Goal: Task Accomplishment & Management: Complete application form

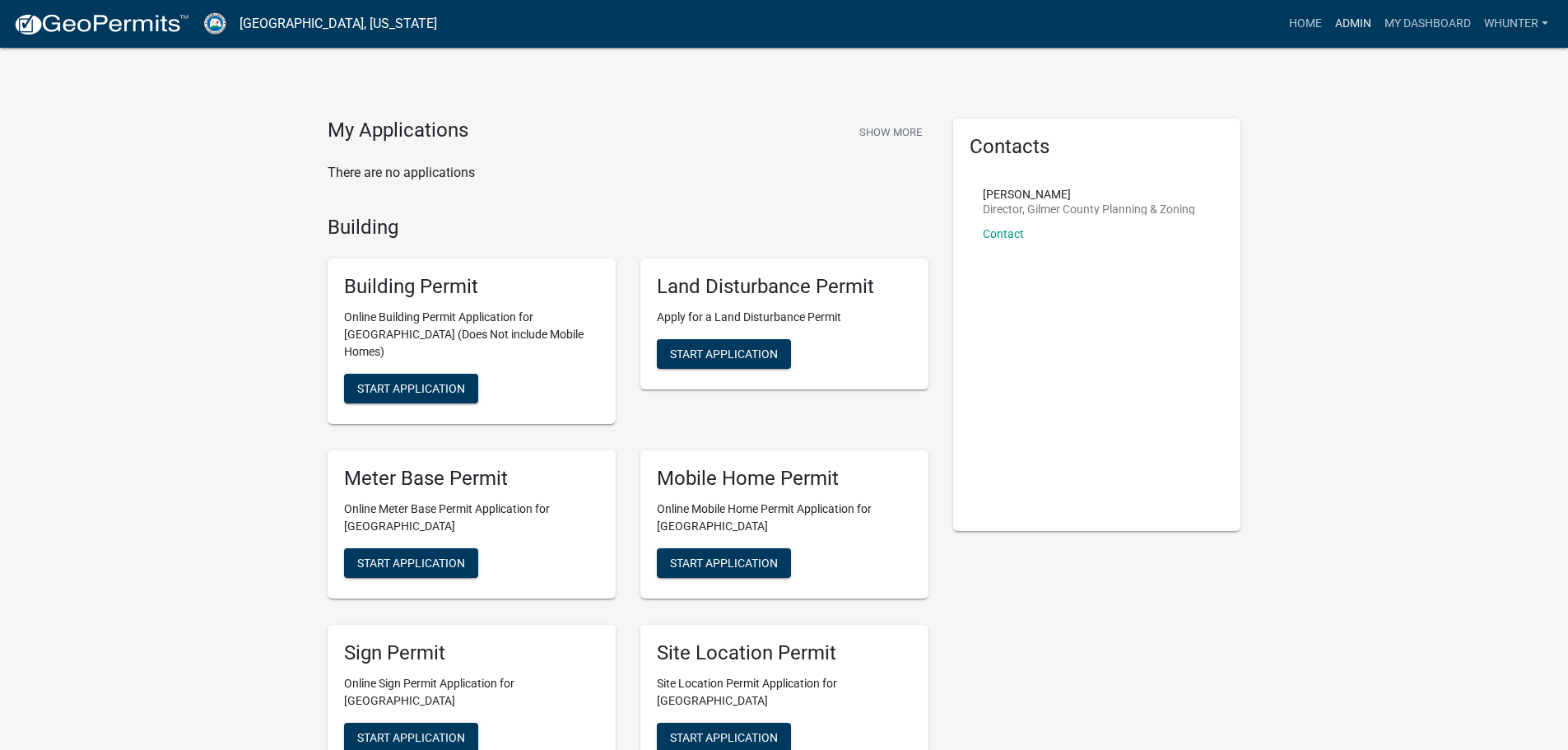
click at [1344, 17] on link "Admin" at bounding box center [1353, 24] width 50 height 31
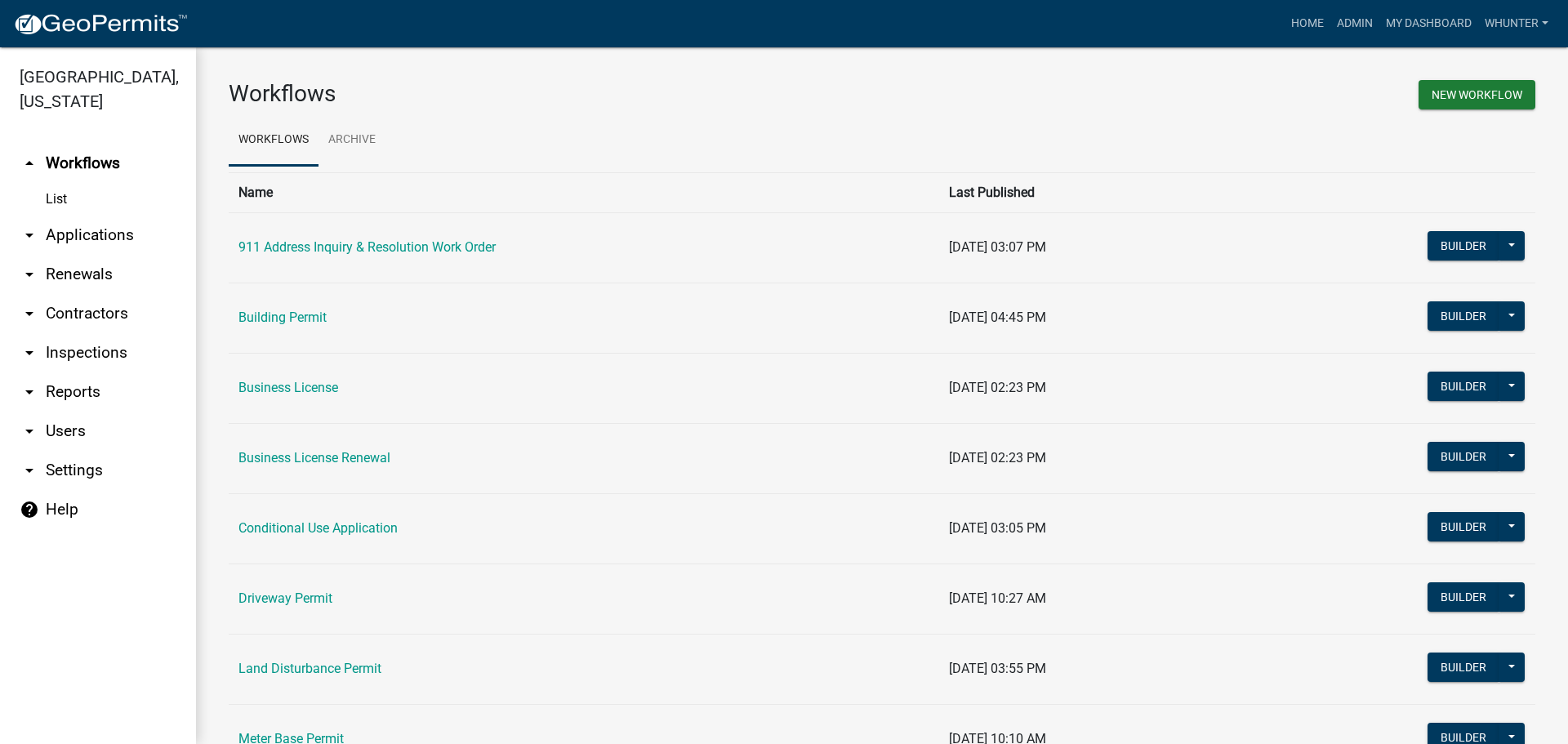
click at [120, 225] on link "arrow_drop_down Applications" at bounding box center [98, 235] width 196 height 39
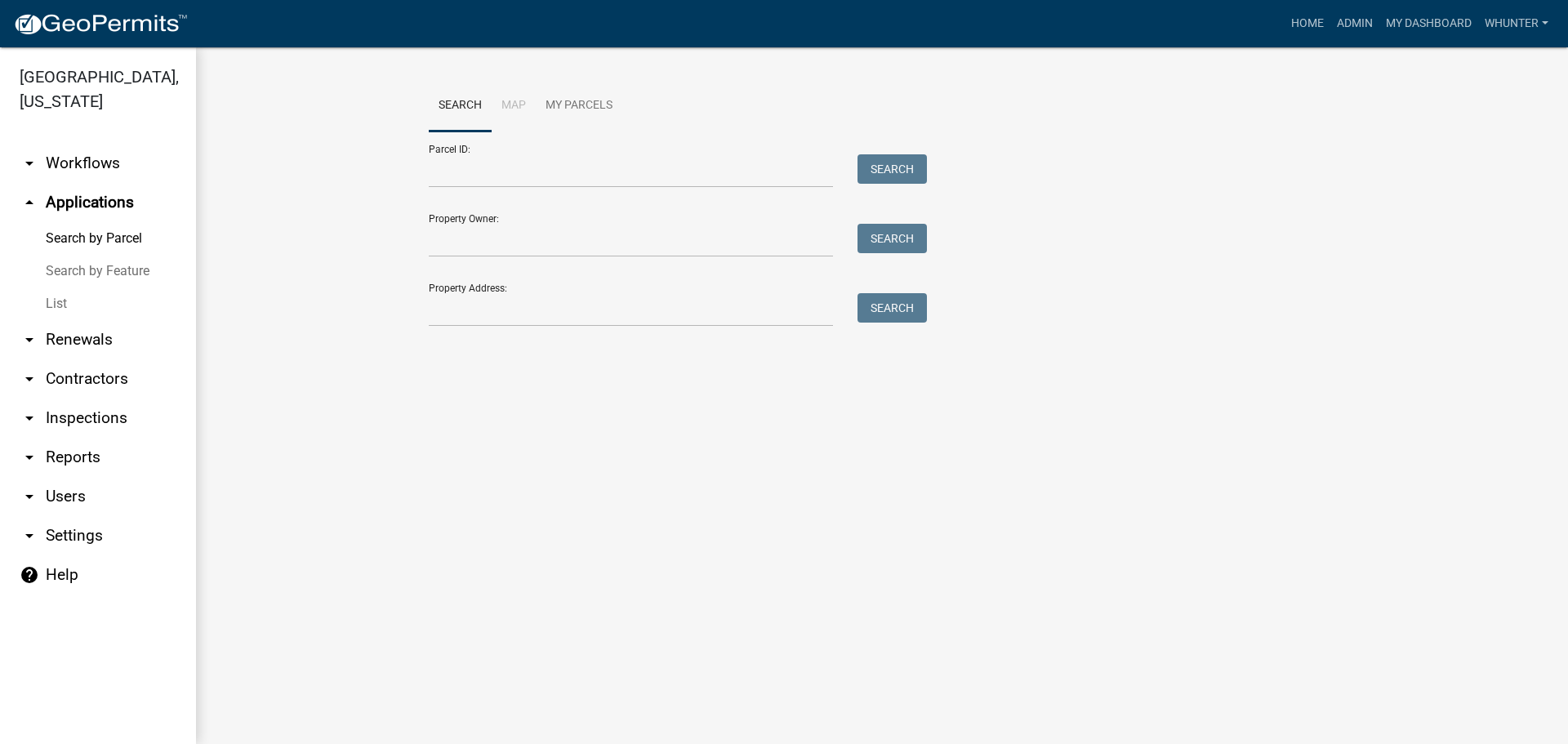
click at [114, 305] on link "List" at bounding box center [98, 304] width 196 height 33
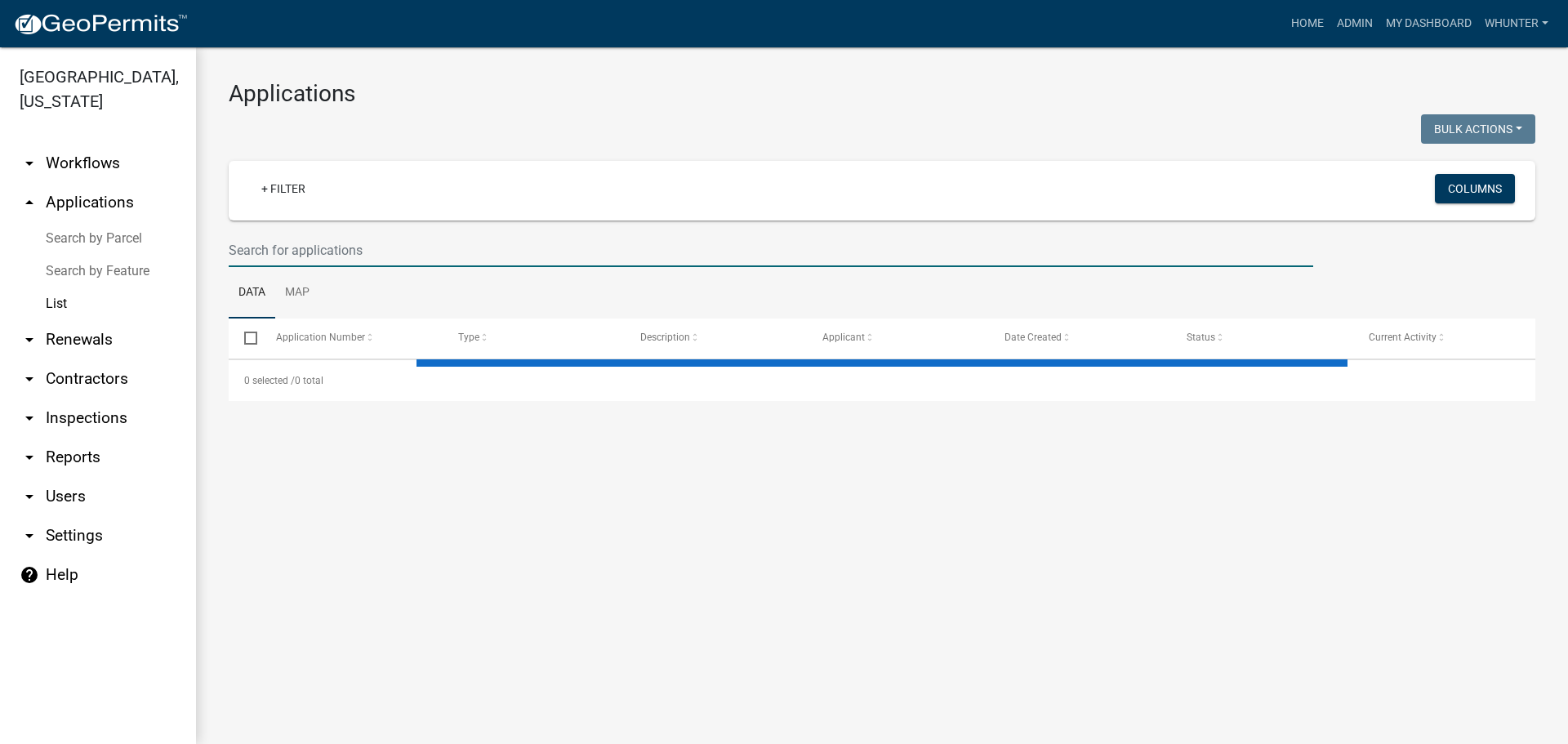
drag, startPoint x: 360, startPoint y: 259, endPoint x: 1527, endPoint y: 426, distance: 1178.9
click at [361, 259] on input "text" at bounding box center [771, 250] width 1085 height 34
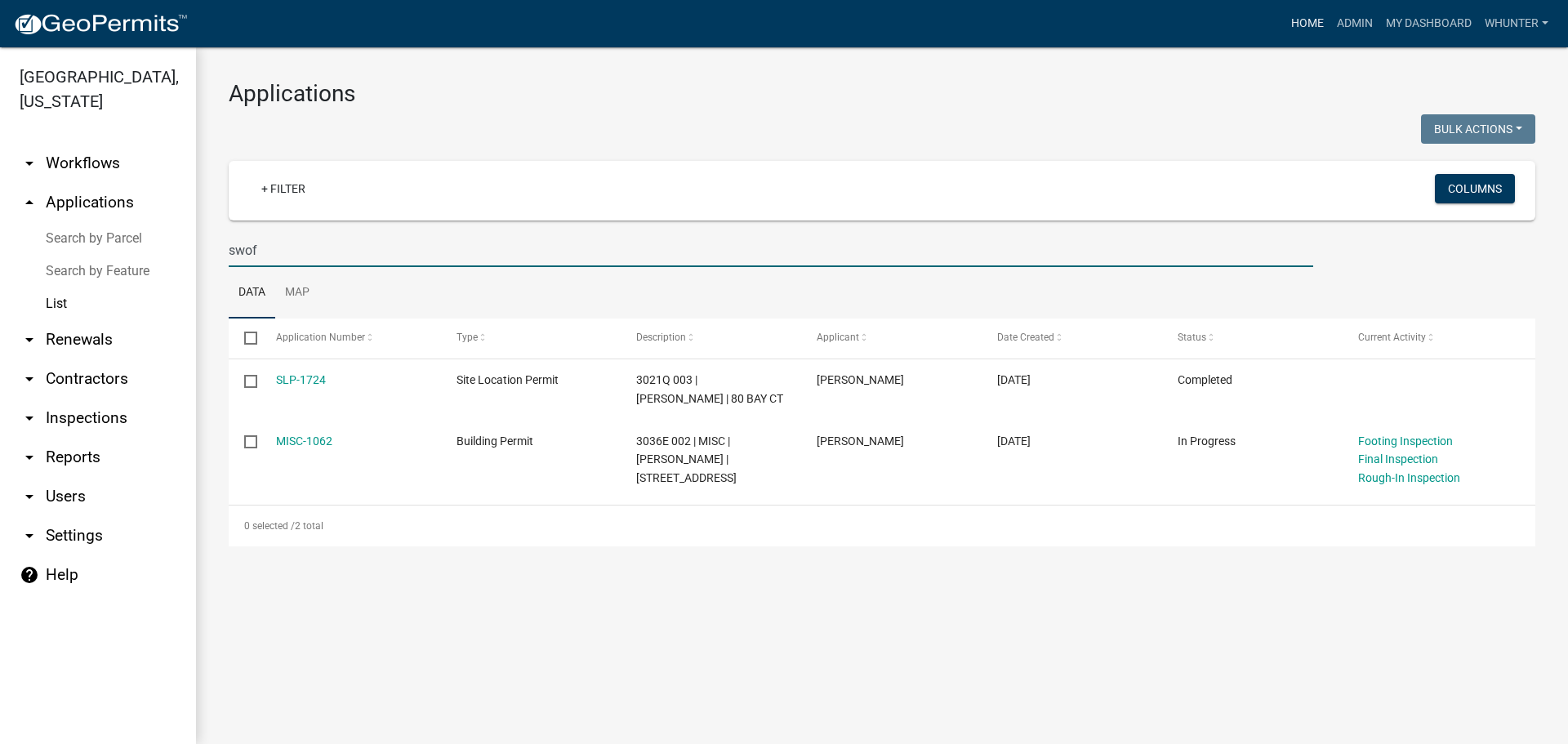
type input "swof"
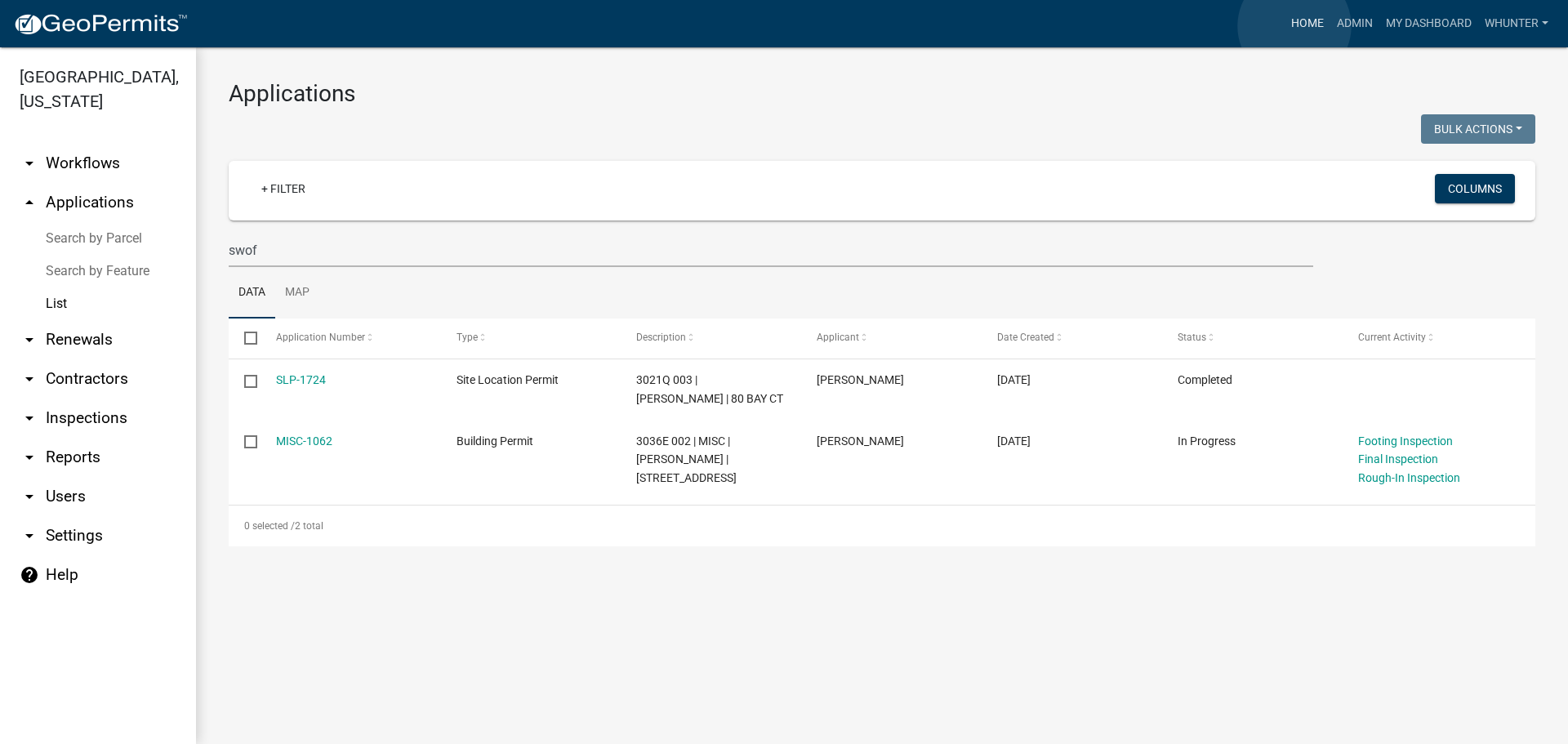
click at [1294, 26] on link "Home" at bounding box center [1307, 23] width 46 height 31
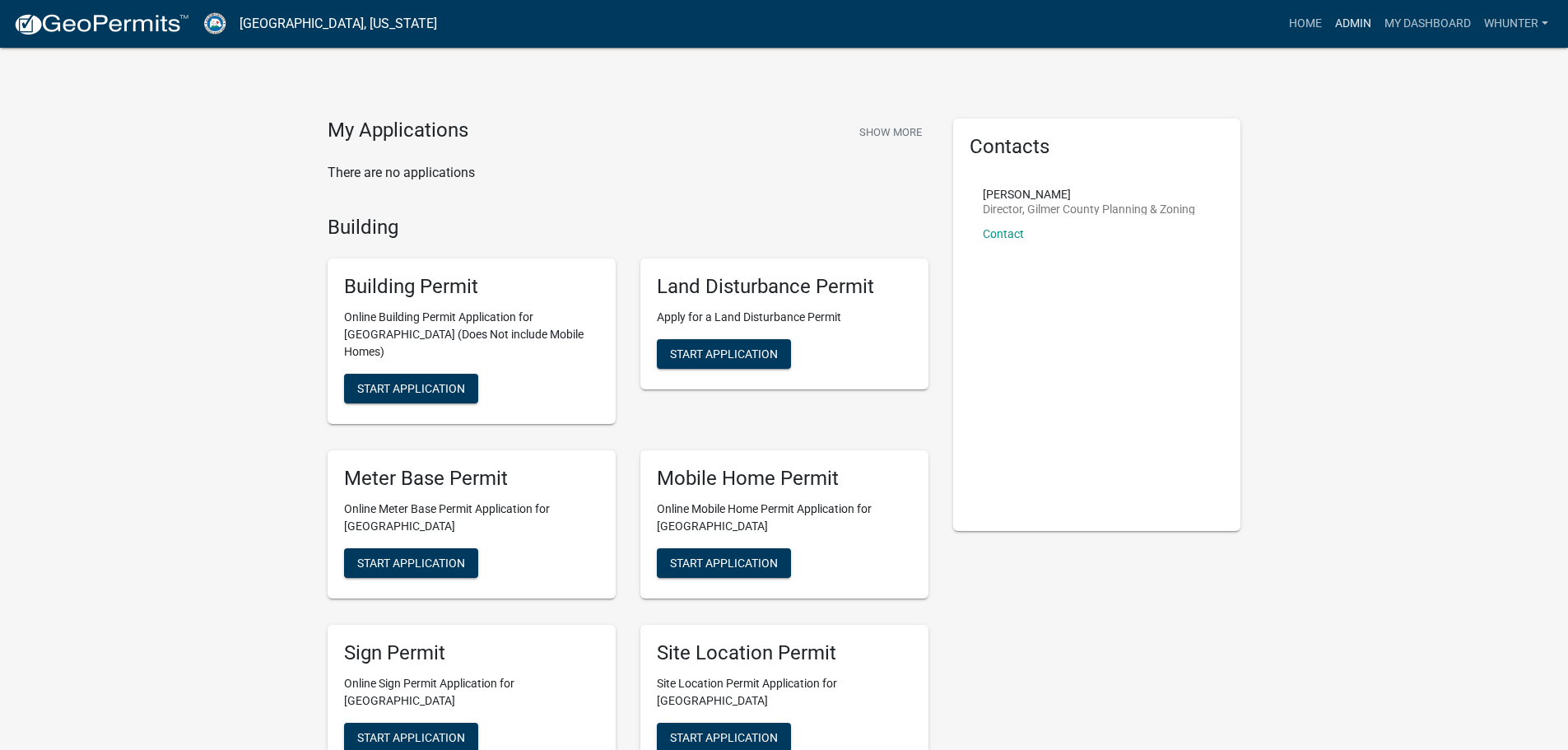
click at [1357, 28] on link "Admin" at bounding box center [1353, 24] width 50 height 31
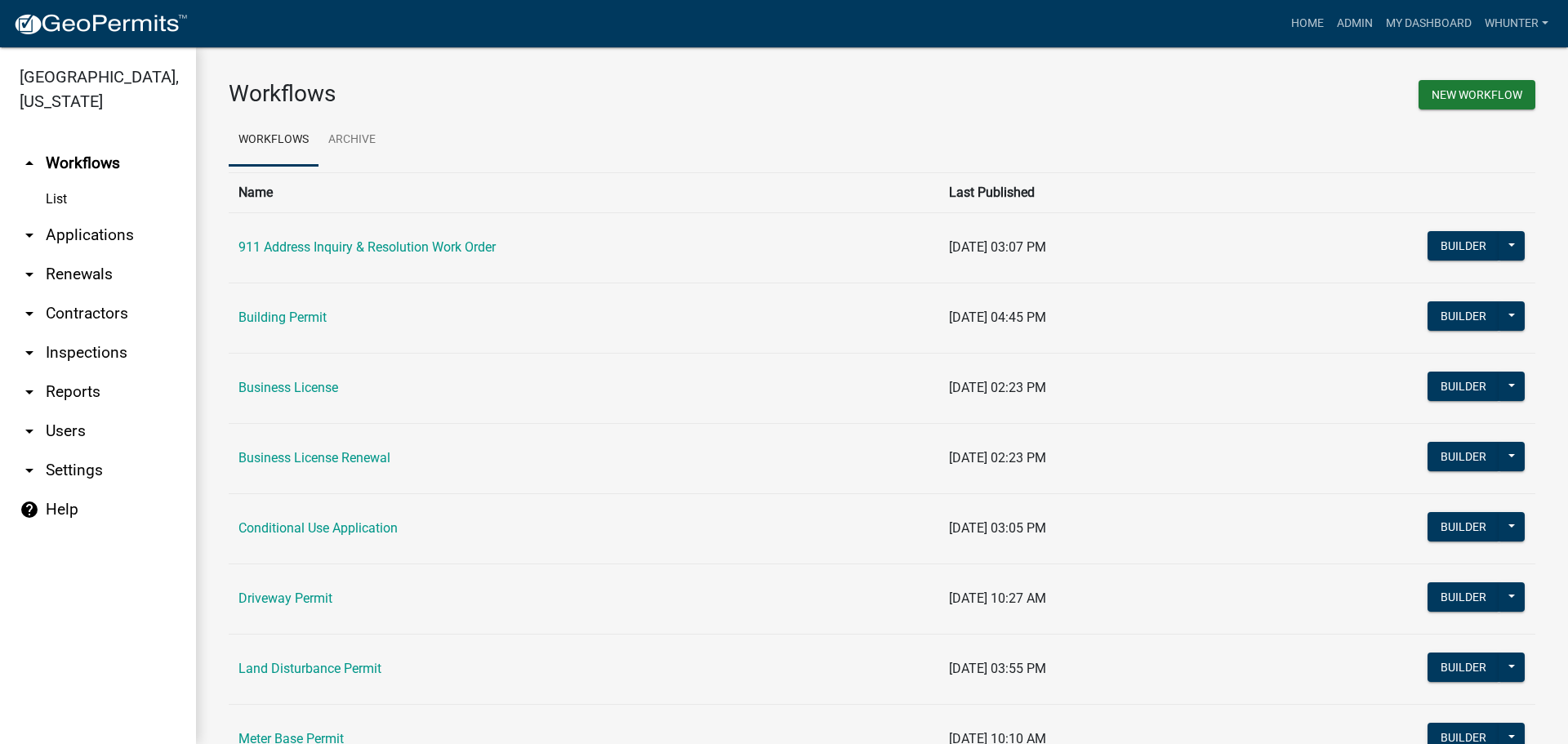
click at [81, 233] on link "arrow_drop_down Applications" at bounding box center [98, 235] width 196 height 39
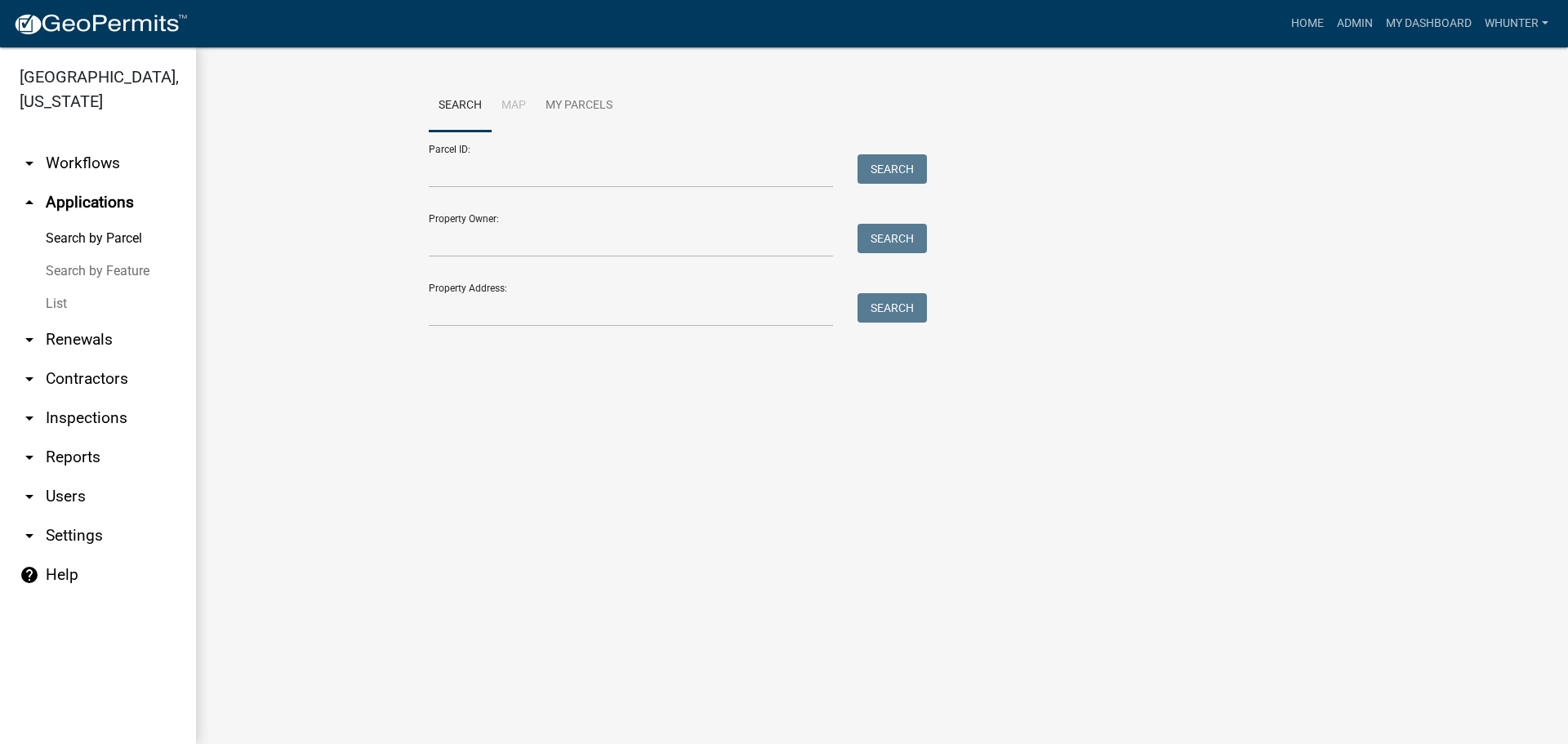
click at [66, 294] on link "List" at bounding box center [98, 304] width 196 height 33
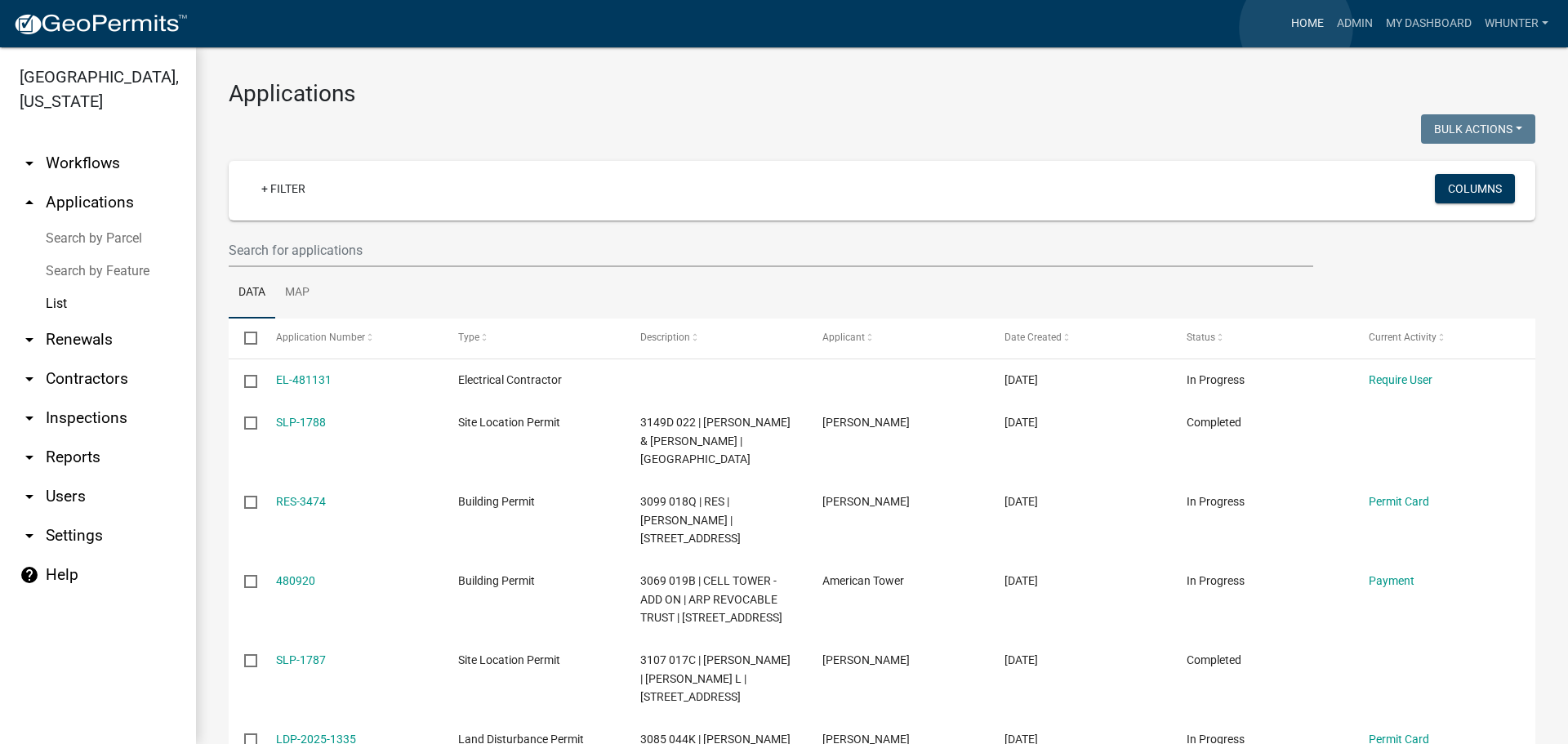
click at [1296, 28] on link "Home" at bounding box center [1307, 23] width 46 height 31
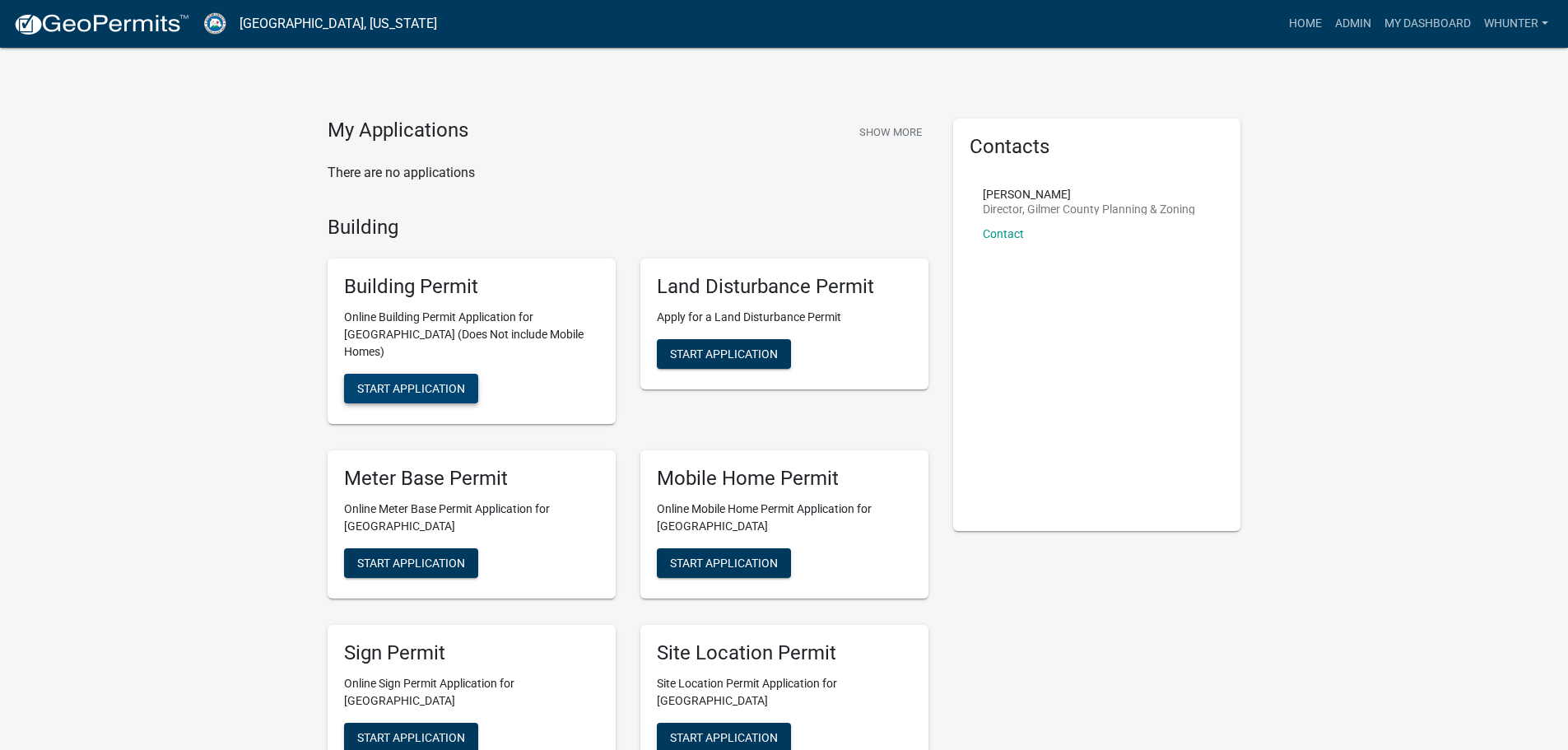
click at [411, 382] on span "Start Application" at bounding box center [411, 388] width 107 height 13
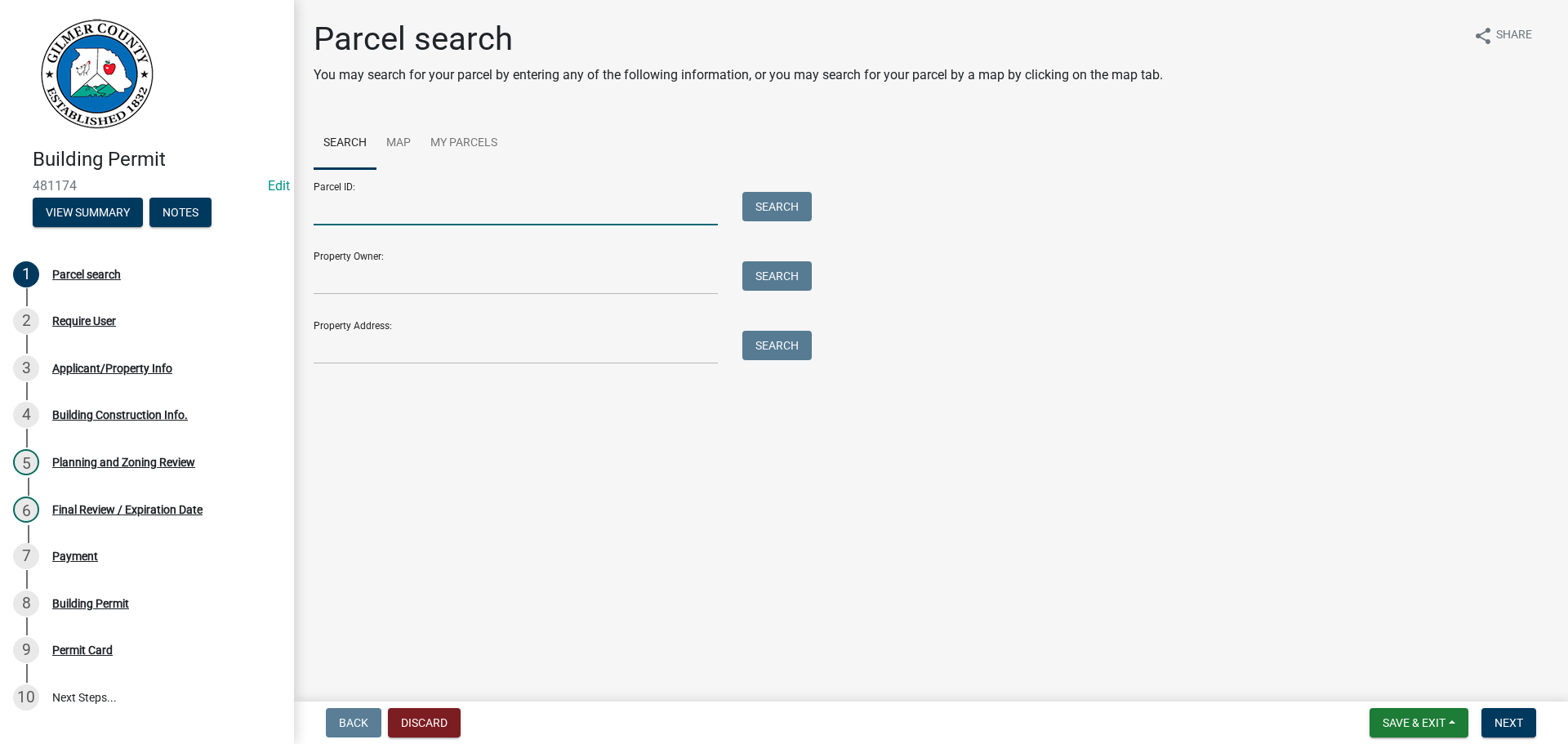
click at [616, 203] on input "Parcel ID:" at bounding box center [515, 208] width 405 height 34
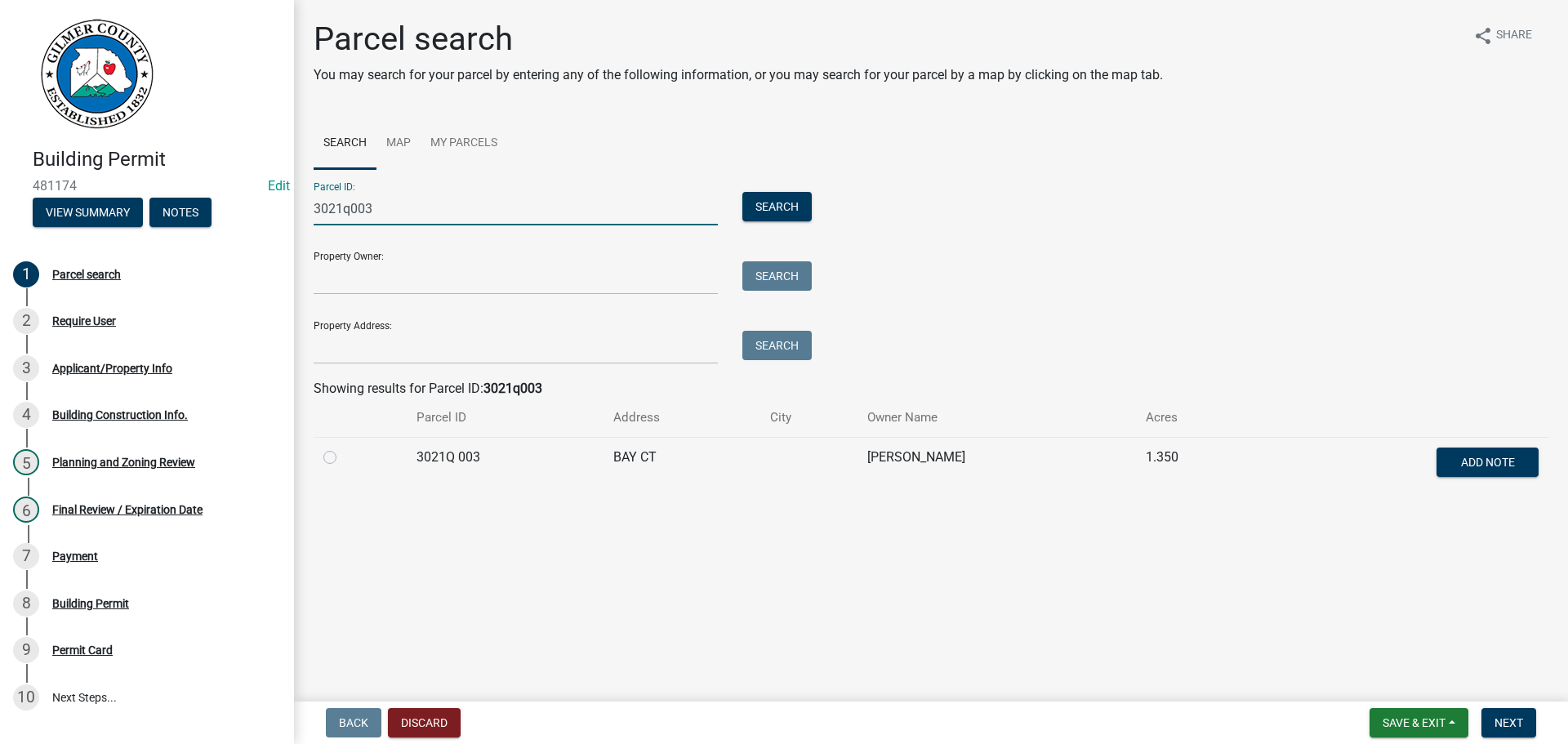
type input "3021q003"
click at [343, 447] on label at bounding box center [343, 447] width 0 height 0
click at [343, 454] on 003 "radio" at bounding box center [348, 452] width 10 height 10
radio 003 "true"
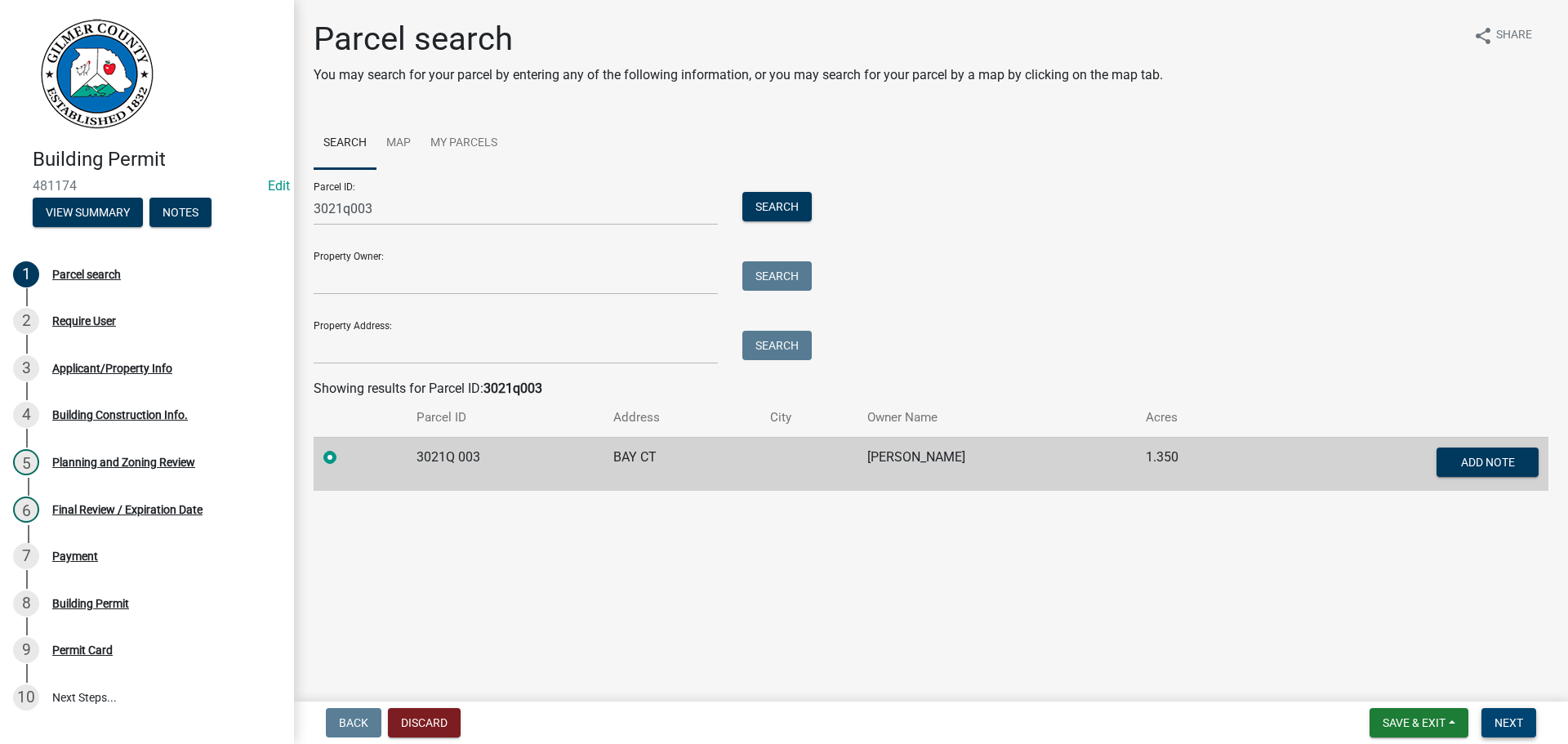
click at [1513, 718] on span "Next" at bounding box center [1508, 722] width 29 height 13
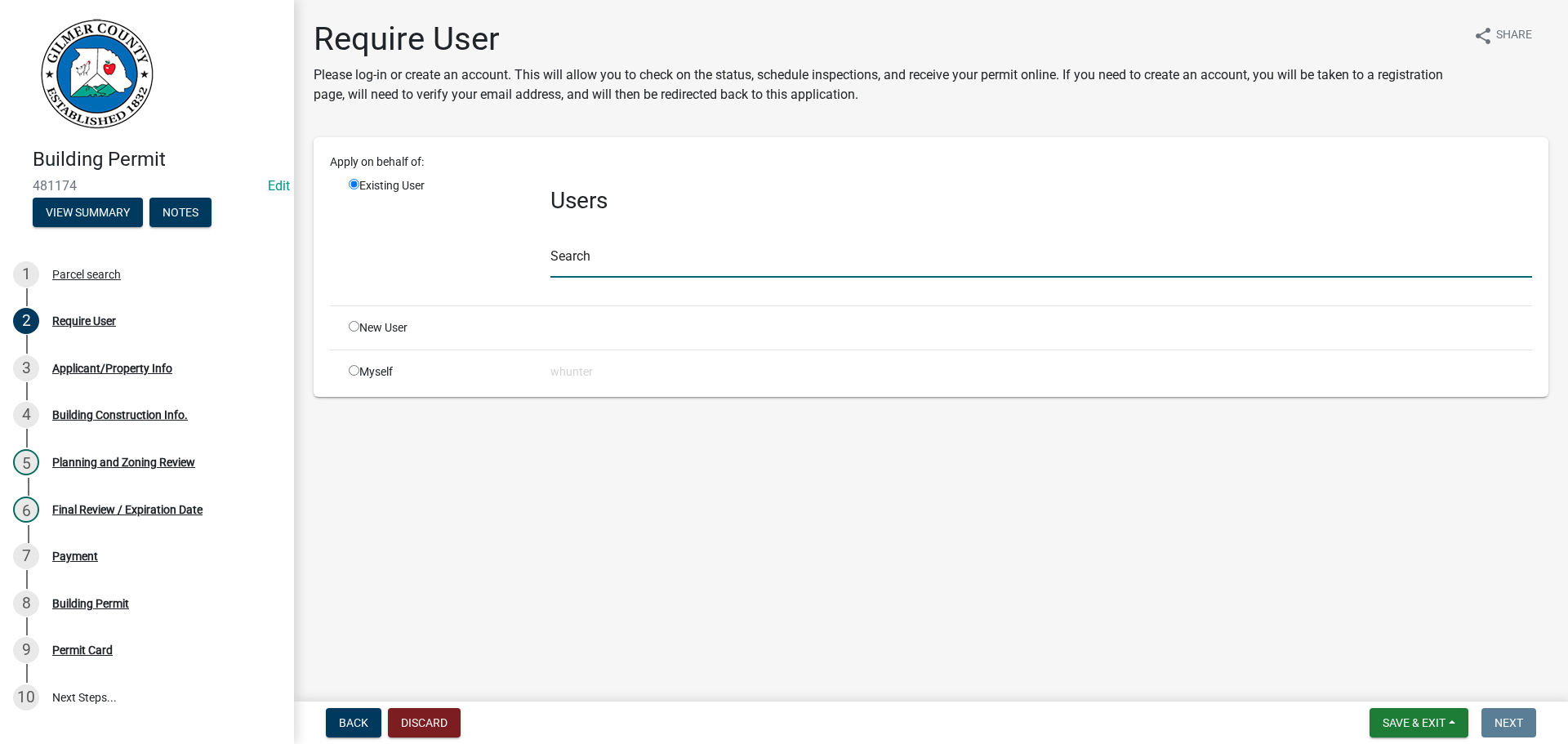
click at [638, 261] on input "text" at bounding box center [1040, 261] width 982 height 34
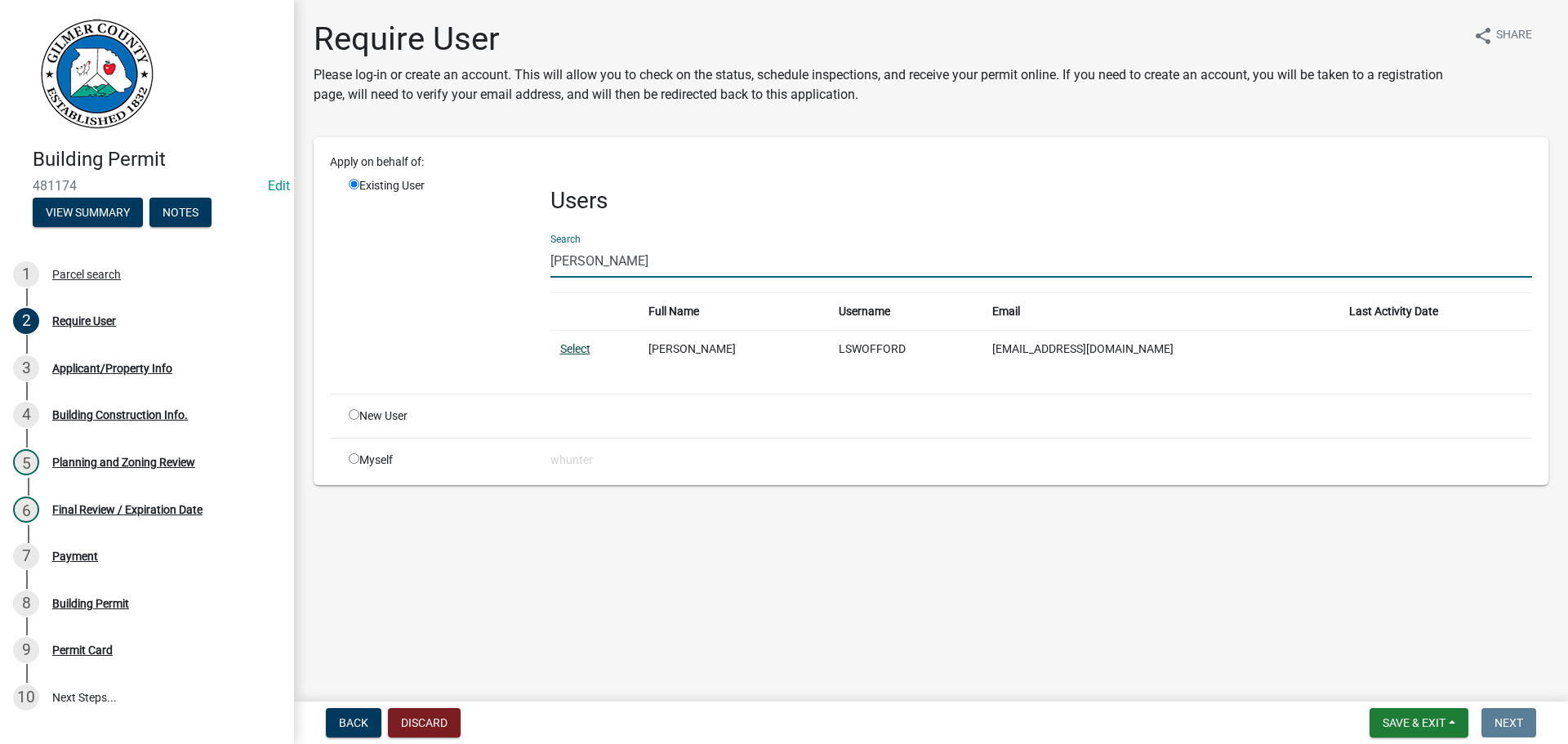
type input "[PERSON_NAME]"
click at [580, 351] on link "Select" at bounding box center [575, 348] width 30 height 13
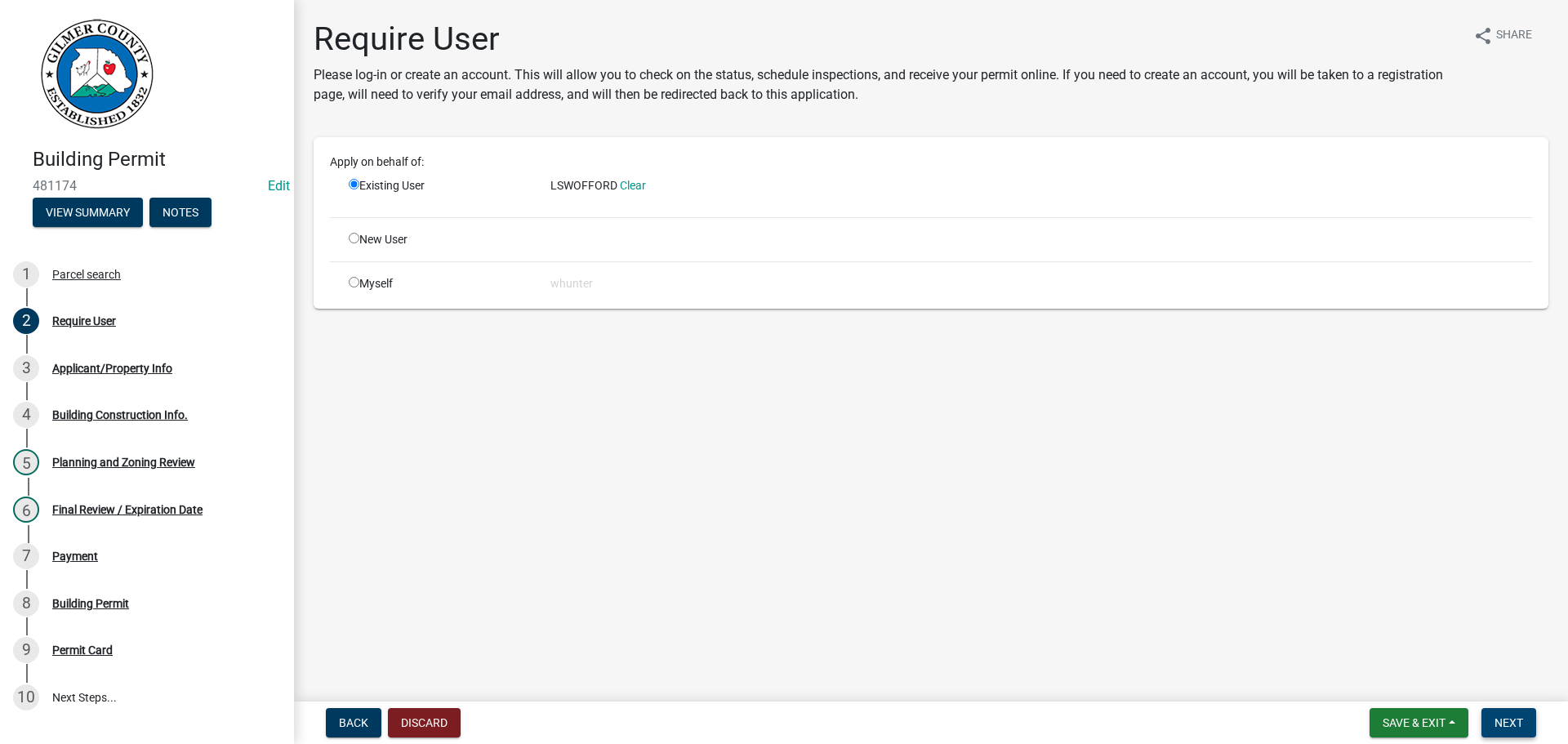
click at [1504, 718] on span "Next" at bounding box center [1508, 722] width 29 height 13
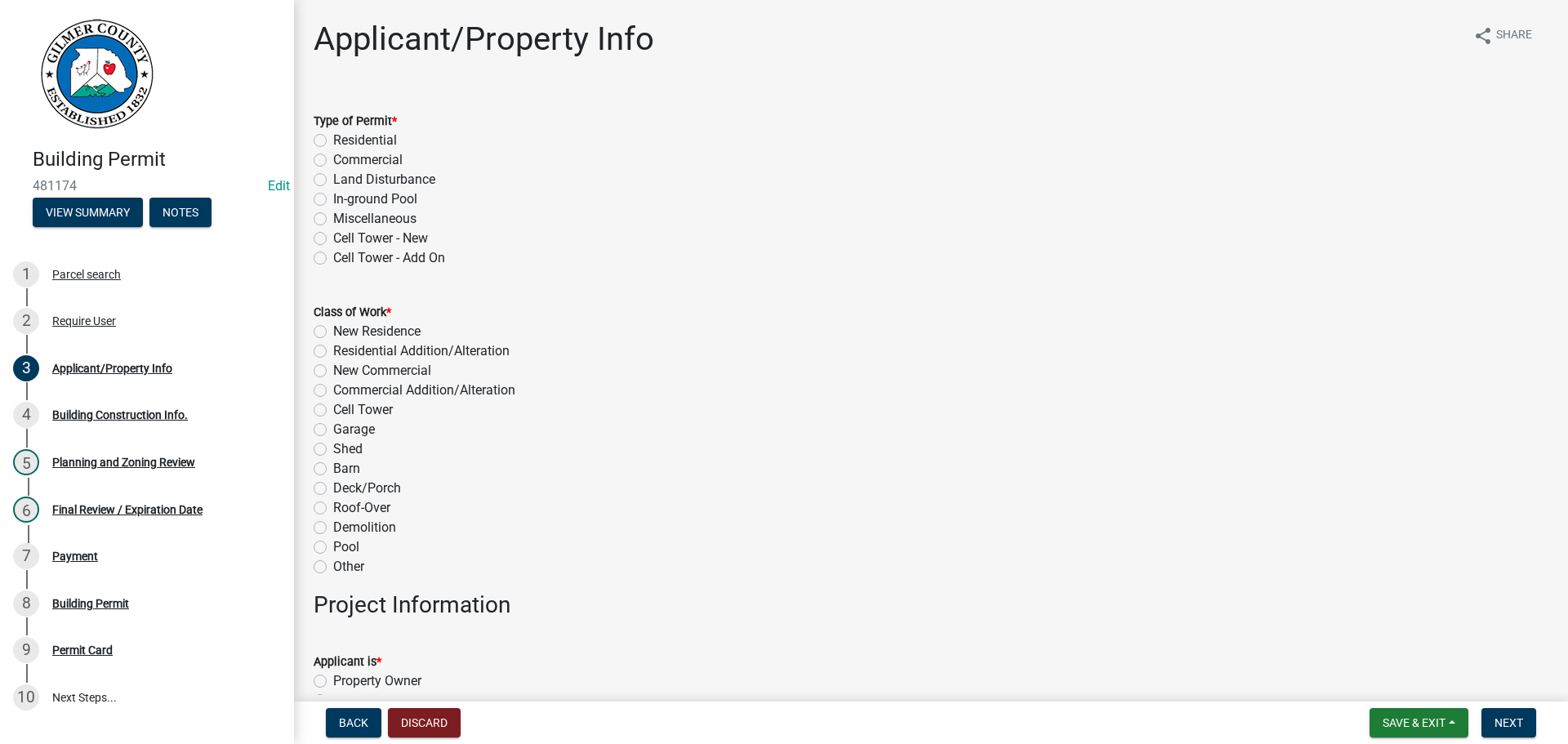
click at [367, 135] on label "Residential" at bounding box center [366, 140] width 64 height 20
click at [344, 135] on input "Residential" at bounding box center [339, 136] width 10 height 10
radio input "true"
click at [398, 220] on label "Miscellaneous" at bounding box center [375, 218] width 83 height 20
click at [344, 220] on input "Miscellaneous" at bounding box center [339, 214] width 10 height 10
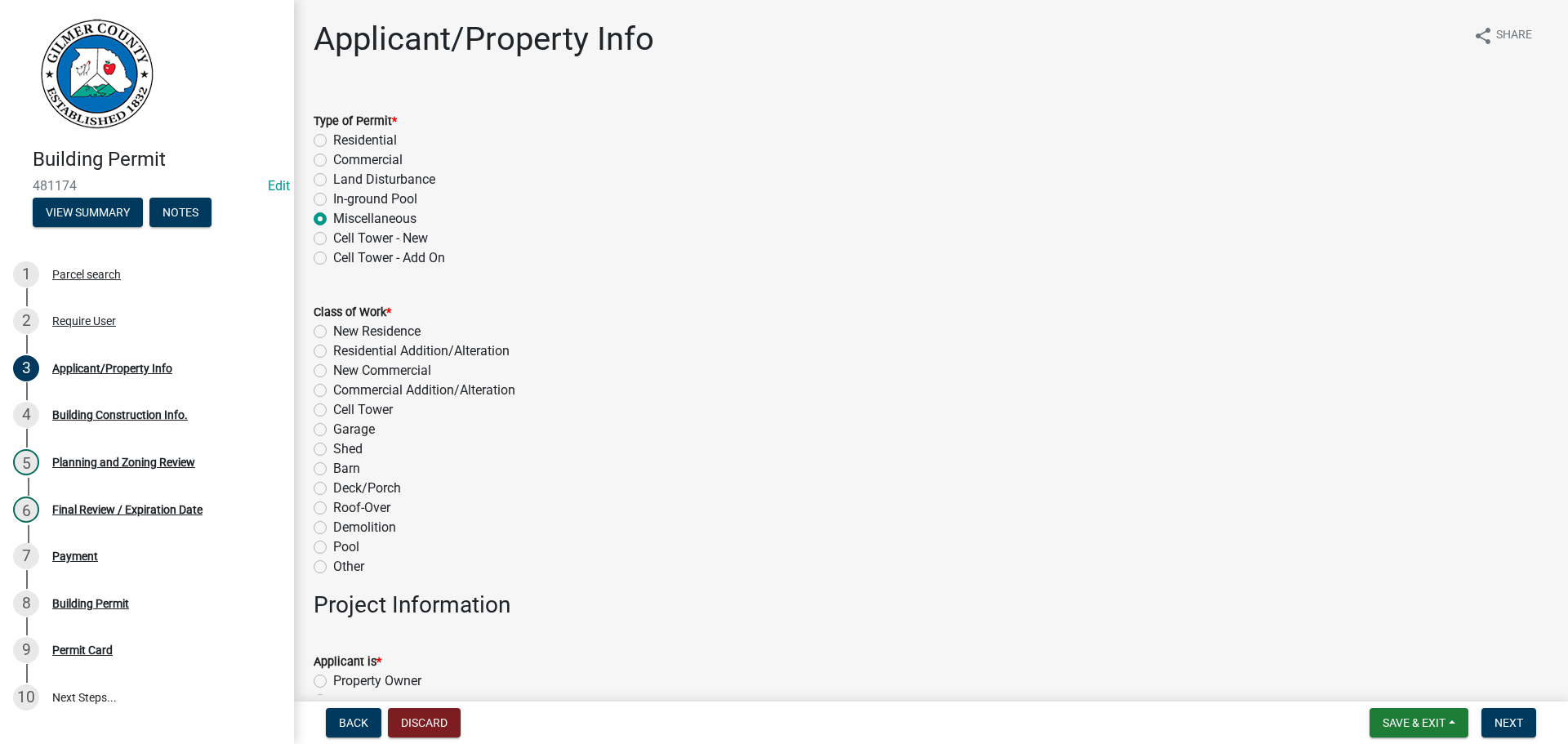
radio input "true"
click at [354, 469] on label "Barn" at bounding box center [347, 469] width 27 height 20
click at [344, 469] on input "Barn" at bounding box center [339, 464] width 10 height 10
radio input "true"
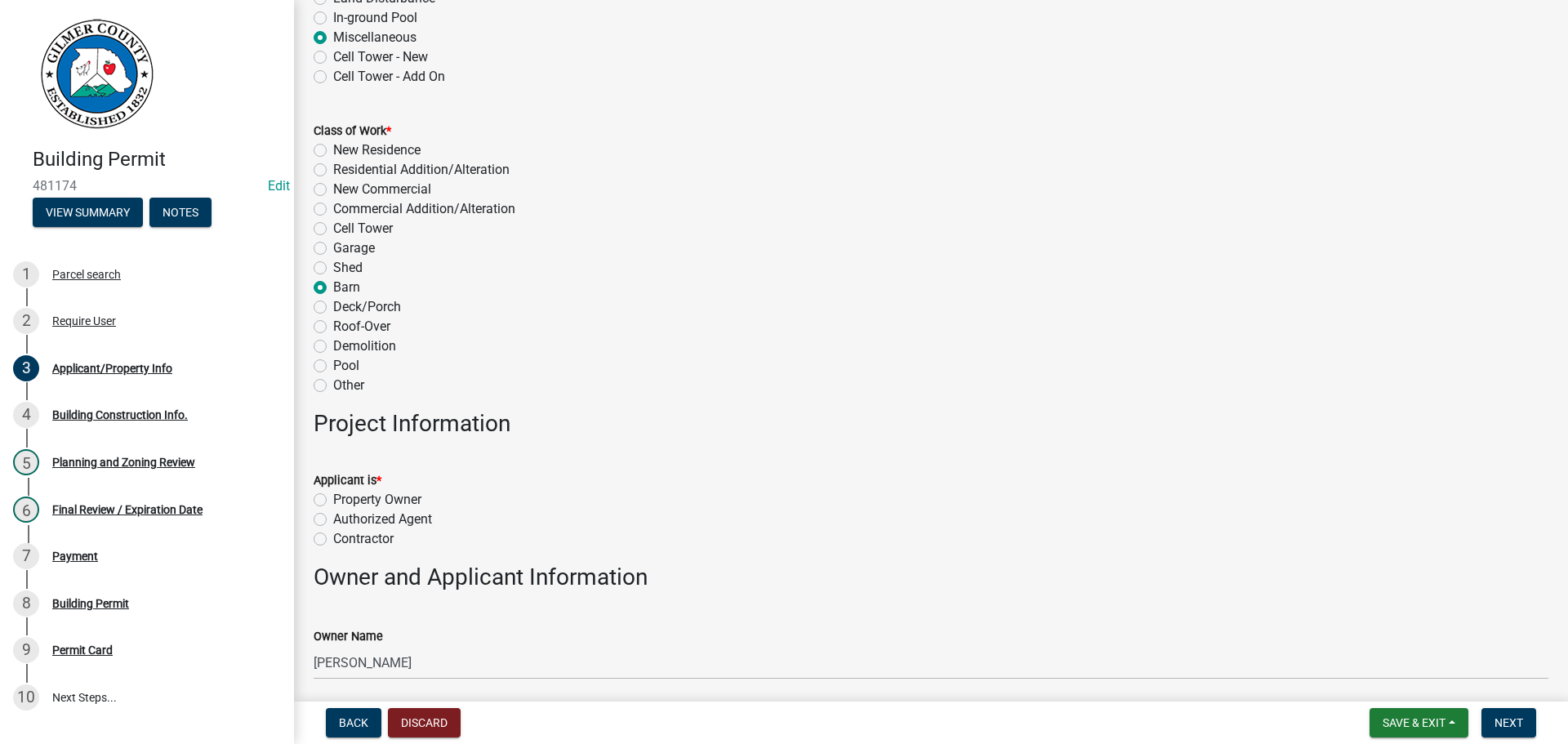
scroll to position [408, 0]
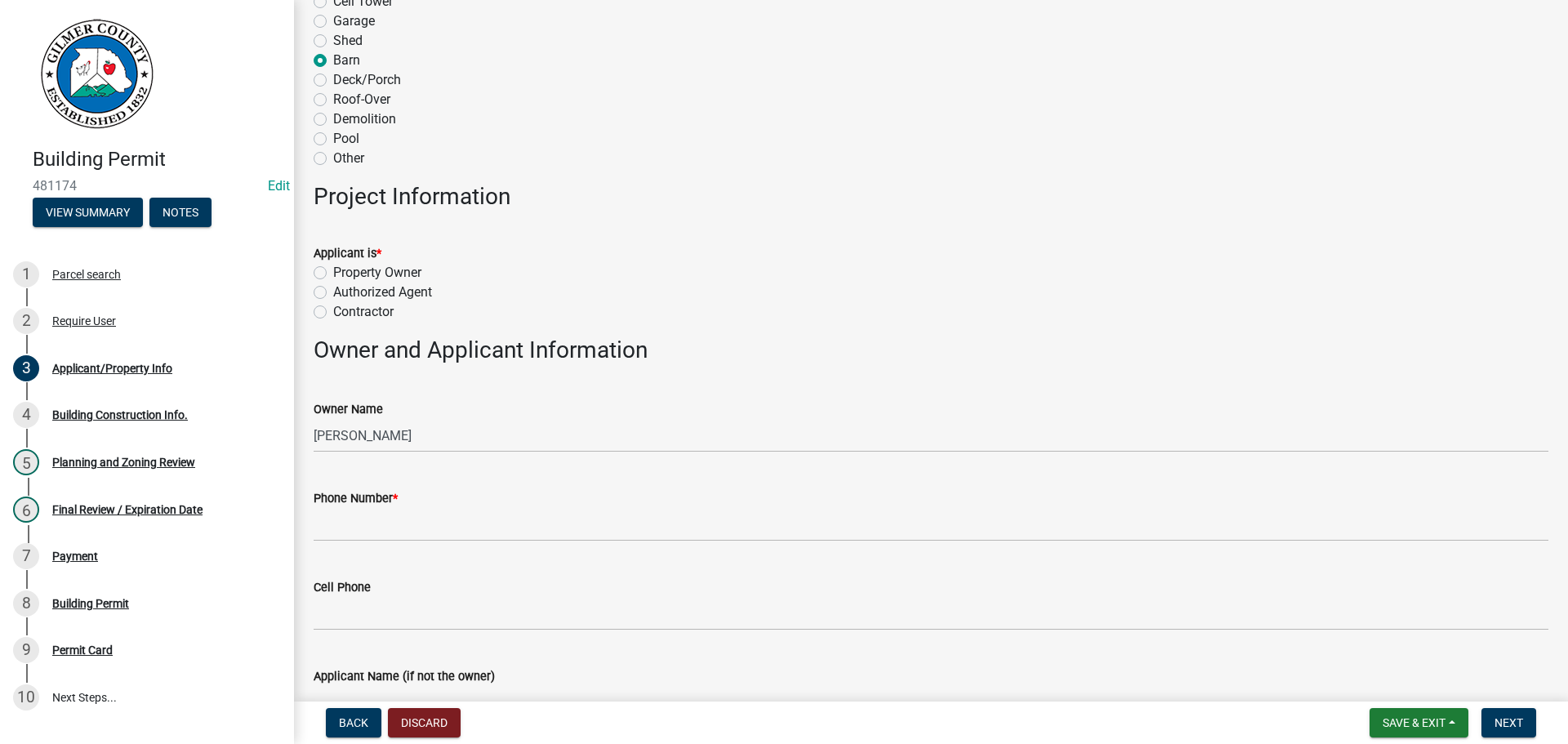
click at [362, 270] on label "Property Owner" at bounding box center [378, 272] width 88 height 20
click at [344, 270] on input "Property Owner" at bounding box center [339, 268] width 10 height 10
radio input "true"
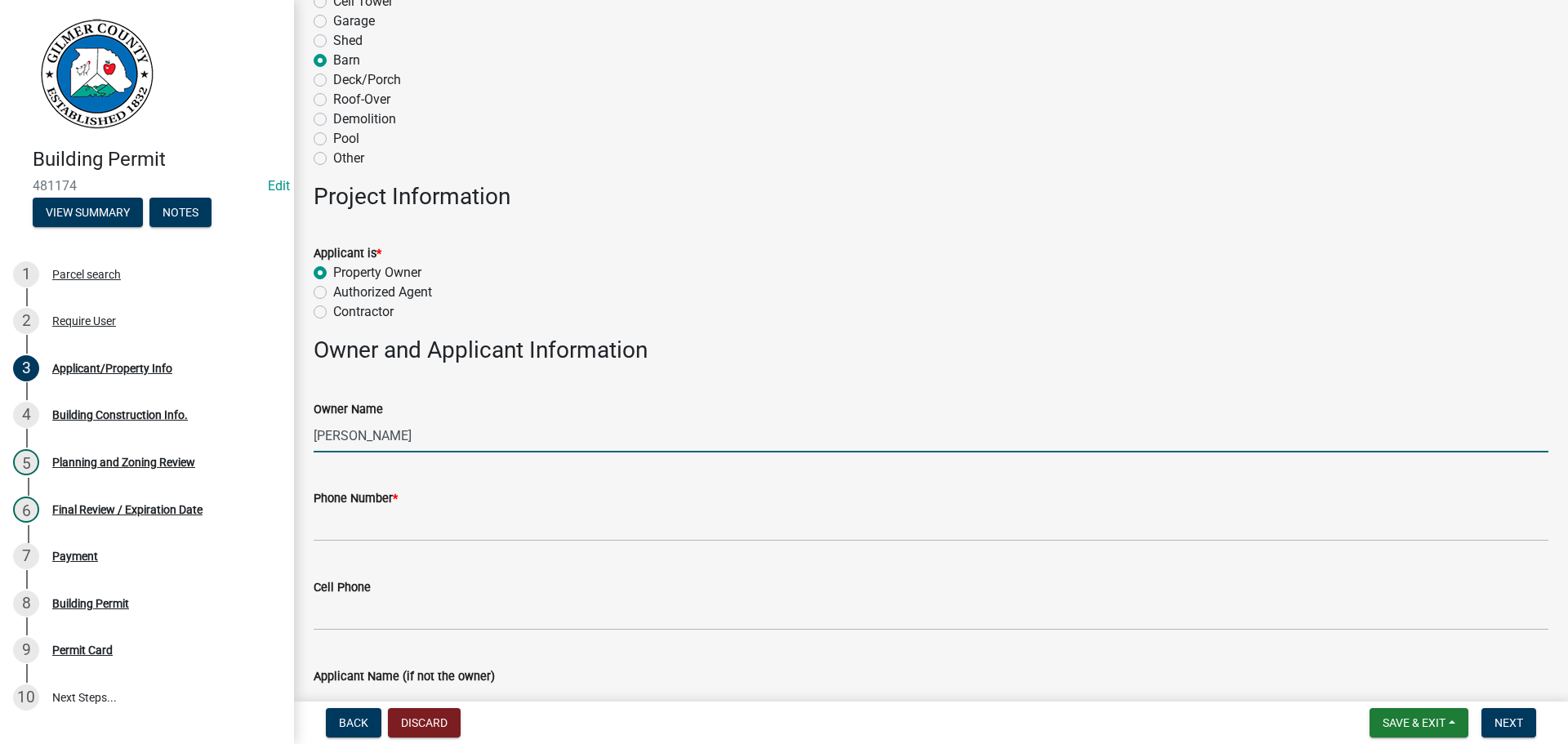
click at [385, 434] on input "[PERSON_NAME]" at bounding box center [930, 436] width 1234 height 34
type input "[PERSON_NAME]"
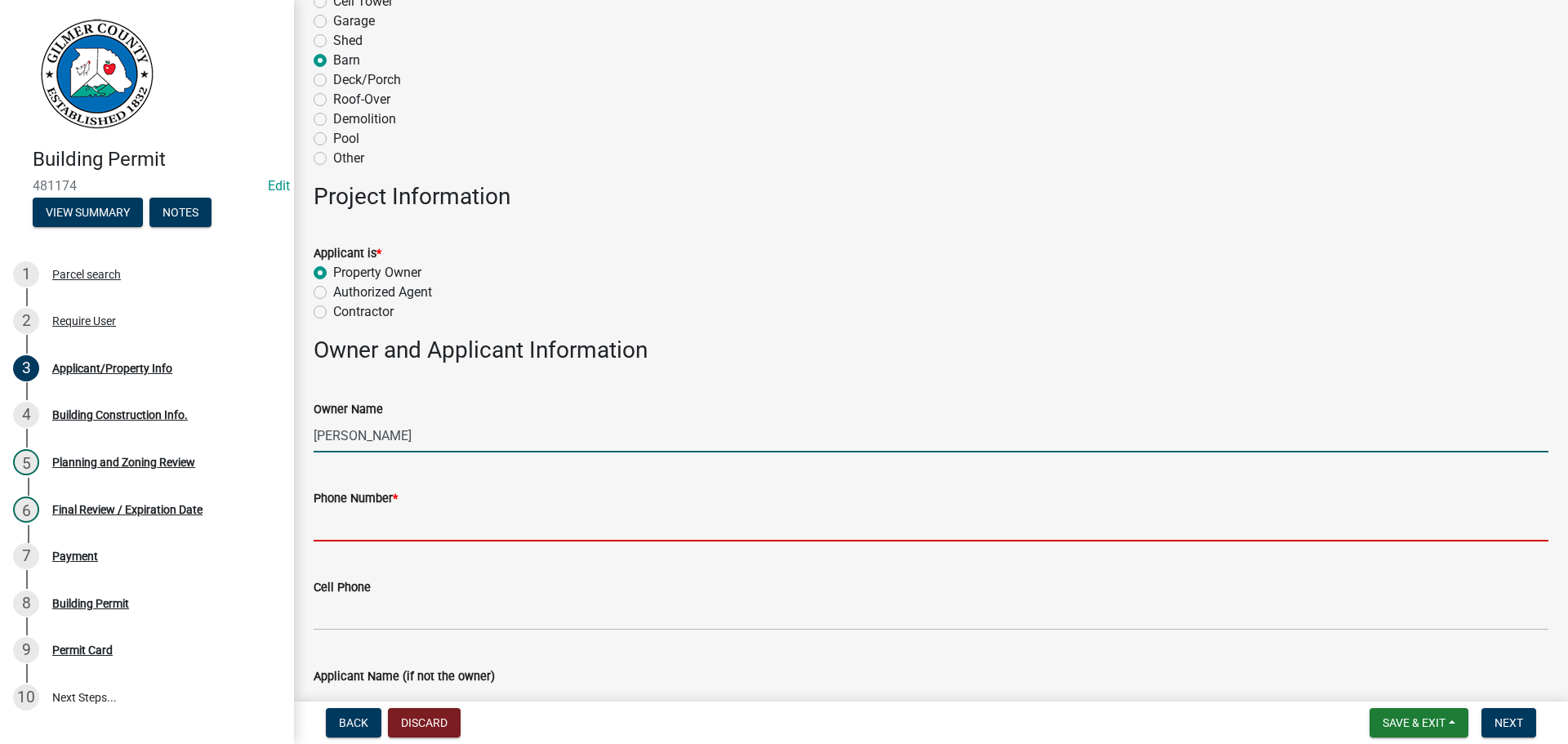
click at [455, 530] on input "Phone Number *" at bounding box center [930, 524] width 1234 height 34
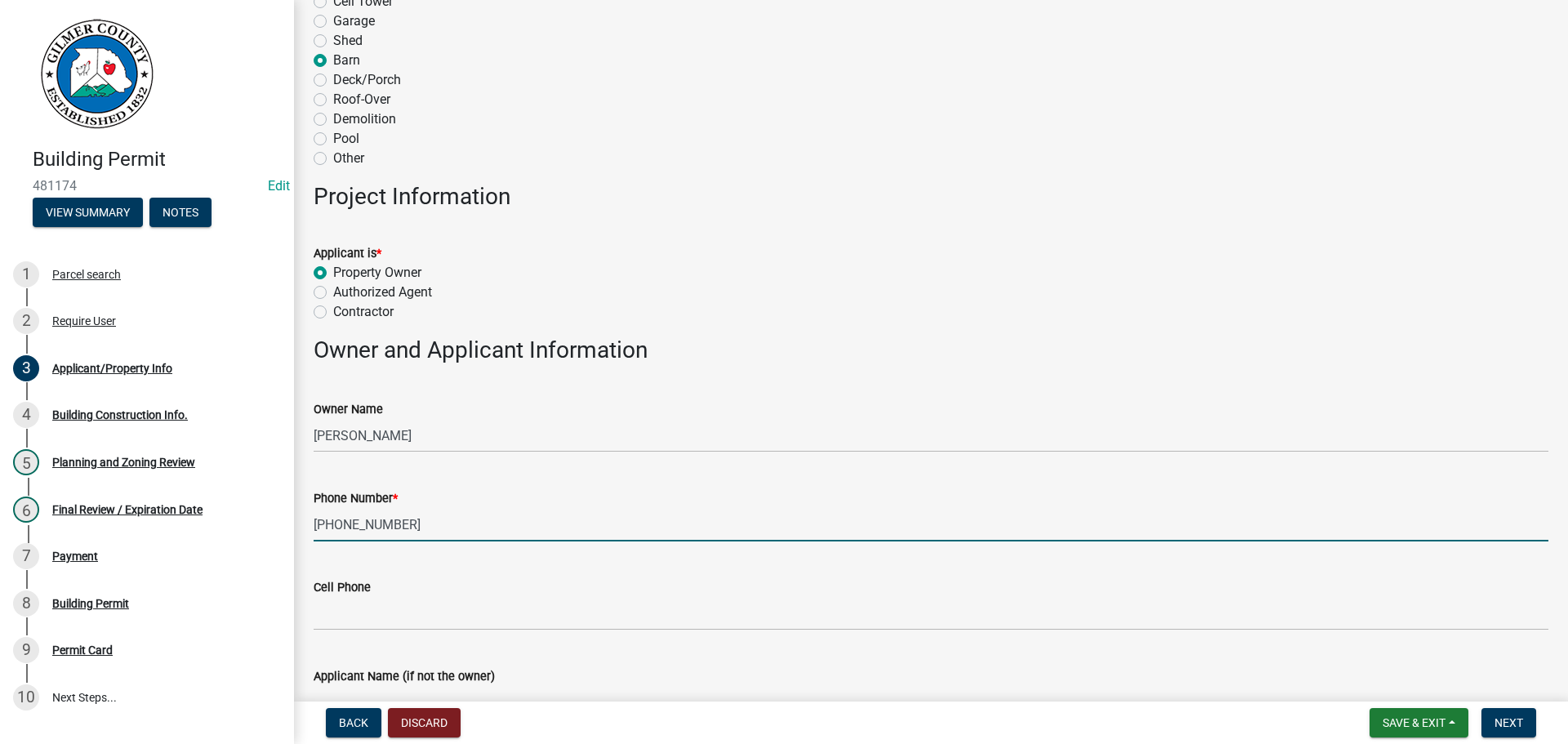
type input "[PHONE_NUMBER]"
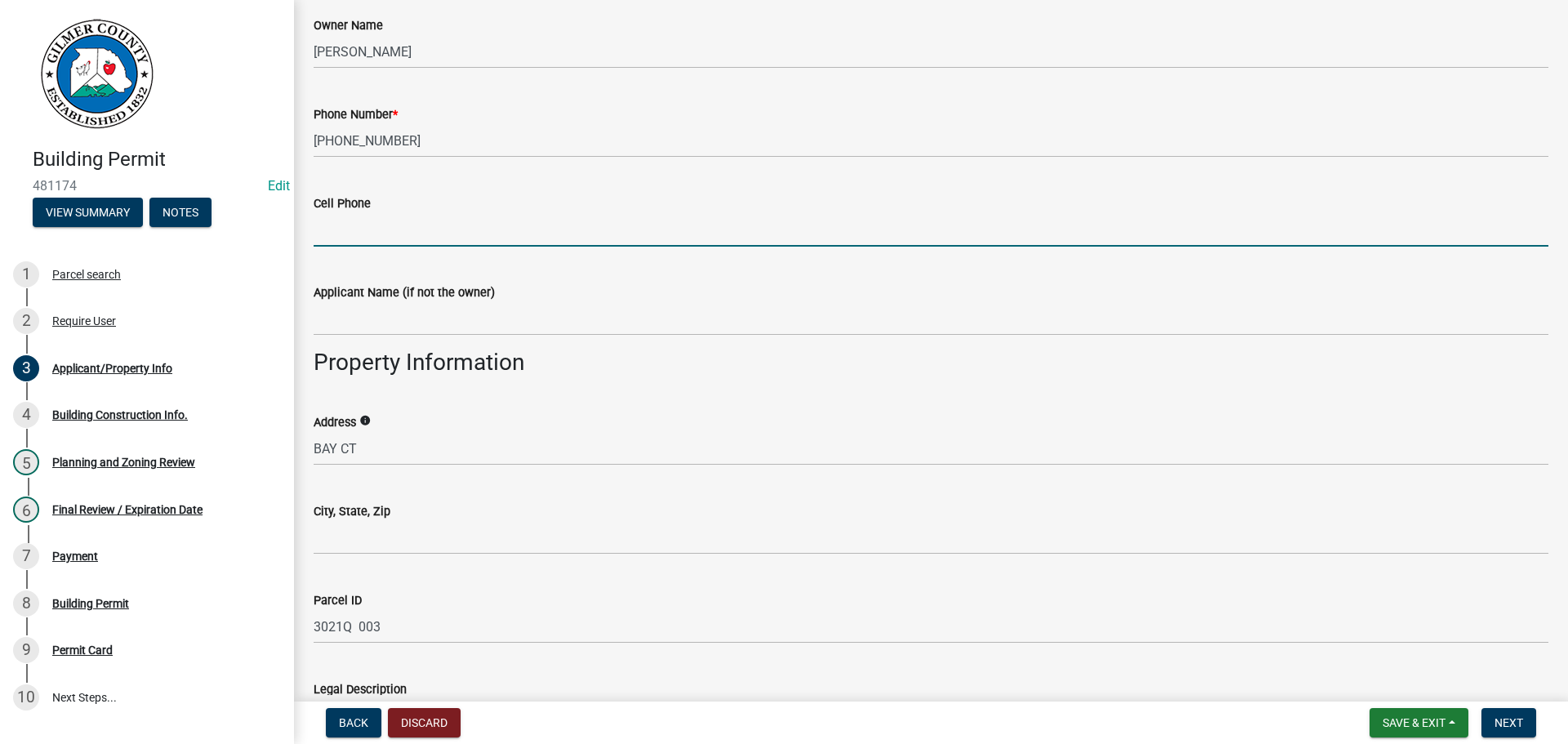
scroll to position [817, 0]
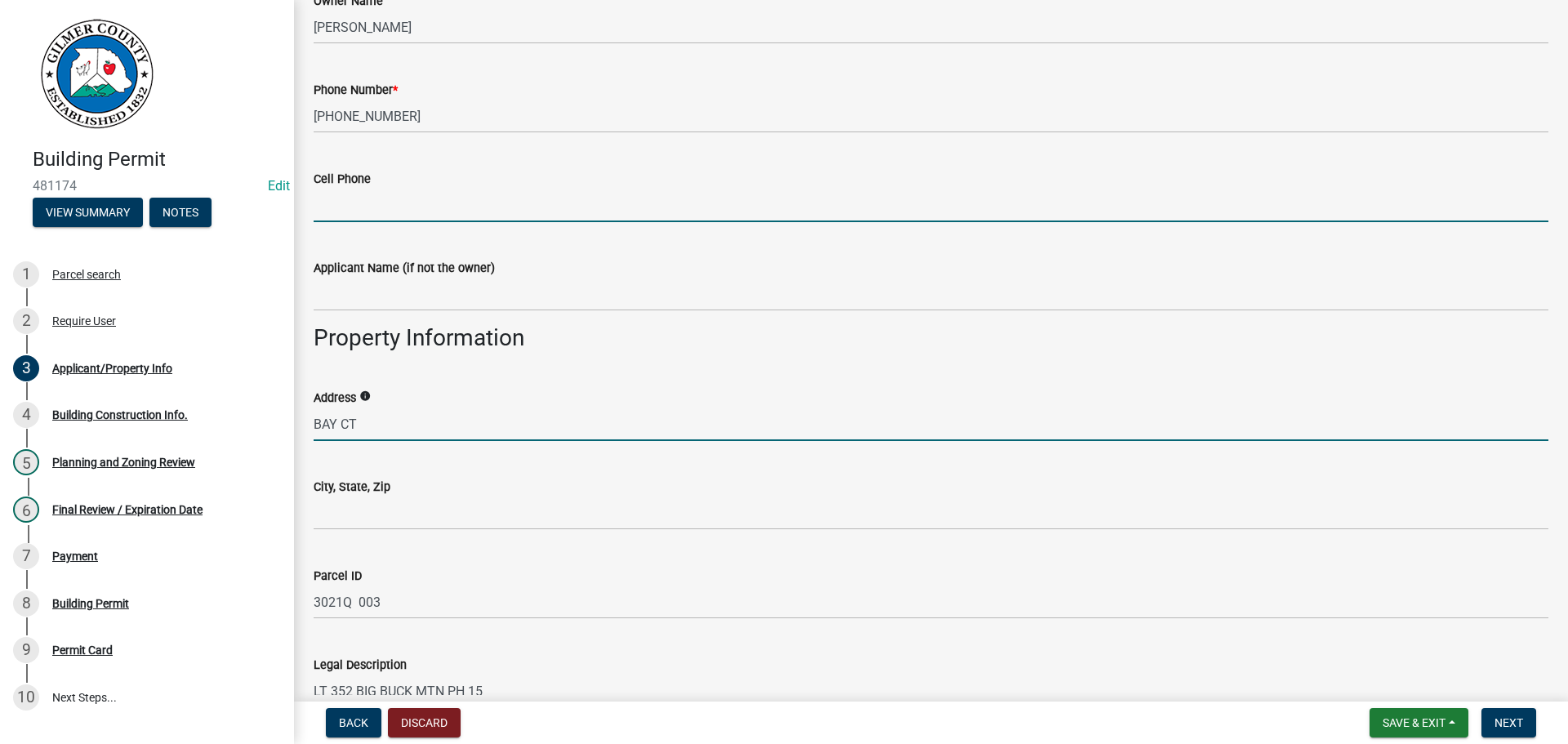
click at [318, 422] on input "BAY CT" at bounding box center [930, 424] width 1234 height 34
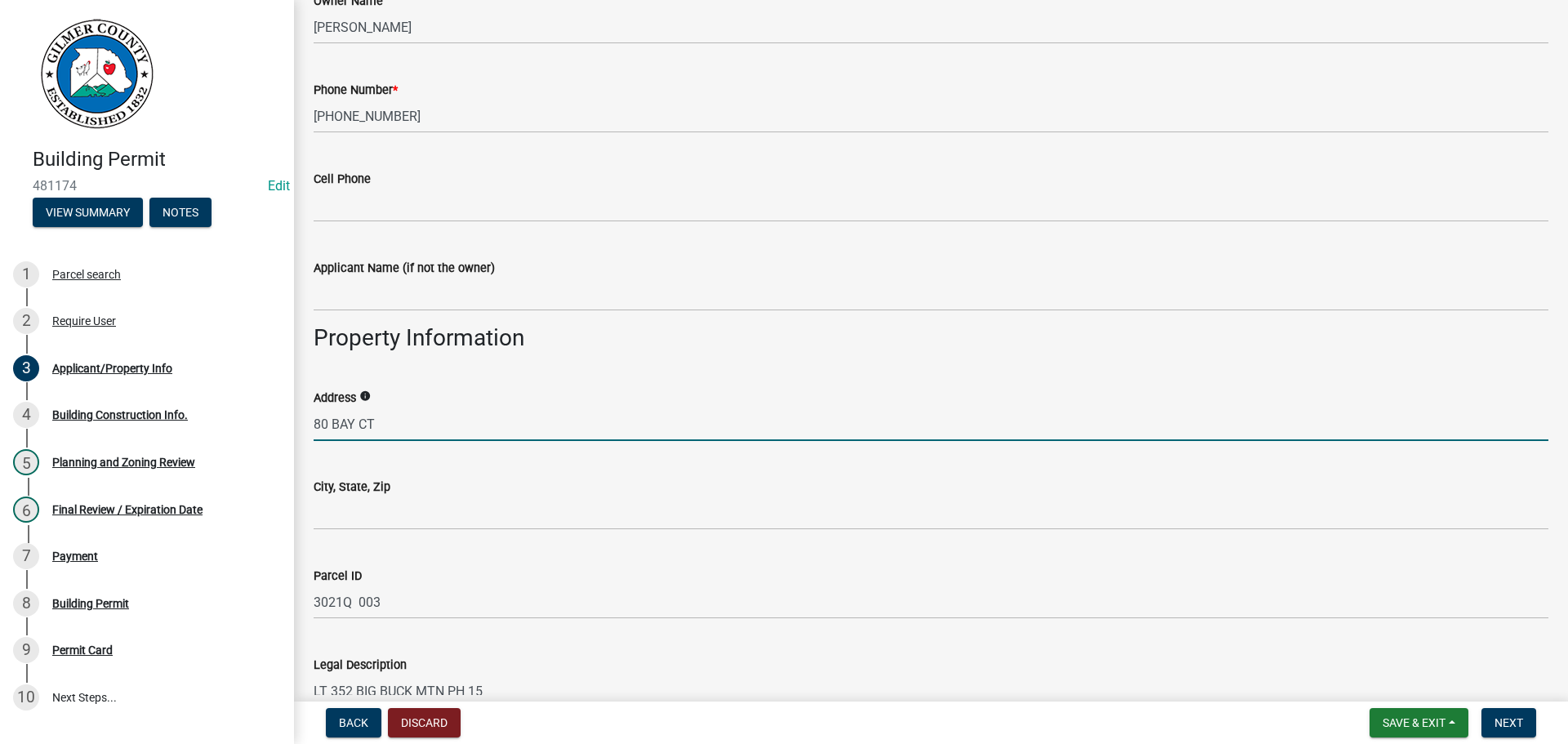
type input "80 BAY CT"
click at [438, 557] on div "Parcel ID 3021Q 003" at bounding box center [930, 581] width 1234 height 76
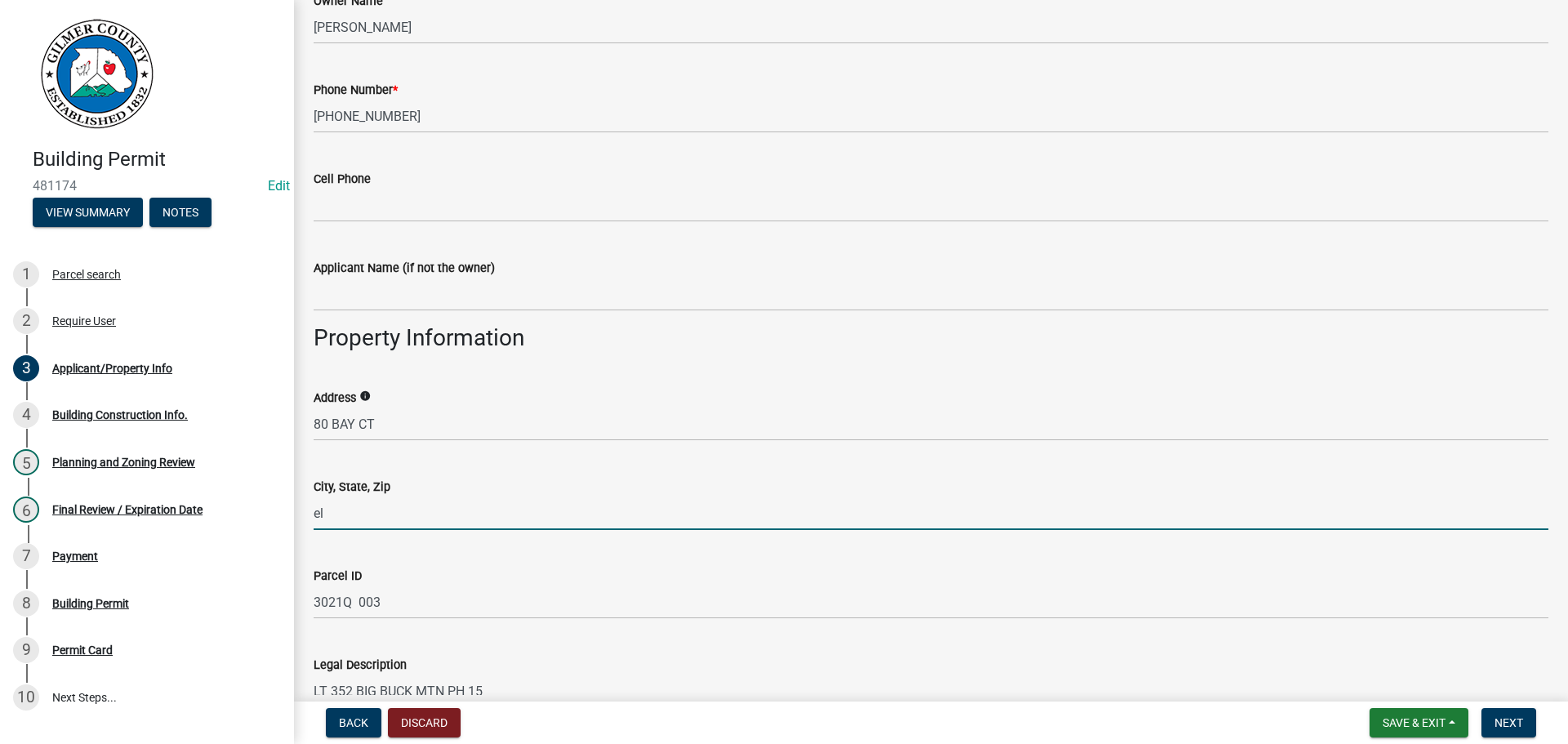
type input "e"
type input "ELLIJAY, GA 30540"
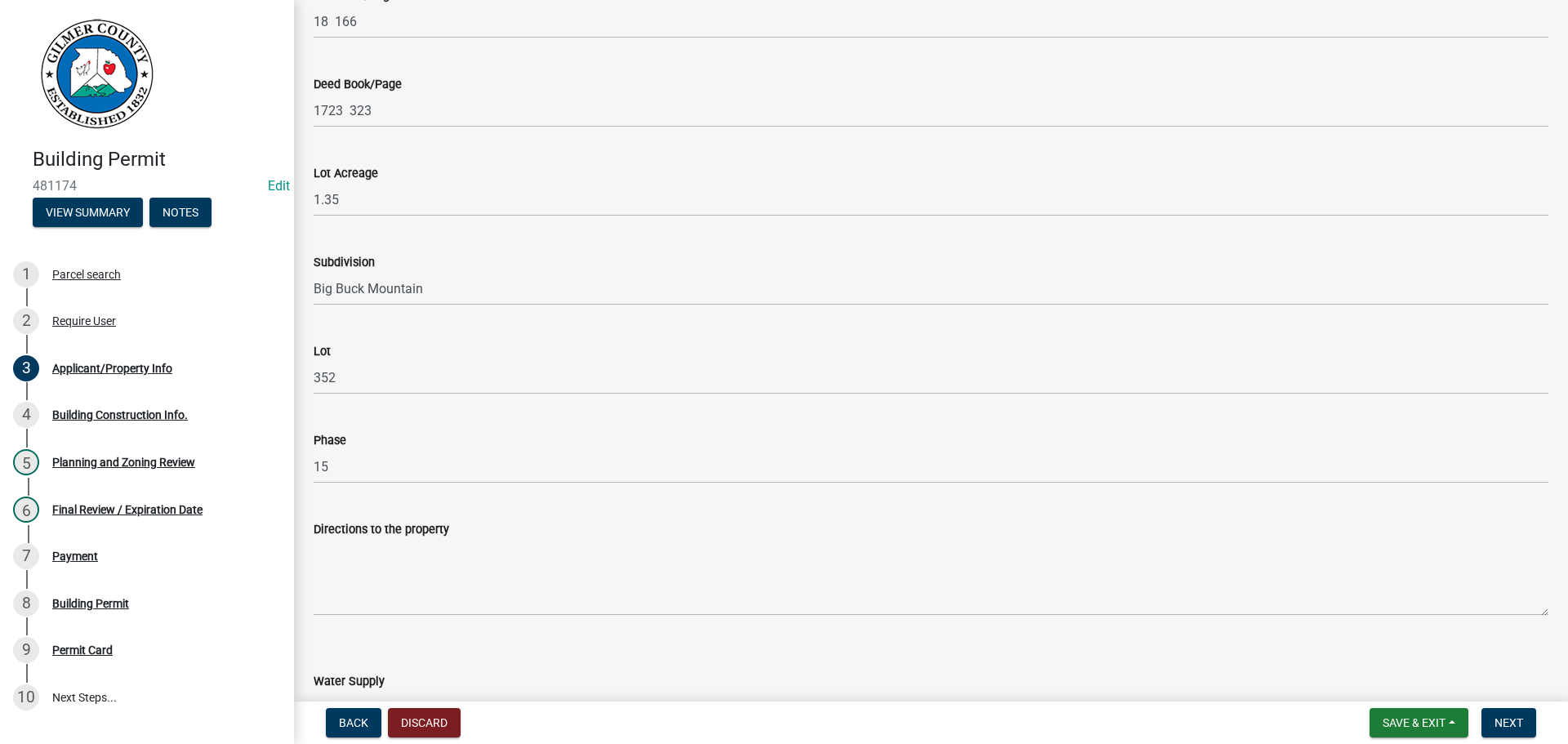
scroll to position [1796, 0]
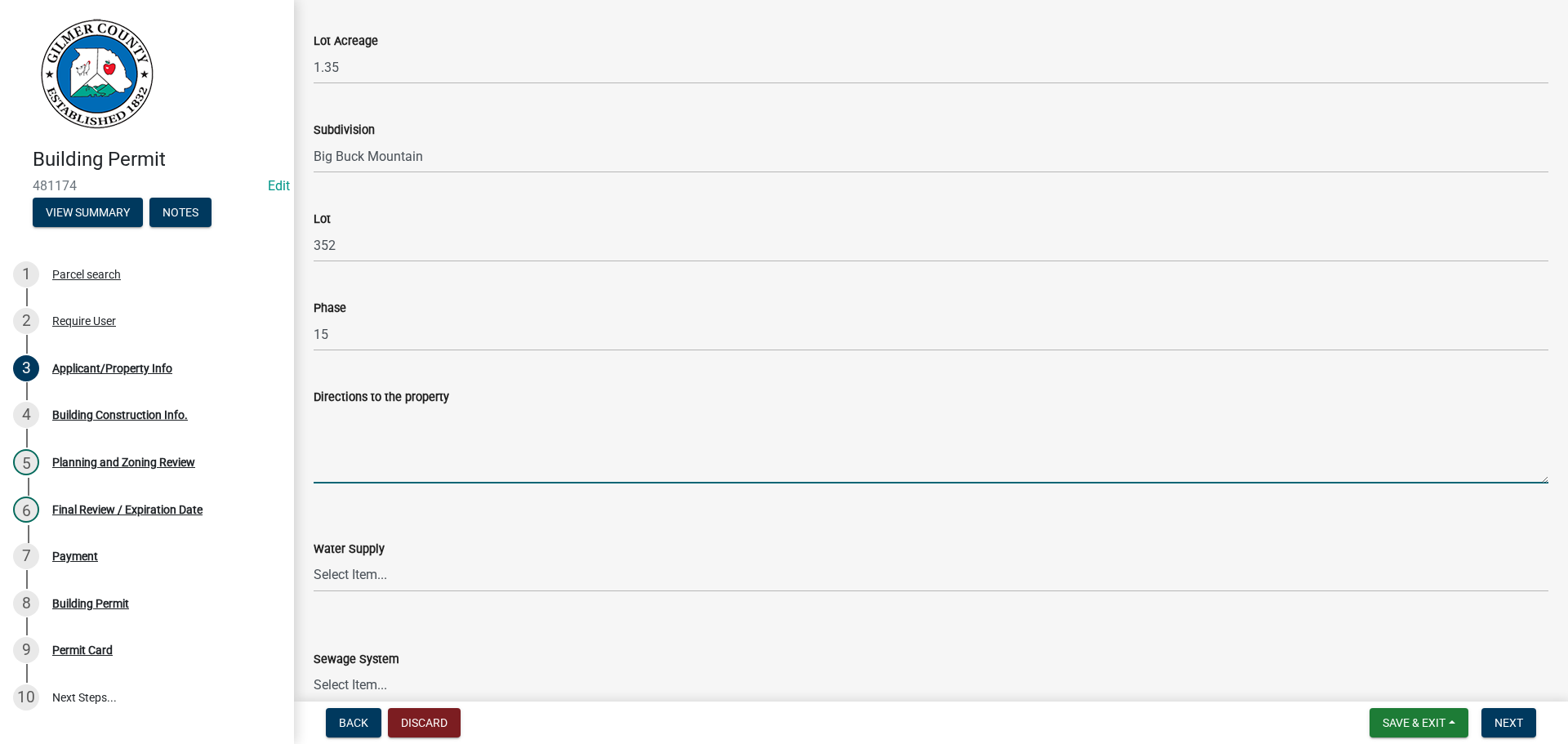
click at [481, 457] on textarea "Directions to the property" at bounding box center [930, 444] width 1234 height 77
type textarea "282, BIG BUCK ON RT, BRUSHY TOP RD, RT ON BAY CT IN CUL-DE-SAC"
click at [349, 582] on select "Select Item... Well Community Public Spring" at bounding box center [930, 575] width 1234 height 34
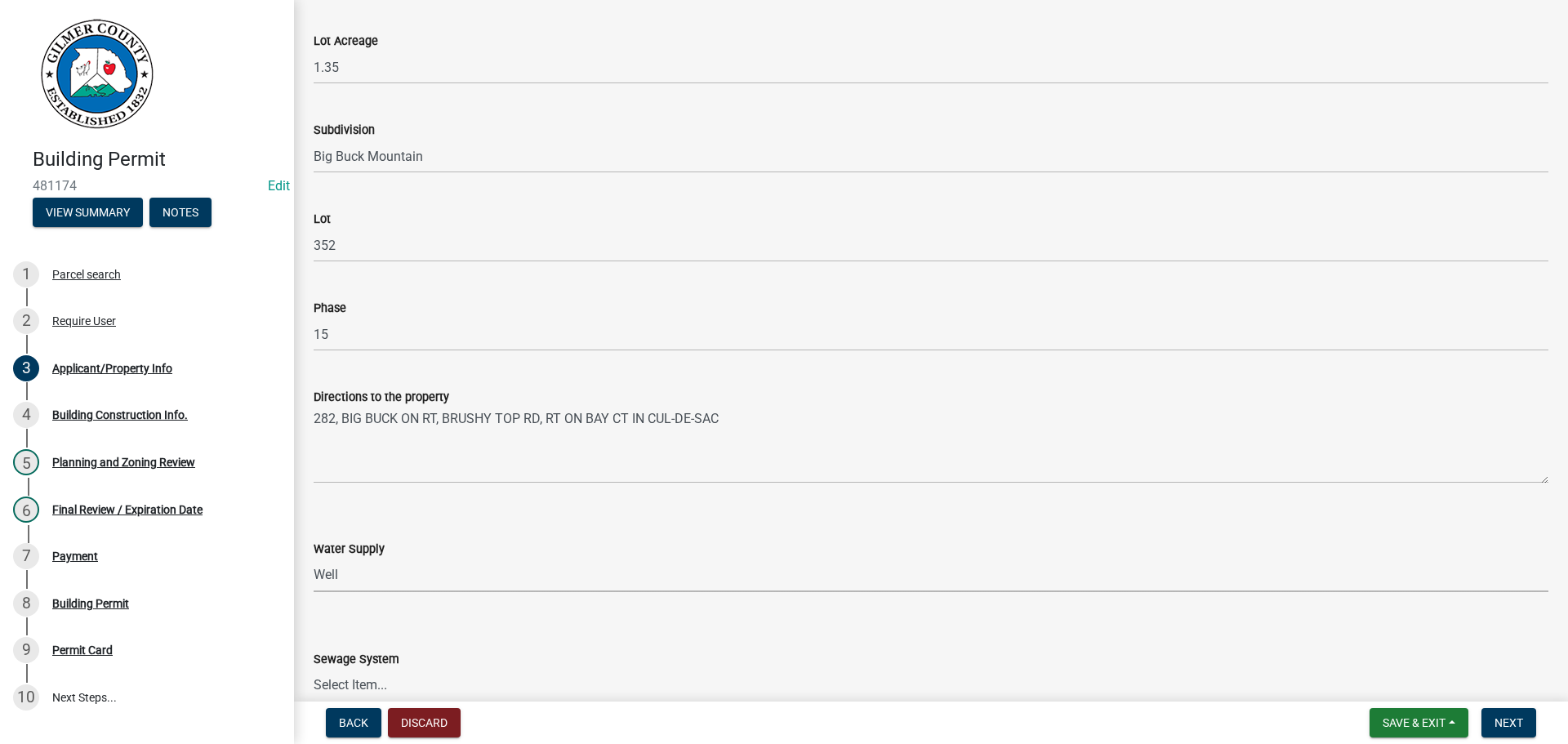
click at [314, 559] on select "Select Item... Well Community Public Spring" at bounding box center [930, 575] width 1234 height 34
select select "6d3c22a4-bb85-4608-b1e4-8a8b34b9a216"
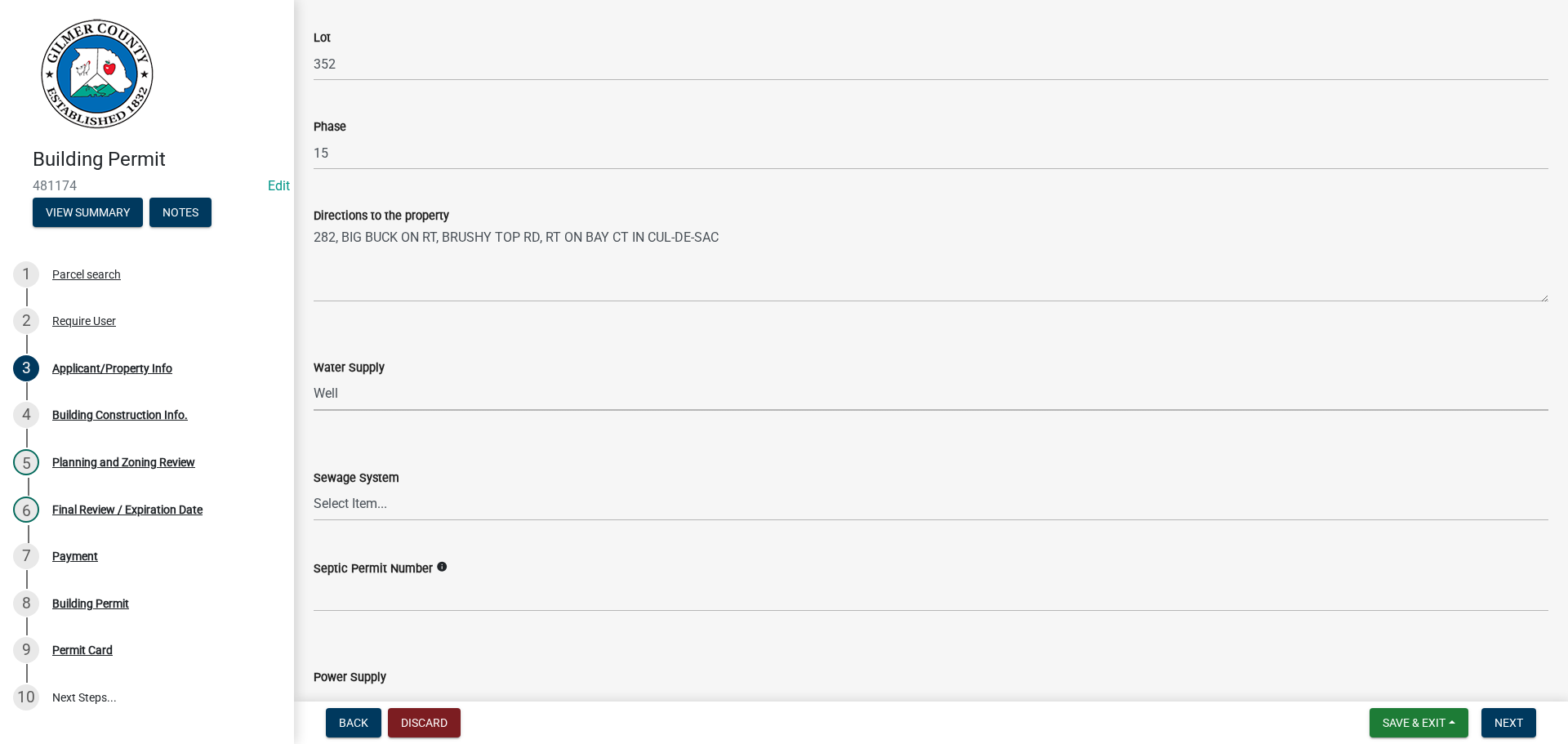
scroll to position [2041, 0]
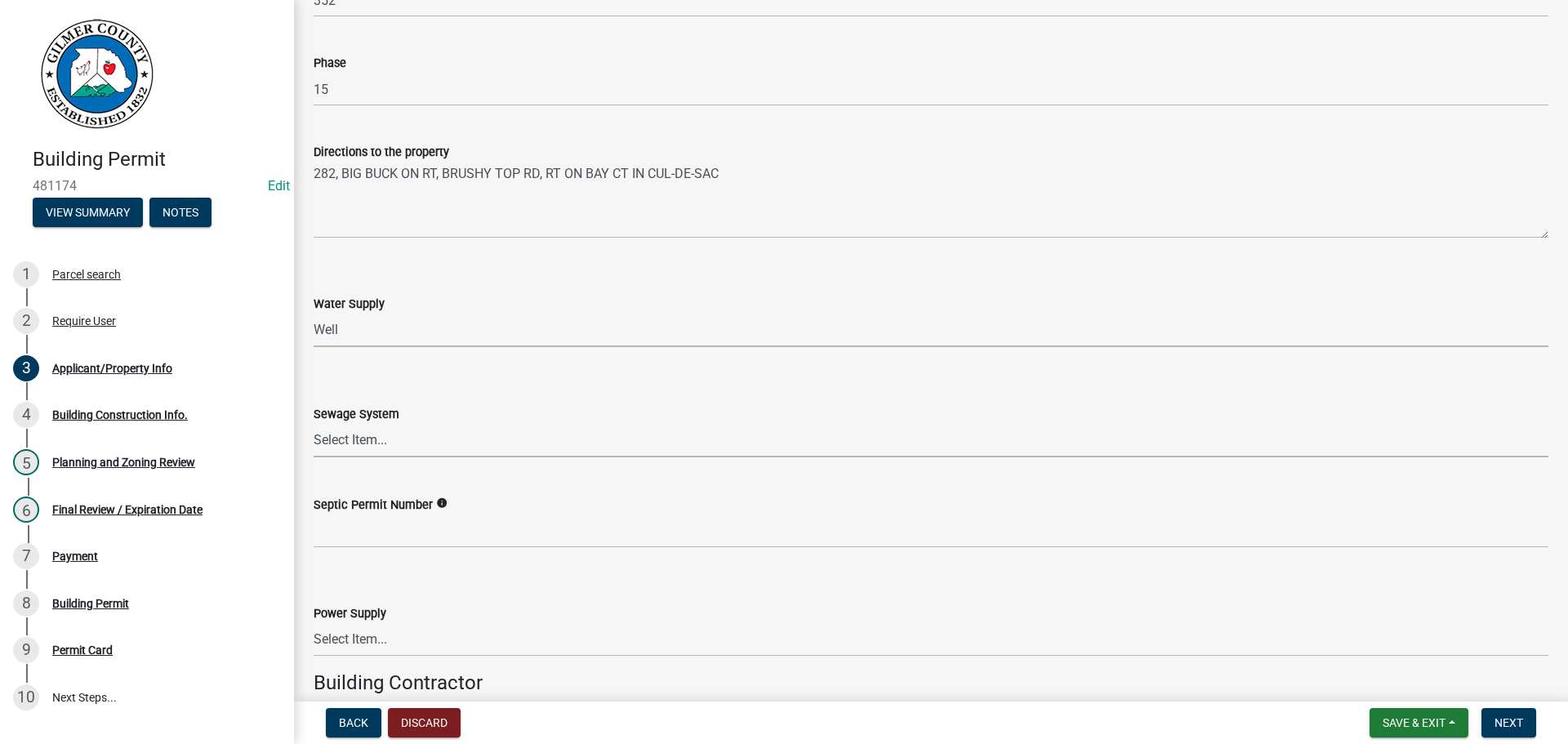
click at [345, 432] on select "Select Item... Septic Community Public" at bounding box center [930, 440] width 1234 height 34
click at [314, 424] on select "Select Item... Septic Community Public" at bounding box center [930, 440] width 1234 height 34
select select "92a37e23-3b7d-408e-b3c7-0afbe39b0942"
click at [411, 611] on div "Power Supply" at bounding box center [930, 613] width 1234 height 20
click at [385, 646] on select "Select Item... Amicalola EMC [GEOGRAPHIC_DATA] EMC Tri-State Power [US_STATE] P…" at bounding box center [930, 639] width 1234 height 34
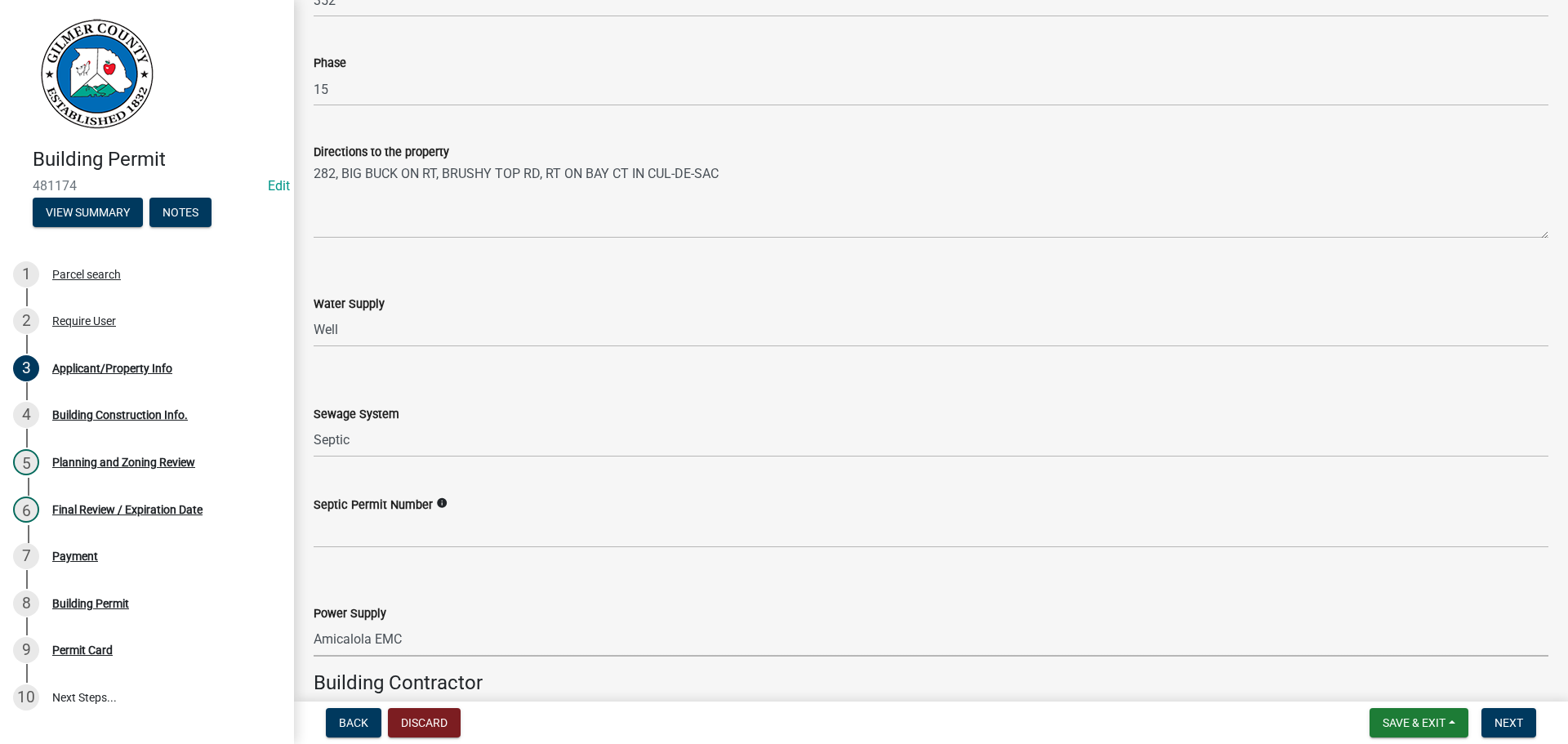
click at [314, 623] on select "Select Item... Amicalola EMC [GEOGRAPHIC_DATA] EMC Tri-State Power [US_STATE] P…" at bounding box center [930, 639] width 1234 height 34
select select "c9feaa94-b03b-4165-97cf-90fdf63947c5"
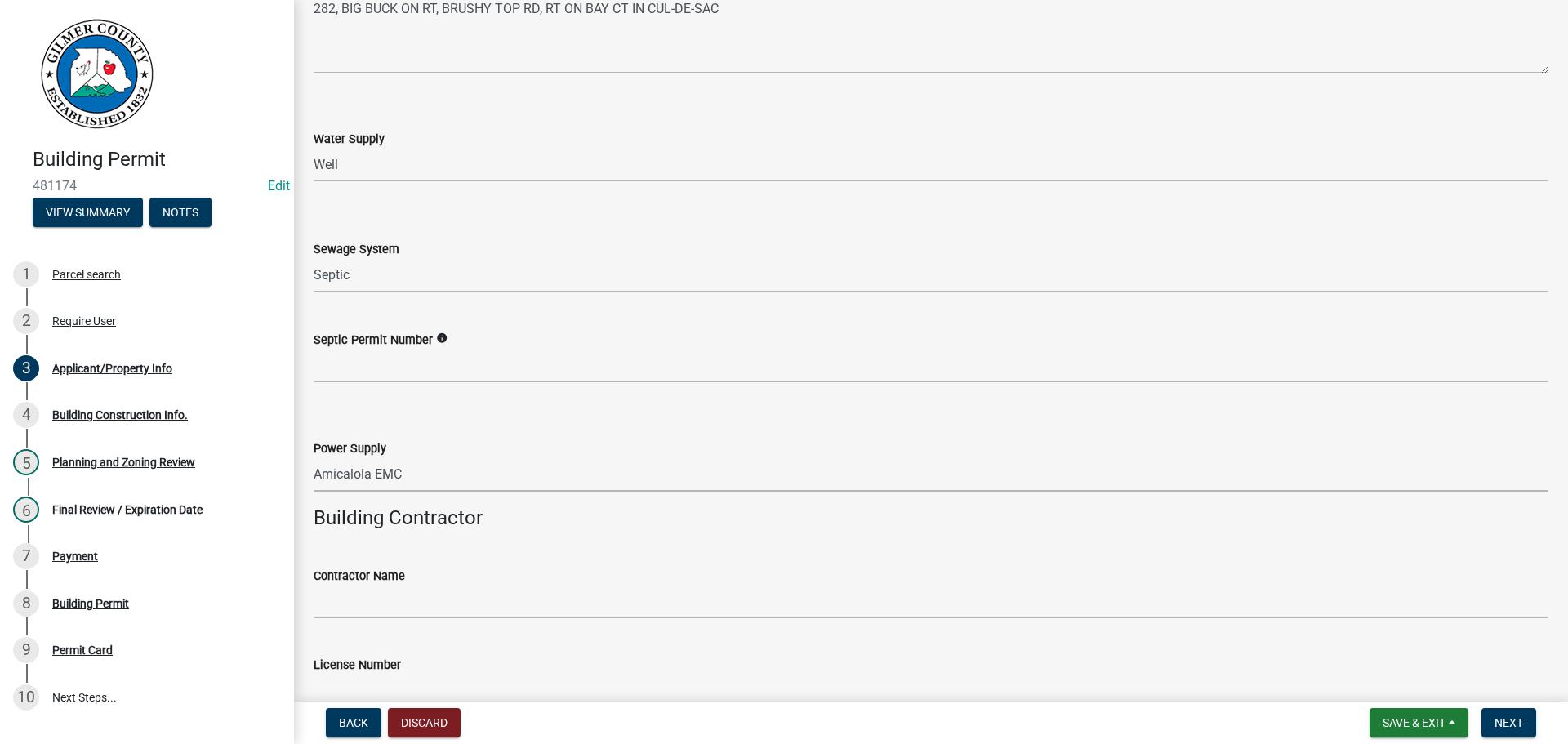
scroll to position [2286, 0]
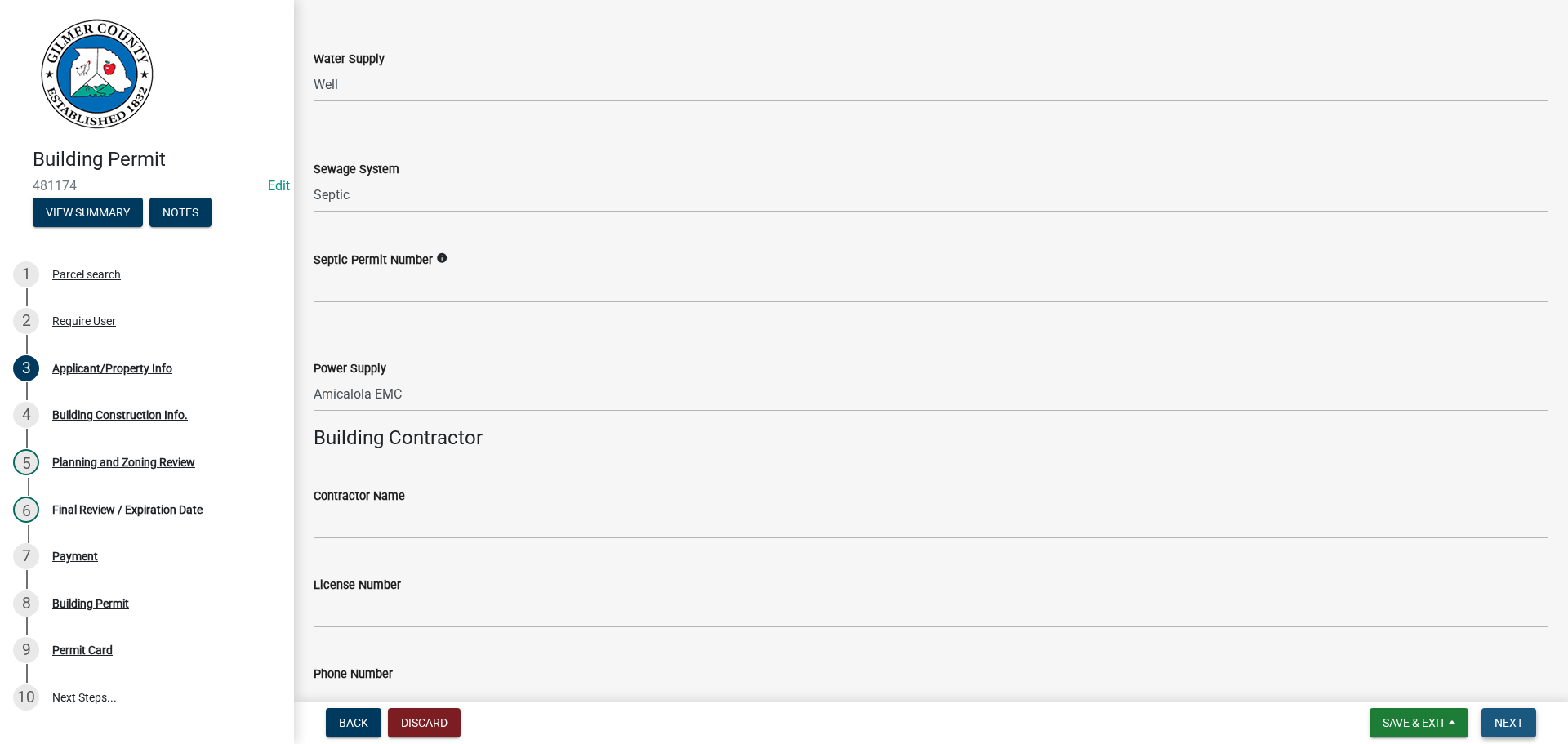
click at [1514, 712] on button "Next" at bounding box center [1508, 722] width 55 height 29
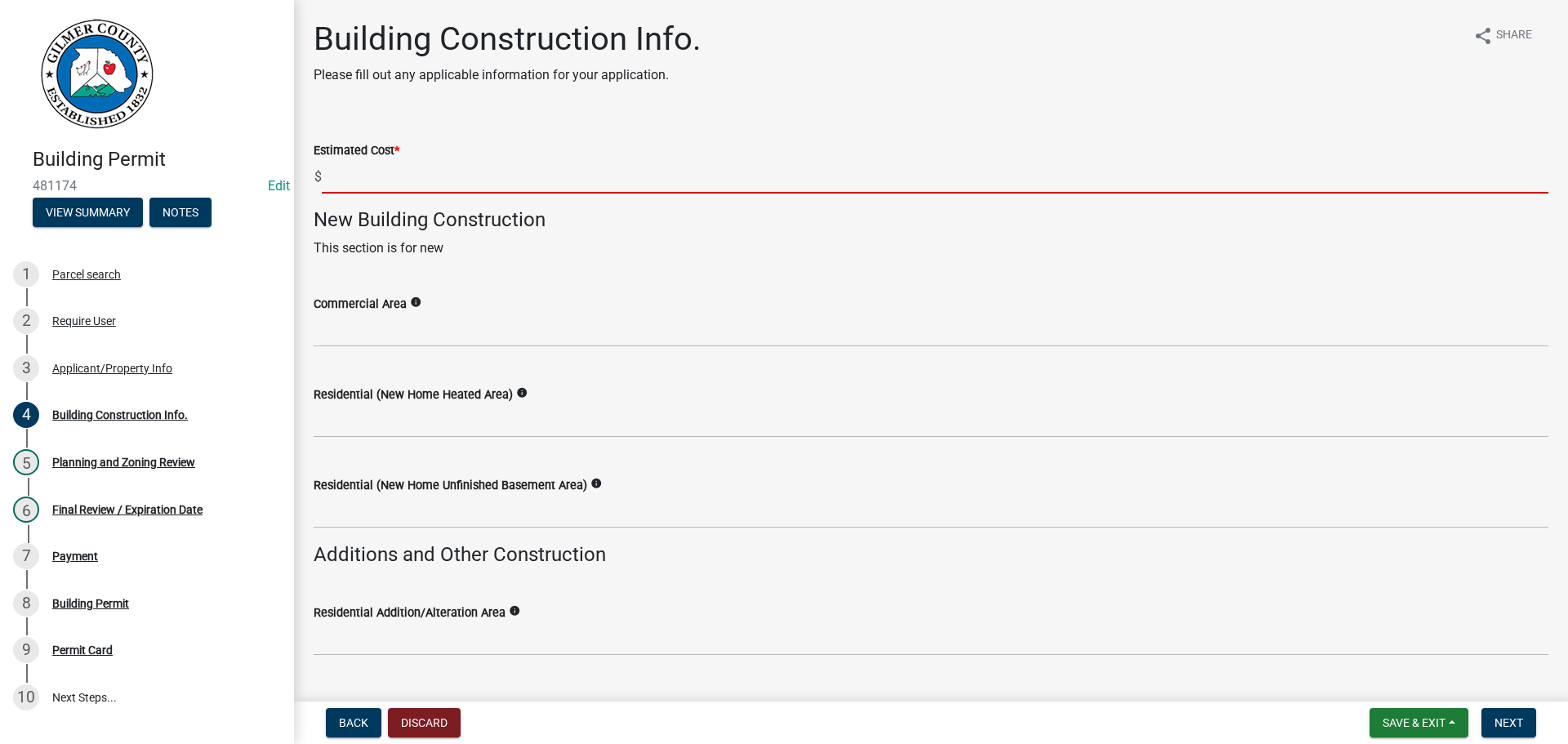
click at [384, 167] on input "text" at bounding box center [935, 177] width 1227 height 34
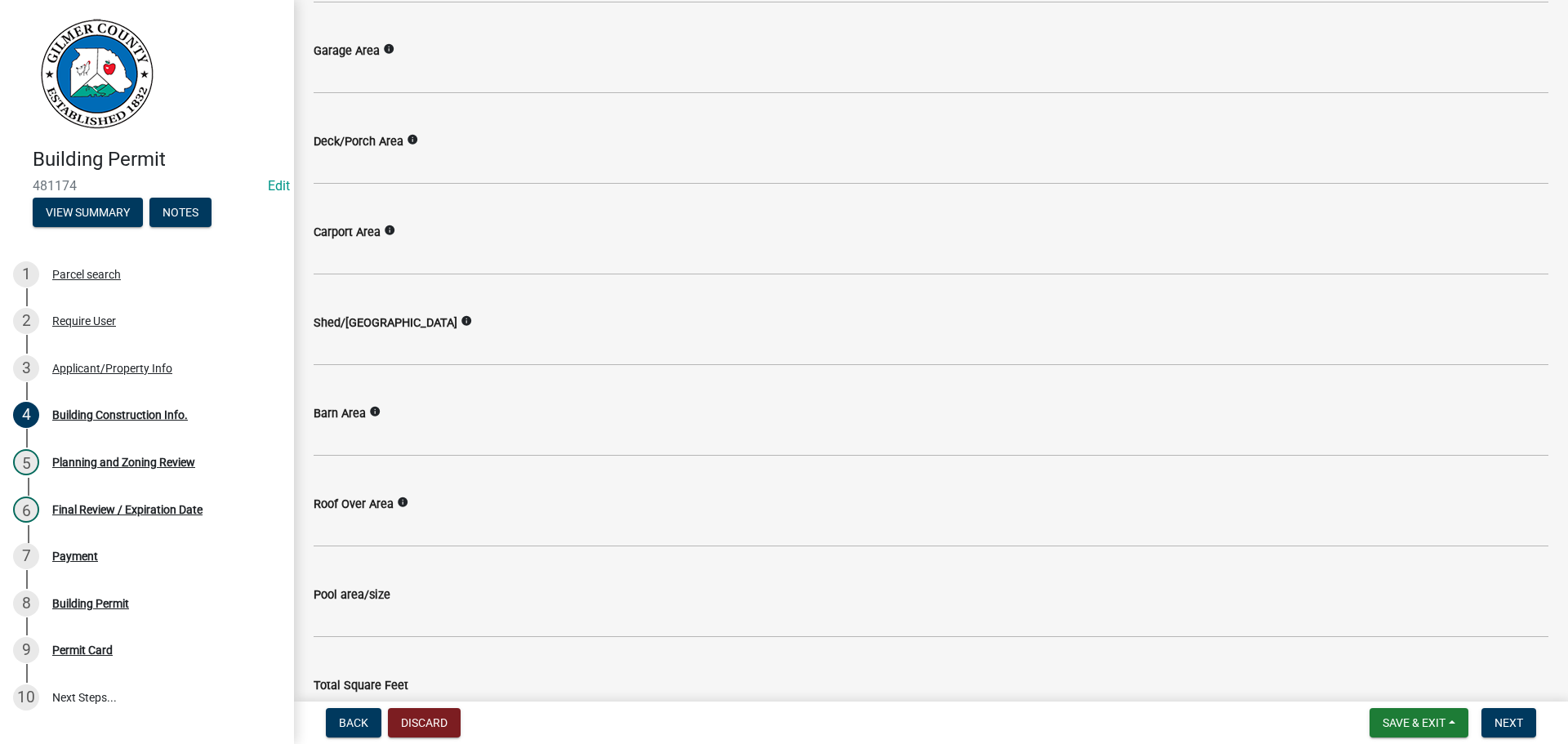
scroll to position [653, 0]
type input "35000"
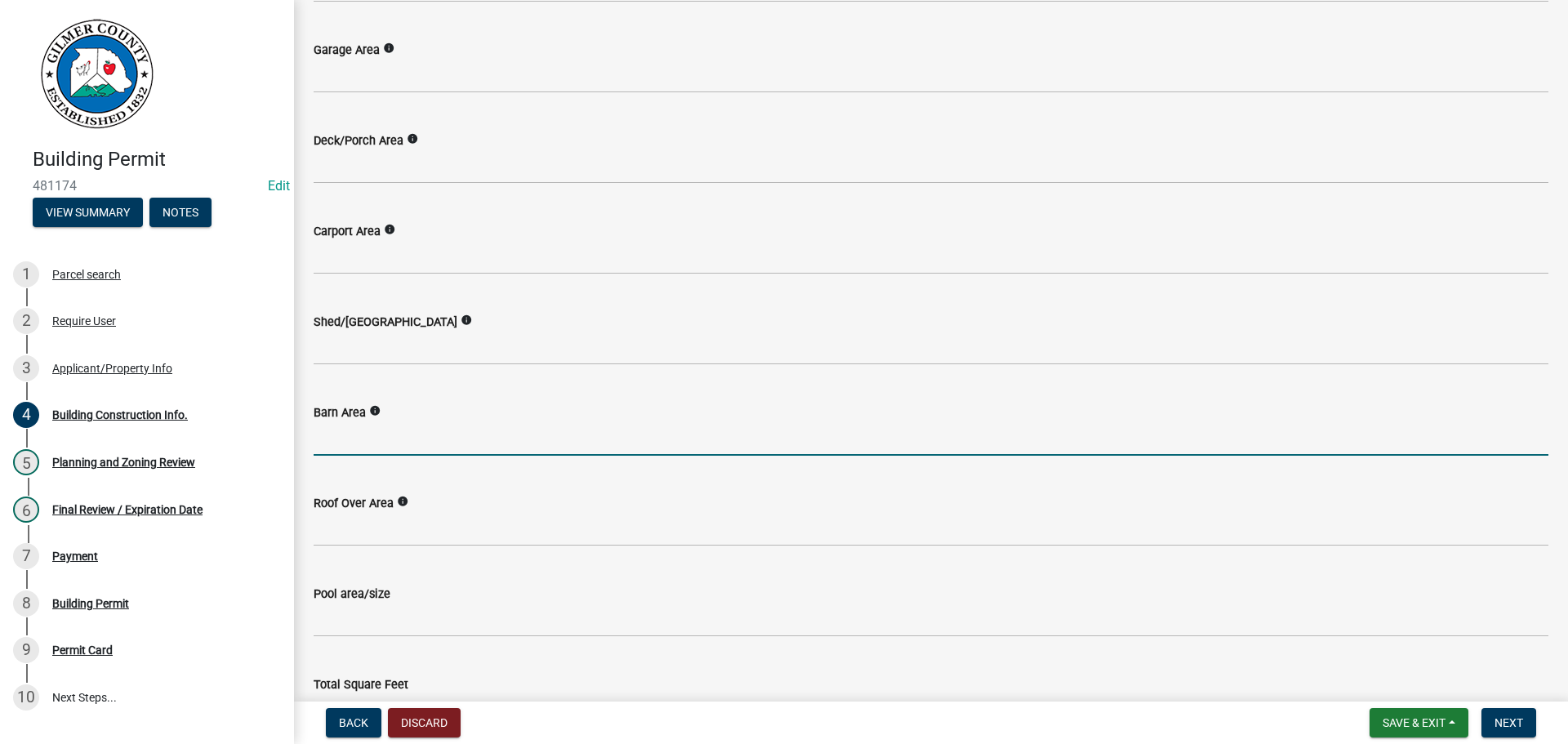
click at [435, 435] on input "text" at bounding box center [930, 438] width 1234 height 34
type input "1500"
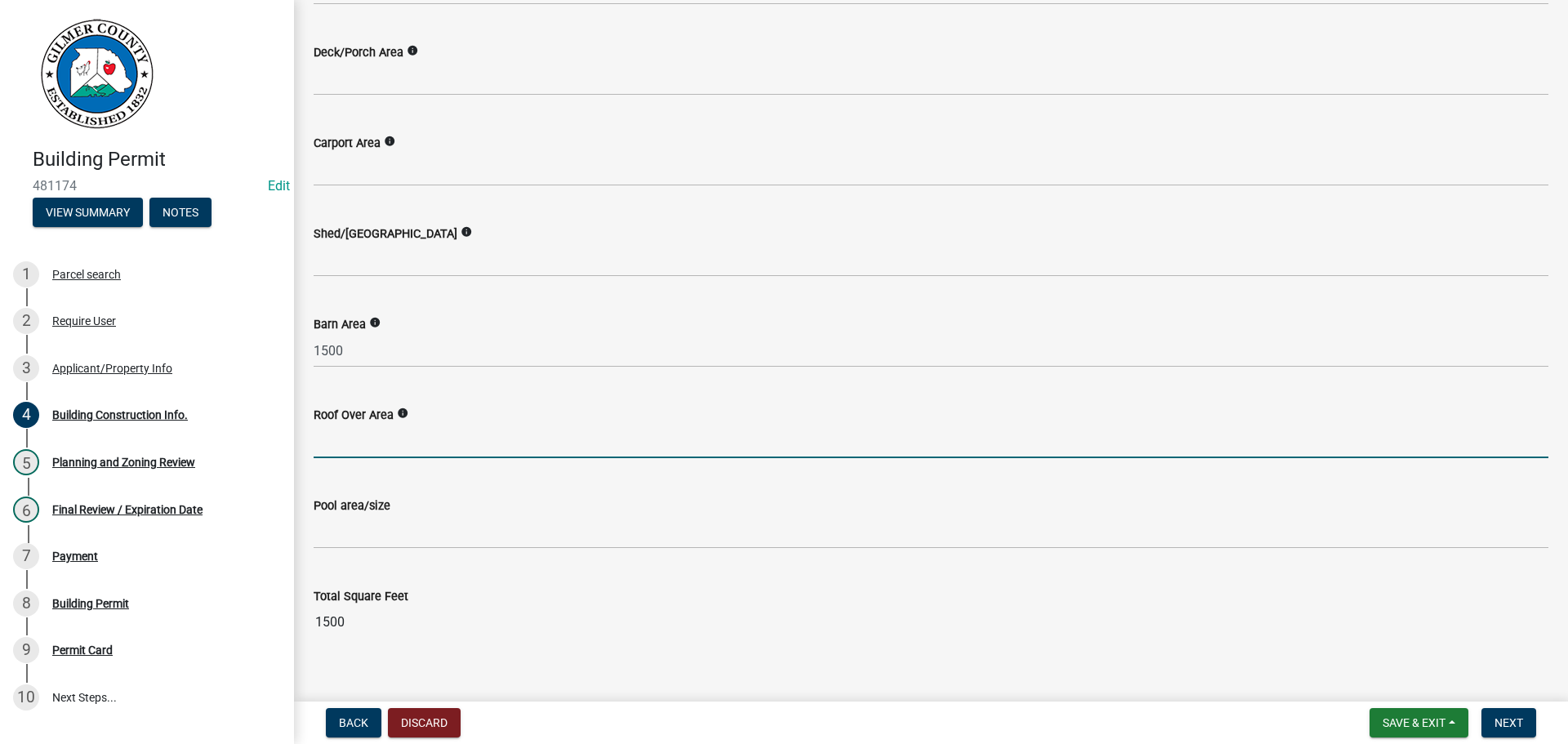
scroll to position [763, 0]
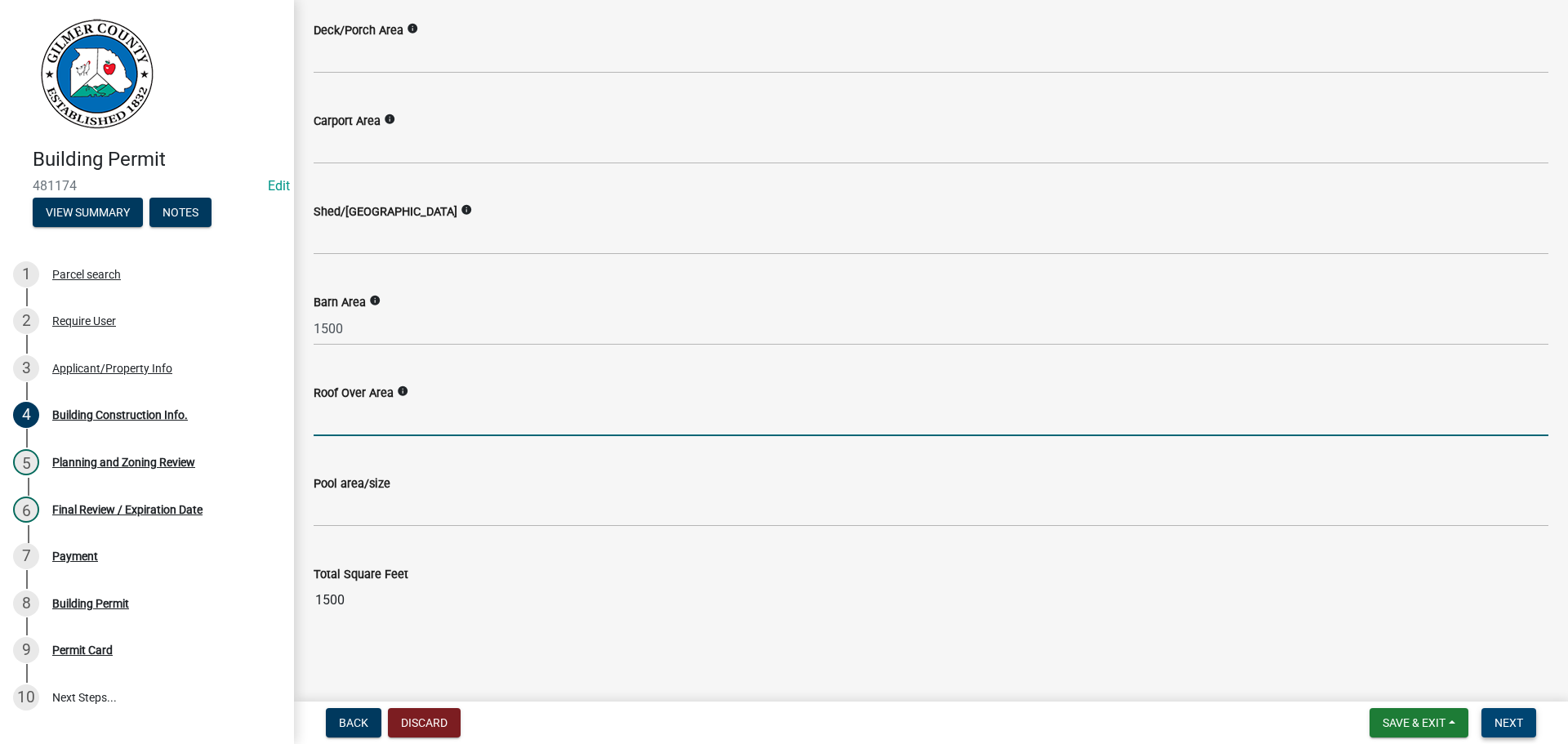
click at [1493, 717] on button "Next" at bounding box center [1508, 722] width 55 height 29
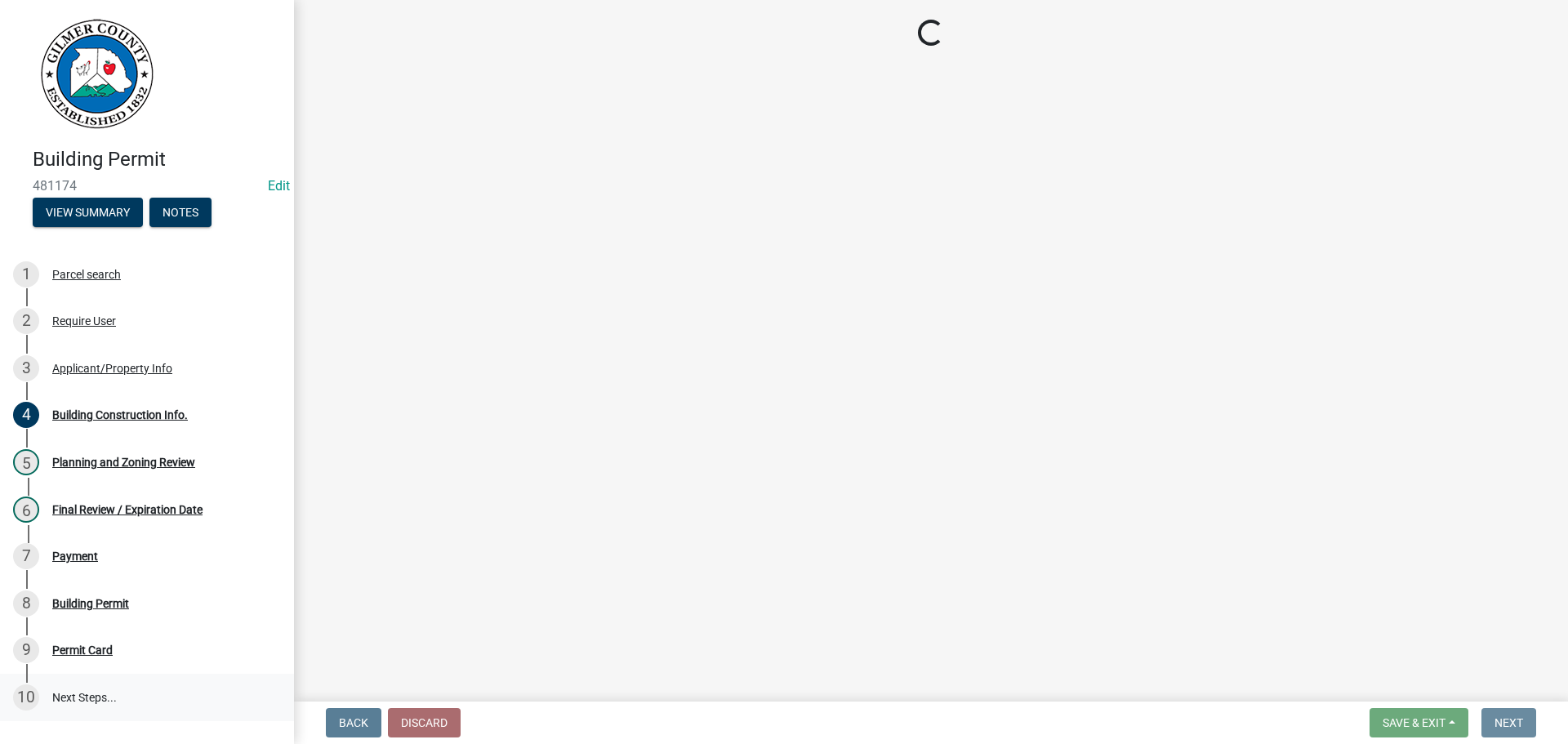
scroll to position [0, 0]
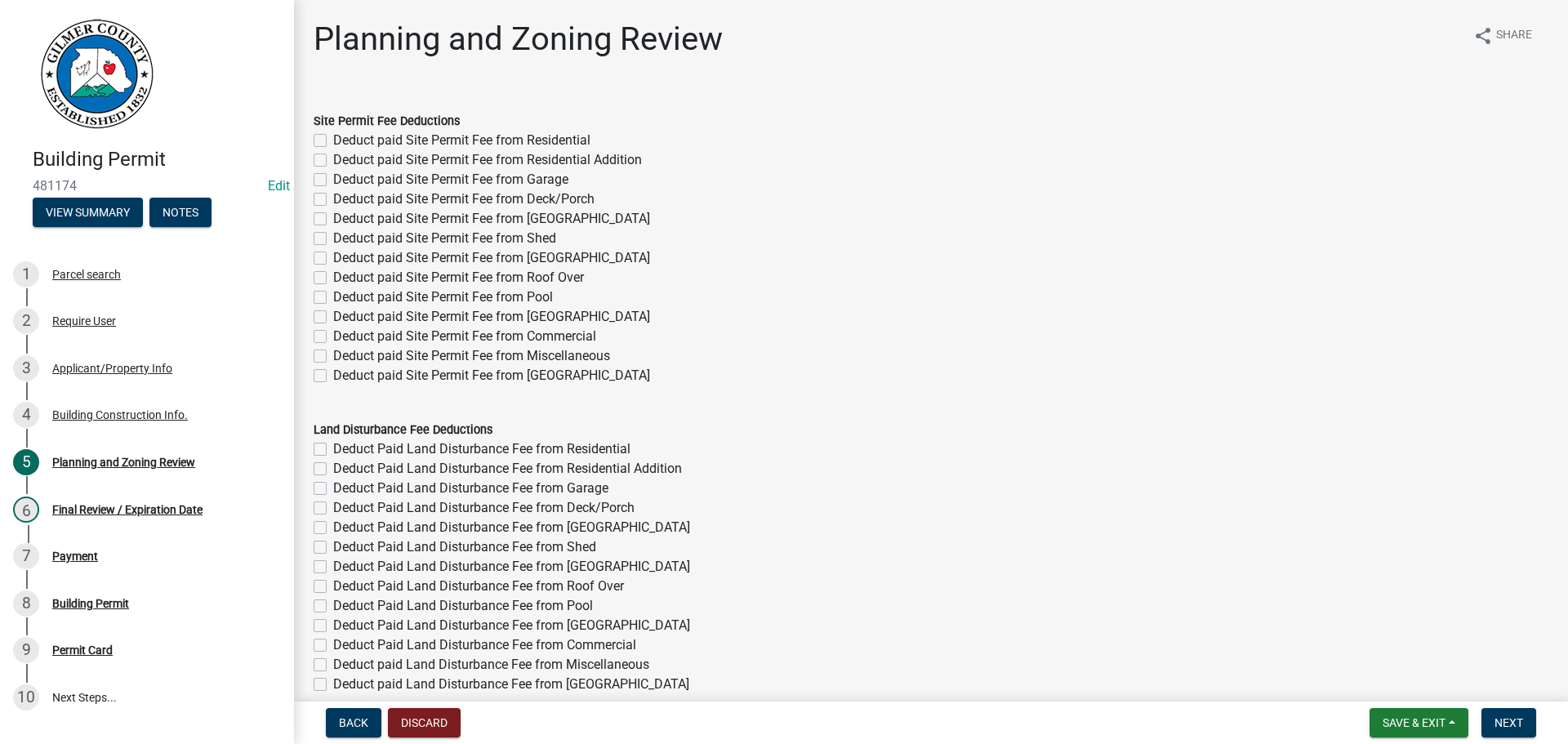
click at [580, 152] on label "Deduct paid Site Permit Fee from Residential Addition" at bounding box center [488, 159] width 308 height 20
click at [344, 152] on input "Deduct paid Site Permit Fee from Residential Addition" at bounding box center [339, 155] width 10 height 10
checkbox input "true"
checkbox input "false"
checkbox input "true"
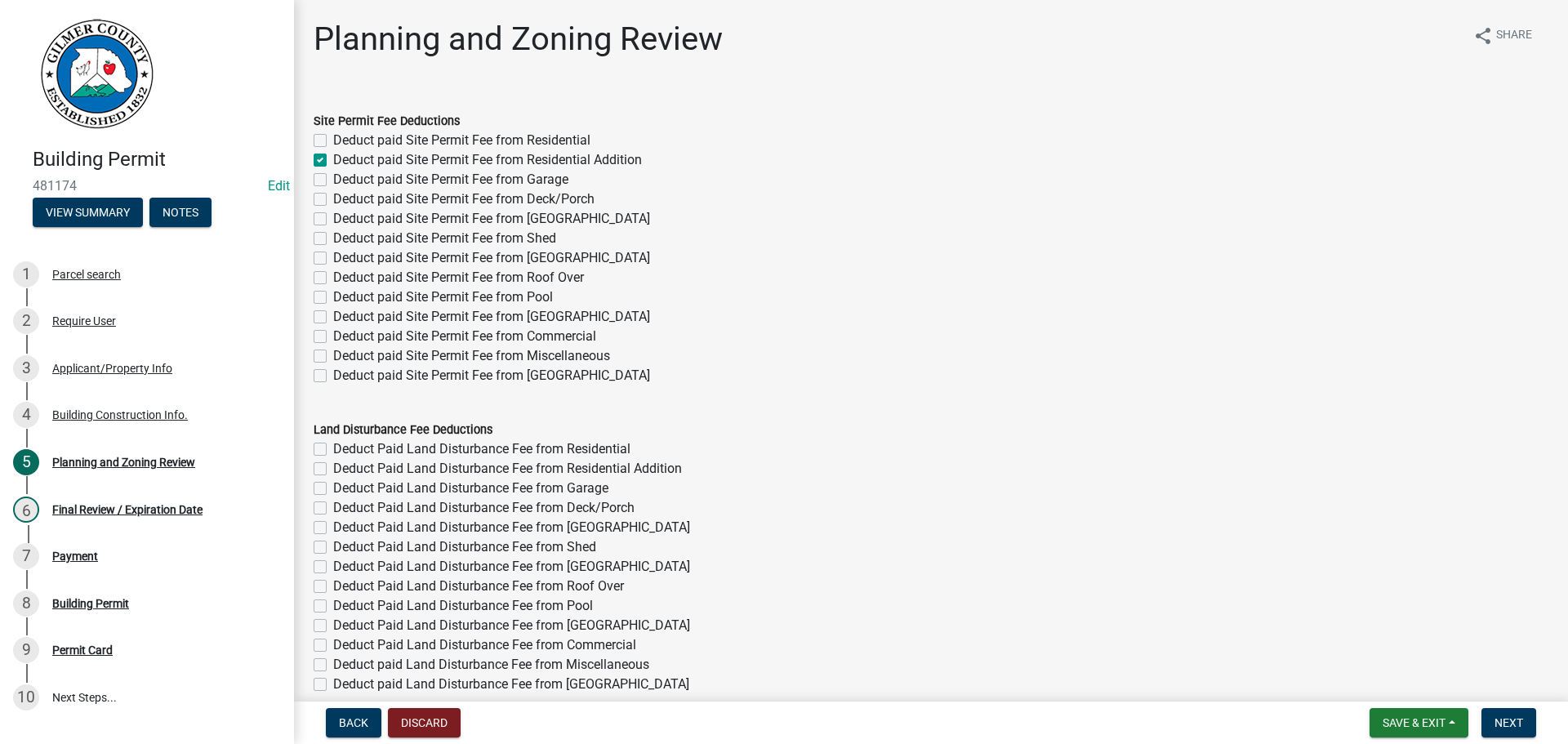
checkbox input "false"
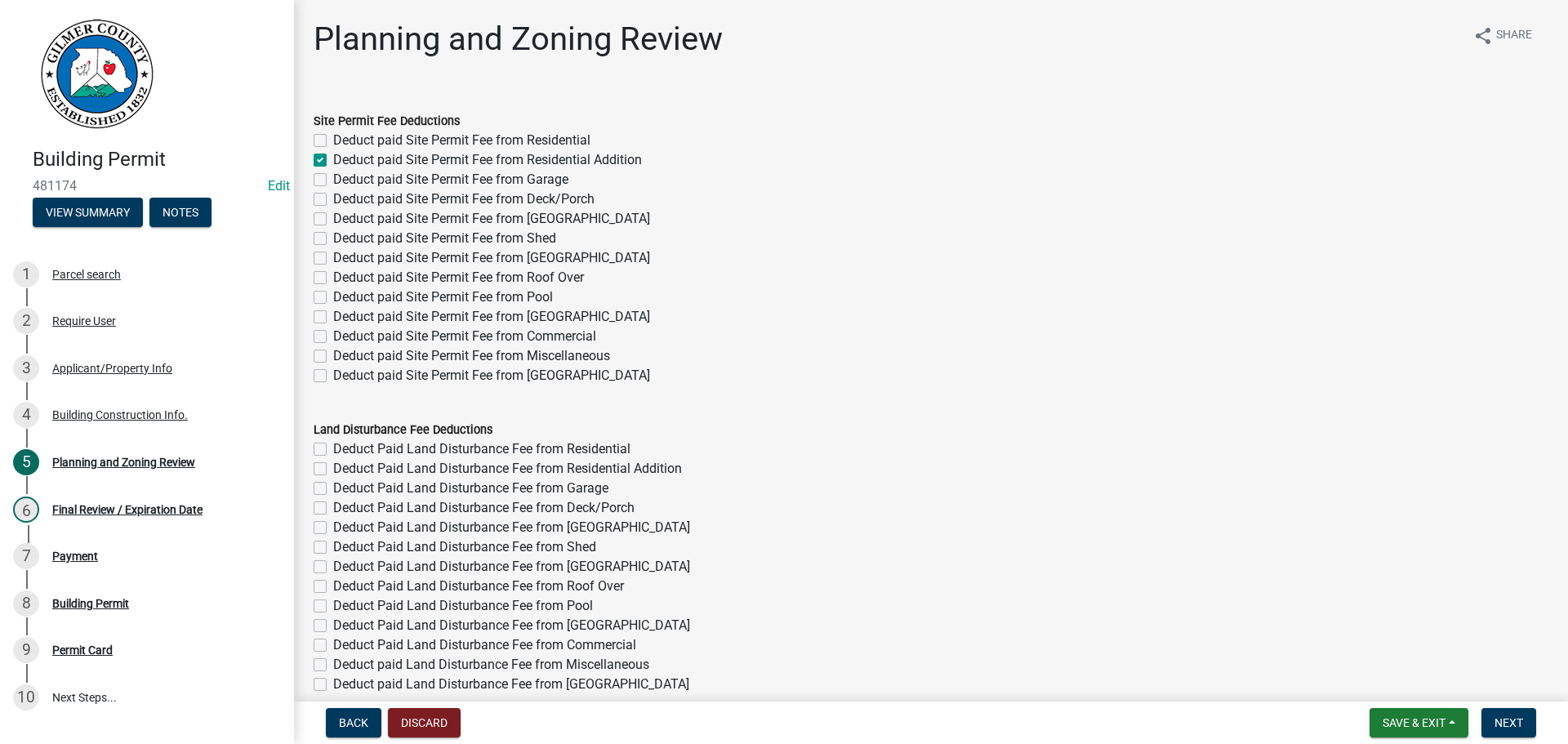
checkbox input "false"
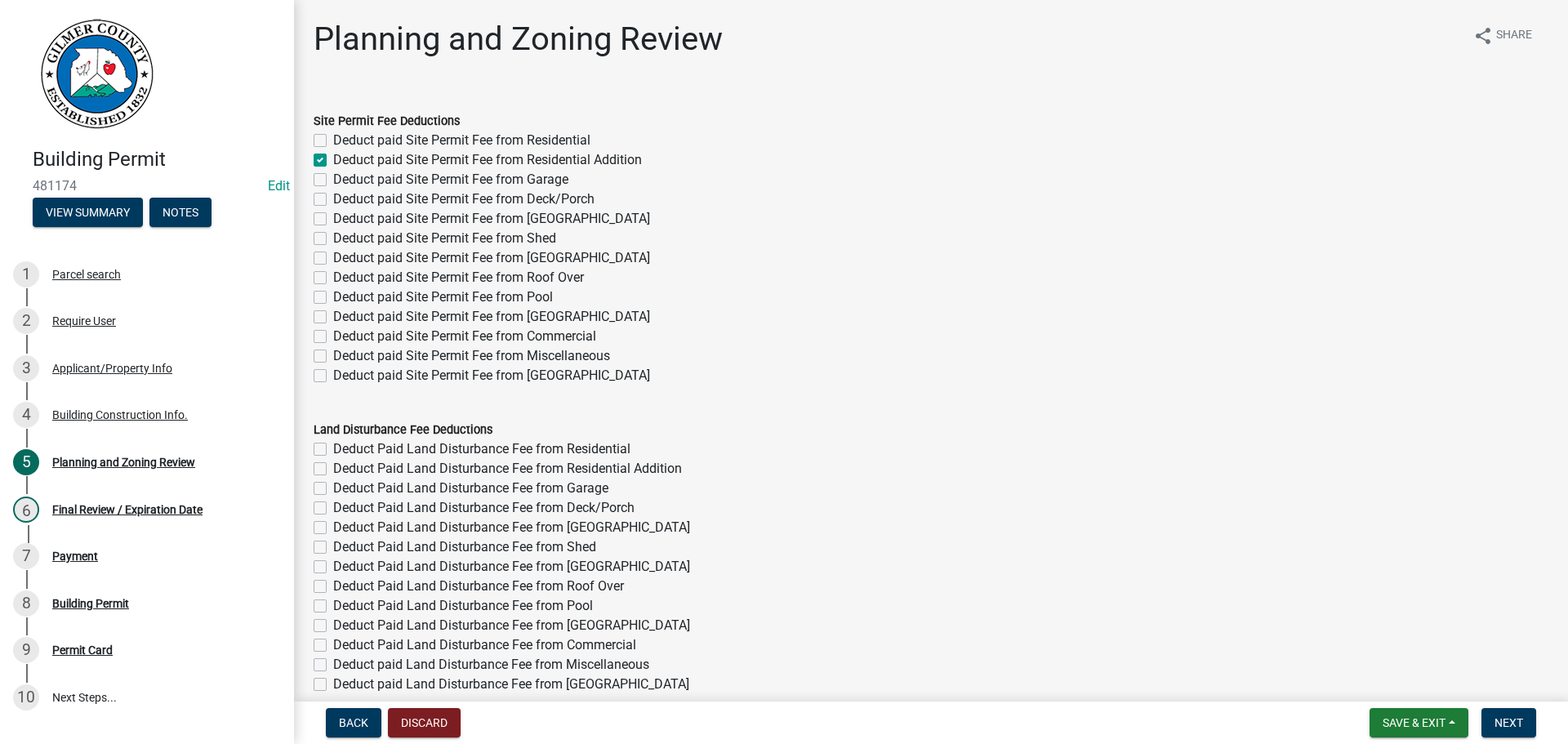
checkbox input "false"
click at [560, 145] on label "Deduct paid Site Permit Fee from Residential" at bounding box center [462, 140] width 257 height 20
click at [344, 141] on input "Deduct paid Site Permit Fee from Residential" at bounding box center [339, 136] width 10 height 10
checkbox input "true"
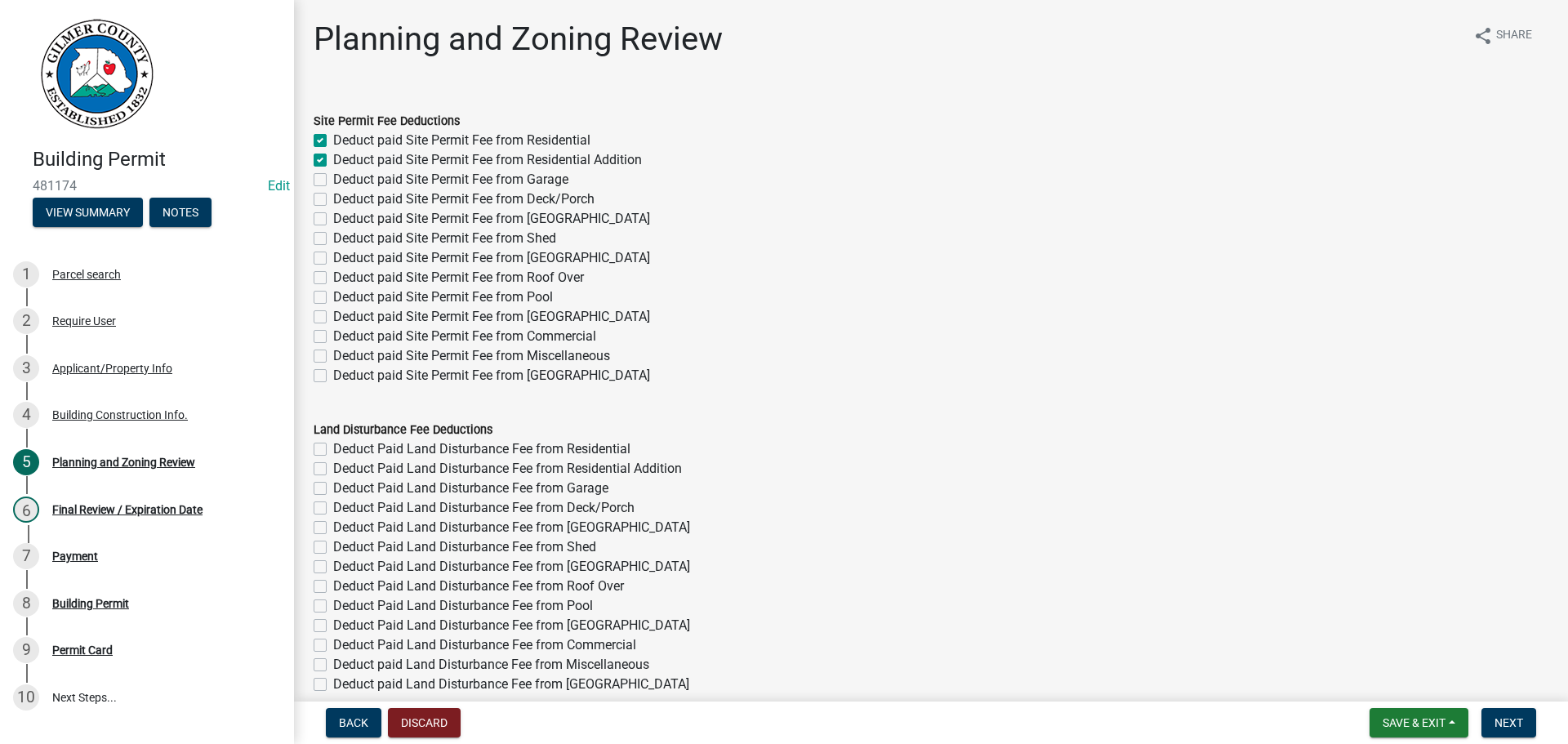
checkbox input "false"
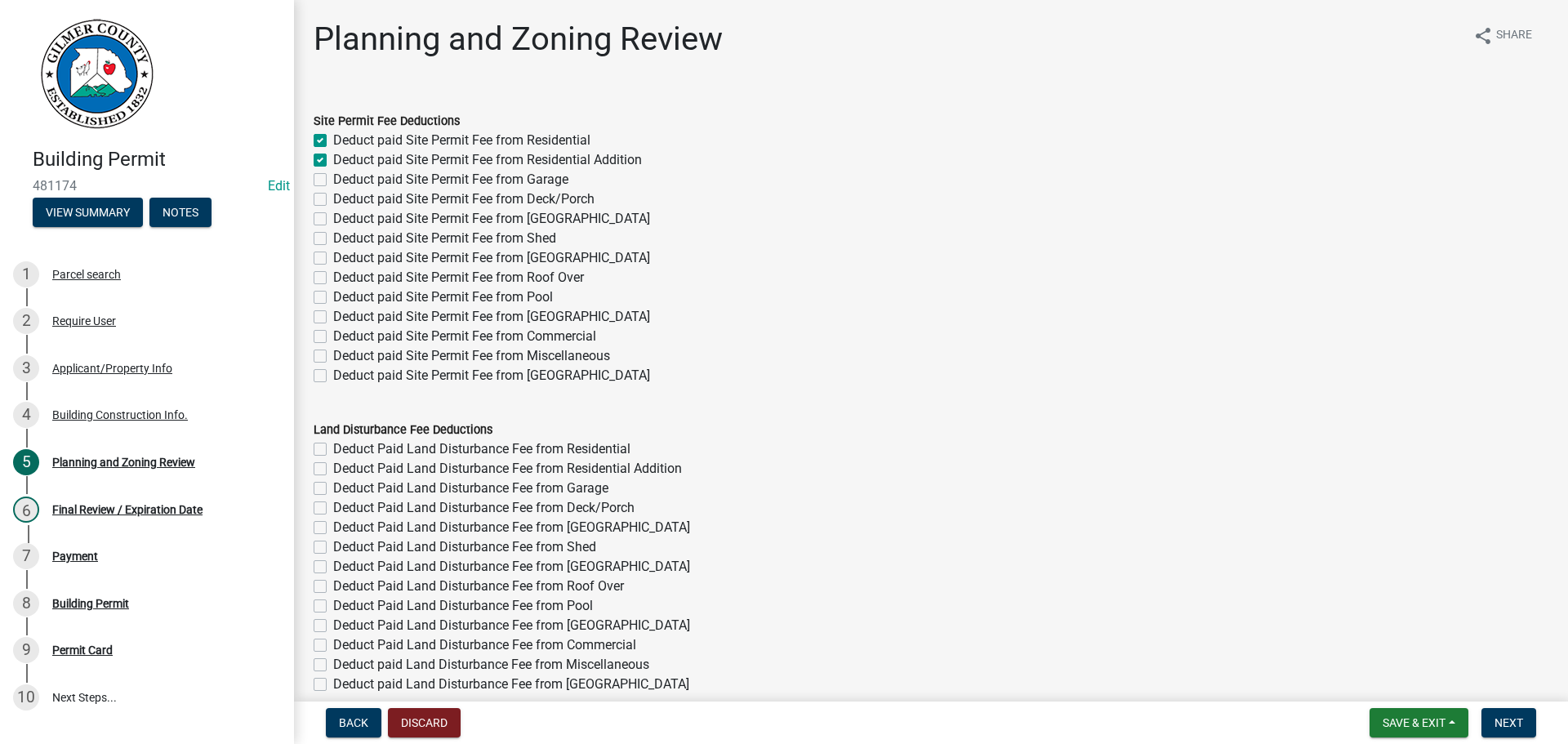
checkbox input "false"
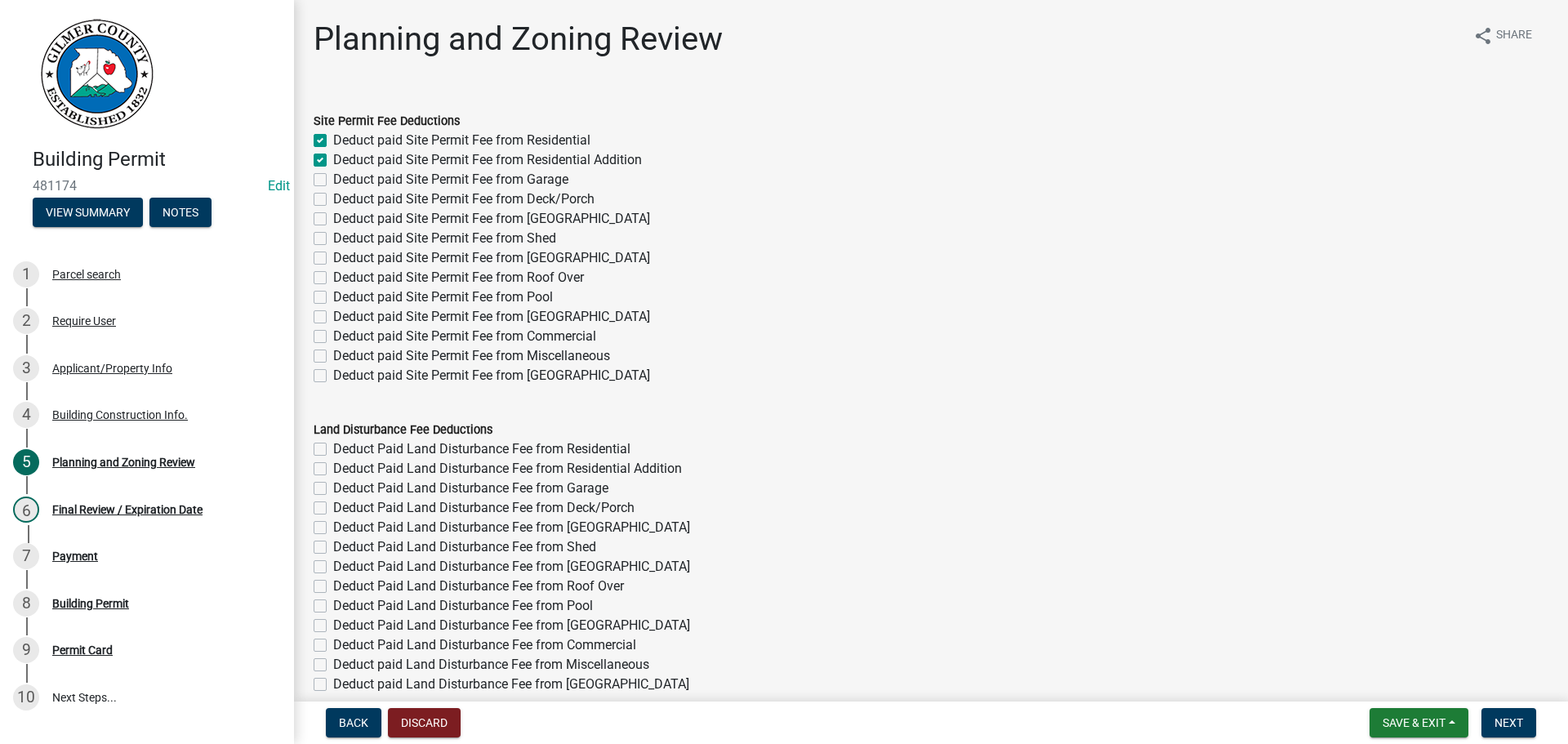
checkbox input "false"
click at [560, 159] on label "Deduct paid Site Permit Fee from Residential Addition" at bounding box center [488, 159] width 308 height 20
click at [344, 159] on input "Deduct paid Site Permit Fee from Residential Addition" at bounding box center [339, 155] width 10 height 10
checkbox input "false"
checkbox input "true"
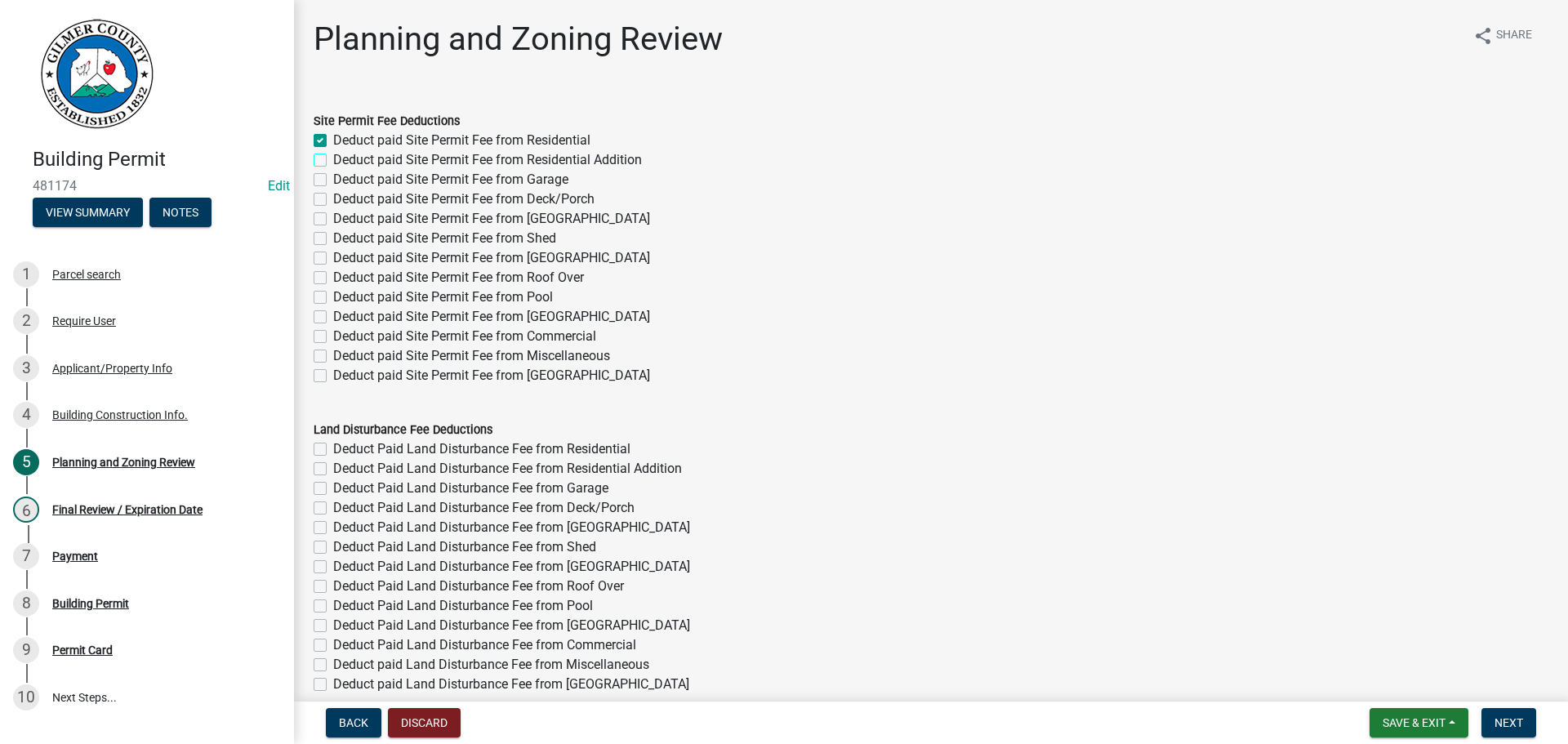
checkbox input "false"
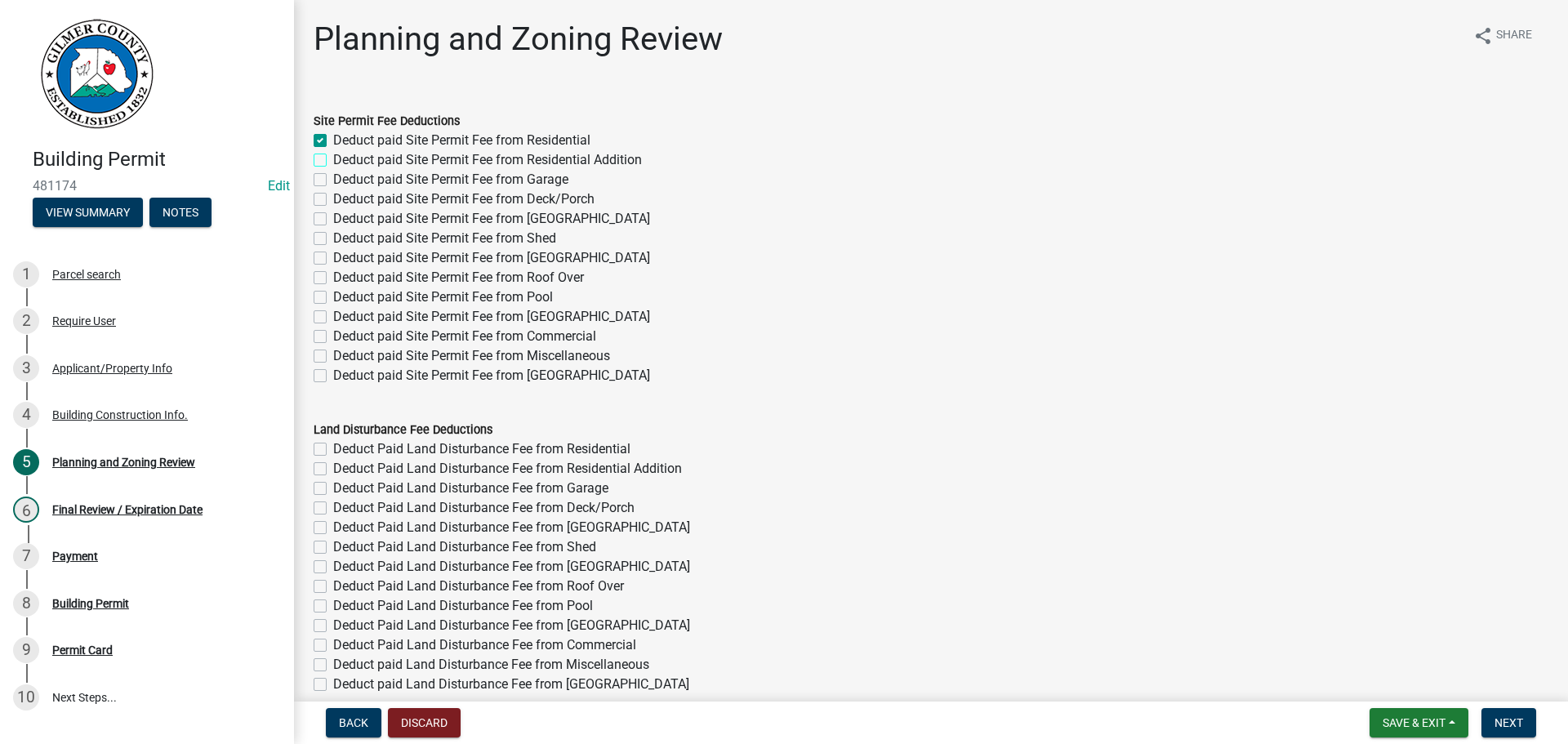
checkbox input "false"
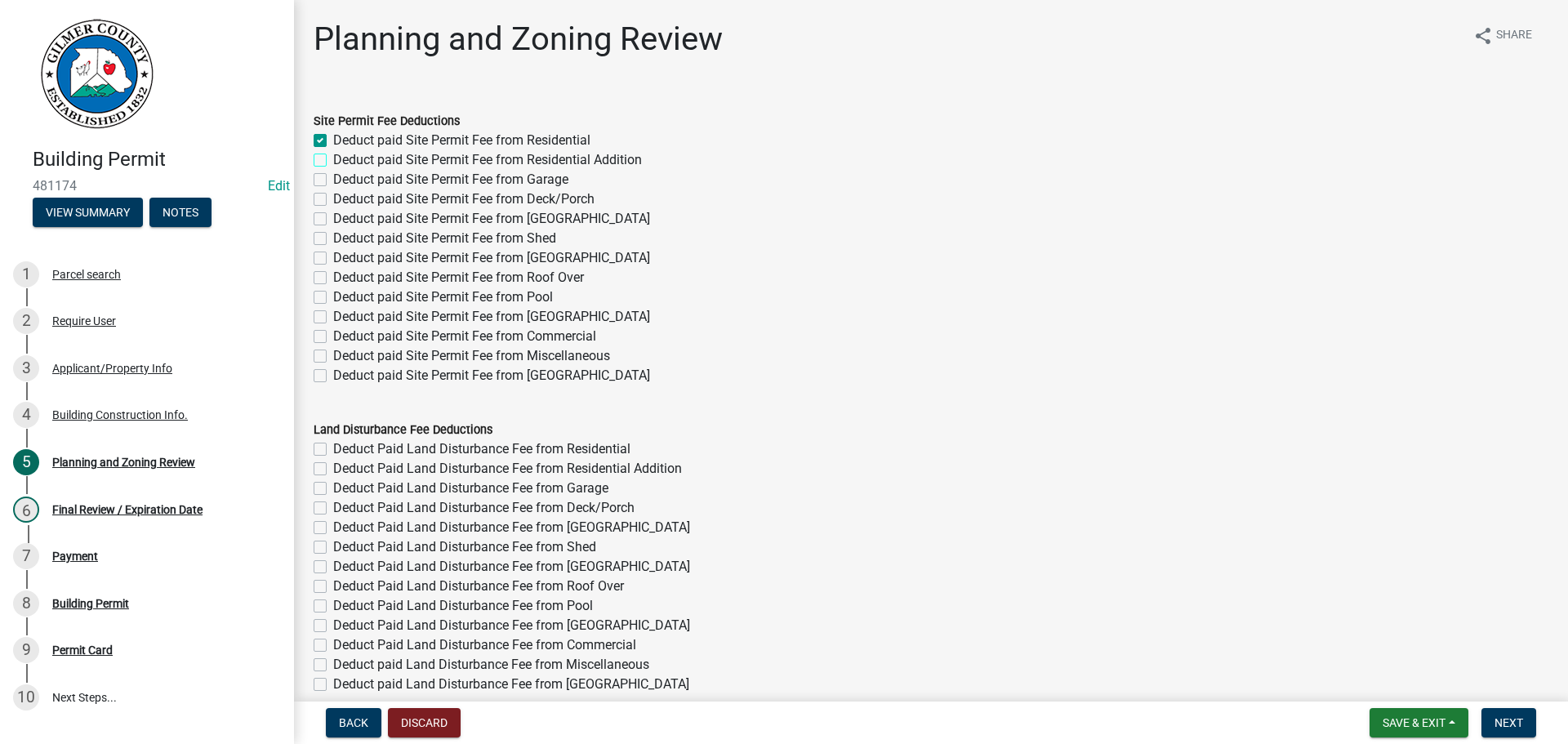
checkbox input "false"
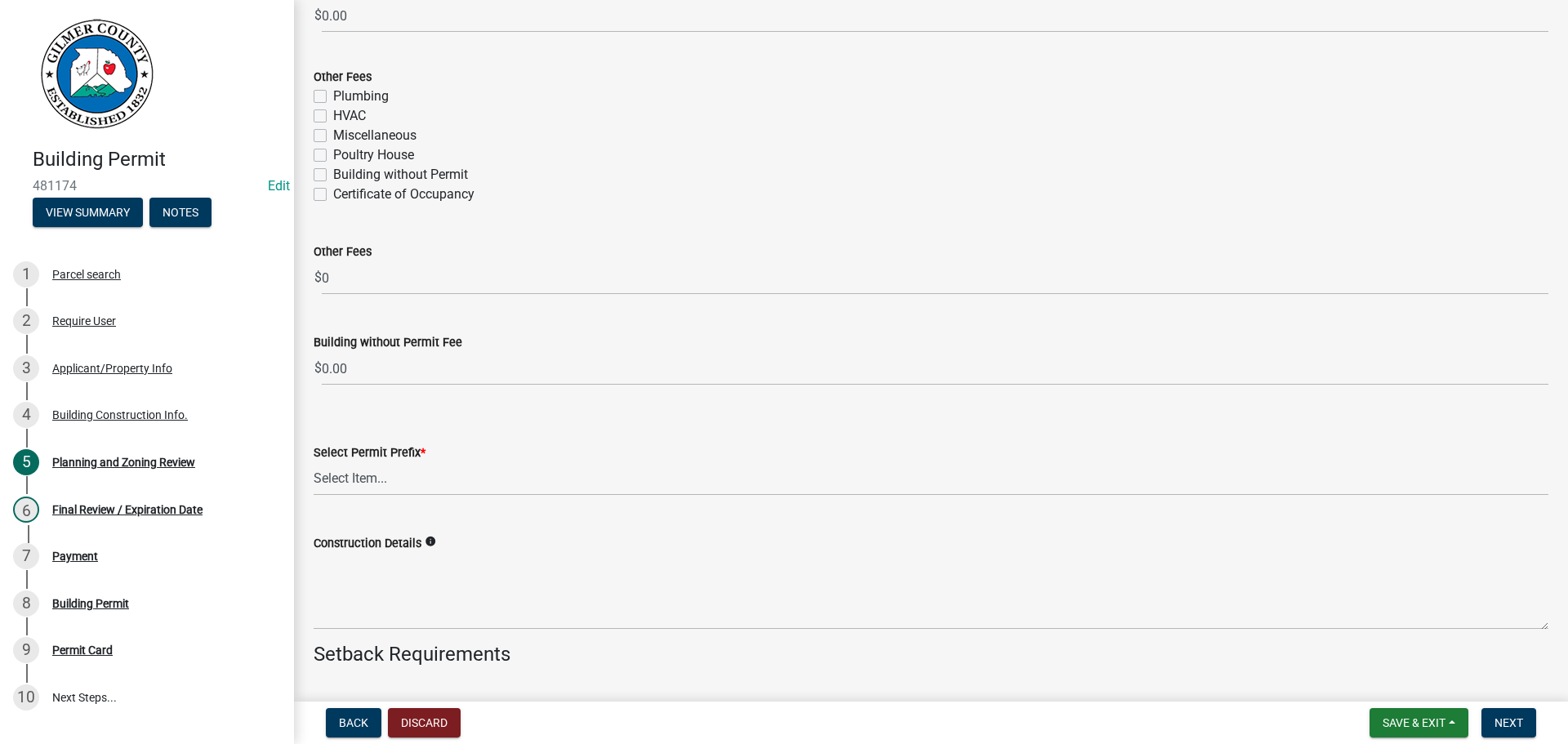
scroll to position [3184, 0]
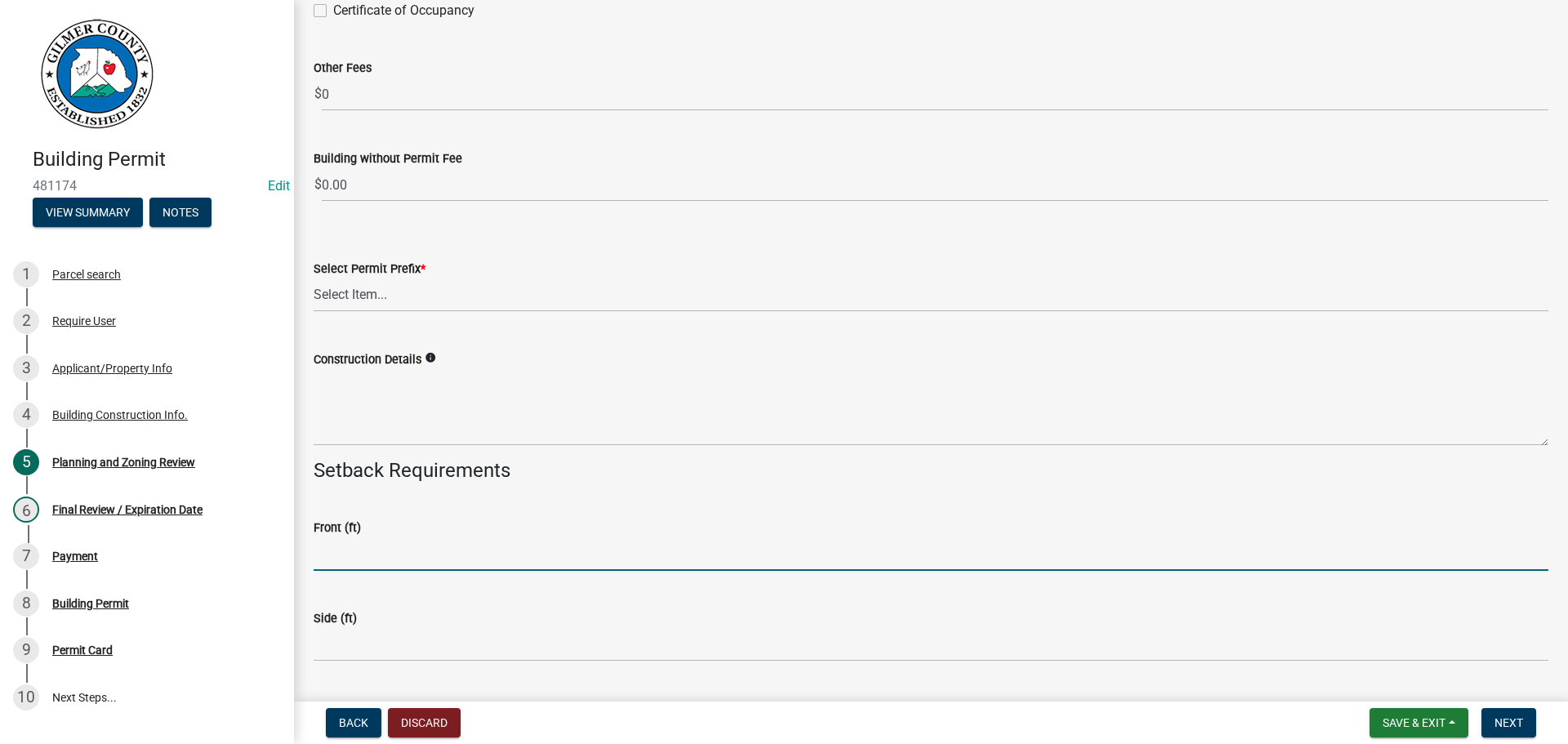
click at [578, 564] on input "text" at bounding box center [930, 553] width 1234 height 34
type input "25"
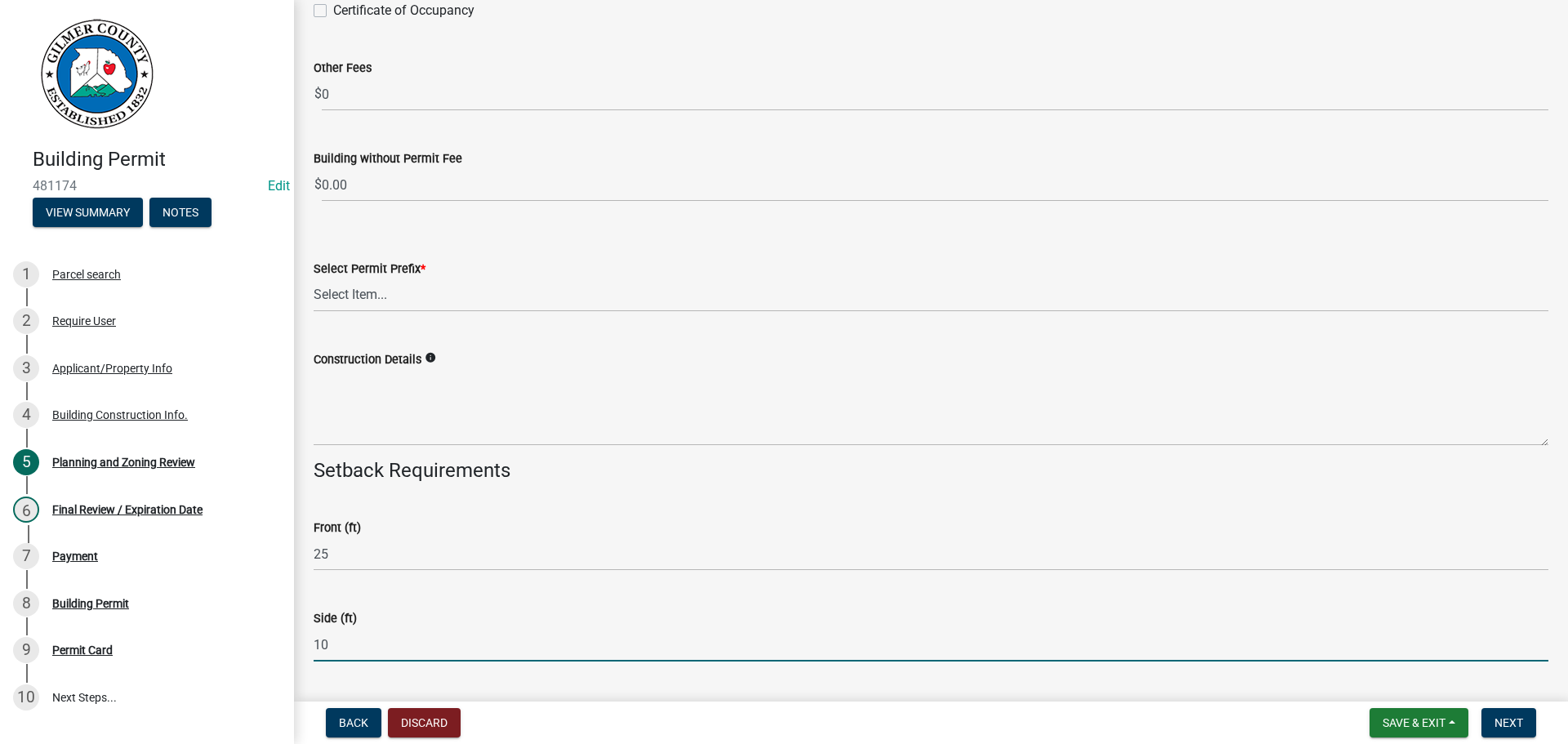
type input "10"
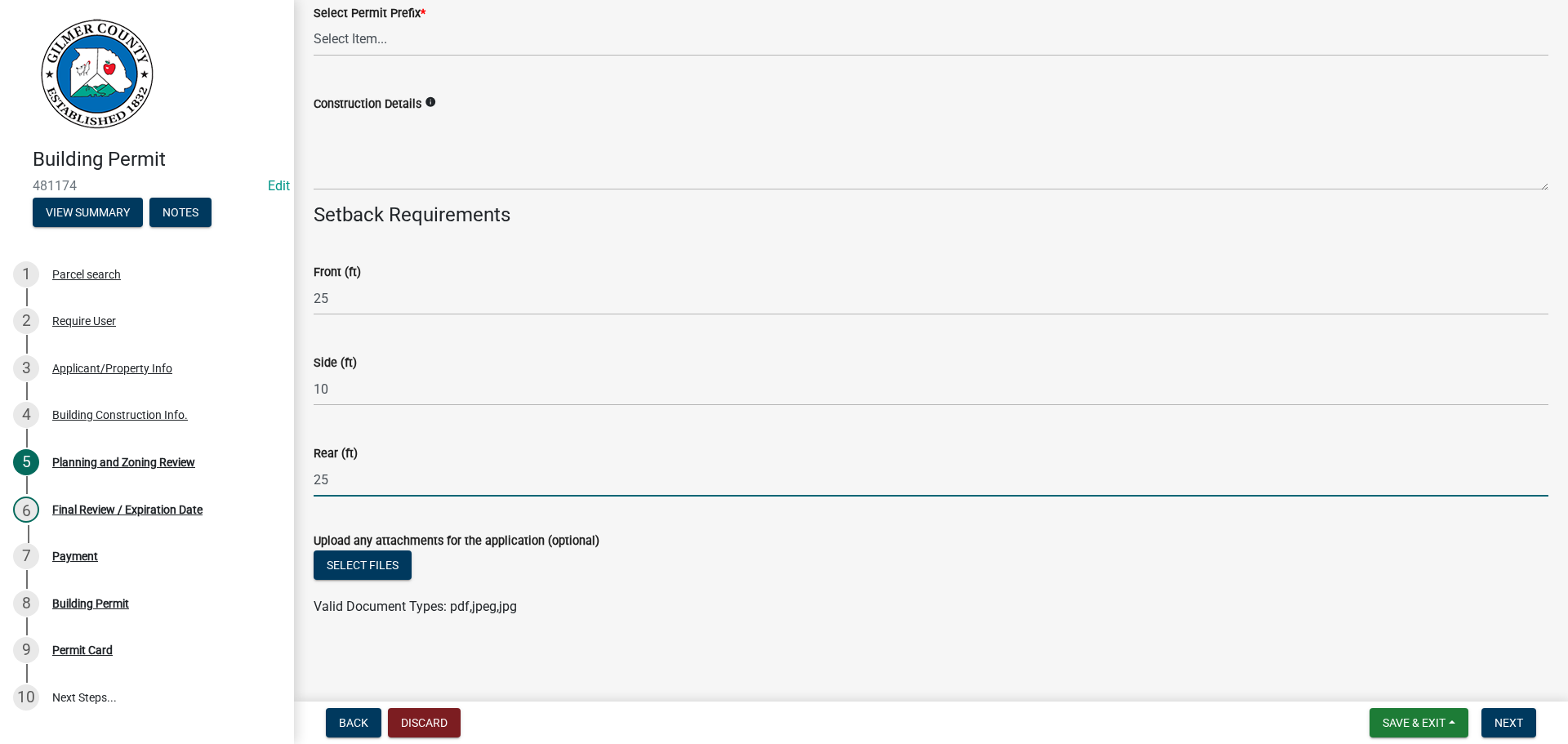
type input "25"
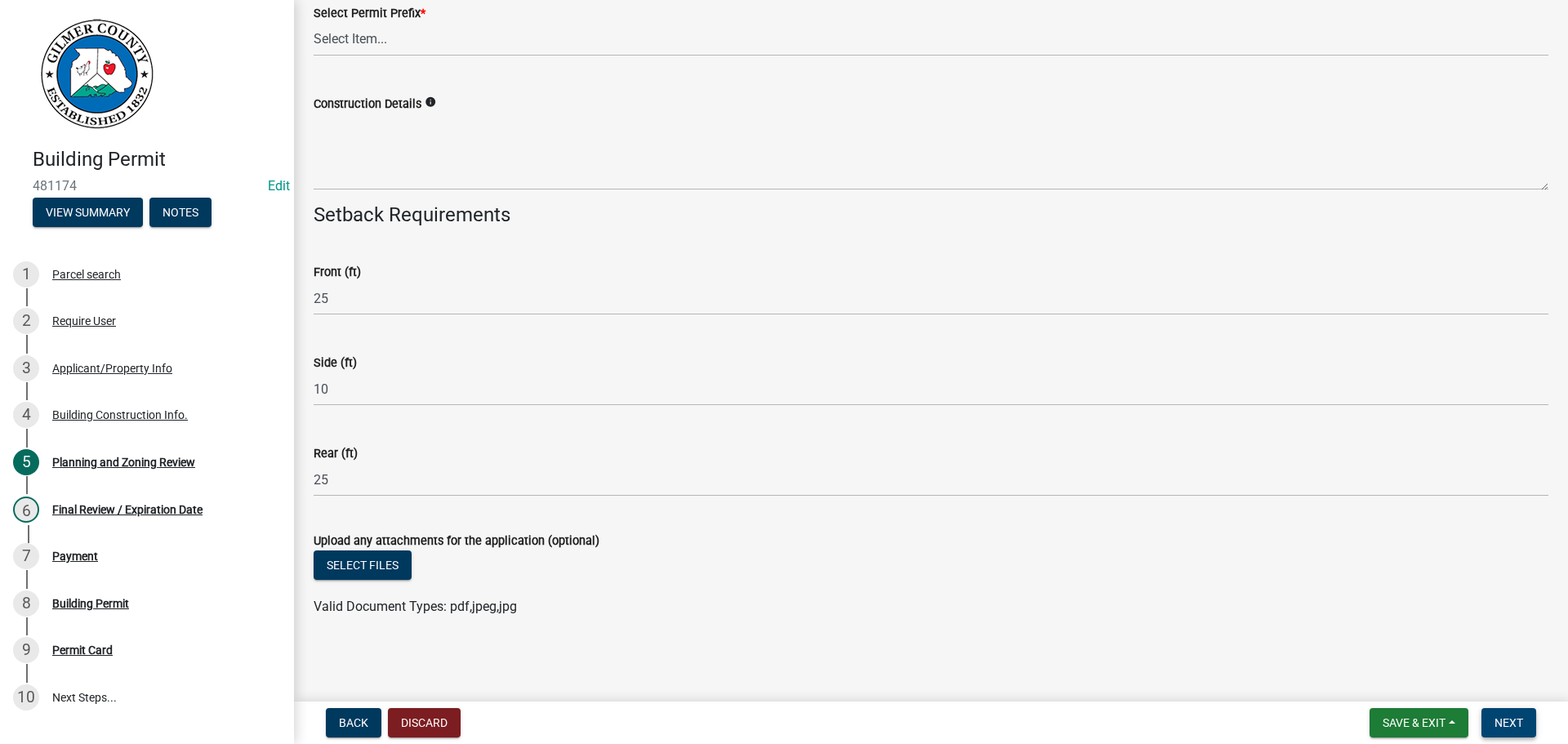
click at [1511, 727] on span "Next" at bounding box center [1508, 722] width 29 height 13
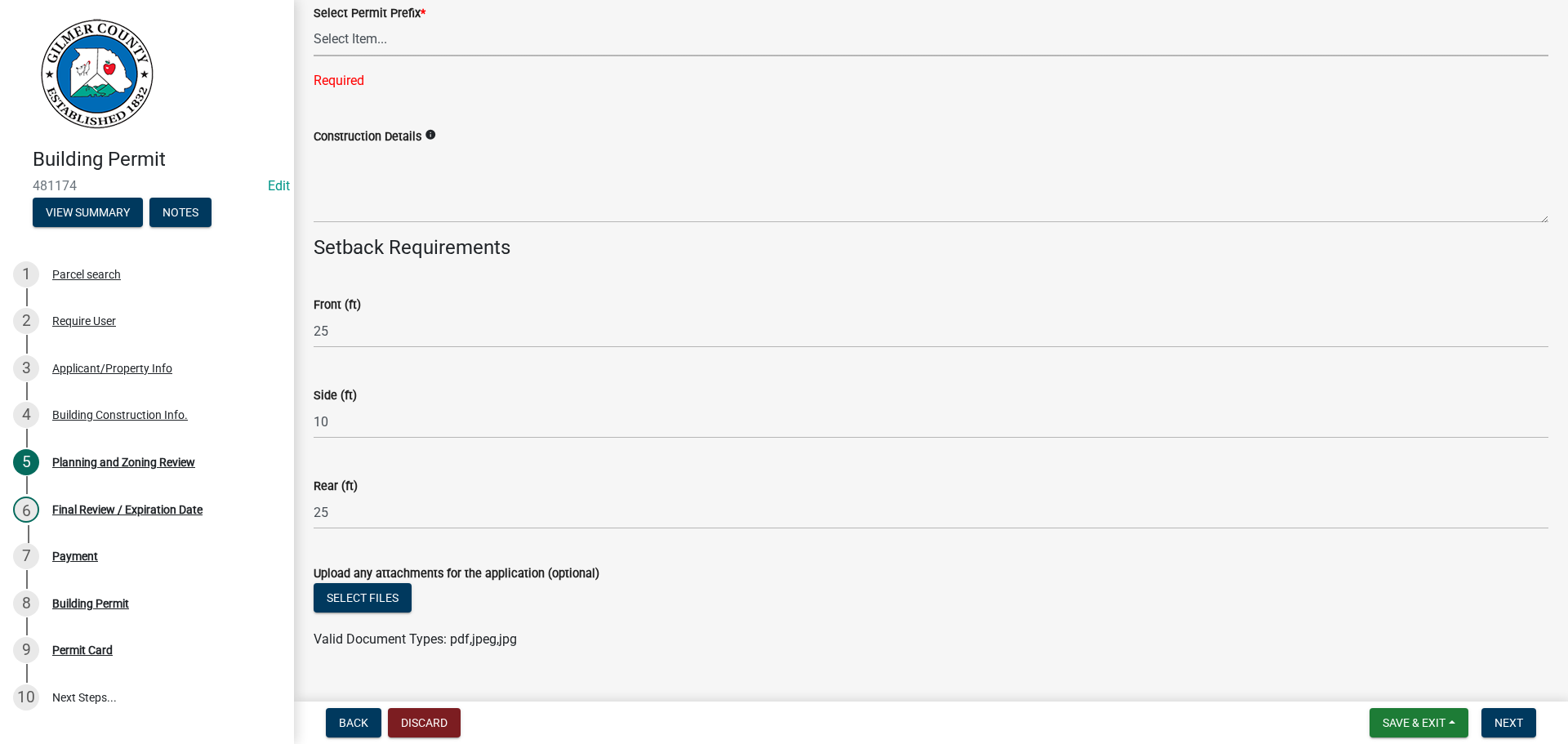
click at [377, 49] on select "Select Item... RES COMM MB LAND POOL MISC CELL TOWER - NEW CELL TOWER - ADD ON" at bounding box center [930, 39] width 1234 height 34
click at [314, 23] on select "Select Item... RES COMM MB LAND POOL MISC CELL TOWER - NEW CELL TOWER - ADD ON" at bounding box center [930, 39] width 1234 height 34
select select "d8142ddf-27f7-42b0-ba1e-04fee764576f"
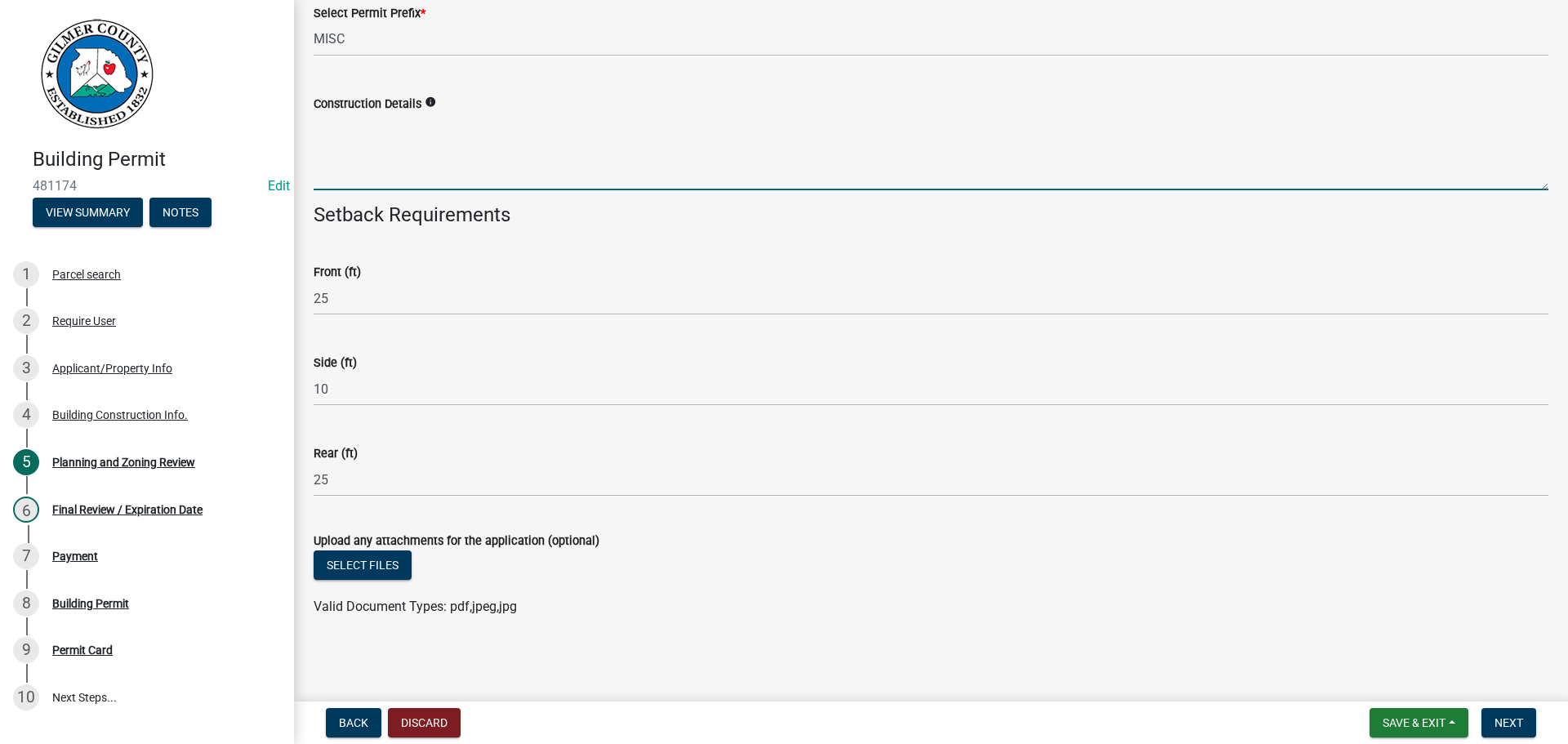
drag, startPoint x: 379, startPoint y: 164, endPoint x: 412, endPoint y: 181, distance: 37.1
click at [380, 165] on textarea "Construction Details" at bounding box center [930, 152] width 1234 height 77
type textarea "BARN"
click at [1512, 721] on span "Next" at bounding box center [1508, 722] width 29 height 13
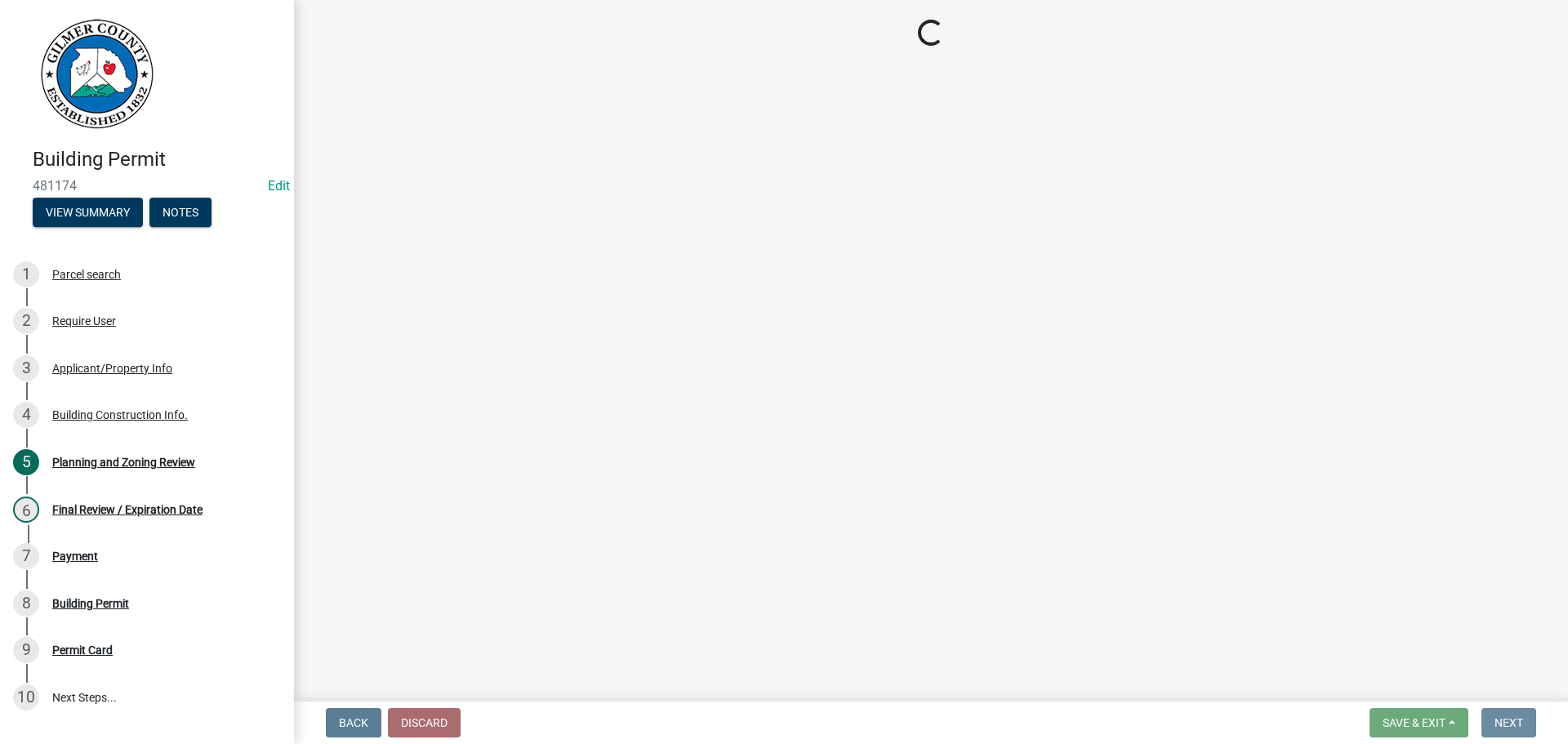
scroll to position [0, 0]
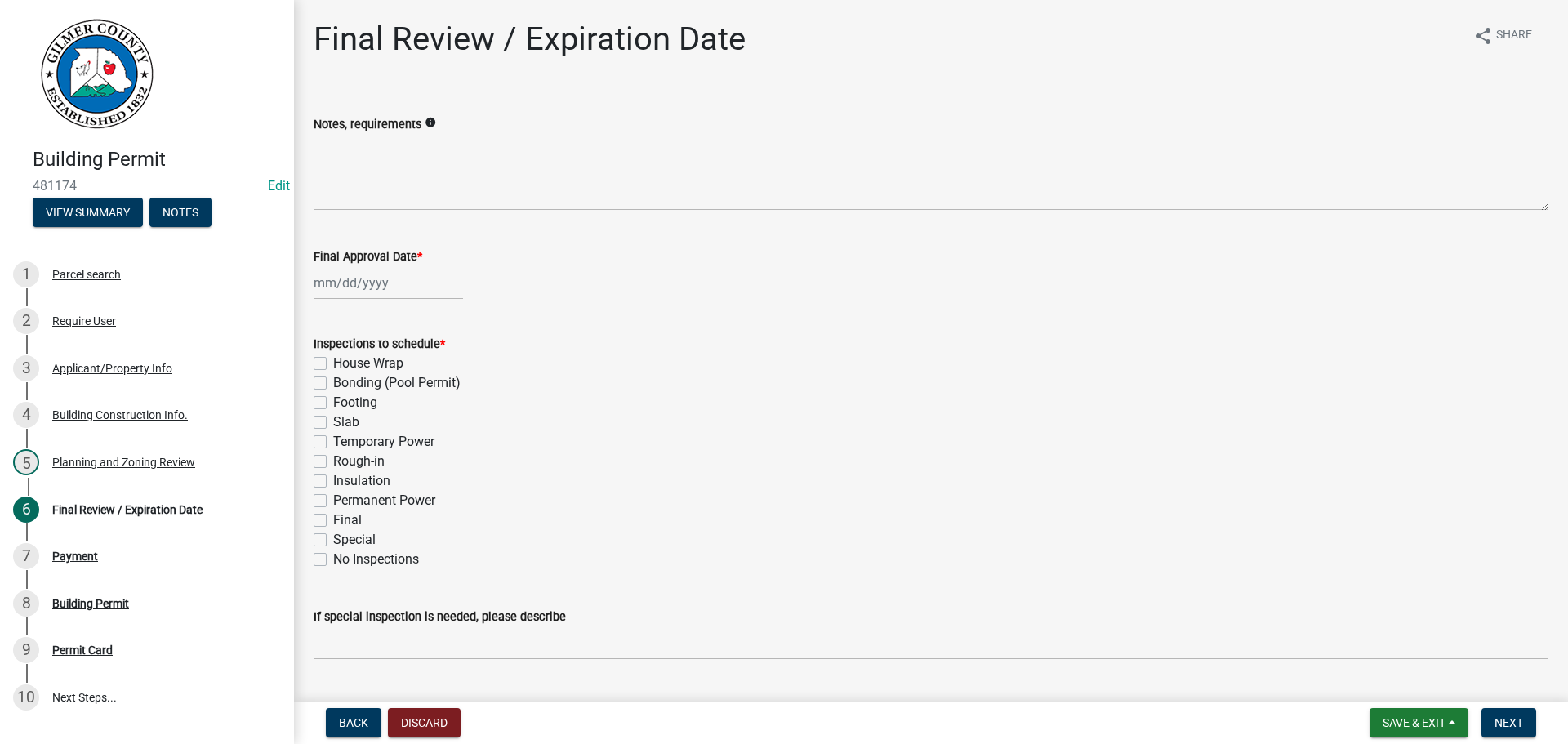
click at [374, 300] on wm-data-entity-input "Final Approval Date *" at bounding box center [930, 268] width 1234 height 91
click at [369, 291] on div at bounding box center [388, 282] width 149 height 34
select select "9"
select select "2025"
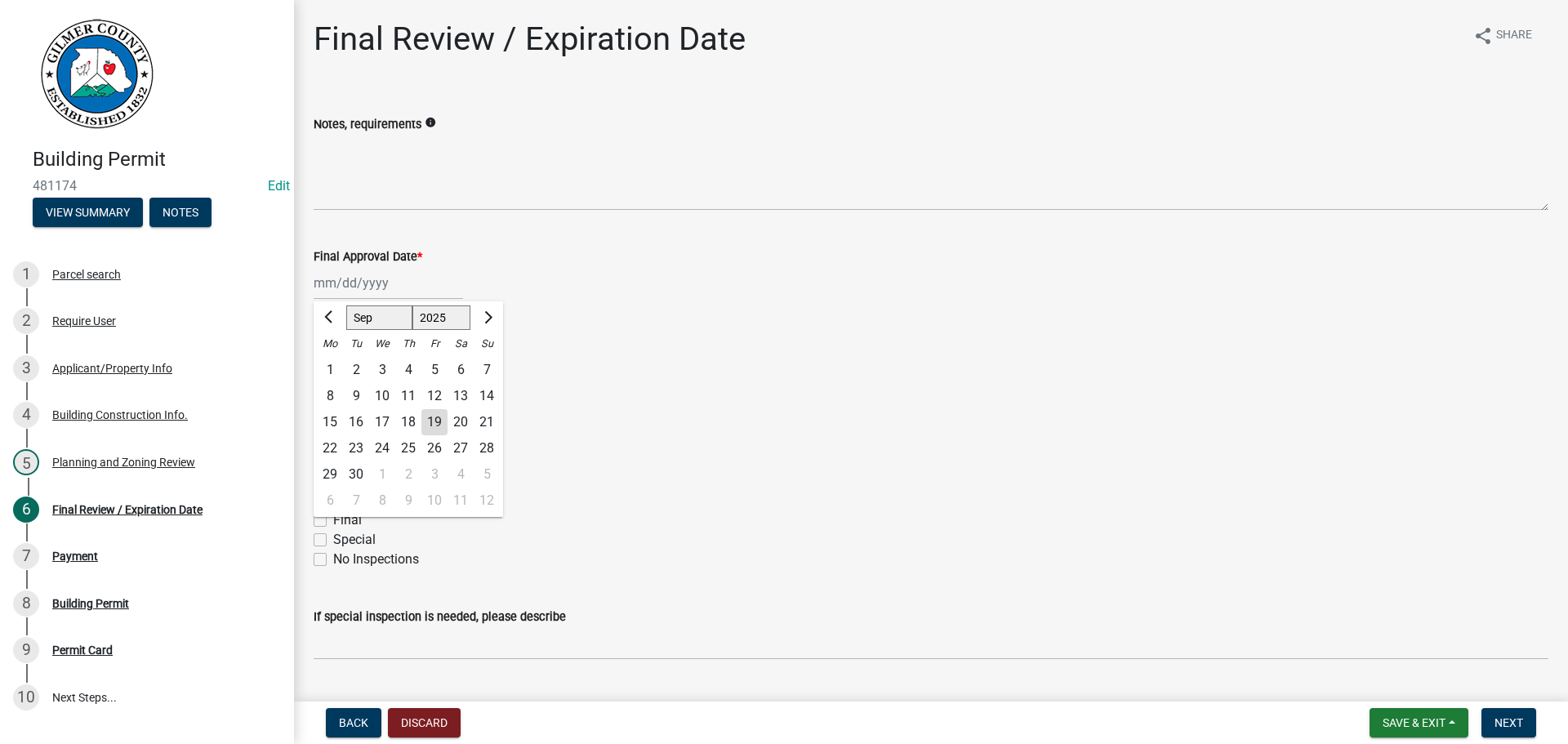
click at [435, 428] on div "19" at bounding box center [434, 422] width 26 height 26
type input "[DATE]"
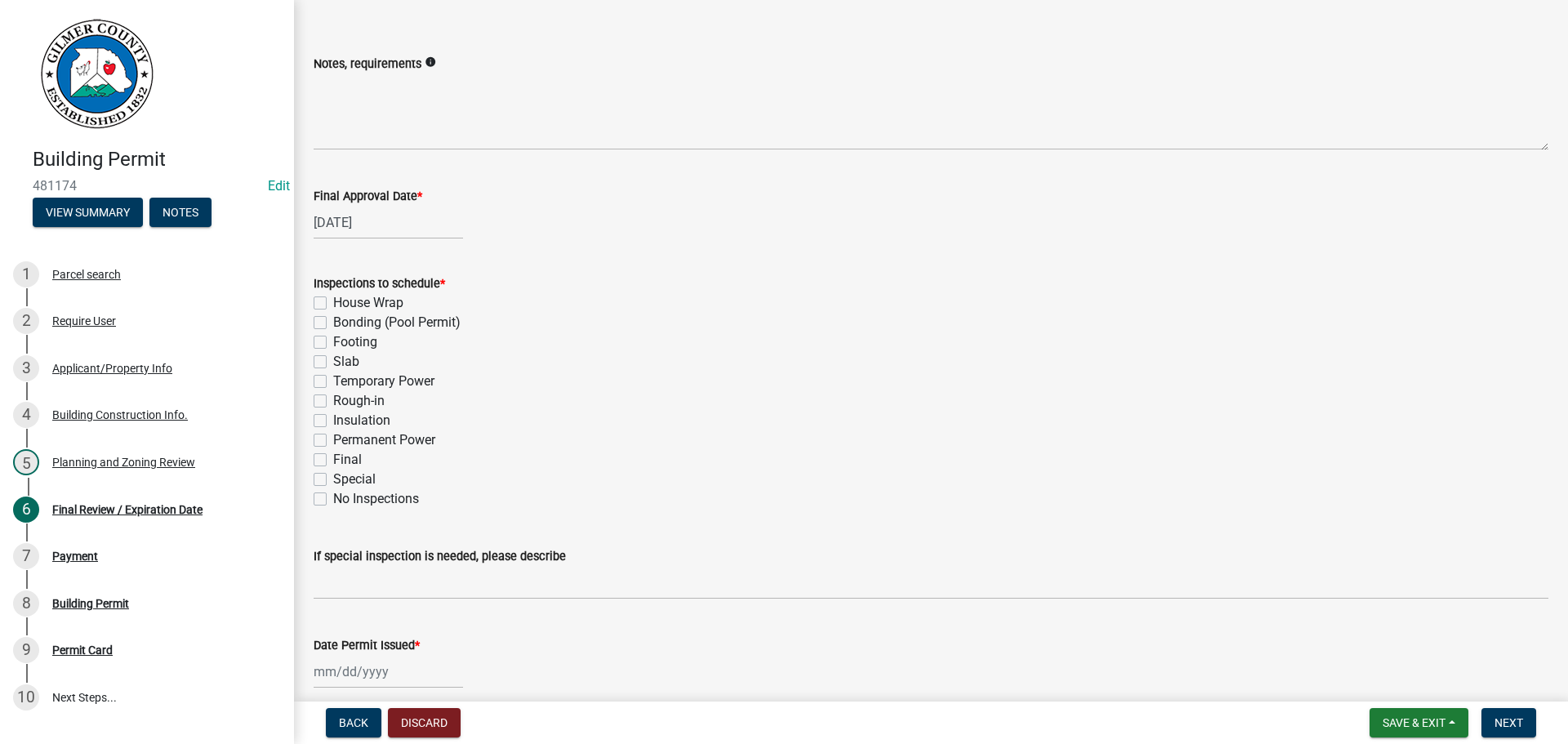
scroll to position [333, 0]
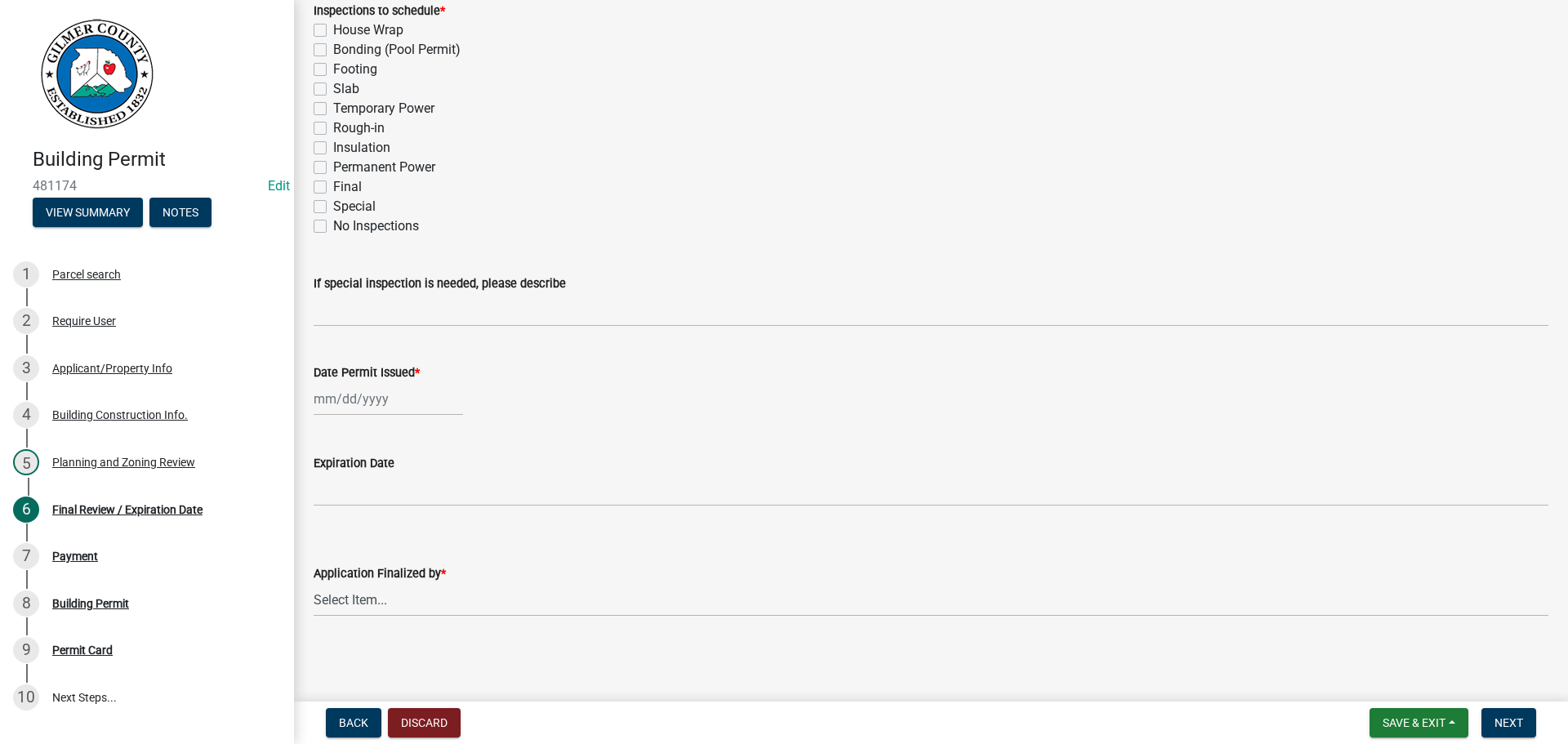
click at [348, 407] on div at bounding box center [388, 398] width 149 height 34
select select "9"
select select "2025"
click at [431, 539] on div "19" at bounding box center [434, 538] width 26 height 26
type input "[DATE]"
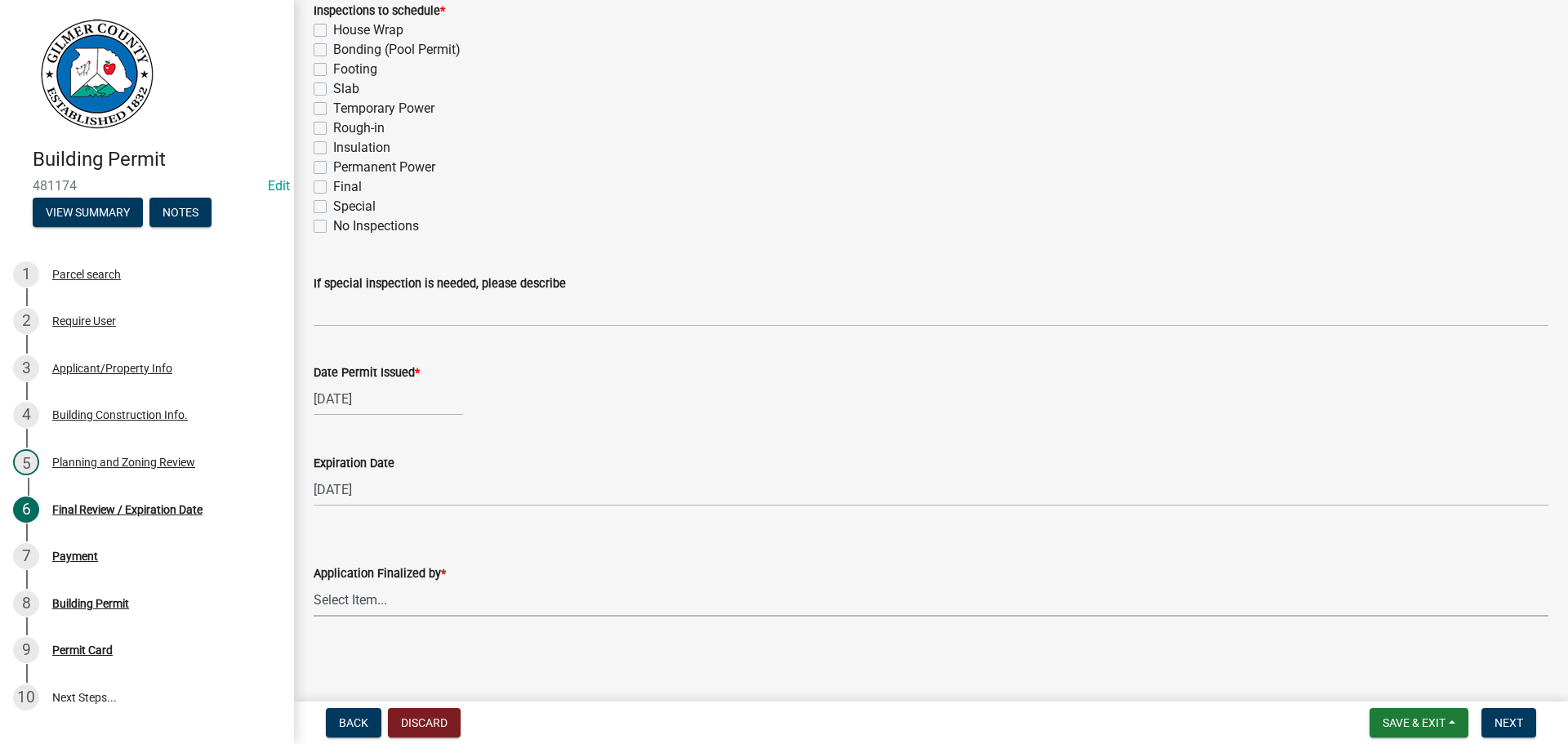
click at [460, 589] on select "Select Item... [PERSON_NAME] [PERSON_NAME] [PERSON_NAME] [PERSON_NAME] [PERSON_…" at bounding box center [930, 599] width 1234 height 34
click at [314, 583] on select "Select Item... [PERSON_NAME] [PERSON_NAME] [PERSON_NAME] [PERSON_NAME] [PERSON_…" at bounding box center [930, 599] width 1234 height 34
select select "5ce200eb-feb1-496b-8127-7891293955f5"
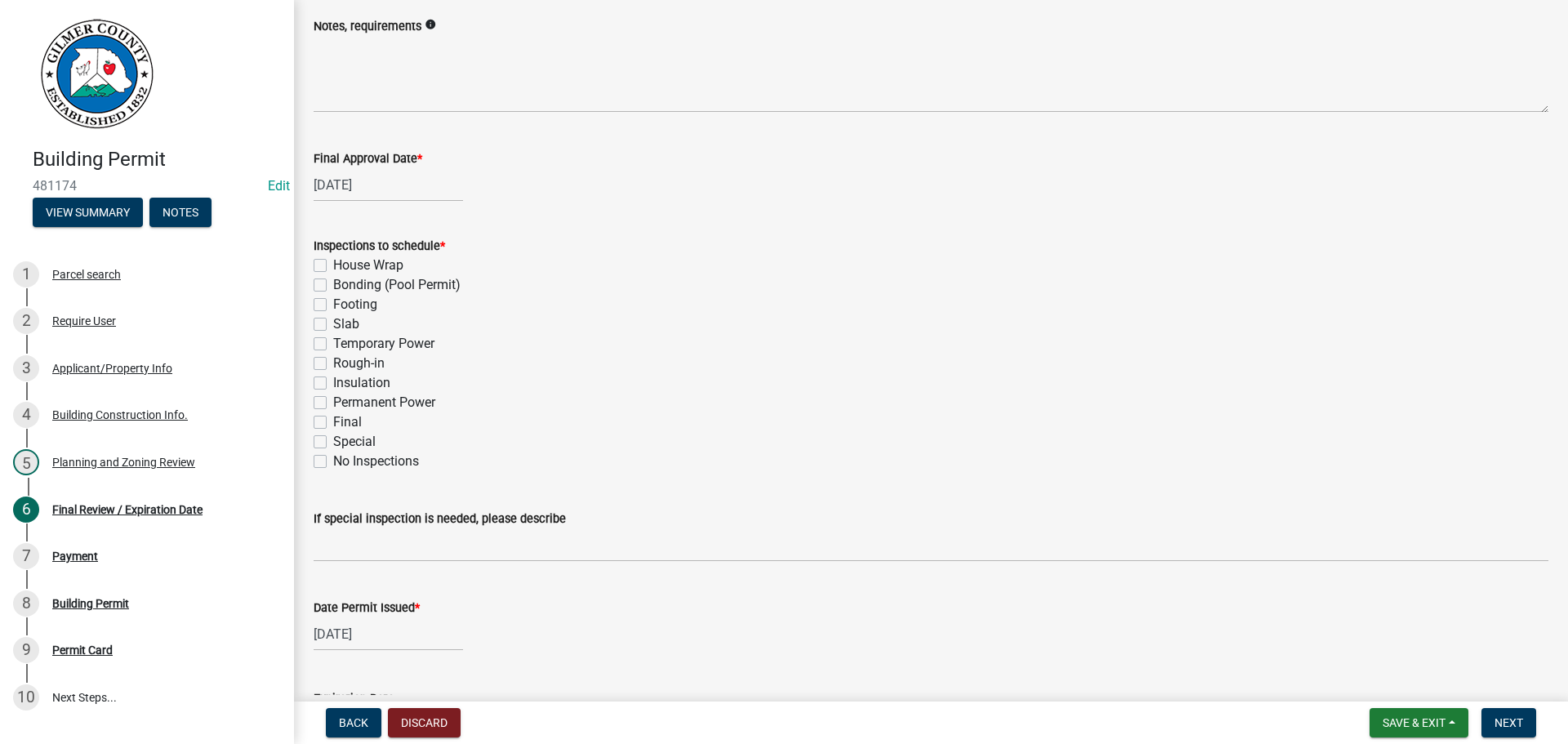
scroll to position [0, 0]
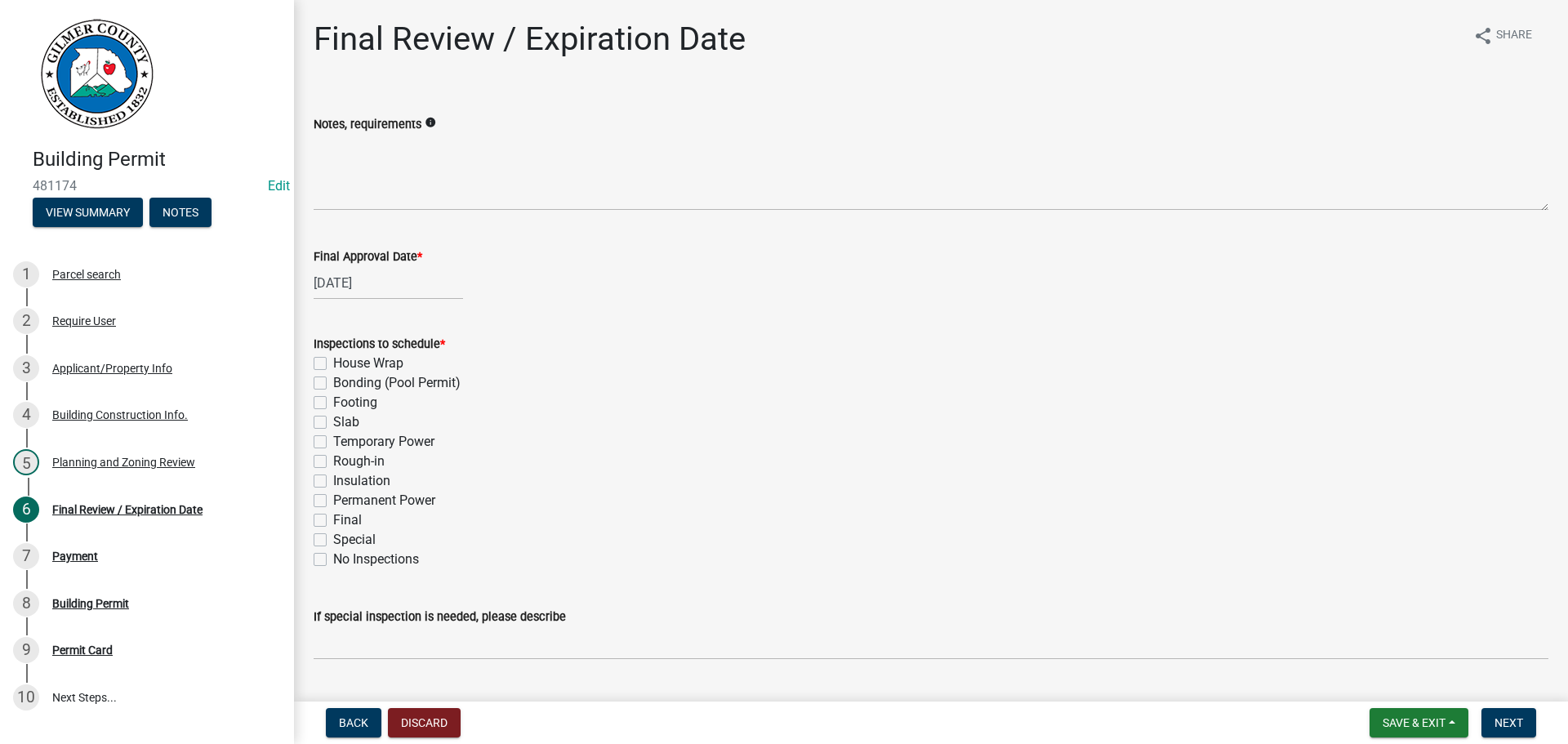
click at [347, 417] on label "Slab" at bounding box center [347, 422] width 26 height 20
click at [344, 417] on input "Slab" at bounding box center [339, 417] width 10 height 10
checkbox input "true"
checkbox input "false"
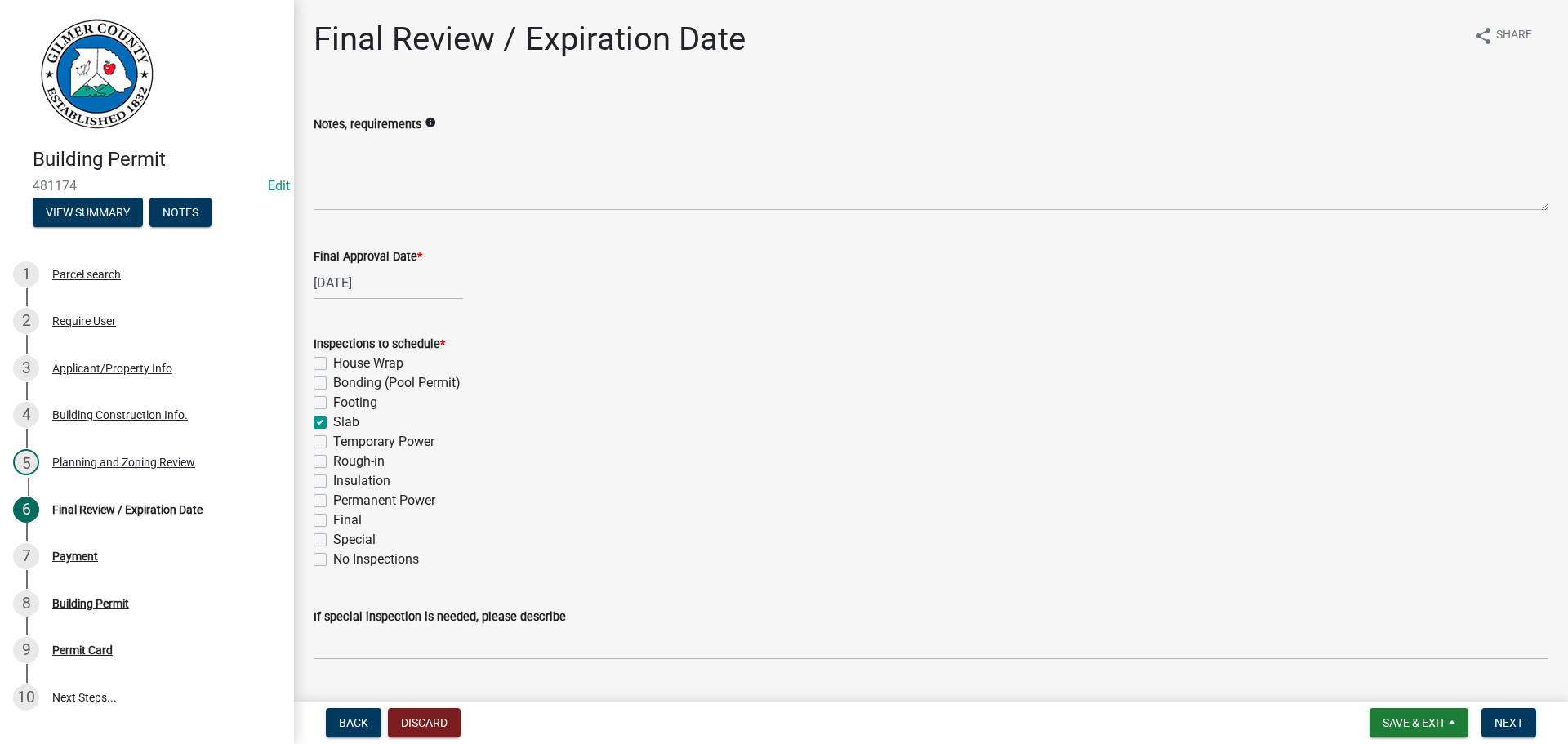
checkbox input "false"
checkbox input "true"
checkbox input "false"
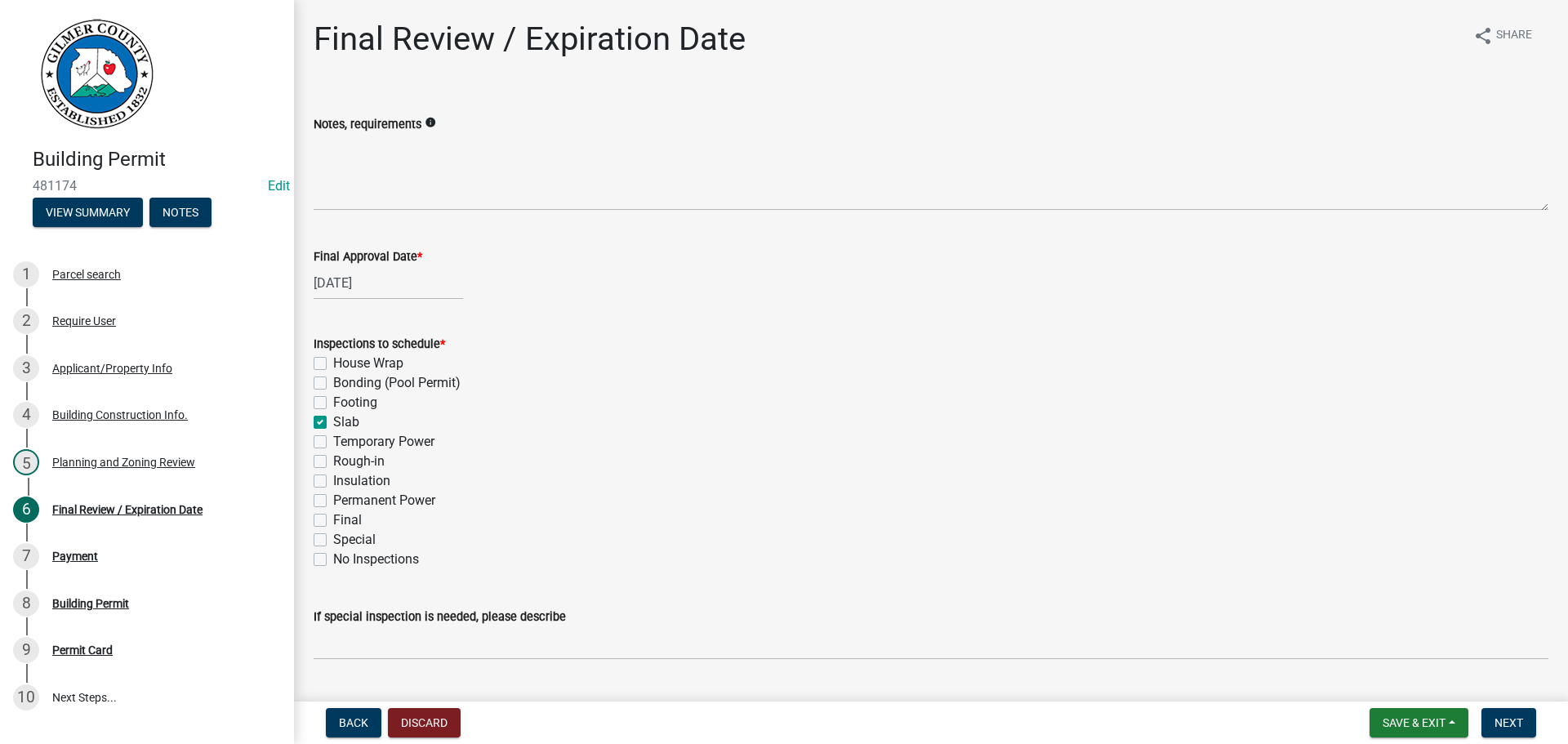
checkbox input "false"
click at [338, 514] on label "Final" at bounding box center [347, 520] width 29 height 20
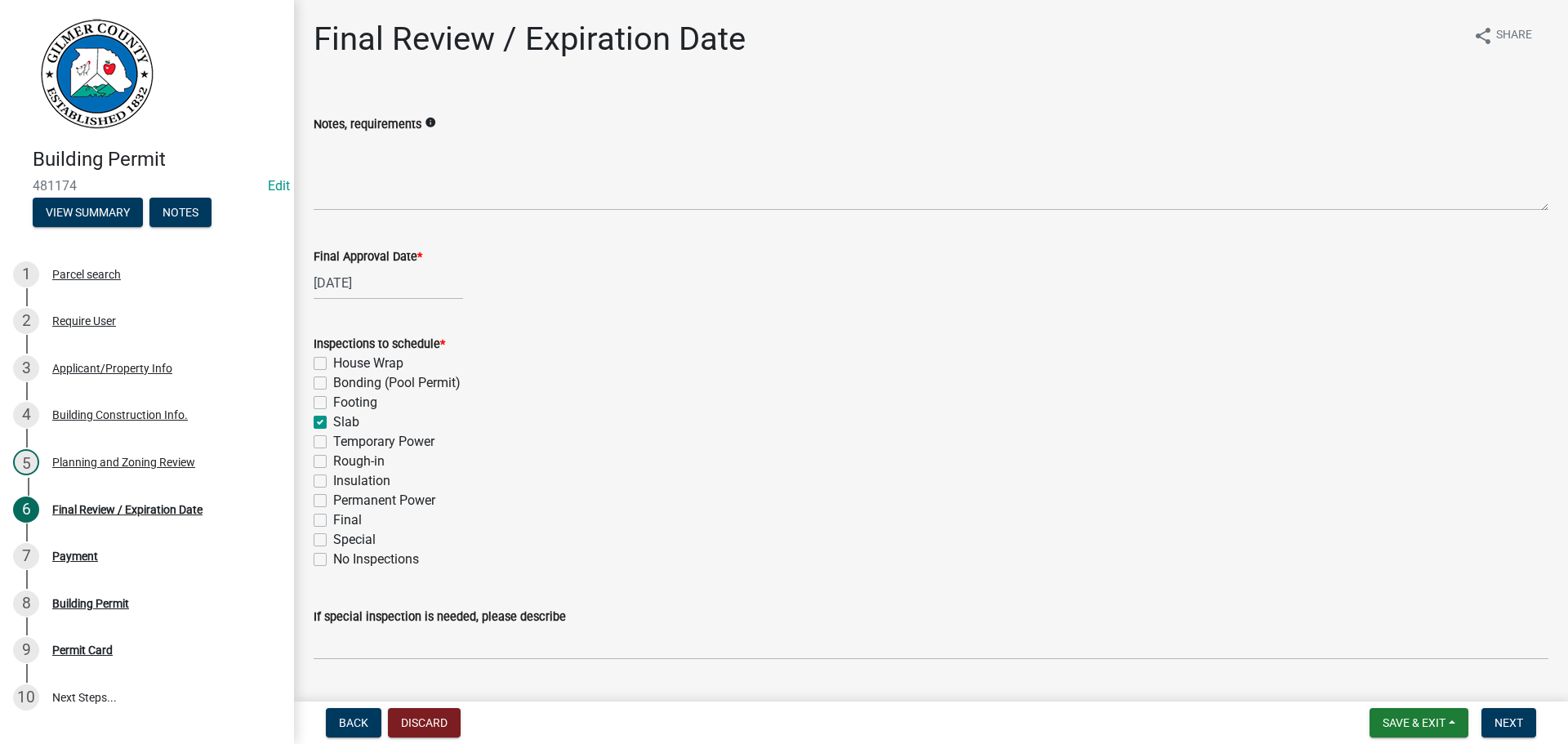
click at [338, 514] on input "Final" at bounding box center [339, 515] width 10 height 10
checkbox input "true"
checkbox input "false"
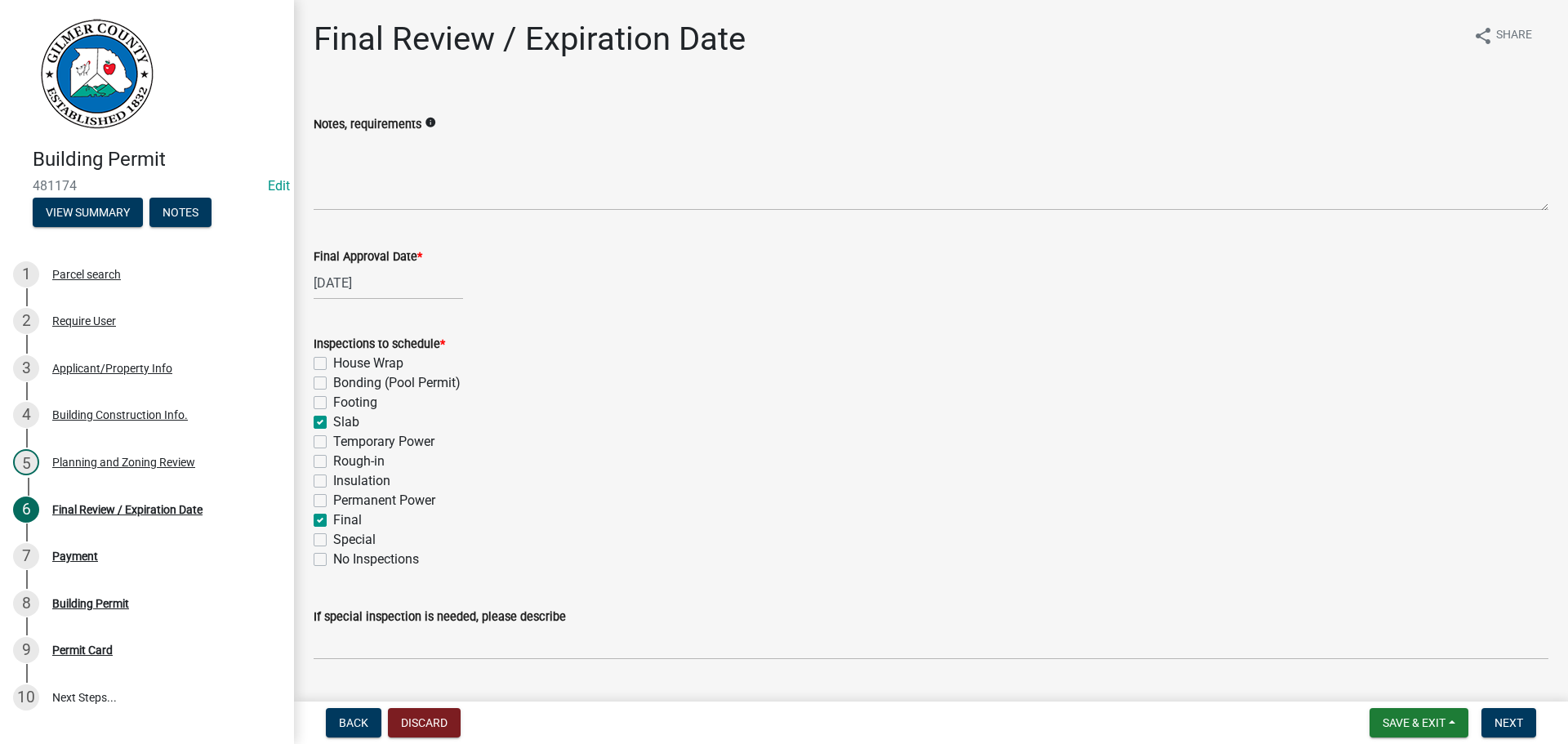
checkbox input "true"
checkbox input "false"
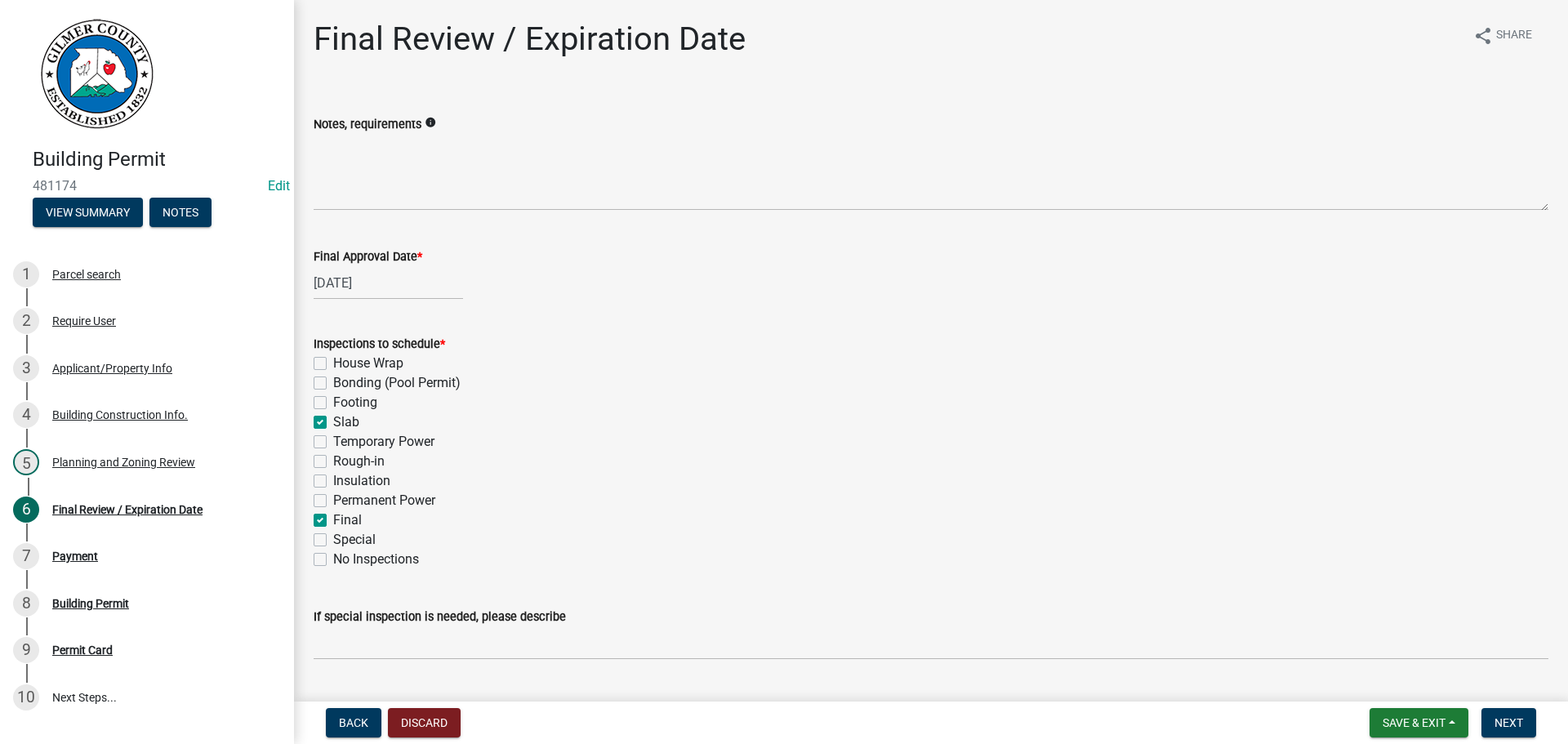
checkbox input "true"
checkbox input "false"
click at [358, 463] on label "Rough-in" at bounding box center [359, 461] width 51 height 20
click at [344, 462] on input "Rough-in" at bounding box center [339, 456] width 10 height 10
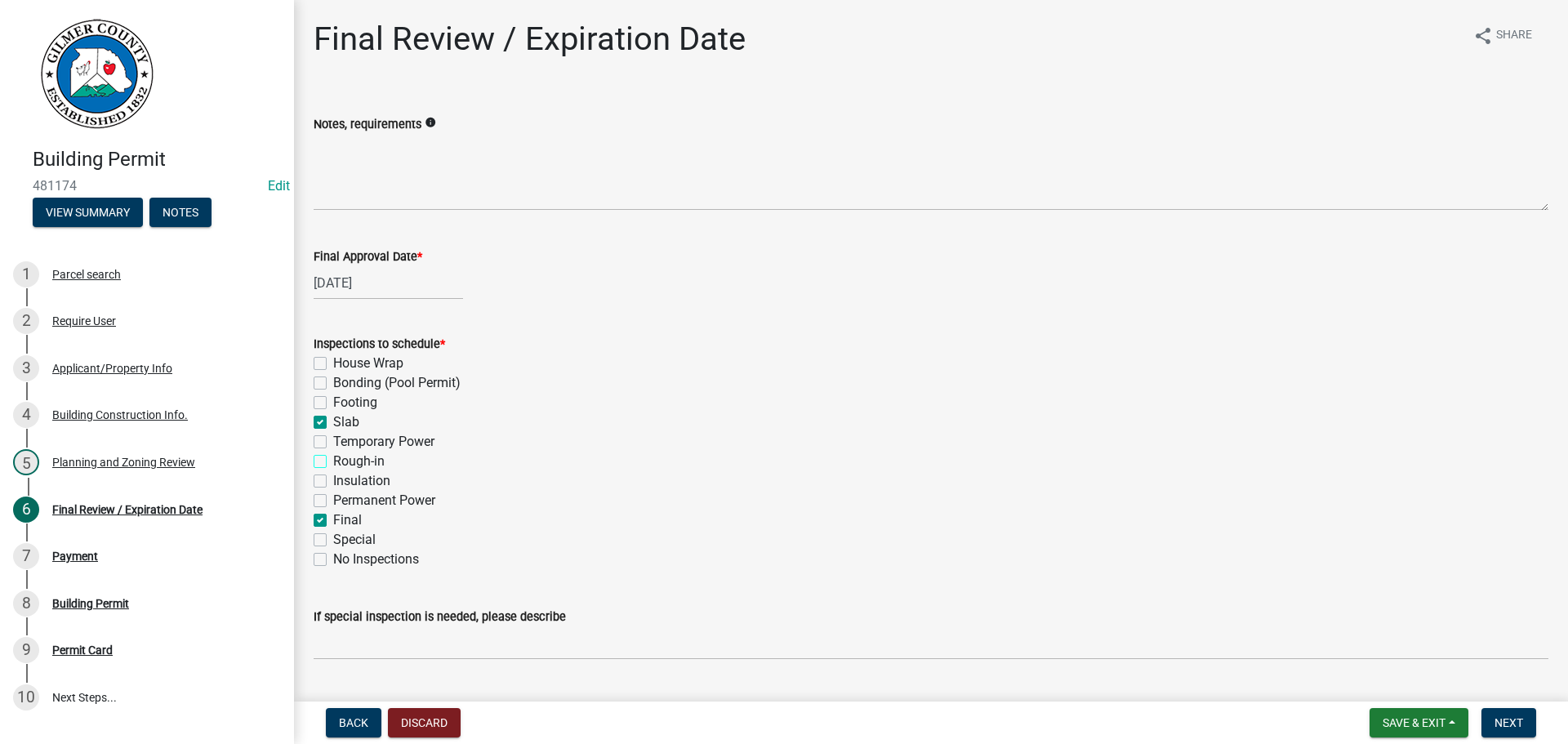
checkbox input "true"
checkbox input "false"
checkbox input "true"
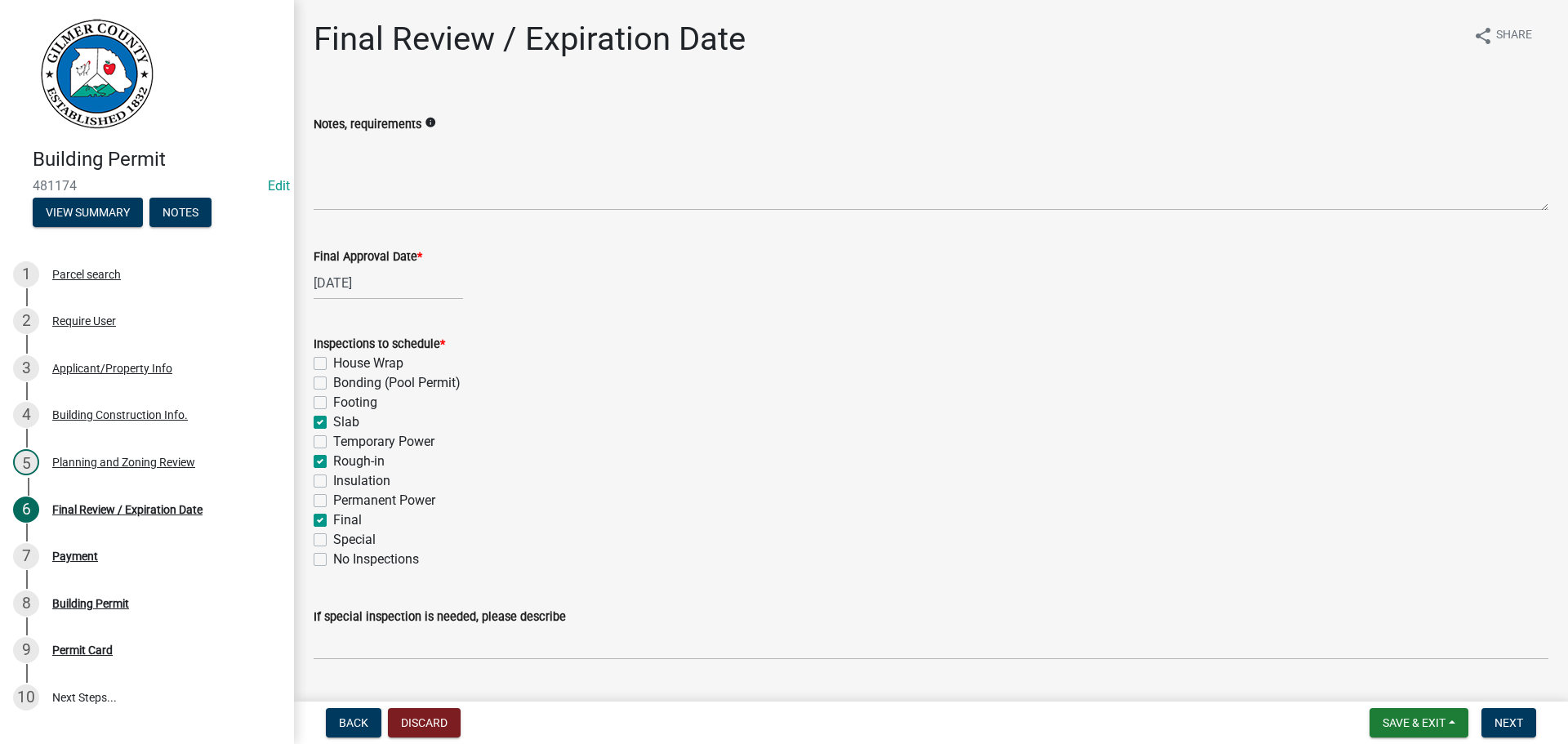
checkbox input "false"
checkbox input "true"
checkbox input "false"
checkbox input "true"
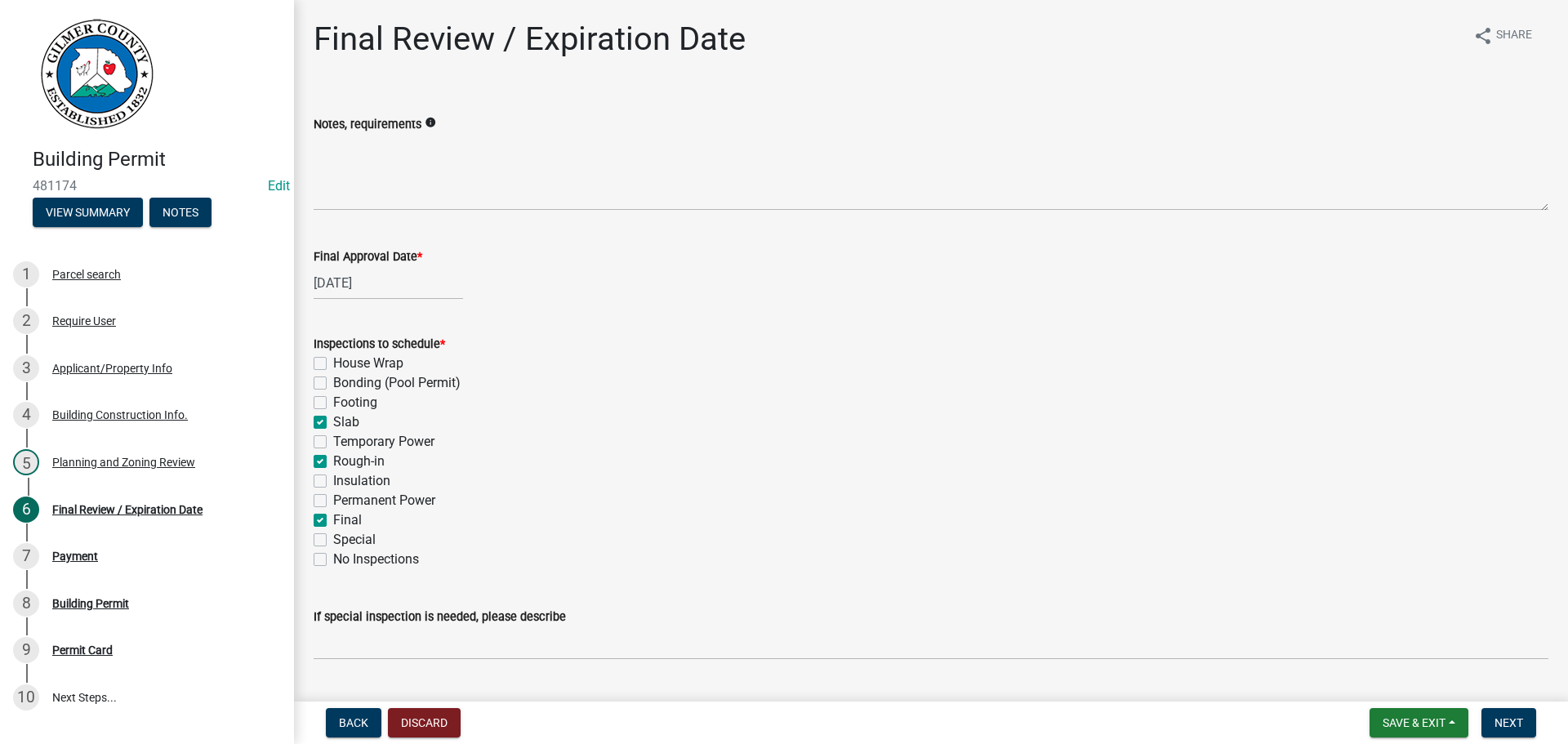
checkbox input "false"
click at [421, 504] on label "Permanent Power" at bounding box center [385, 500] width 102 height 20
click at [344, 501] on input "Permanent Power" at bounding box center [339, 495] width 10 height 10
checkbox input "true"
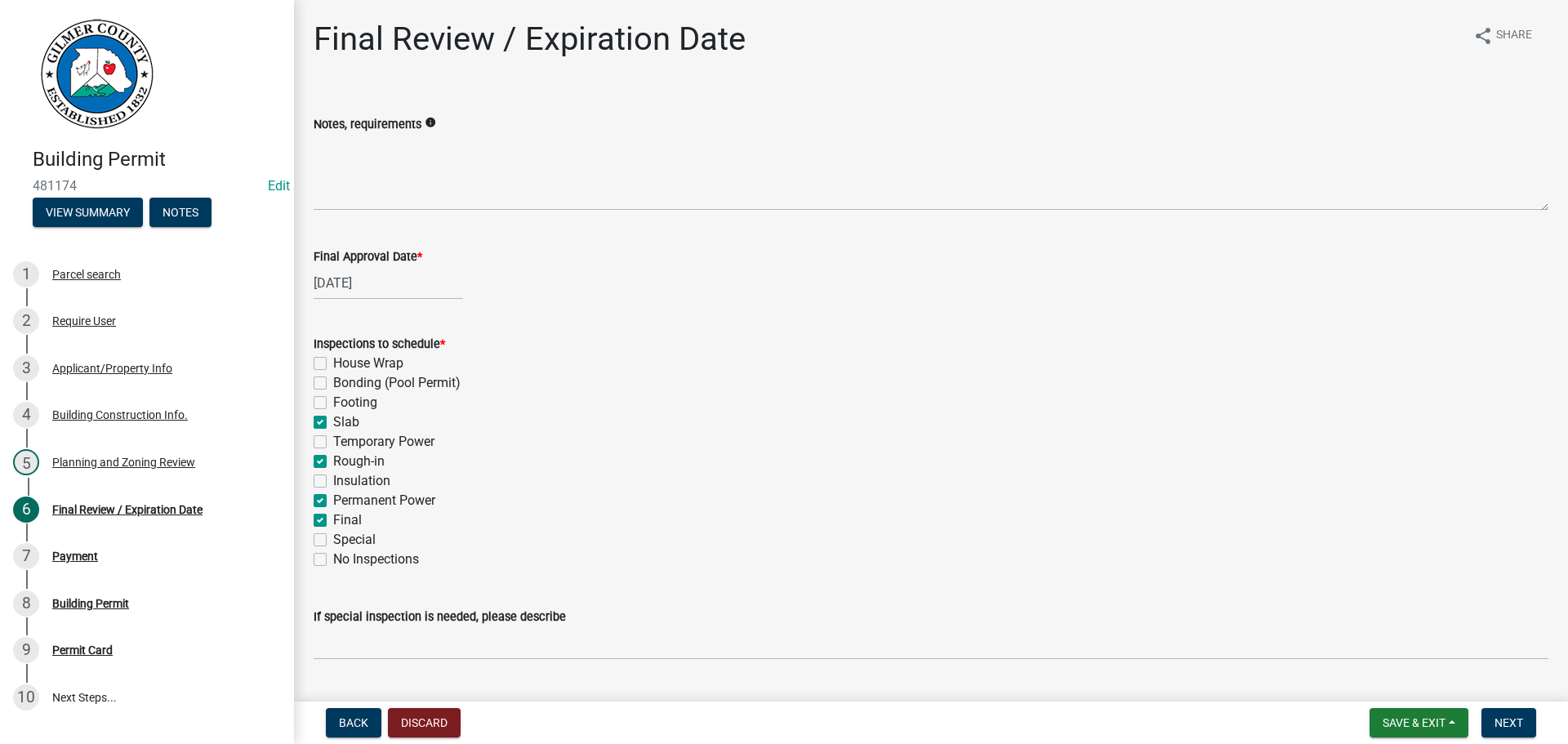
checkbox input "false"
checkbox input "true"
checkbox input "false"
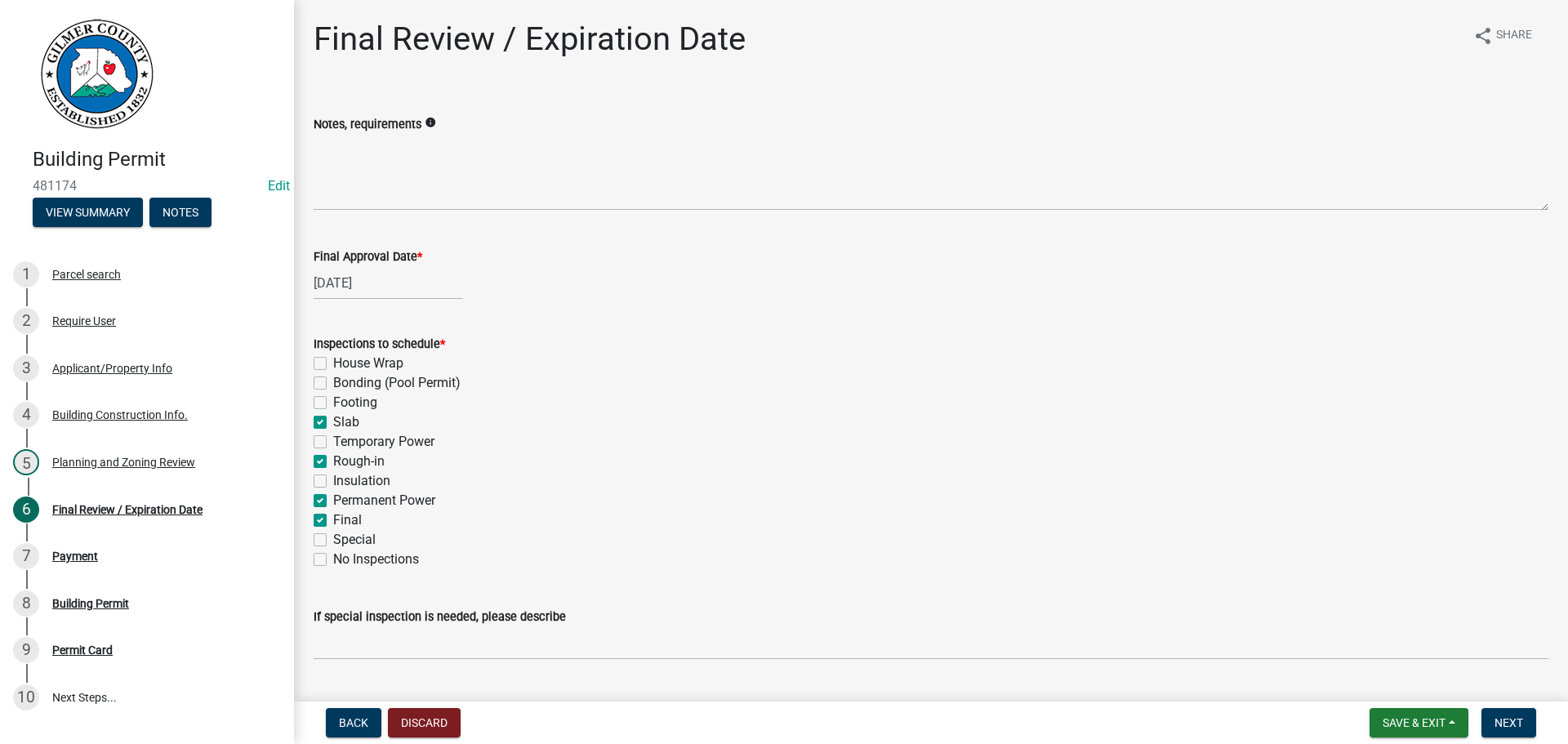
checkbox input "true"
checkbox input "false"
checkbox input "true"
checkbox input "false"
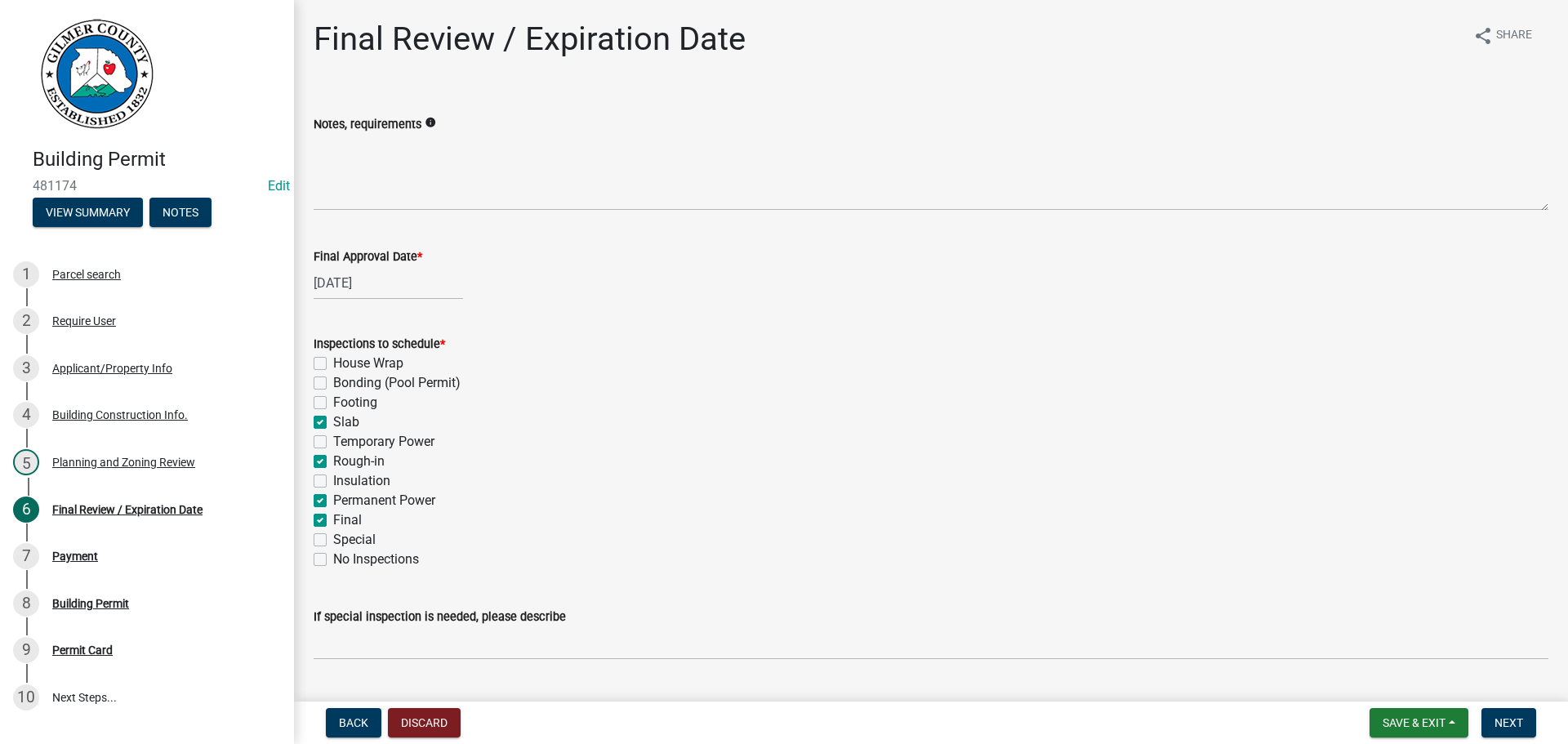
checkbox input "false"
click at [1512, 717] on span "Next" at bounding box center [1508, 722] width 29 height 13
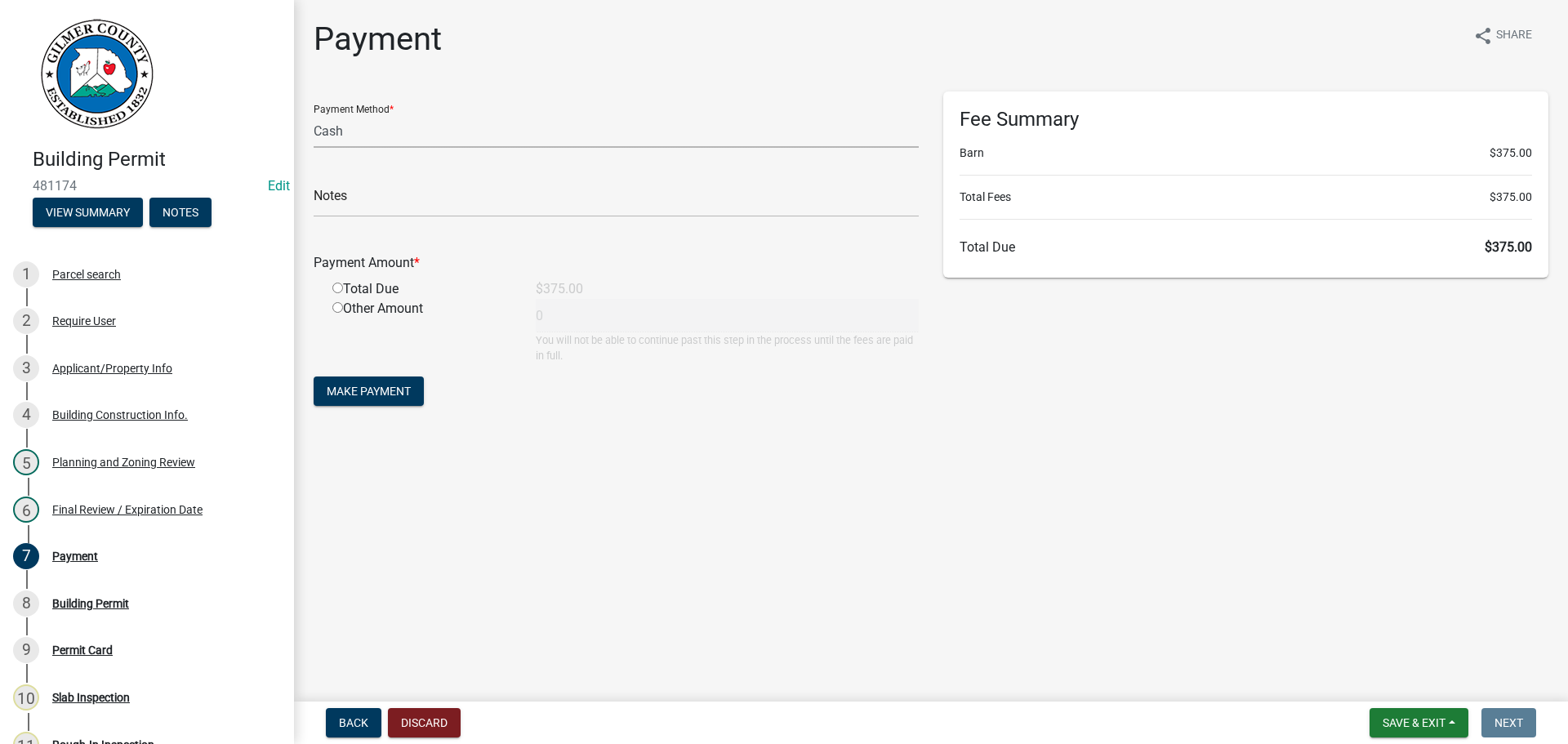
drag, startPoint x: 362, startPoint y: 138, endPoint x: 374, endPoint y: 147, distance: 15.0
click at [362, 138] on select "Credit Card POS Check Cash" at bounding box center [616, 131] width 605 height 34
select select "1: 0"
click at [314, 114] on select "Credit Card POS Check Cash" at bounding box center [616, 131] width 605 height 34
click at [477, 182] on div "Check #" at bounding box center [616, 189] width 605 height 56
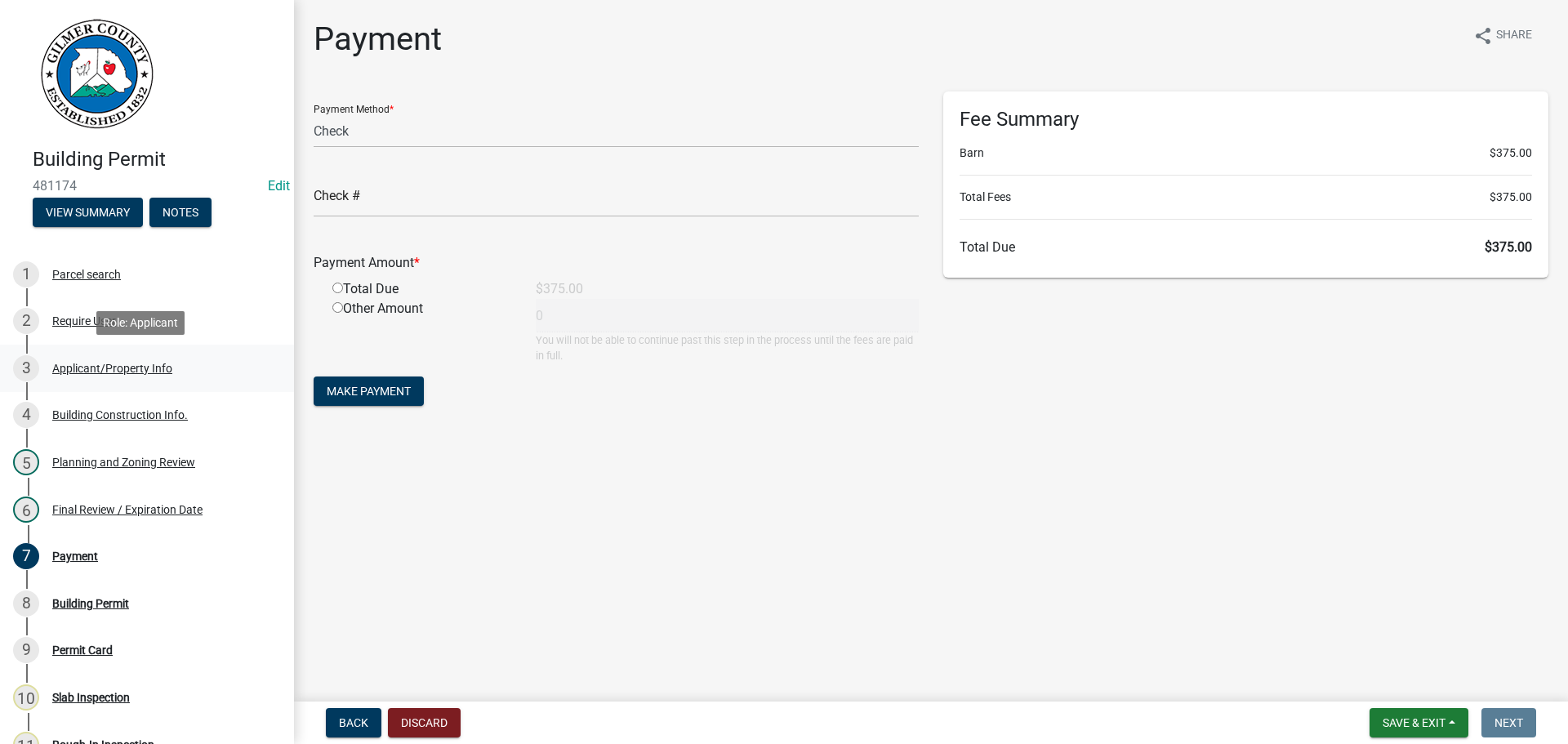
click at [149, 376] on div "3 Applicant/Property Info" at bounding box center [140, 368] width 255 height 26
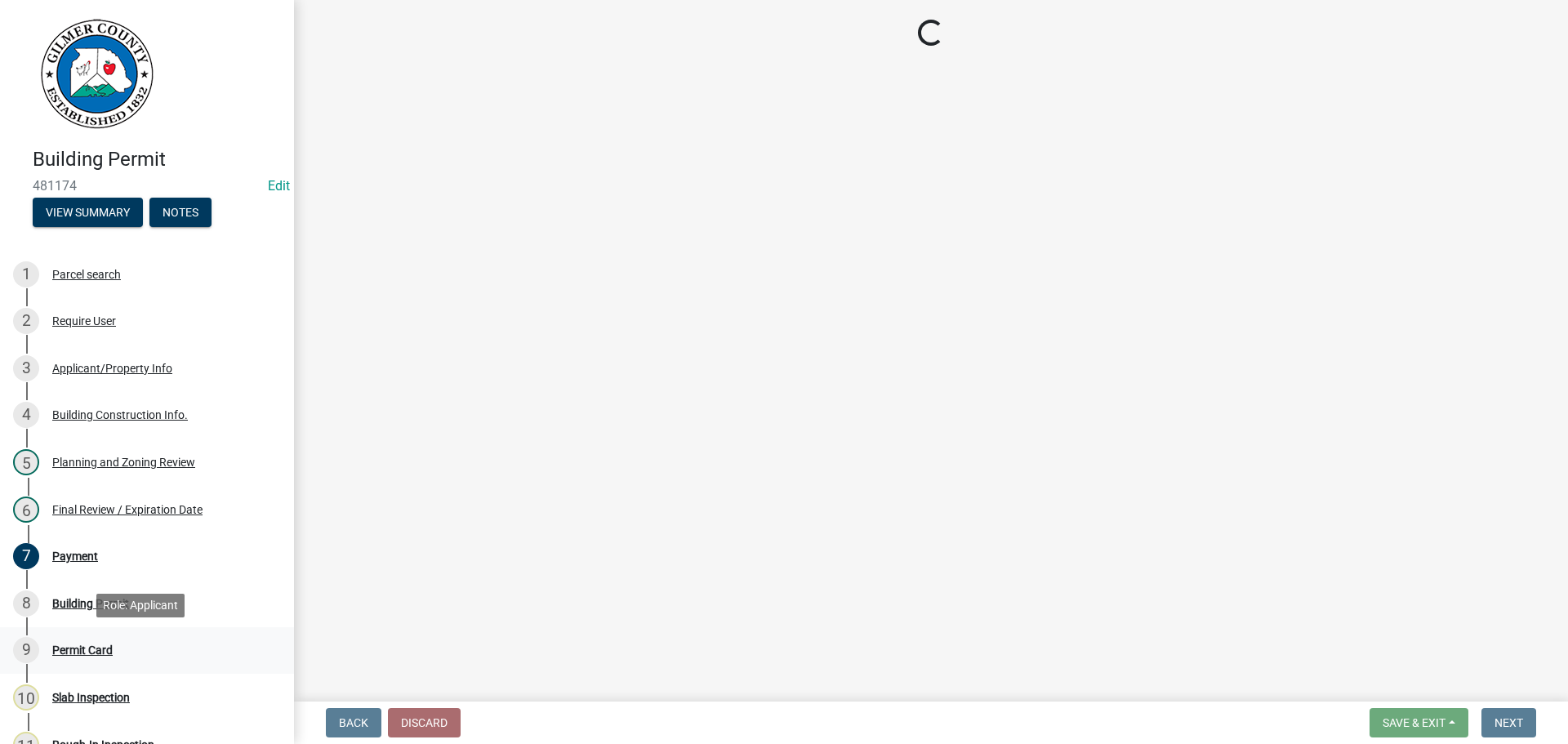
select select "6d3c22a4-bb85-4608-b1e4-8a8b34b9a216"
select select "92a37e23-3b7d-408e-b3c7-0afbe39b0942"
select select "c9feaa94-b03b-4165-97cf-90fdf63947c5"
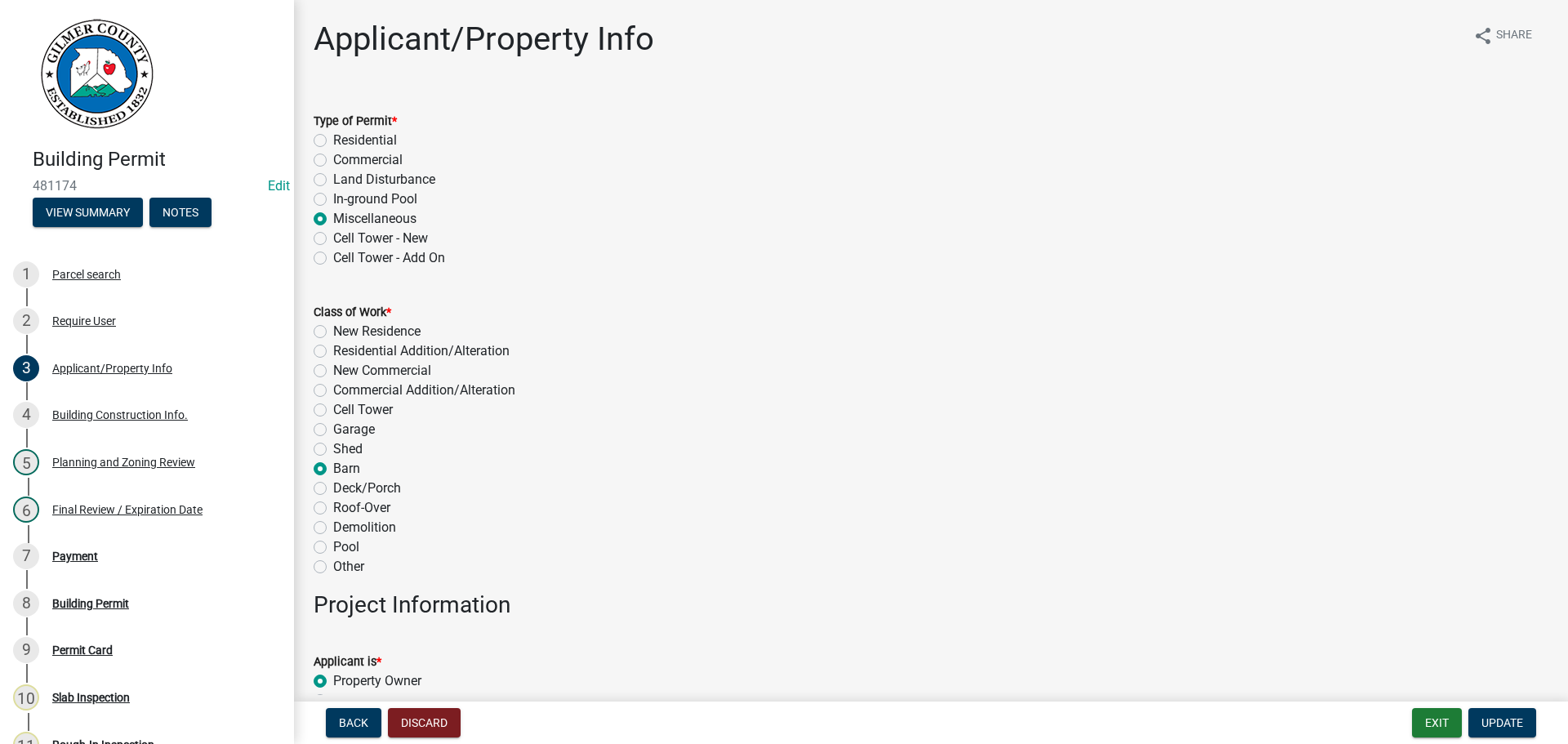
click at [342, 132] on label "Residential" at bounding box center [366, 140] width 64 height 20
click at [342, 132] on input "Residential" at bounding box center [339, 136] width 10 height 10
radio input "true"
click at [387, 331] on label "New Residence" at bounding box center [377, 331] width 87 height 20
click at [344, 331] on input "New Residence" at bounding box center [339, 327] width 10 height 10
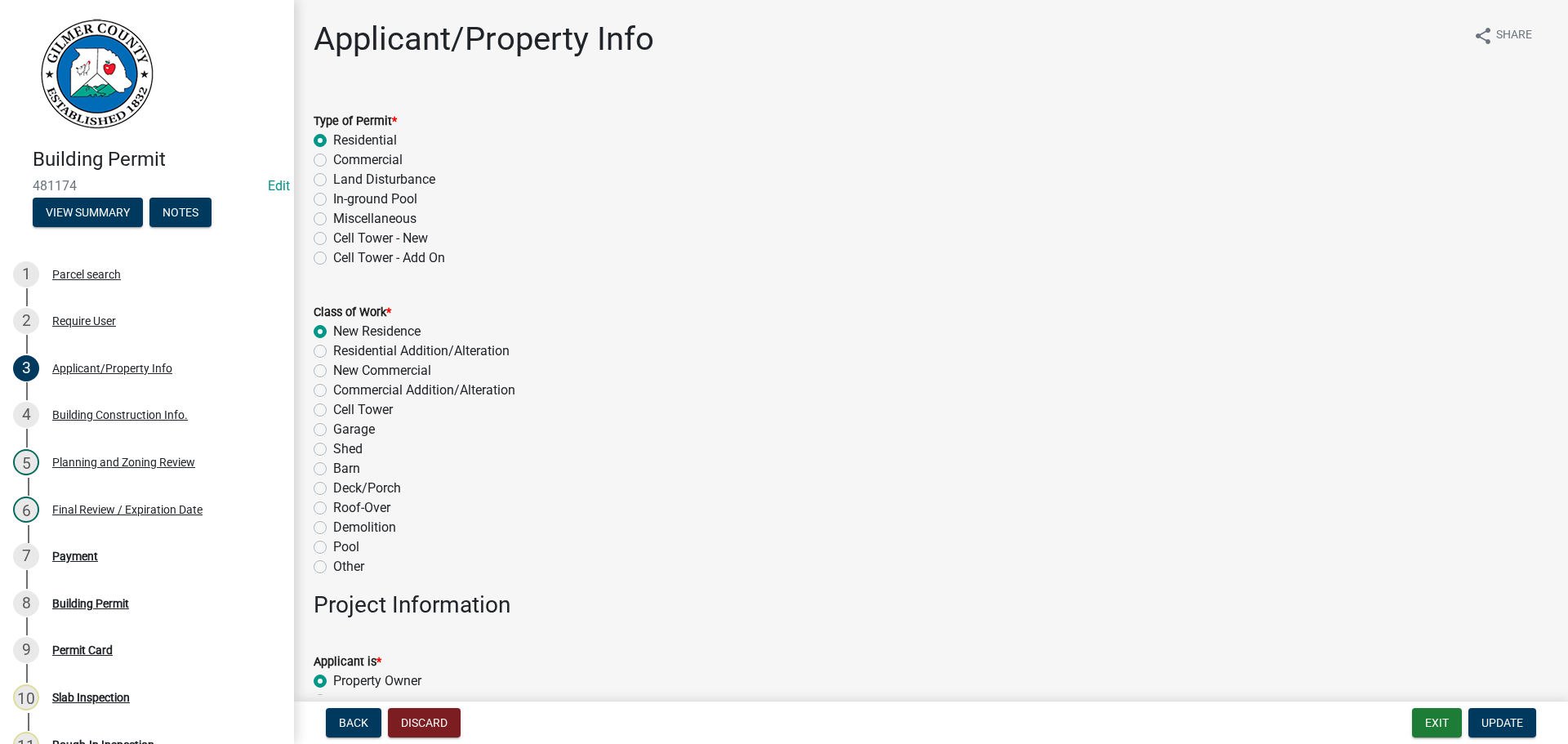
radio input "true"
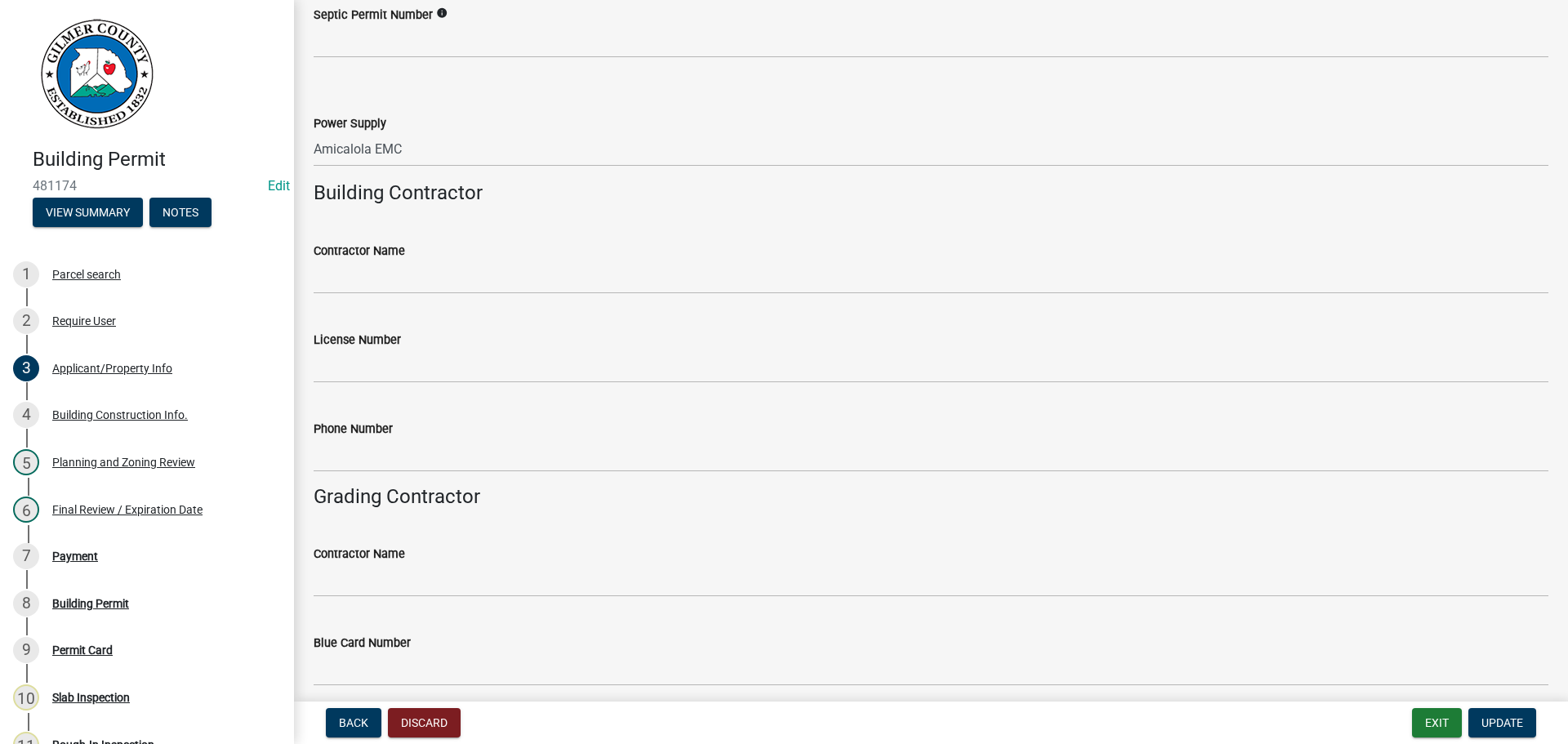
scroll to position [2367, 0]
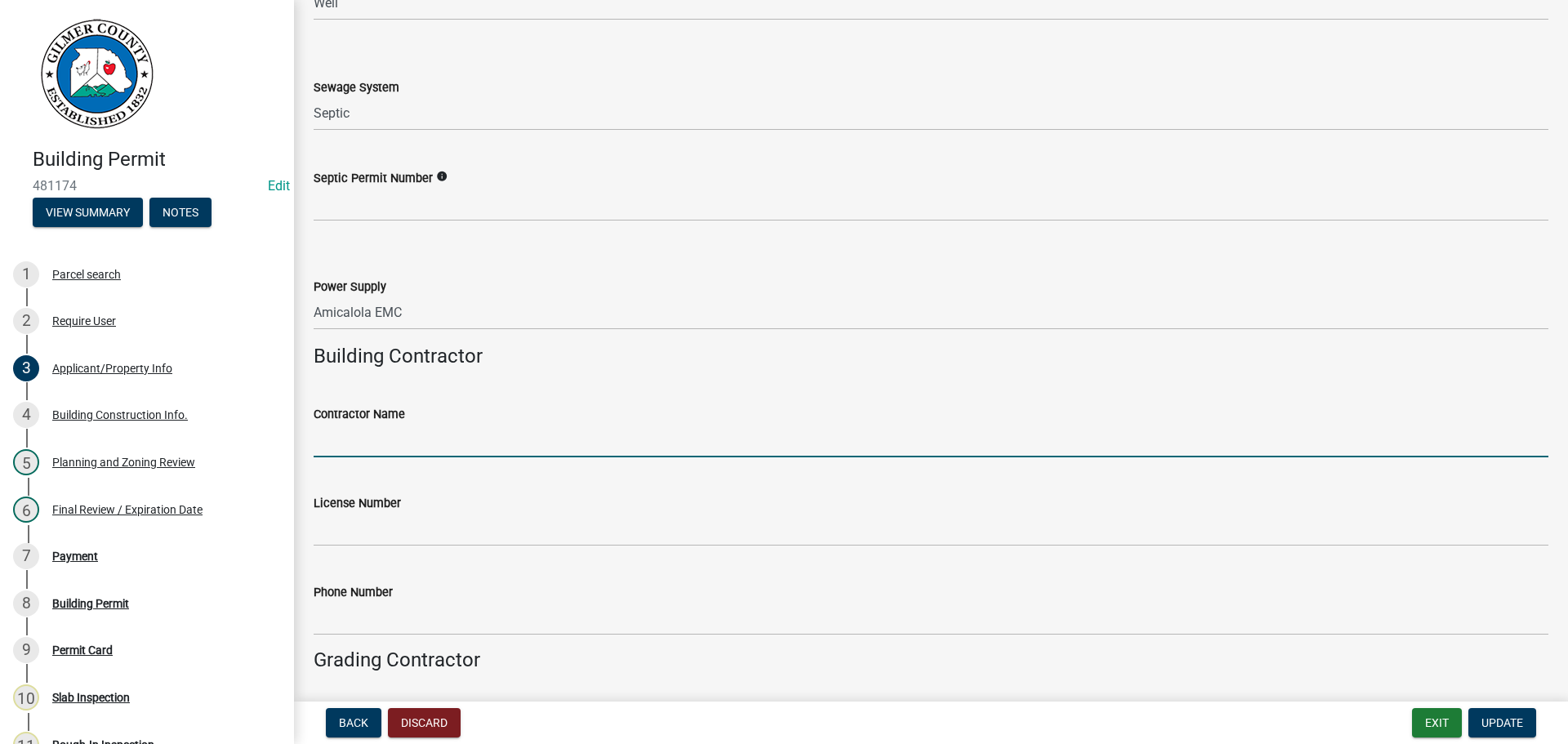
click at [411, 443] on input "Contractor Name" at bounding box center [930, 440] width 1234 height 34
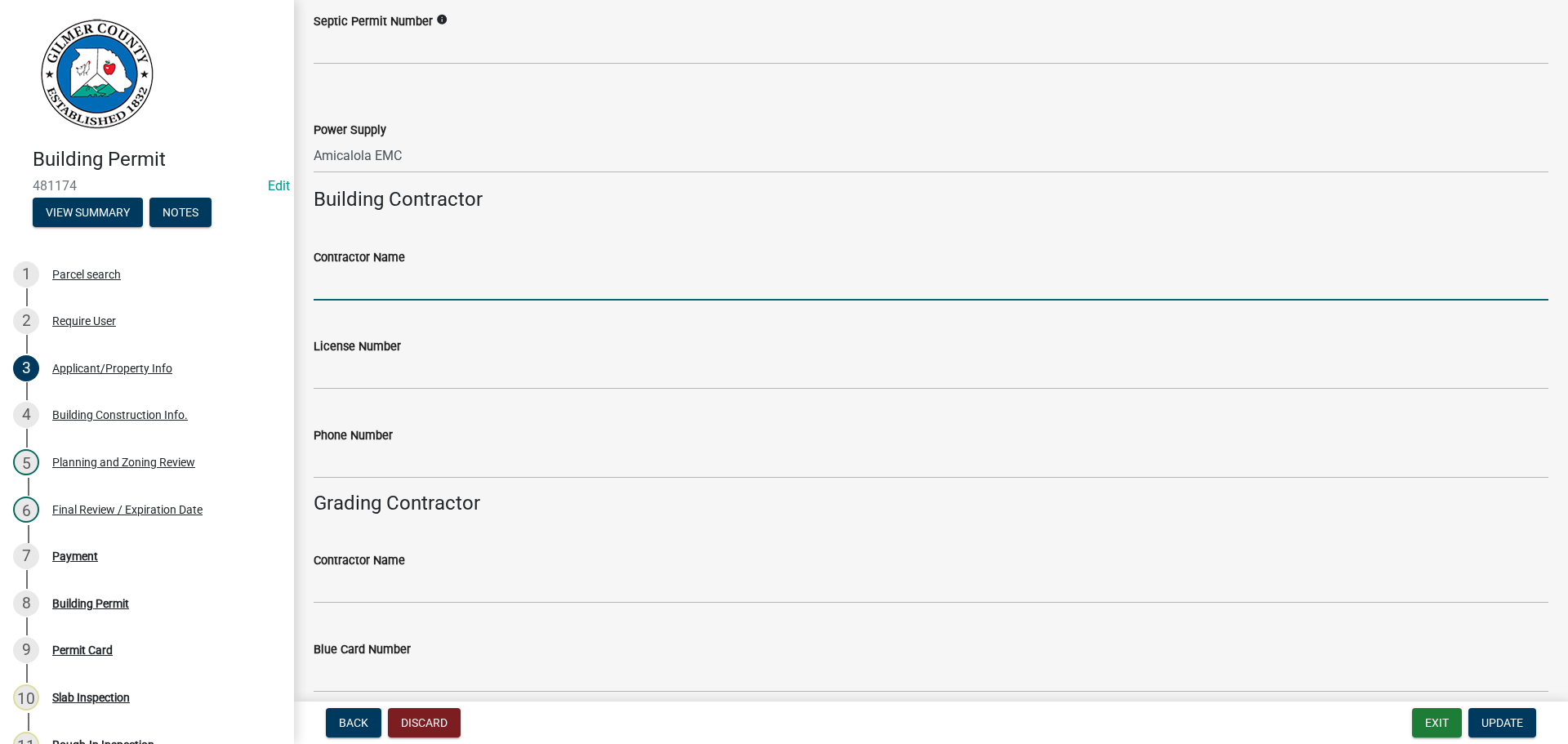
scroll to position [2688, 0]
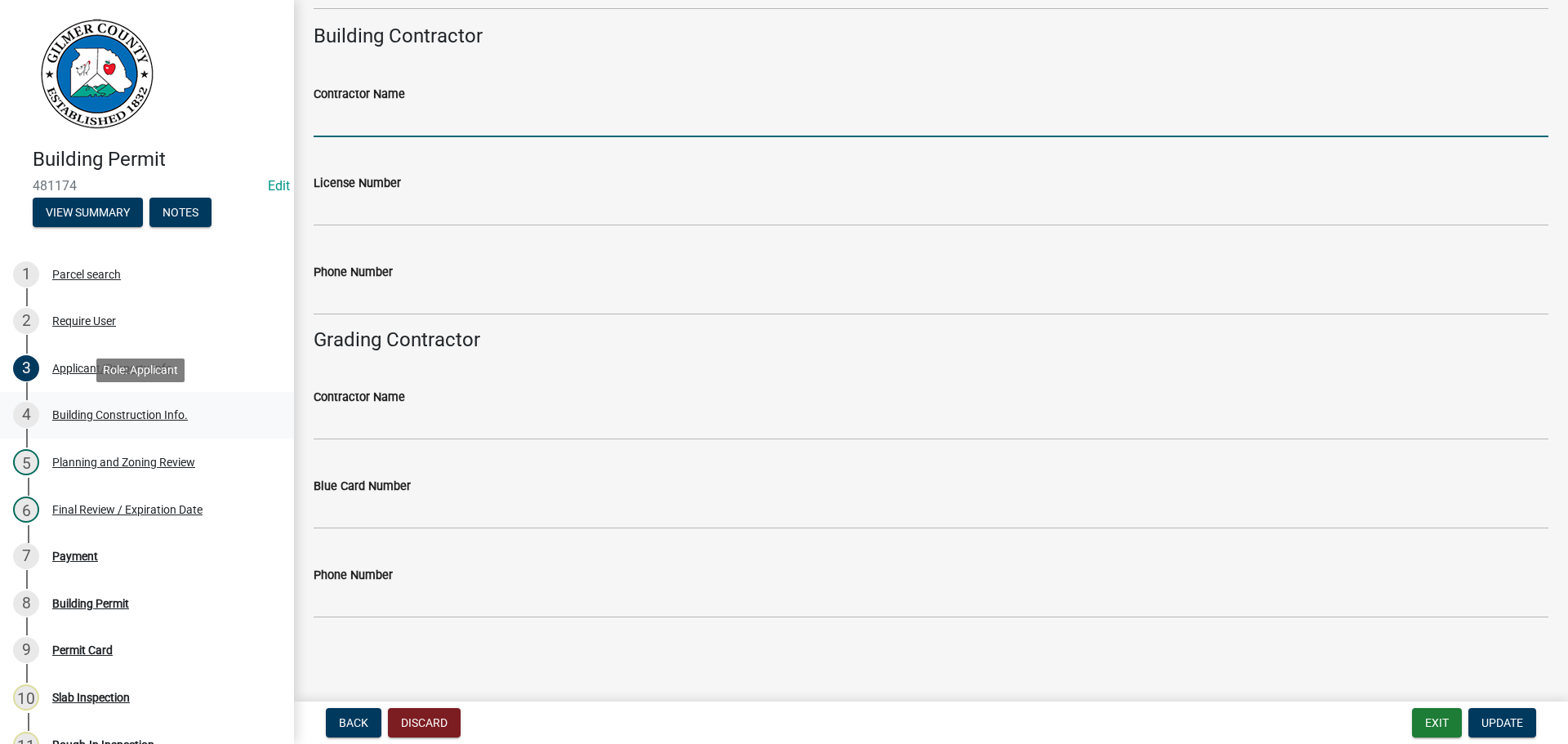
click at [130, 416] on div "Building Construction Info." at bounding box center [120, 414] width 135 height 11
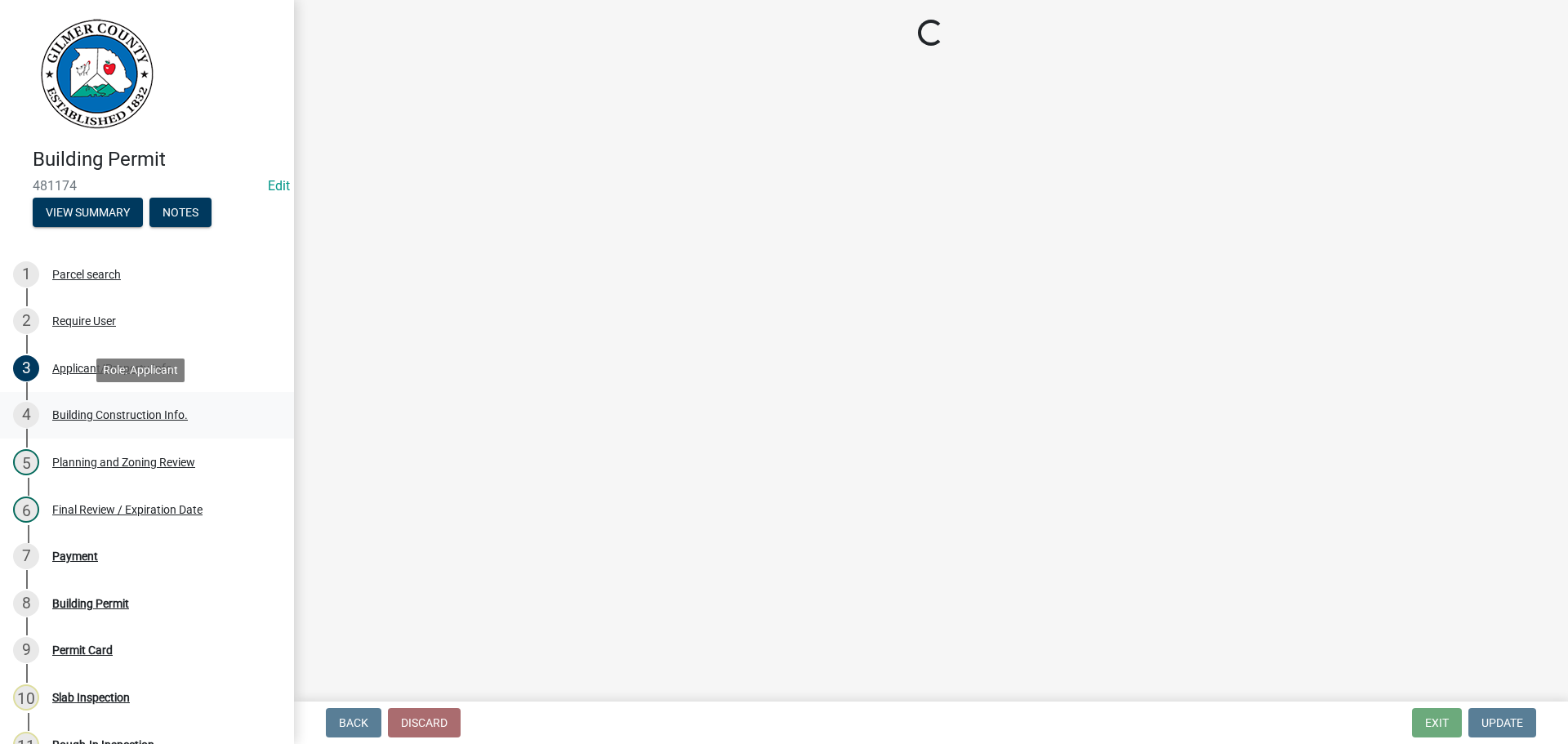
scroll to position [0, 0]
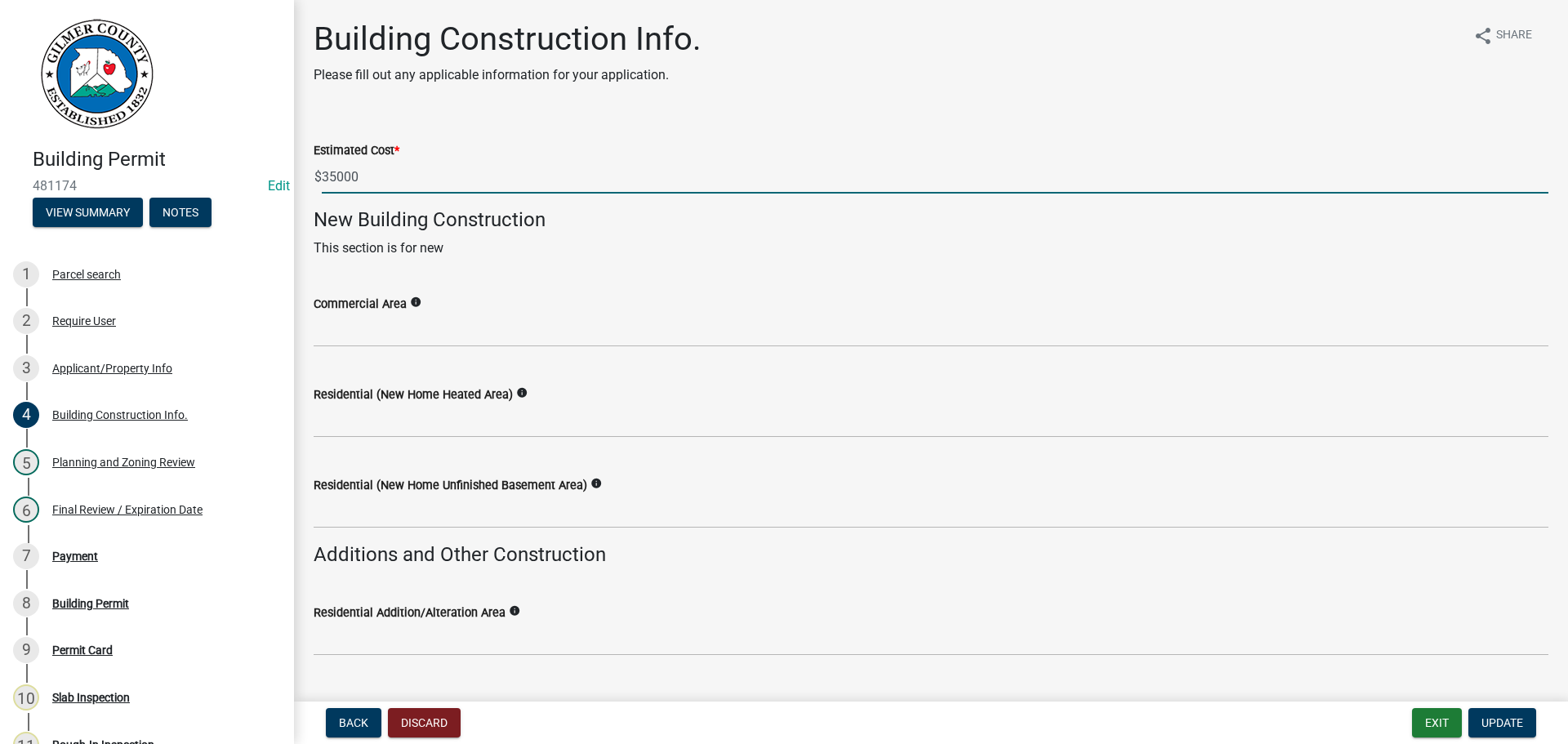
drag, startPoint x: 366, startPoint y: 174, endPoint x: 139, endPoint y: 154, distance: 227.9
click at [139, 154] on div "Building Permit 481174 Edit View Summary Notes 1 Parcel search 2 Require User 3…" at bounding box center [784, 372] width 1568 height 744
type input "300000"
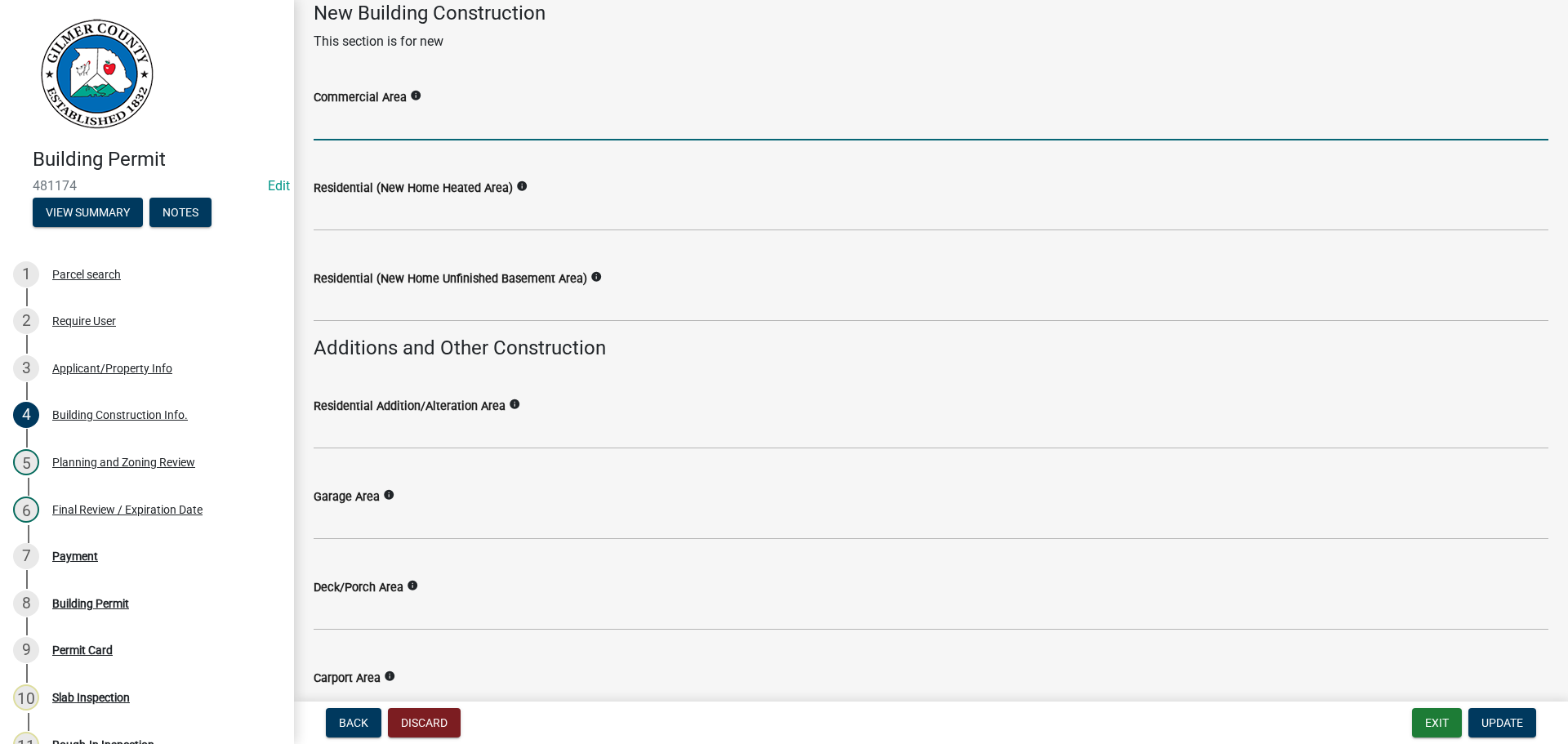
scroll to position [245, 0]
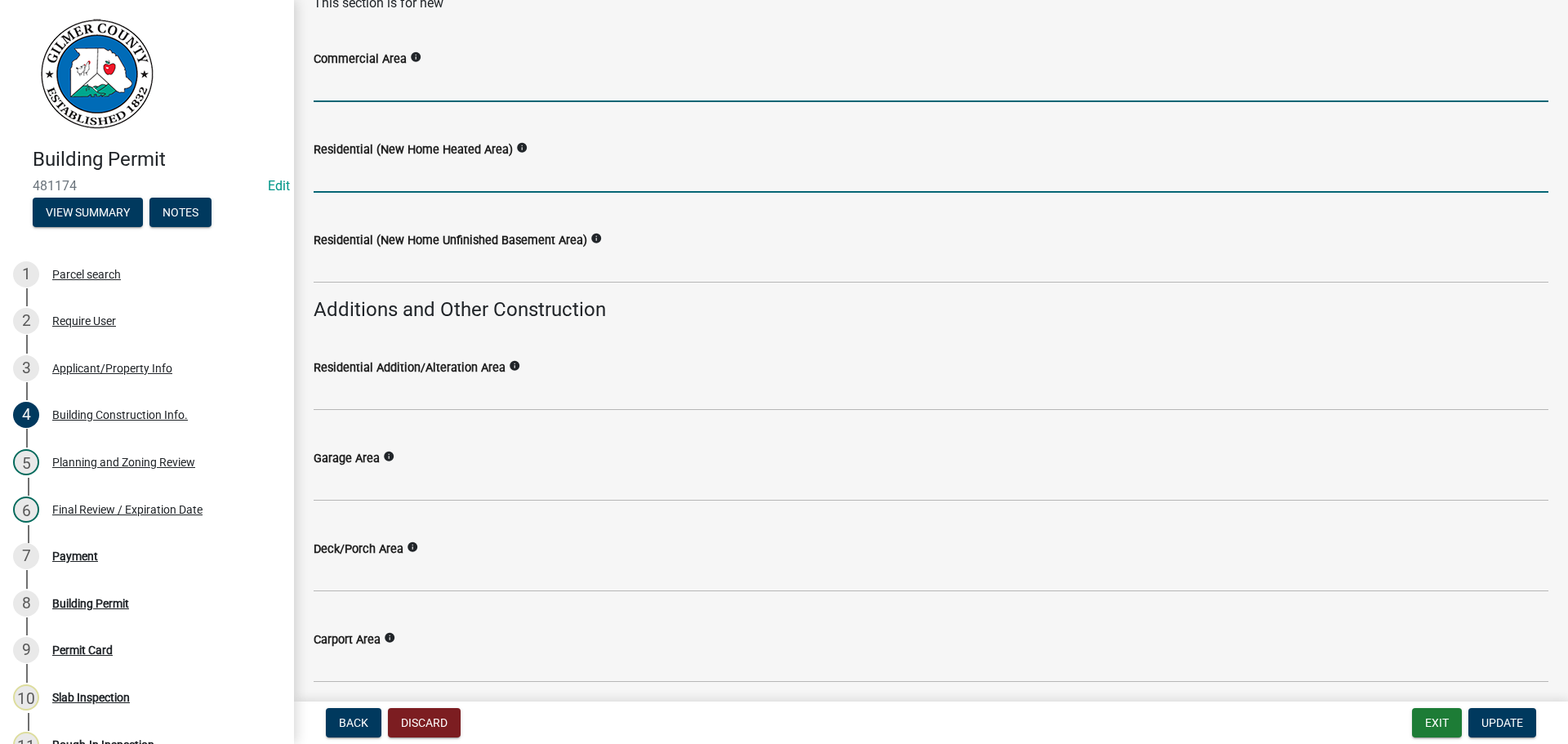
click at [439, 187] on input "text" at bounding box center [930, 176] width 1234 height 34
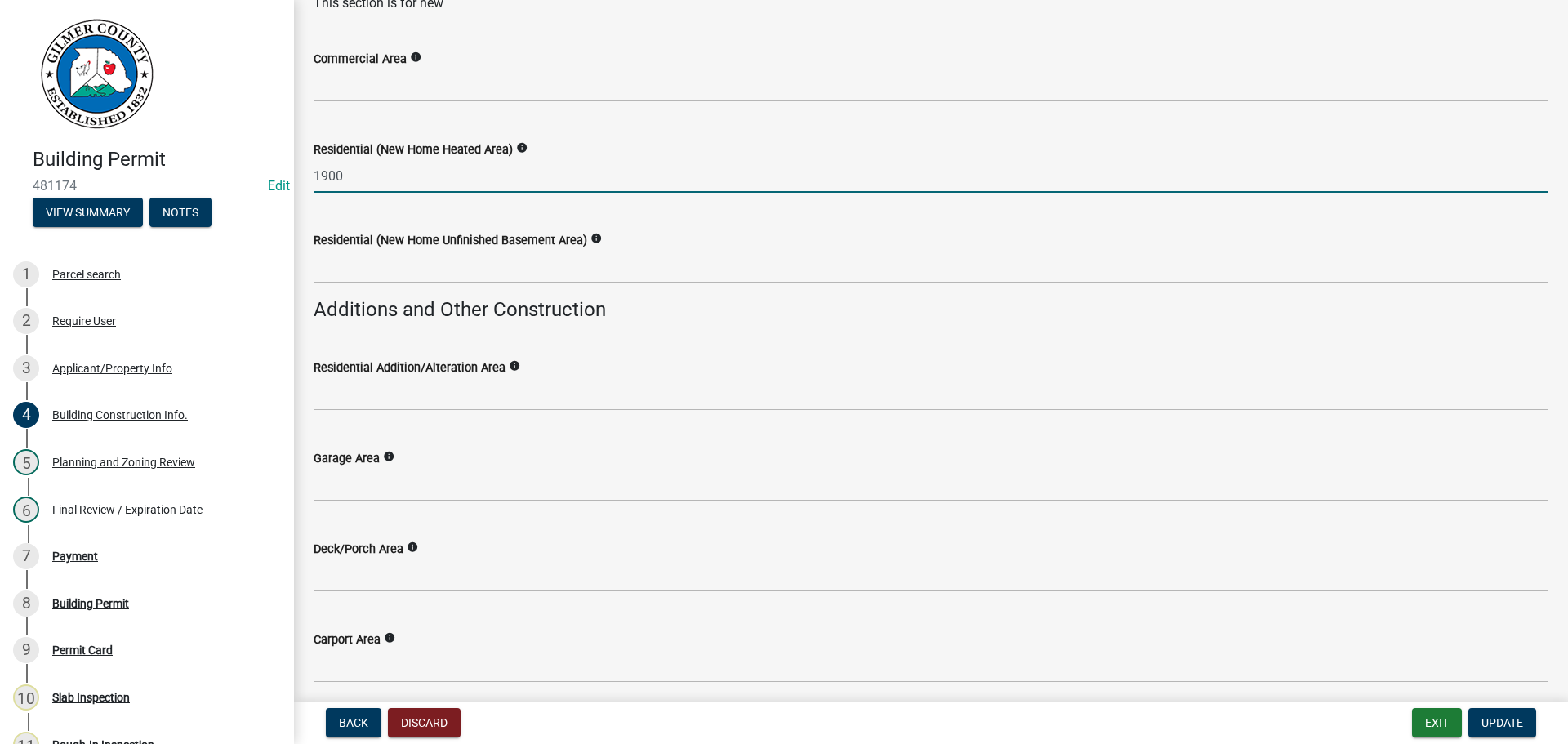
type input "1900"
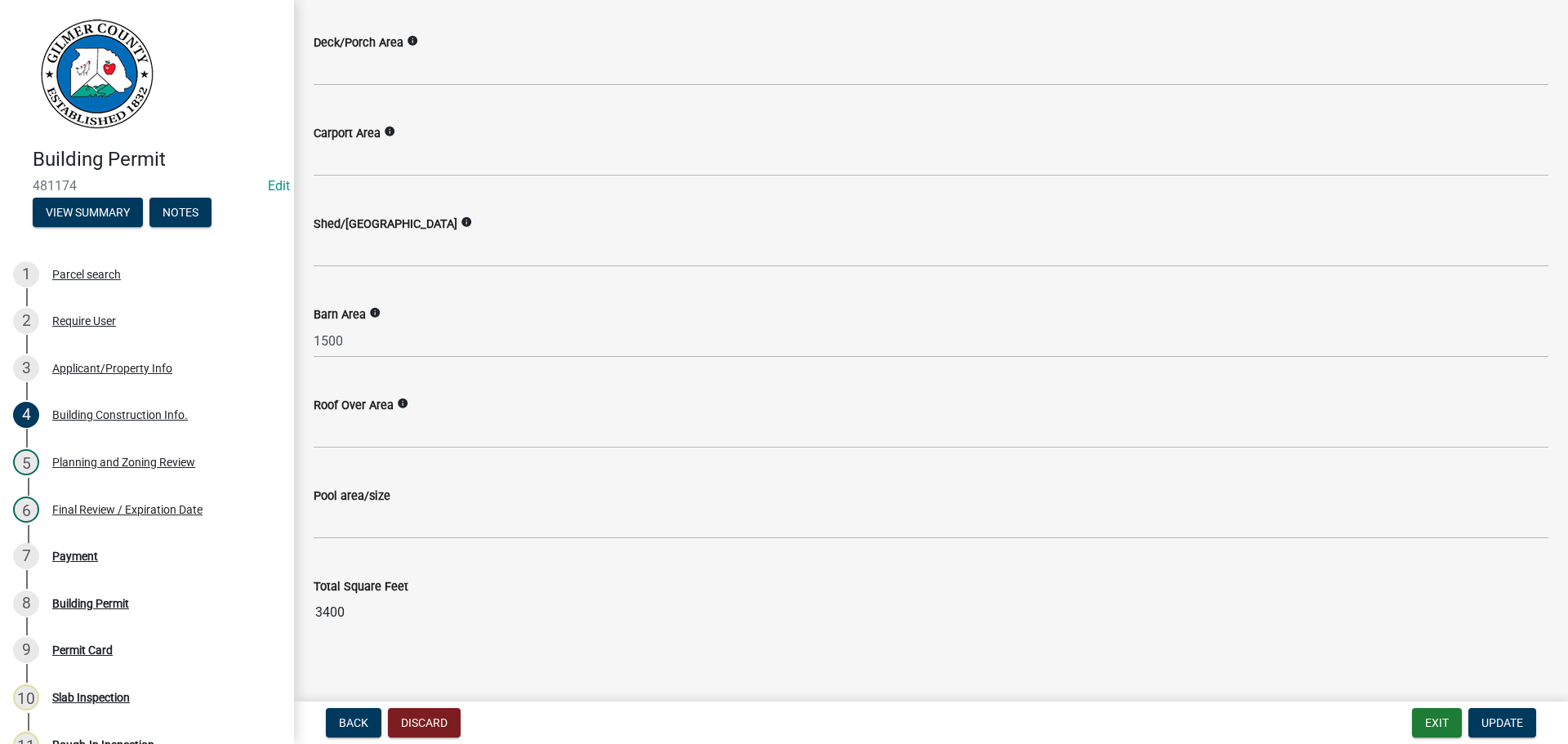
scroll to position [763, 0]
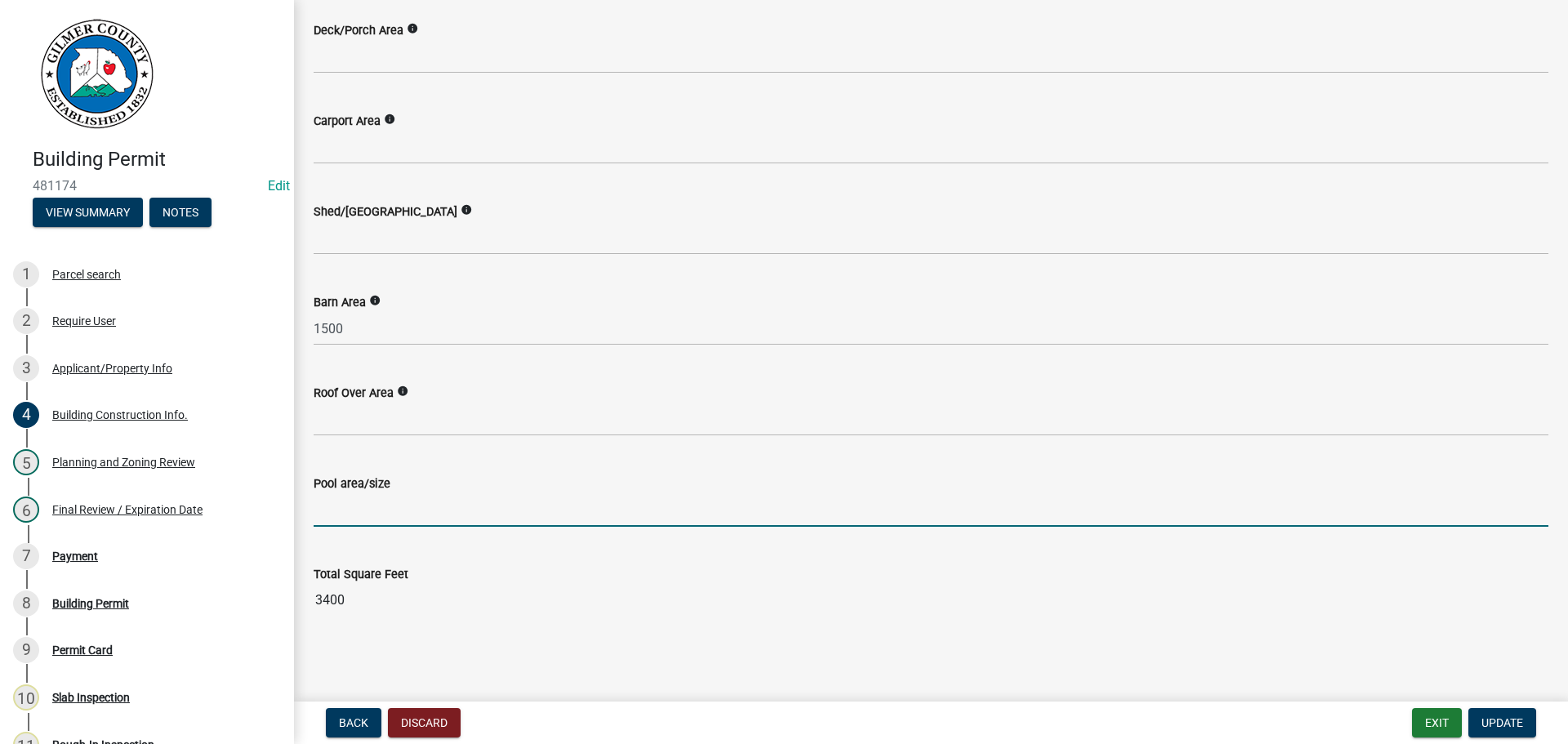
click at [698, 504] on input "text" at bounding box center [930, 509] width 1234 height 34
click at [1526, 731] on button "Update" at bounding box center [1502, 722] width 68 height 29
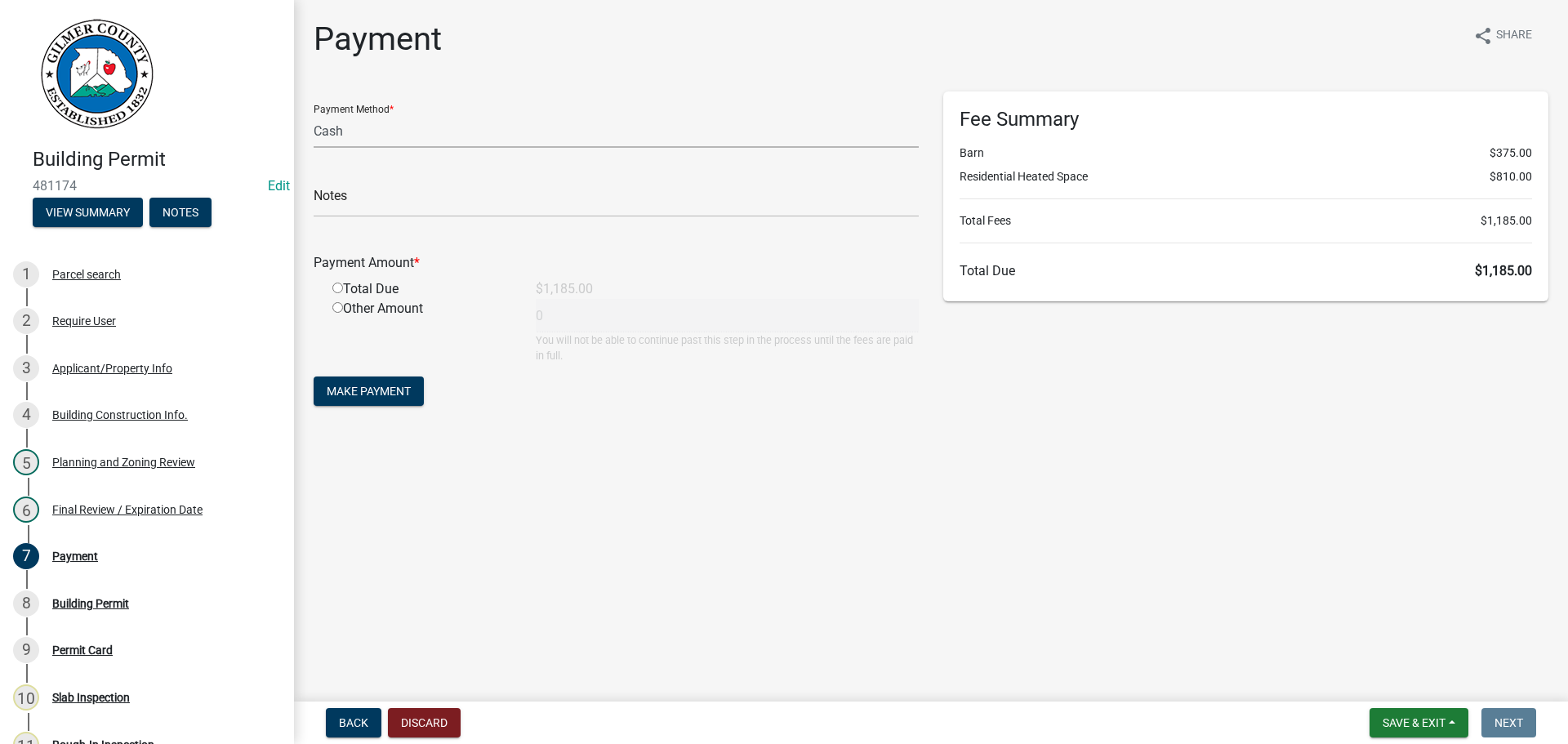
click at [435, 140] on select "Credit Card POS Check Cash" at bounding box center [616, 131] width 605 height 34
select select "1: 0"
click at [314, 114] on select "Credit Card POS Check Cash" at bounding box center [616, 131] width 605 height 34
drag, startPoint x: 425, startPoint y: 182, endPoint x: 398, endPoint y: 215, distance: 42.6
click at [426, 183] on div "Check #" at bounding box center [616, 189] width 605 height 56
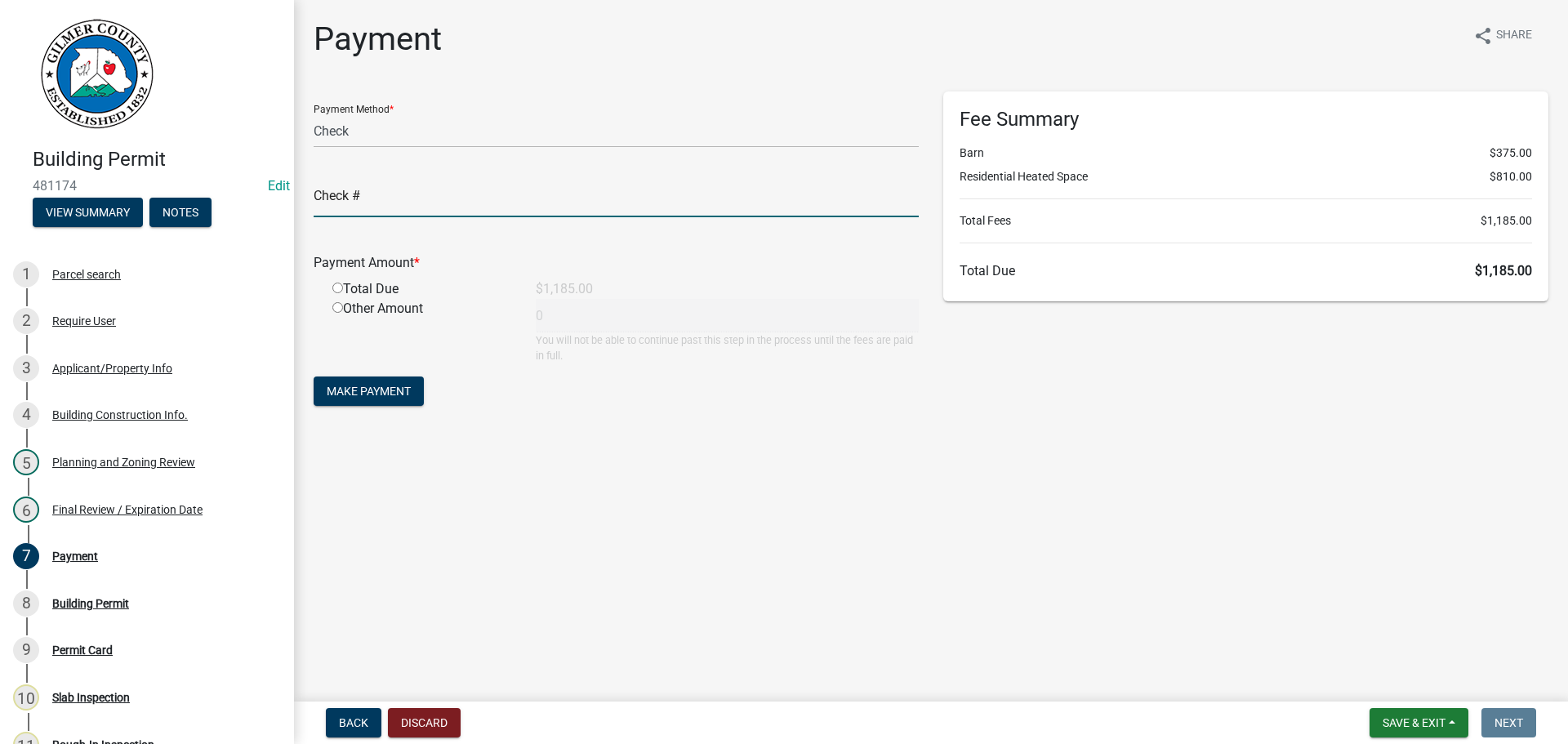
click at [407, 201] on input "text" at bounding box center [616, 200] width 605 height 34
click at [334, 288] on input "radio" at bounding box center [338, 288] width 10 height 10
radio input "true"
type input "1185"
click at [462, 212] on input "text" at bounding box center [616, 200] width 605 height 34
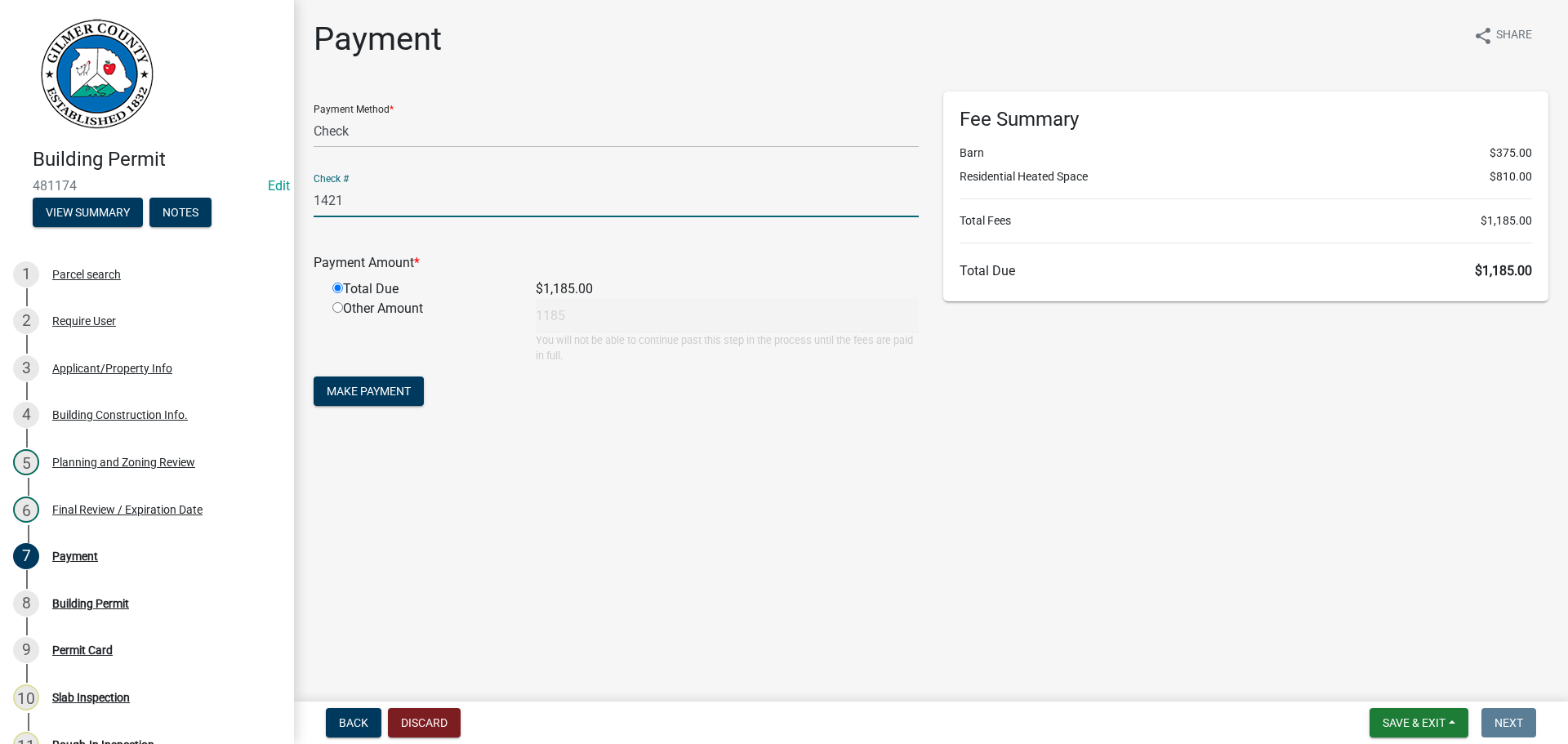
type input "1421"
click at [409, 386] on span "Make Payment" at bounding box center [368, 391] width 84 height 13
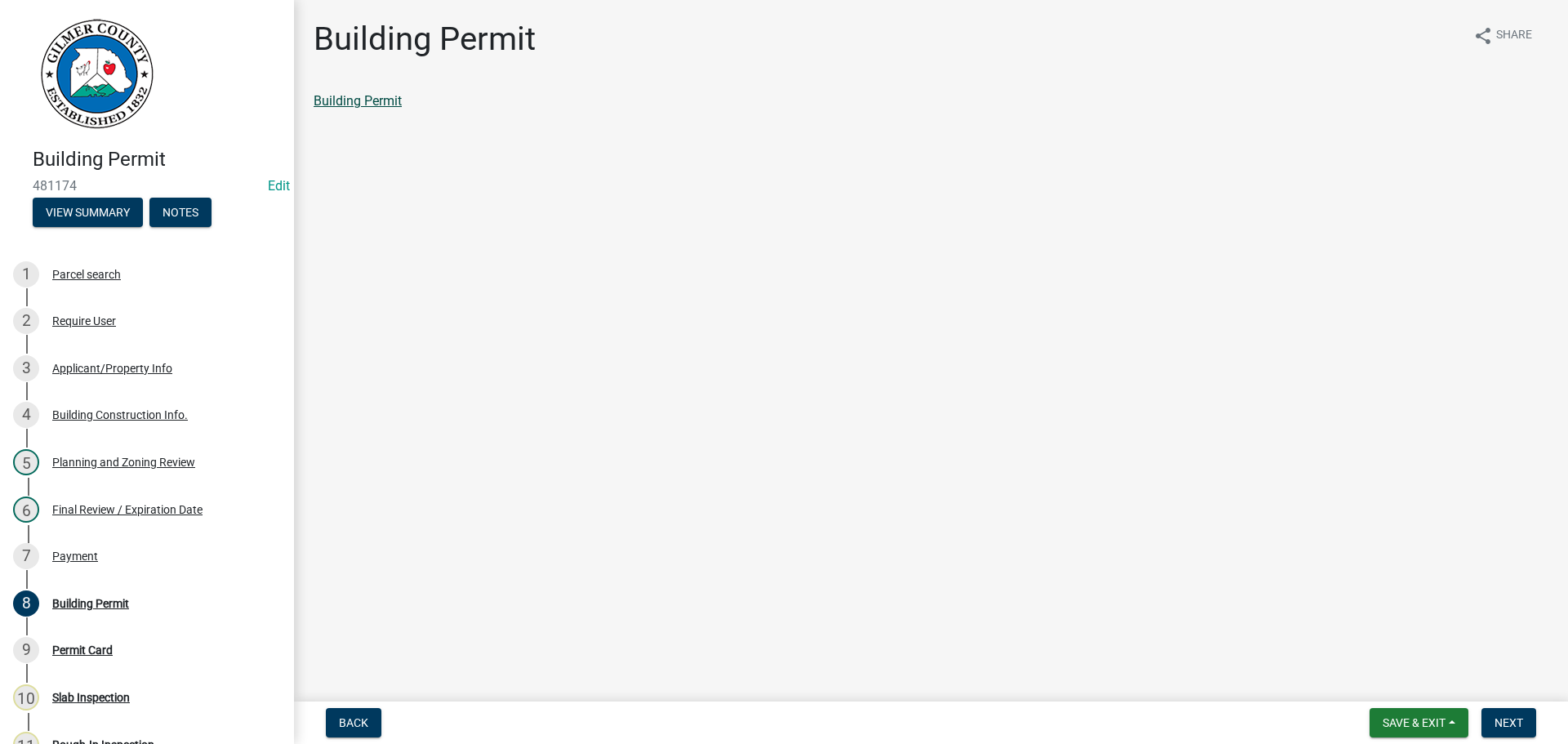
click at [377, 94] on link "Building Permit" at bounding box center [358, 100] width 88 height 16
click at [78, 649] on div "Permit Card" at bounding box center [82, 650] width 61 height 11
click at [1526, 721] on button "Next" at bounding box center [1508, 722] width 55 height 29
click at [360, 109] on div "Permit Card" at bounding box center [930, 101] width 1234 height 20
click at [356, 101] on link "Permit Card" at bounding box center [347, 100] width 68 height 16
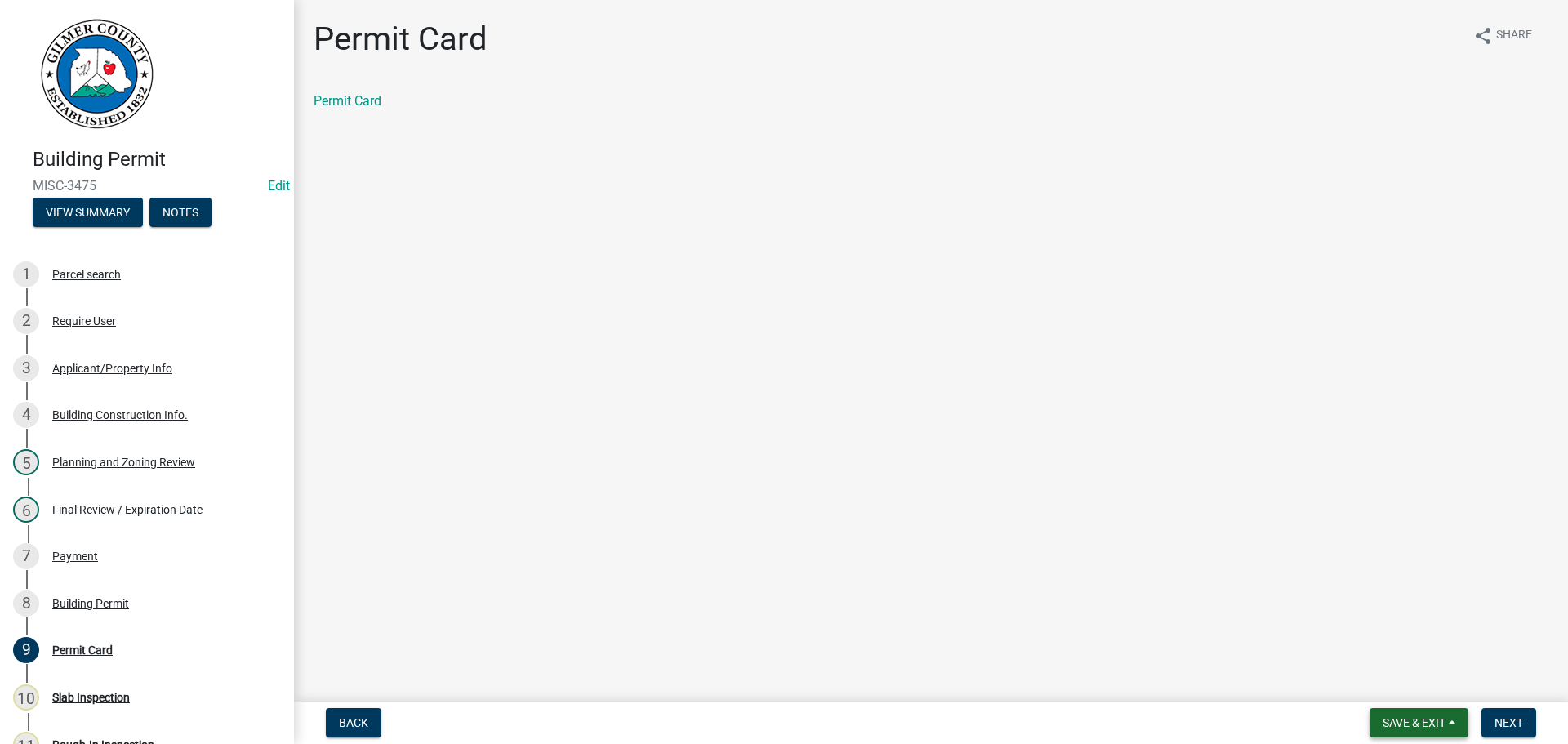
click at [1397, 718] on span "Save & Exit" at bounding box center [1414, 722] width 63 height 13
click at [1370, 688] on button "Save & Exit" at bounding box center [1403, 679] width 131 height 39
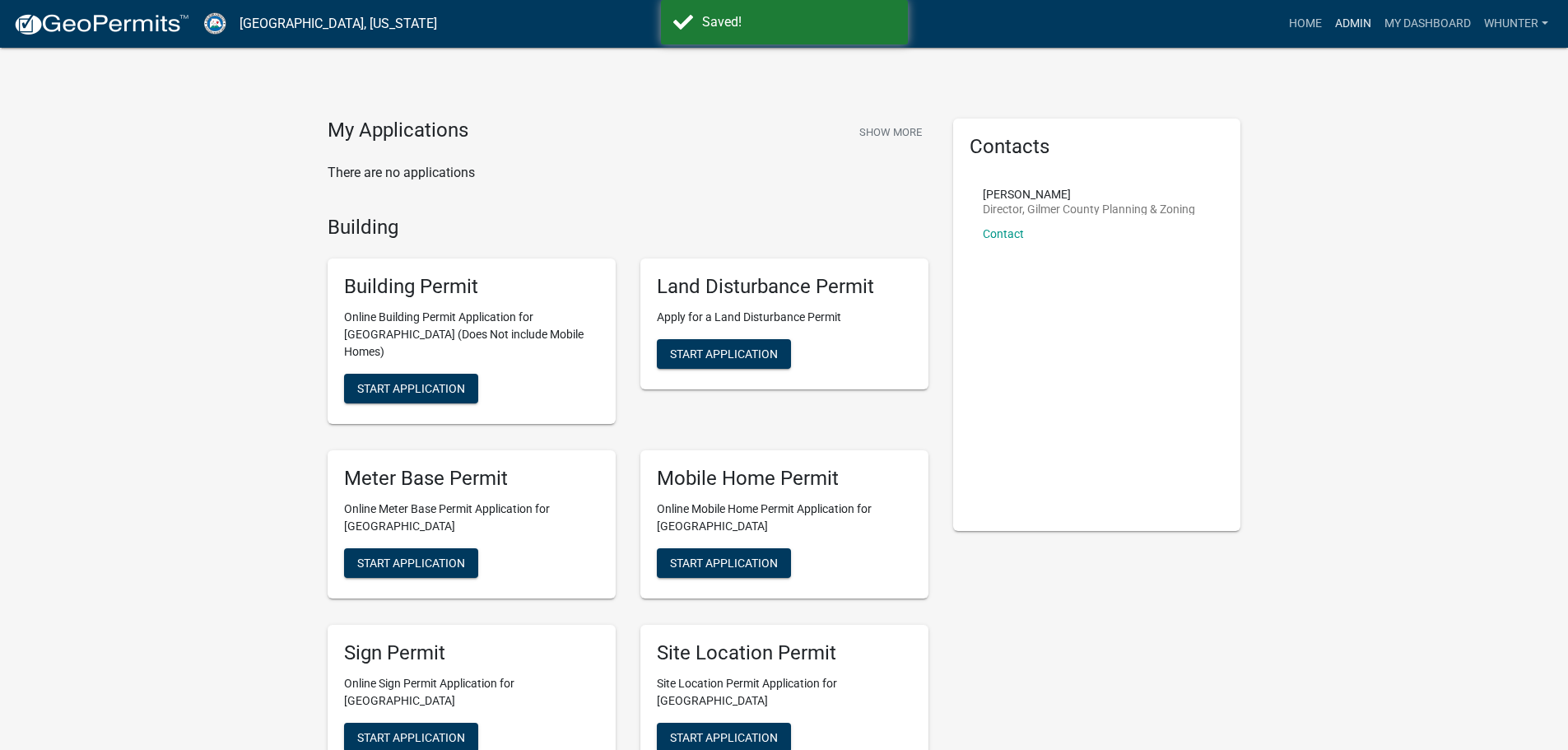
click at [1352, 10] on link "Admin" at bounding box center [1353, 24] width 50 height 31
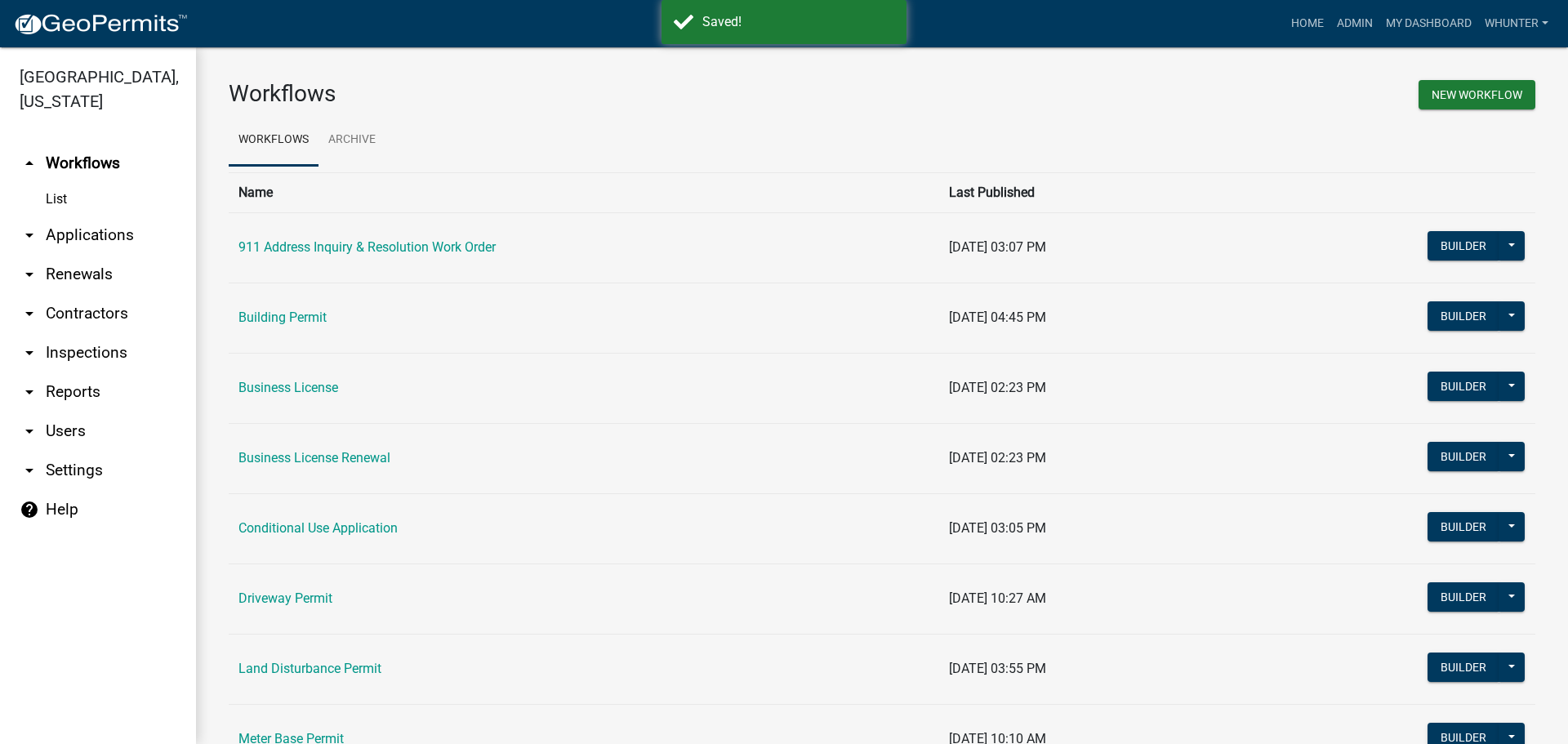
drag, startPoint x: 68, startPoint y: 244, endPoint x: 79, endPoint y: 245, distance: 11.0
click at [70, 244] on link "arrow_drop_down Applications" at bounding box center [98, 235] width 196 height 39
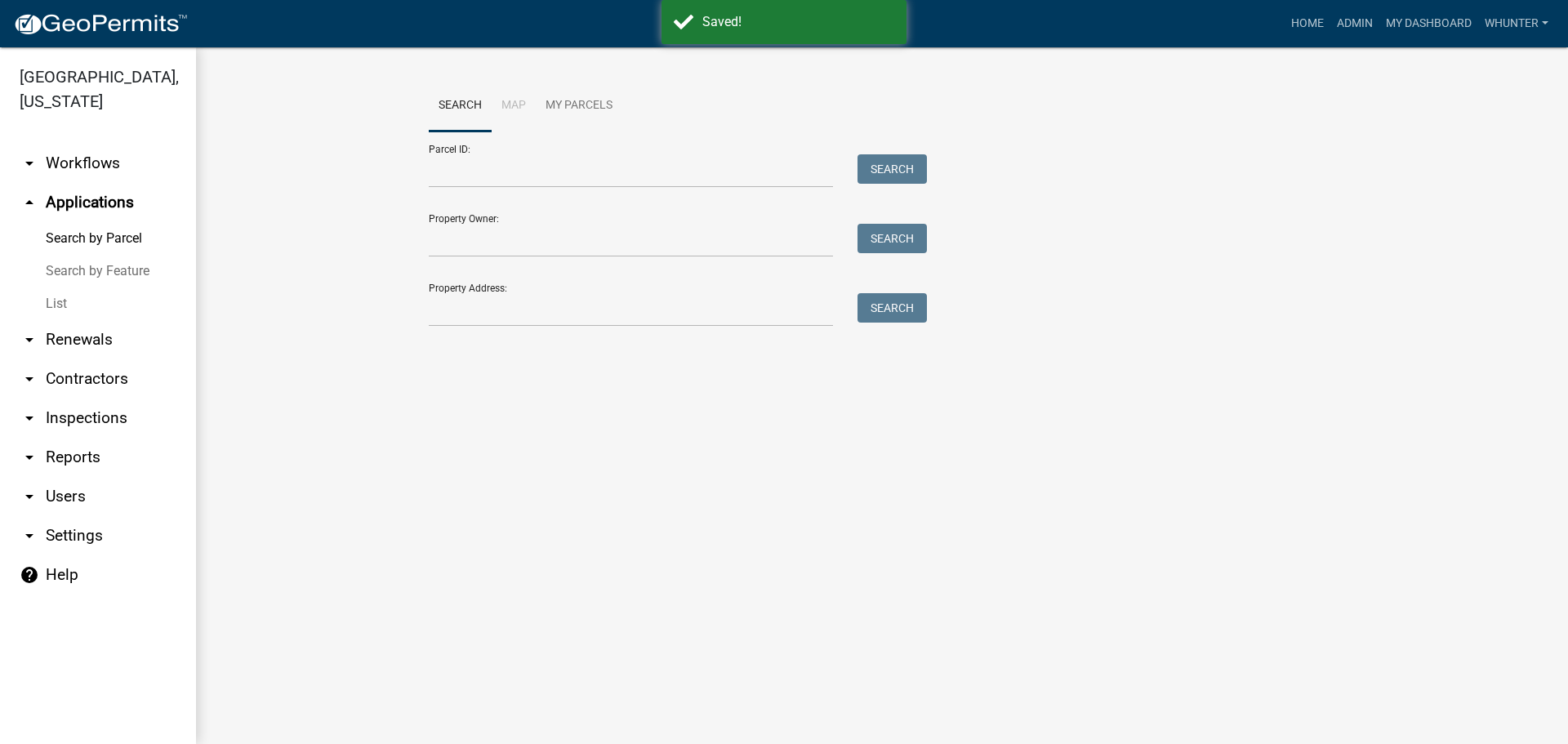
click at [75, 333] on link "arrow_drop_down Renewals" at bounding box center [98, 339] width 196 height 39
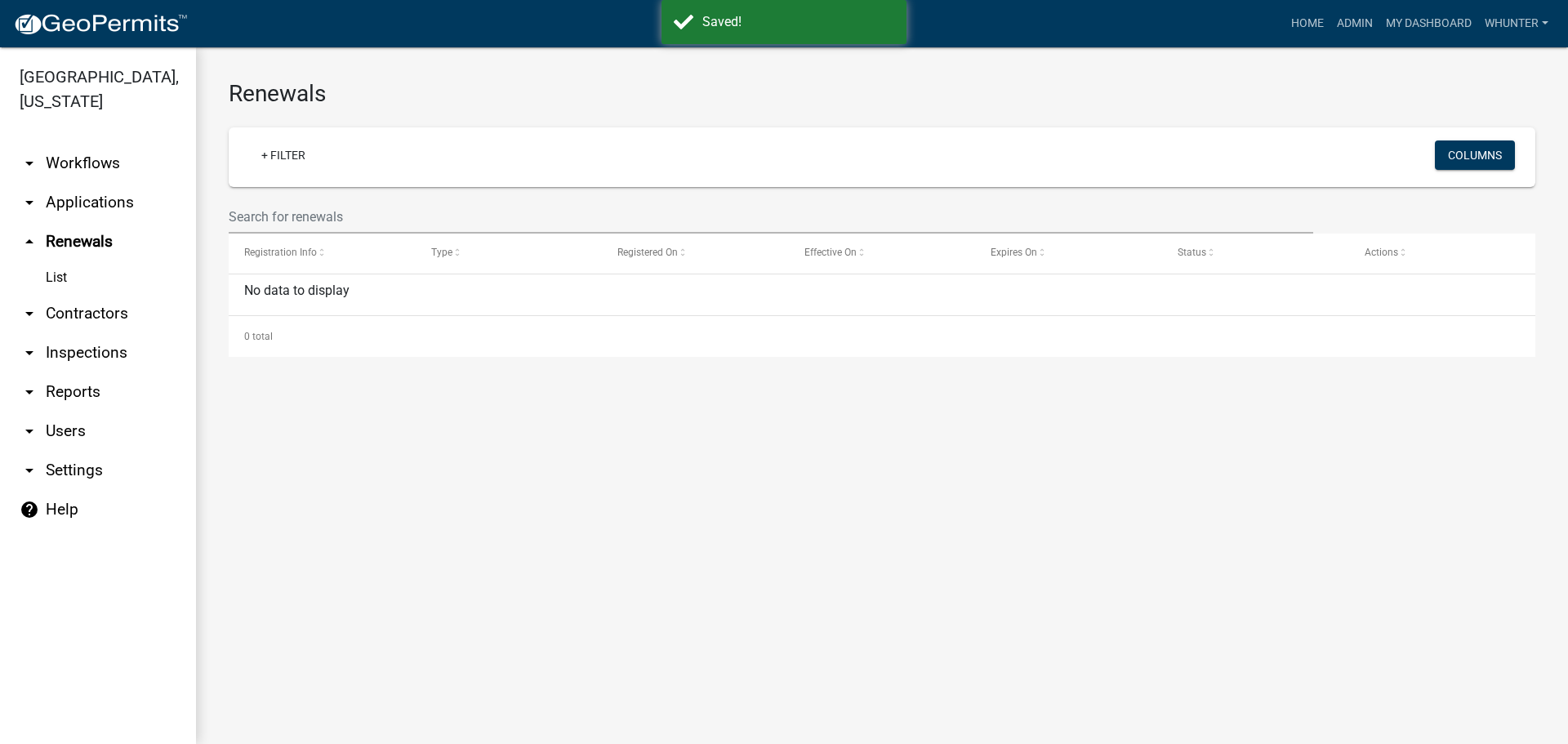
click at [77, 211] on link "arrow_drop_down Applications" at bounding box center [98, 202] width 196 height 39
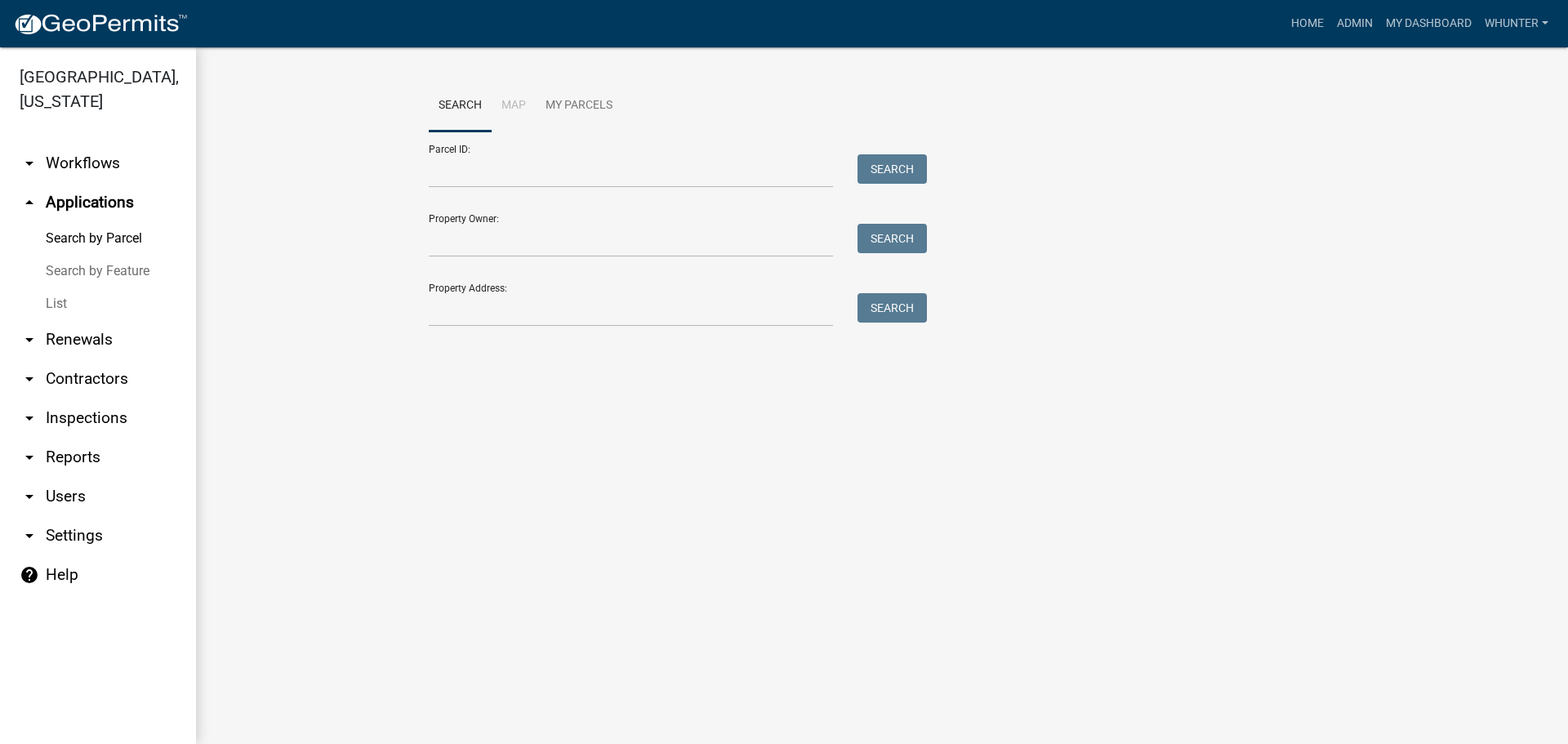
drag, startPoint x: 76, startPoint y: 276, endPoint x: 78, endPoint y: 294, distance: 18.1
click at [76, 277] on link "Search by Feature" at bounding box center [98, 271] width 196 height 33
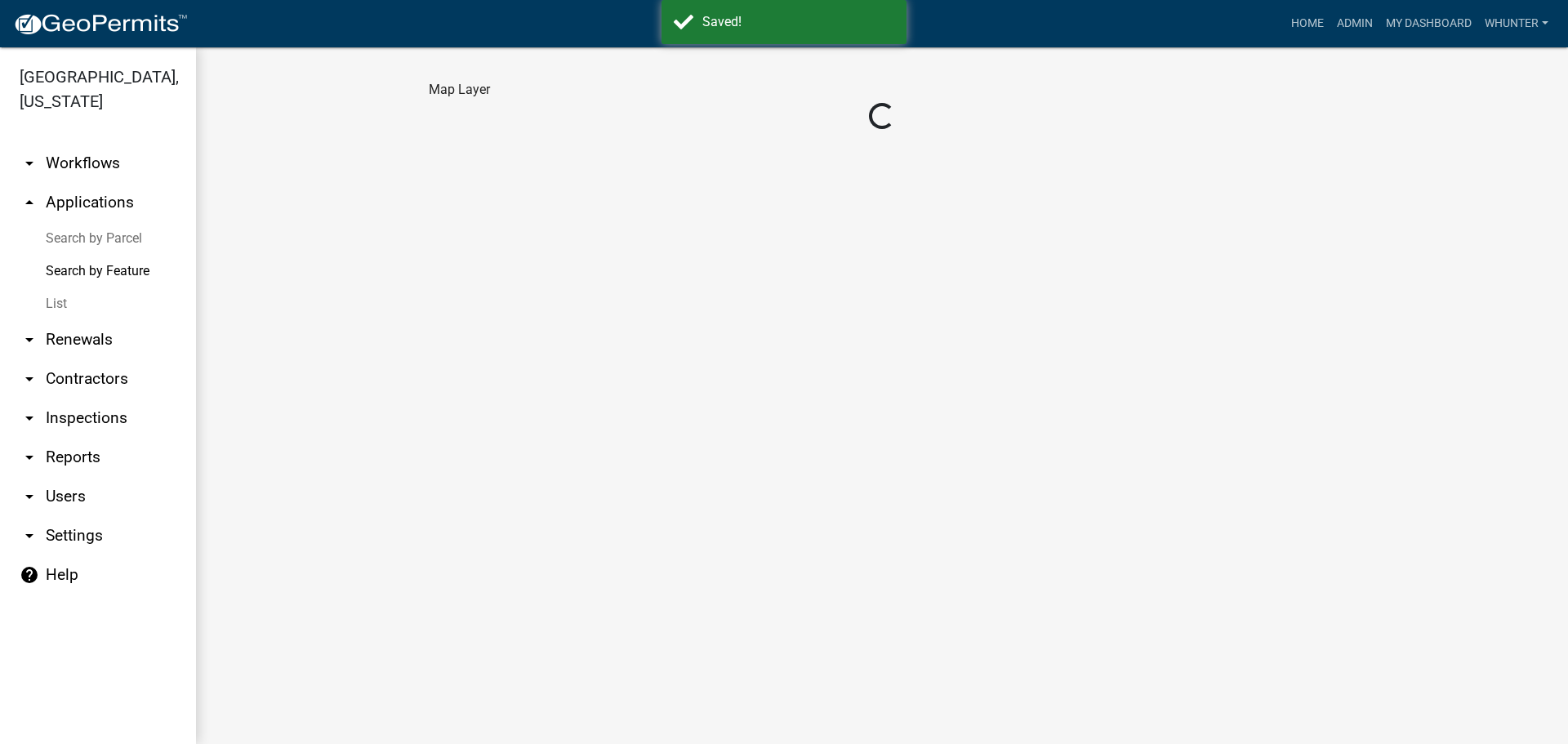
click at [78, 294] on link "List" at bounding box center [98, 304] width 196 height 33
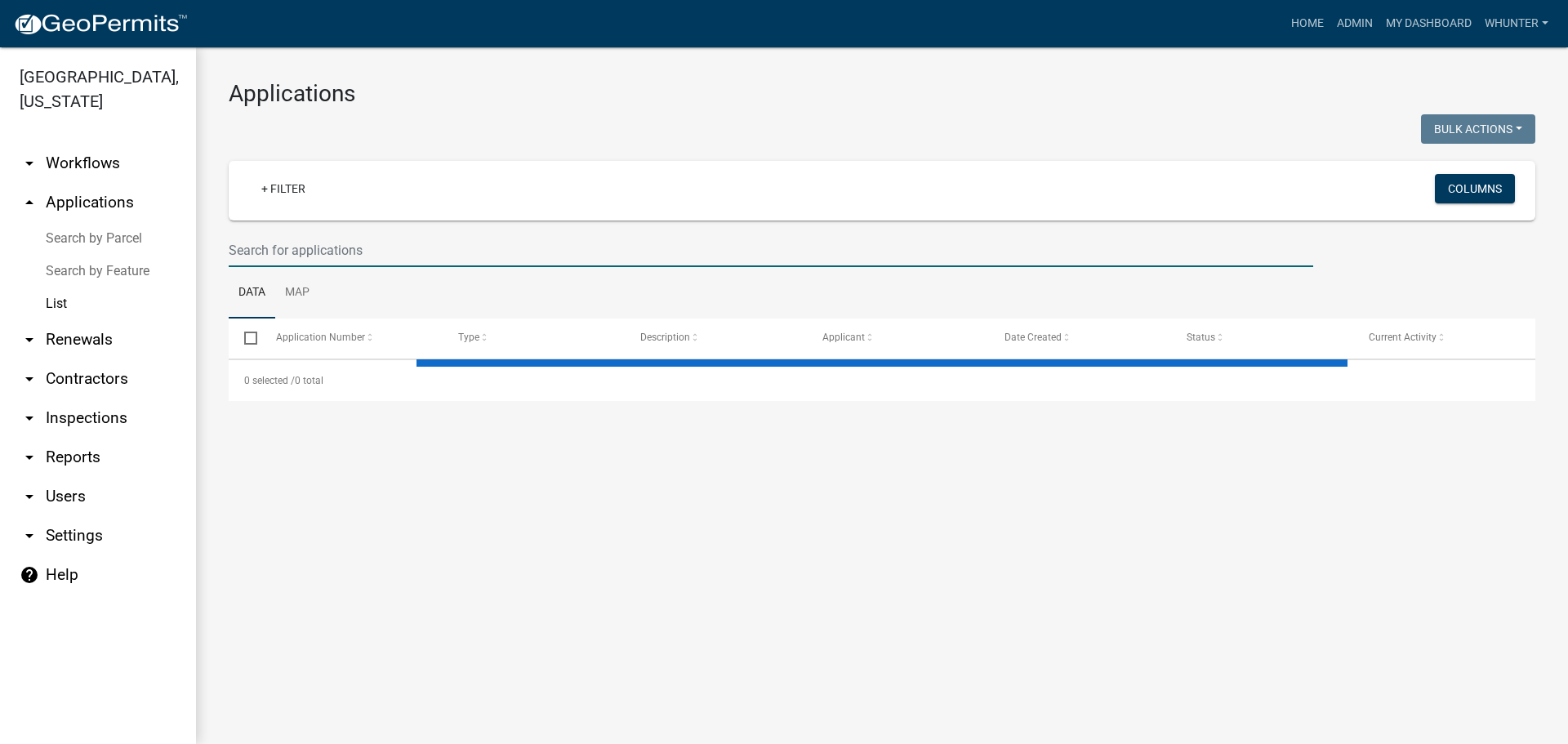
click at [345, 247] on input "text" at bounding box center [771, 250] width 1085 height 34
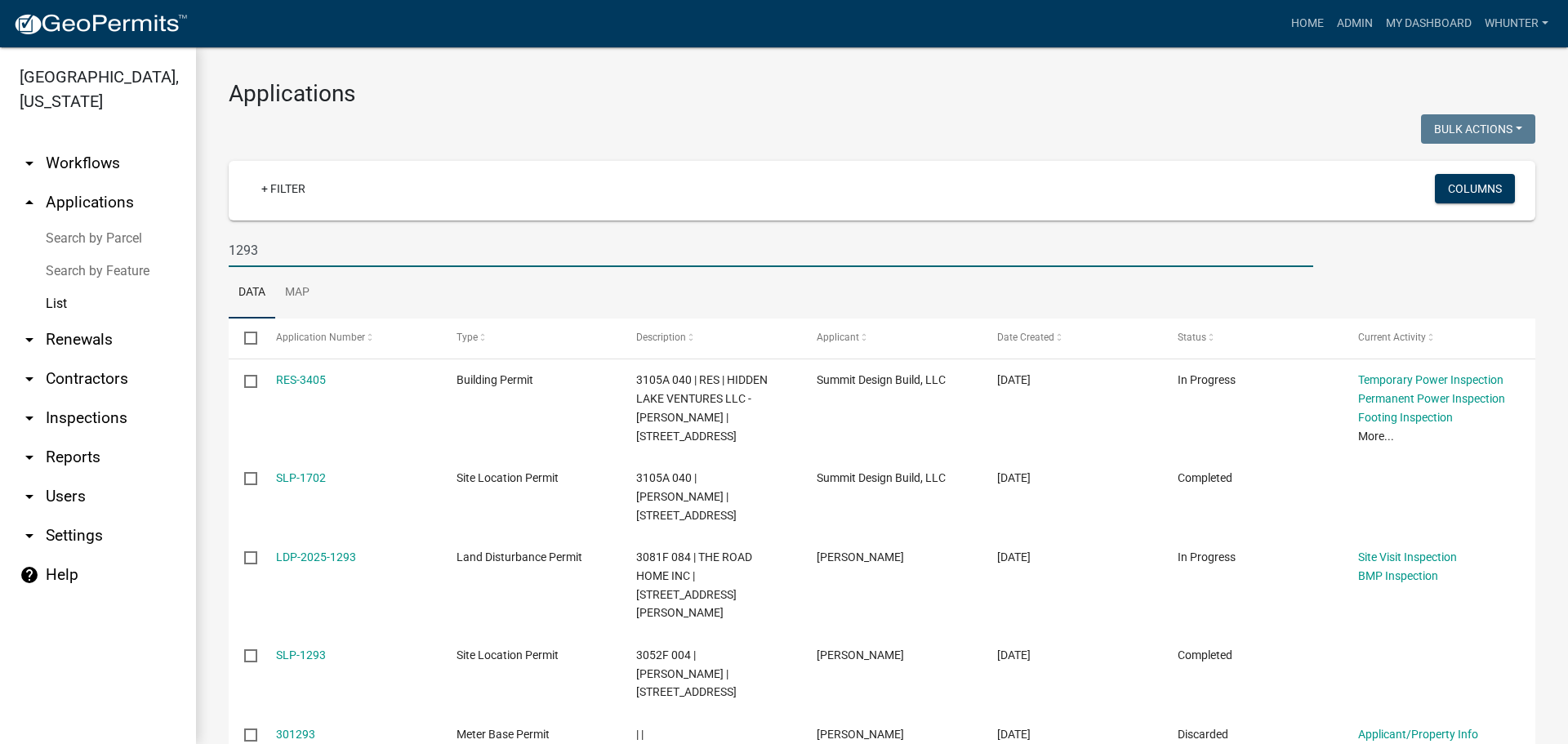
type input "1293"
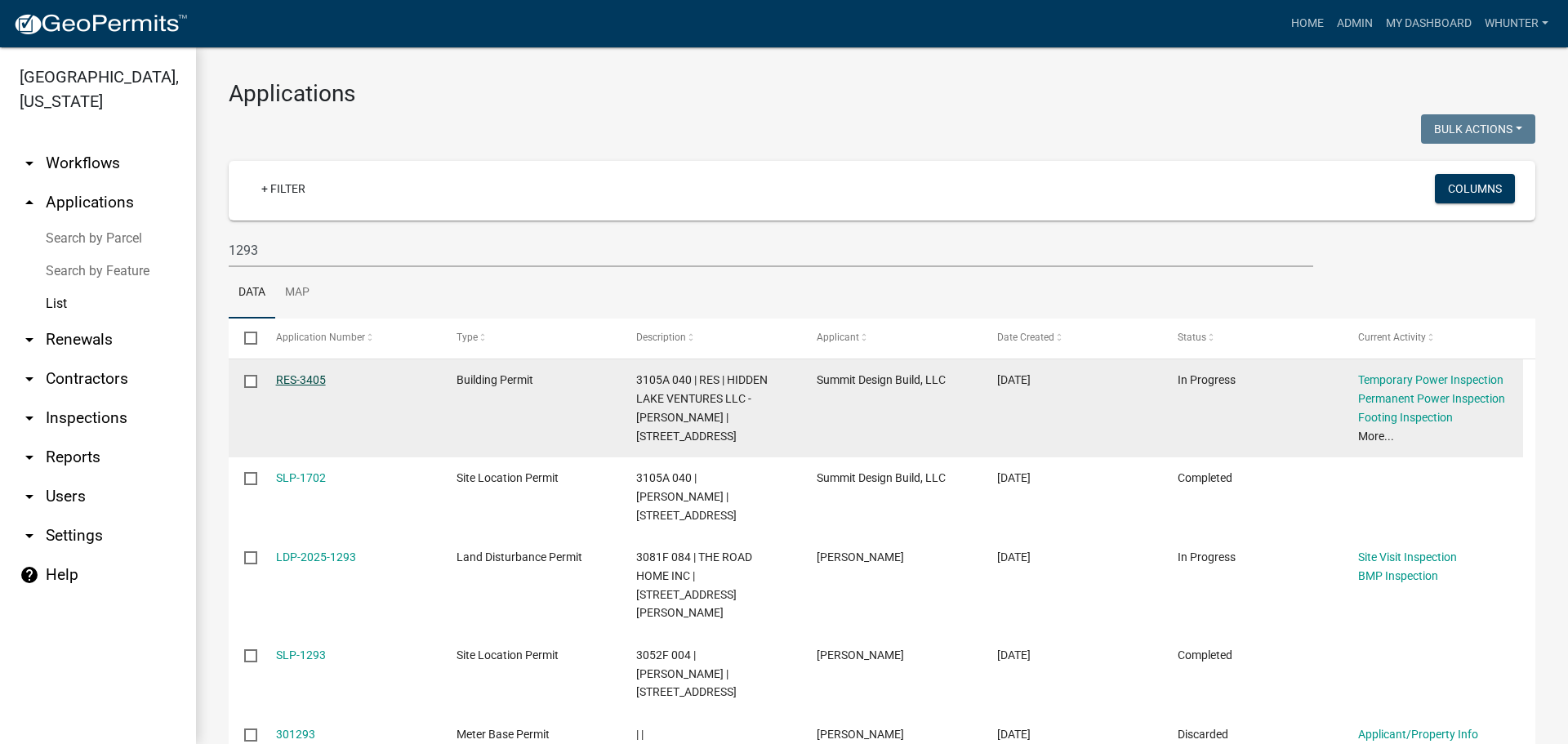
click at [312, 378] on link "RES-3405" at bounding box center [301, 379] width 49 height 13
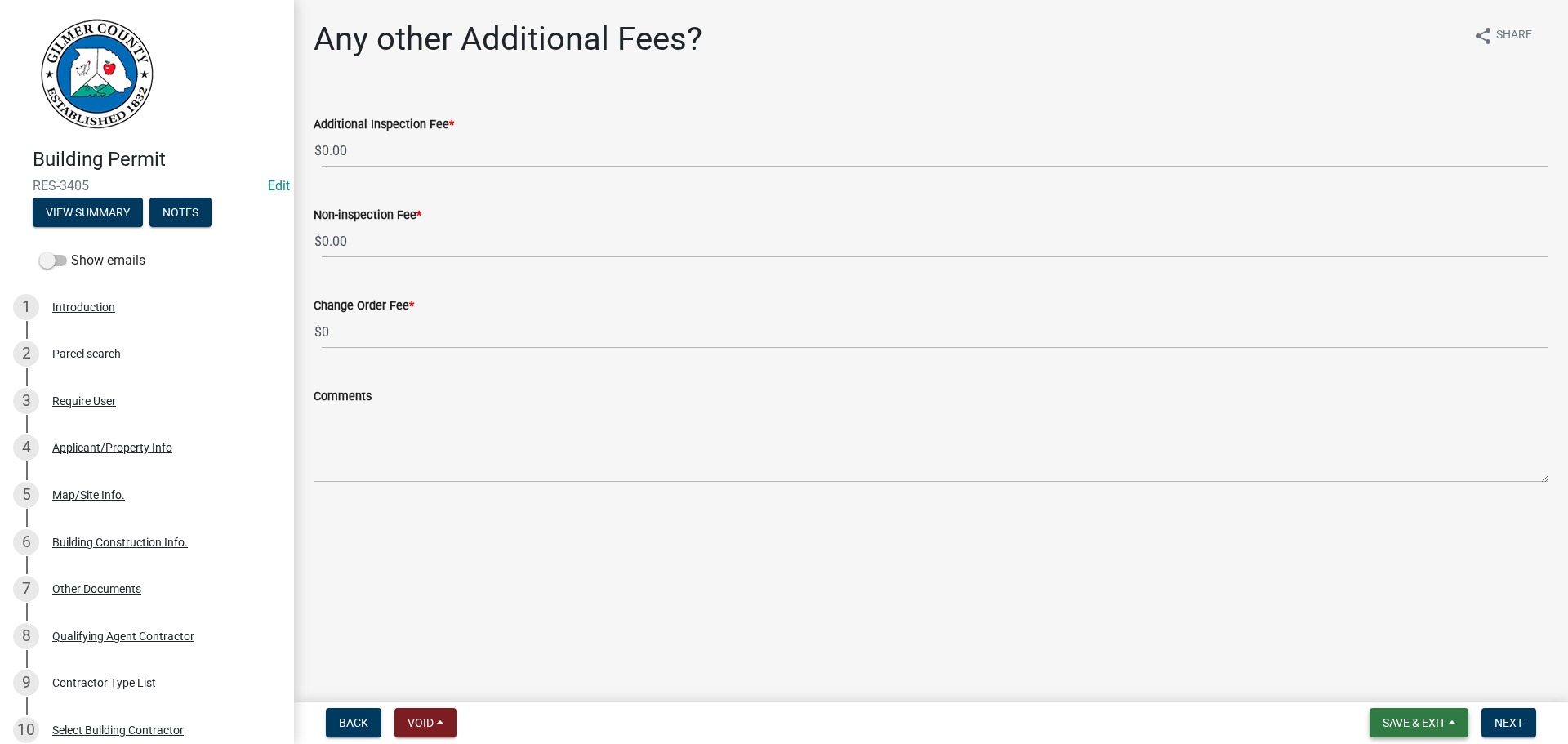
click at [1404, 728] on span "Save & Exit" at bounding box center [1414, 722] width 63 height 13
click at [1374, 688] on button "Save & Exit" at bounding box center [1403, 679] width 131 height 39
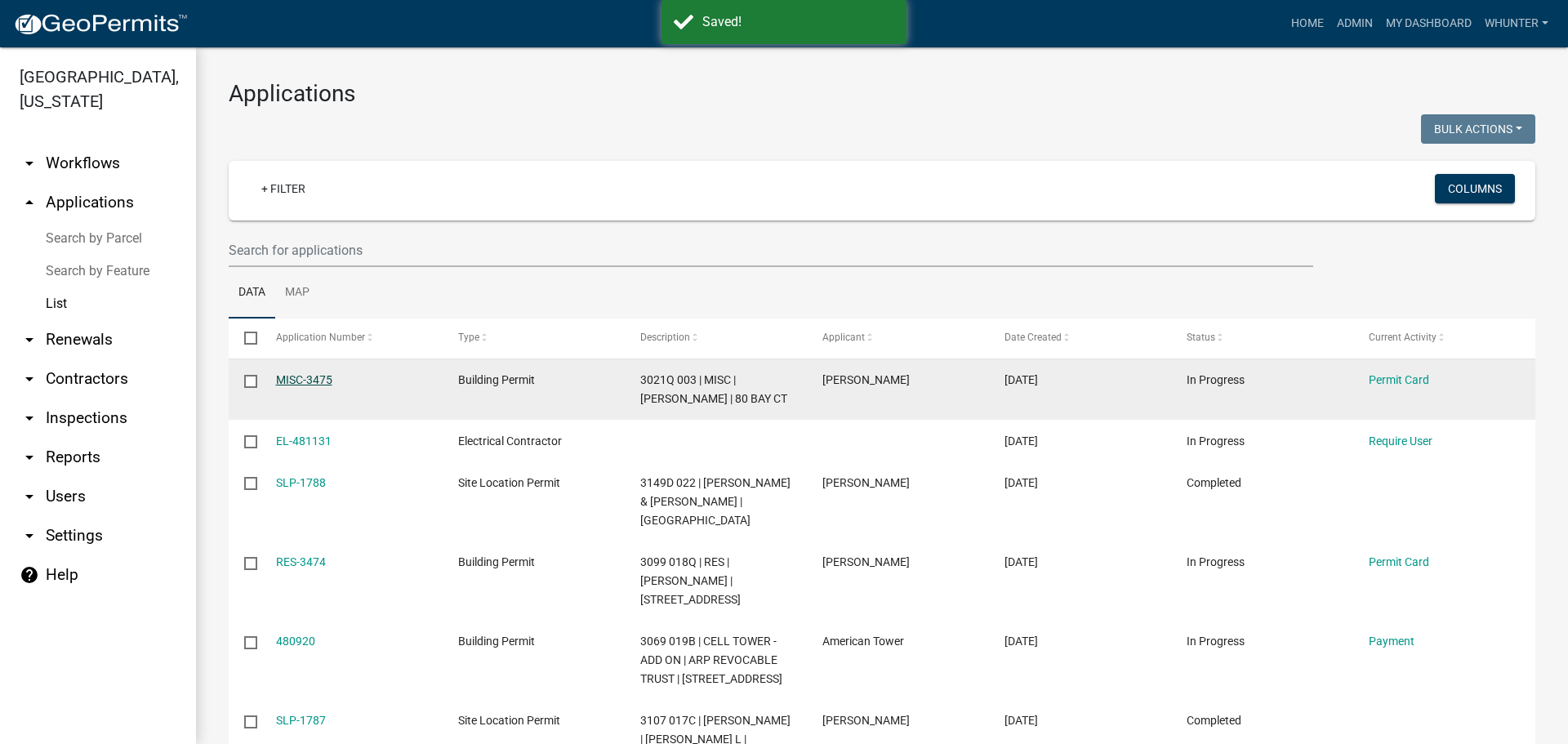
click at [308, 378] on link "MISC-3475" at bounding box center [304, 379] width 56 height 13
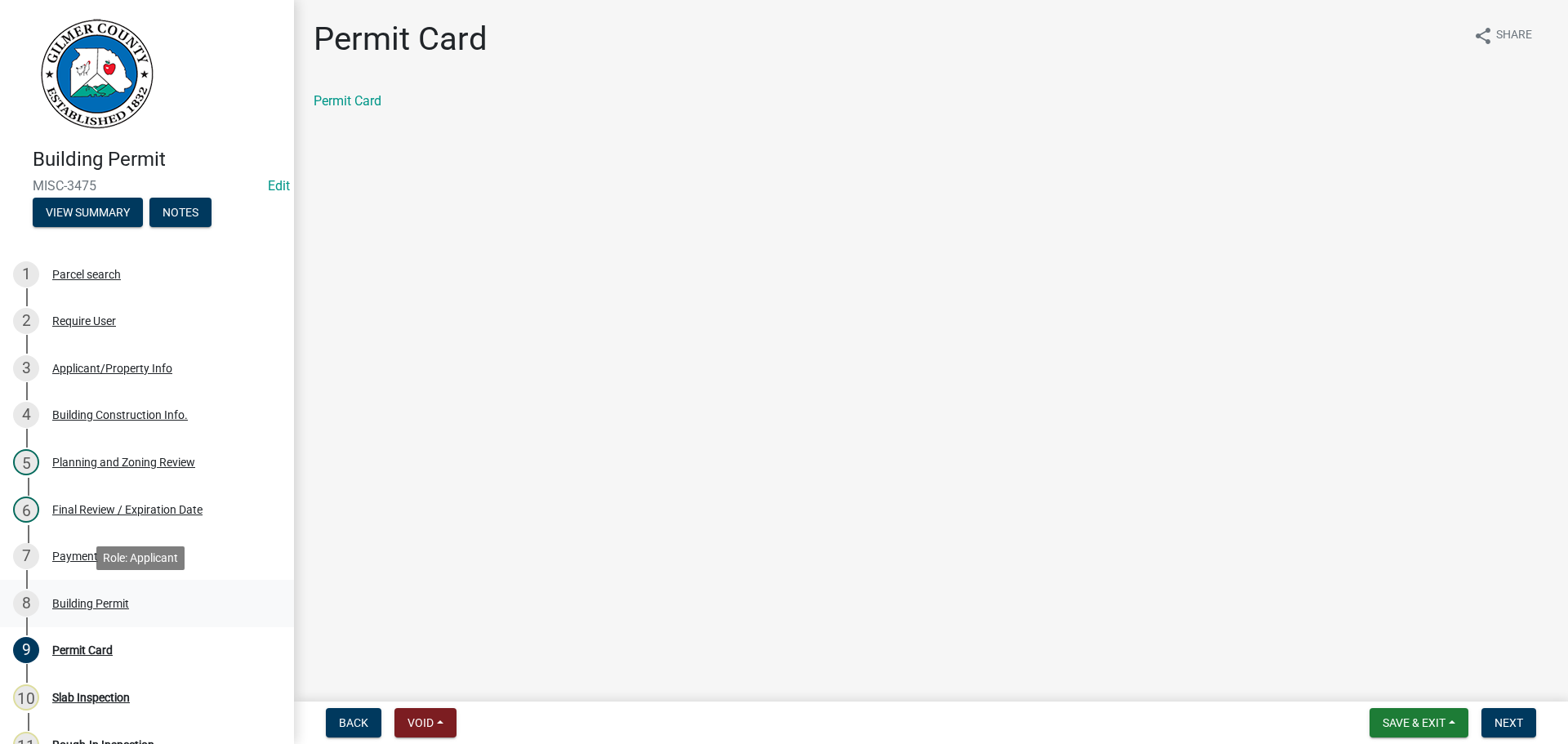
click at [135, 603] on div "8 Building Permit" at bounding box center [140, 603] width 255 height 26
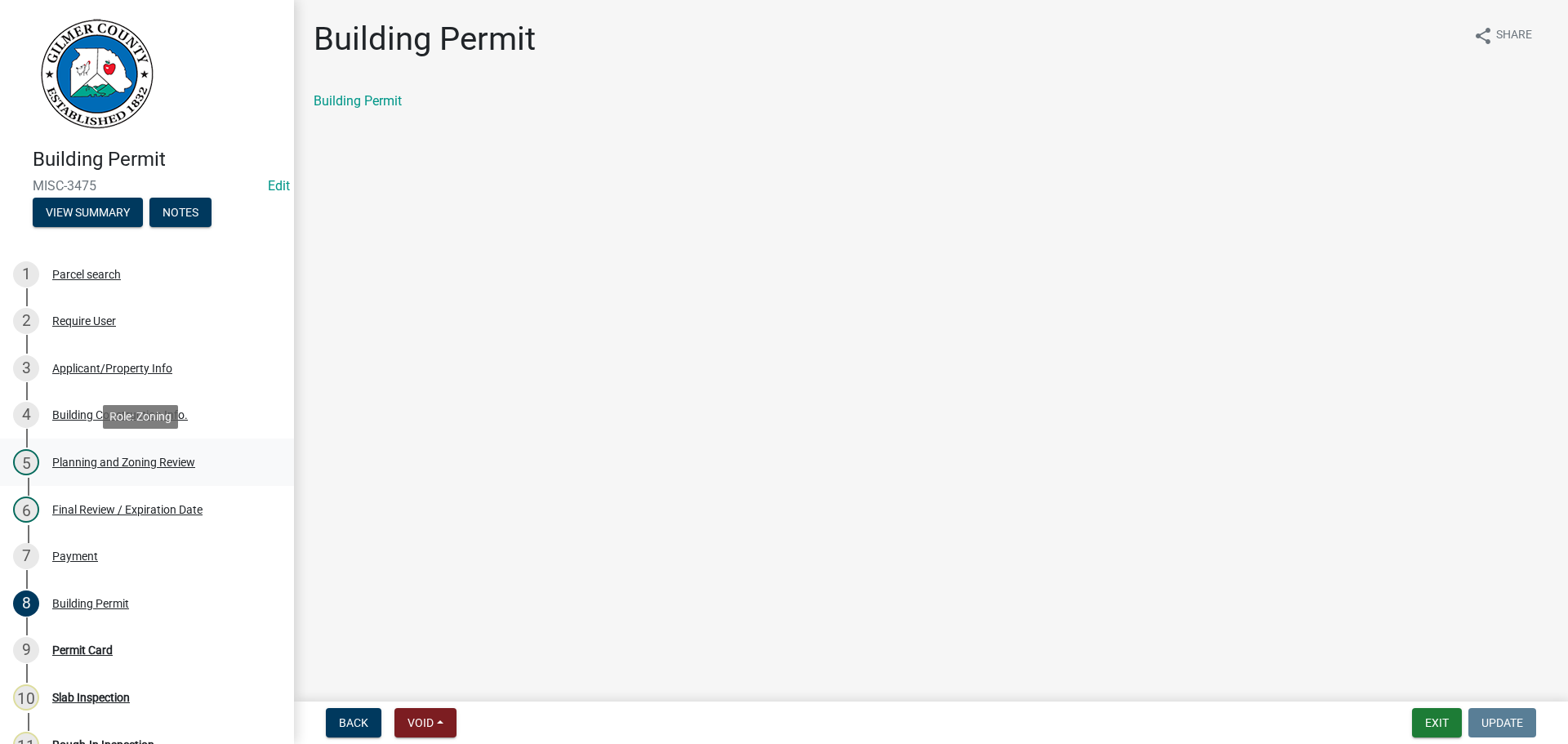
click at [139, 464] on div "Planning and Zoning Review" at bounding box center [123, 462] width 143 height 11
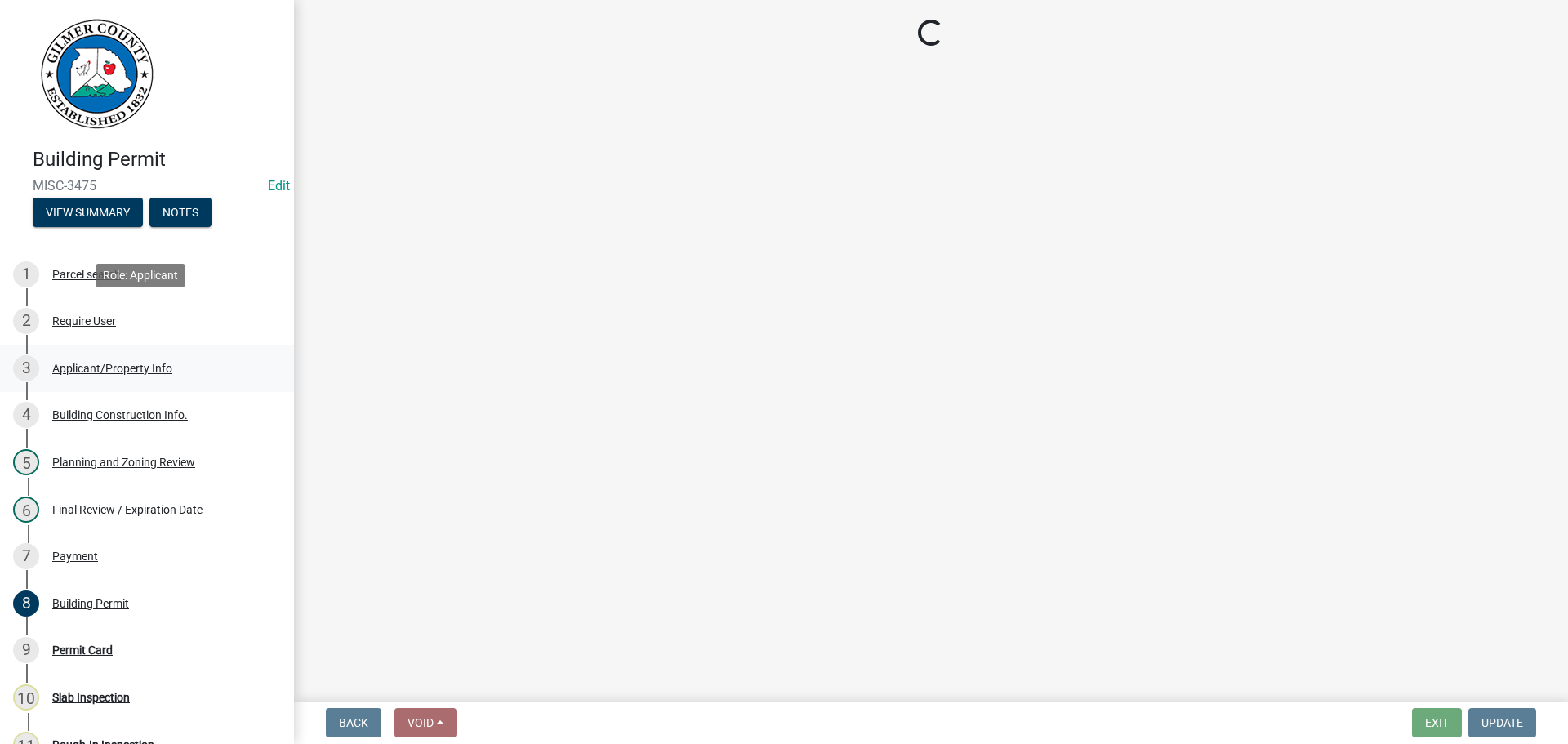
select select "d8142ddf-27f7-42b0-ba1e-04fee764576f"
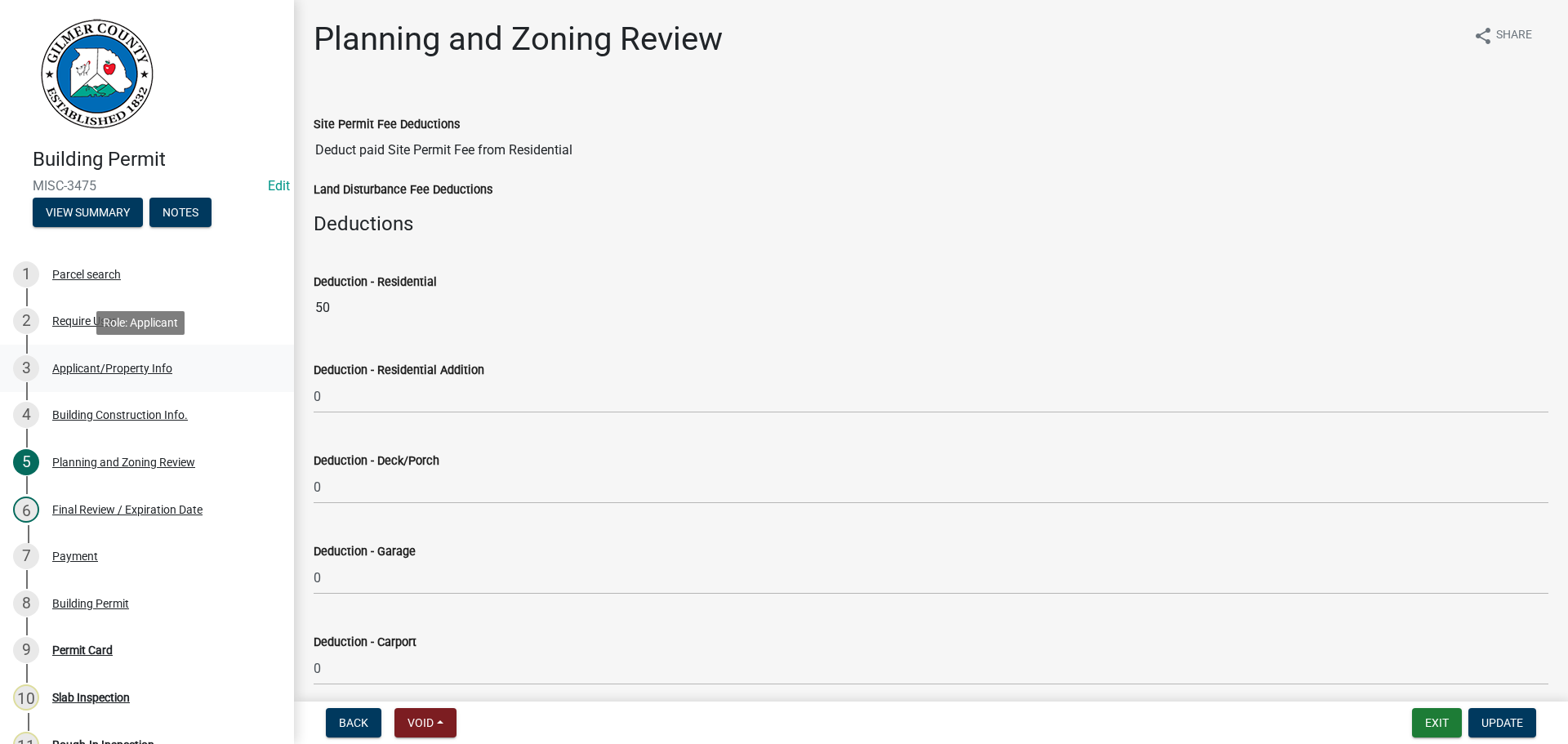
click at [137, 372] on div "Applicant/Property Info" at bounding box center [112, 367] width 120 height 11
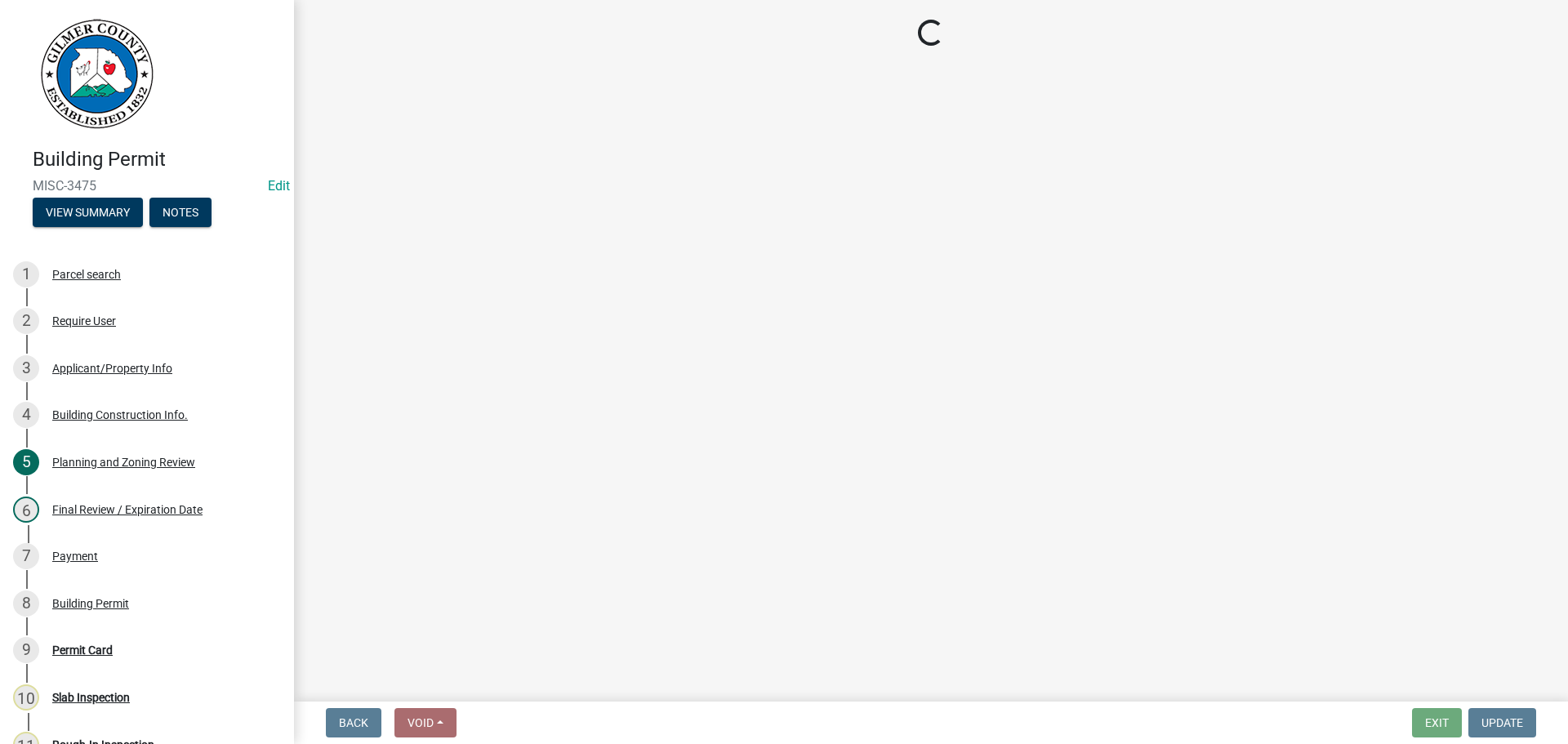
select select "6d3c22a4-bb85-4608-b1e4-8a8b34b9a216"
select select "92a37e23-3b7d-408e-b3c7-0afbe39b0942"
select select "c9feaa94-b03b-4165-97cf-90fdf63947c5"
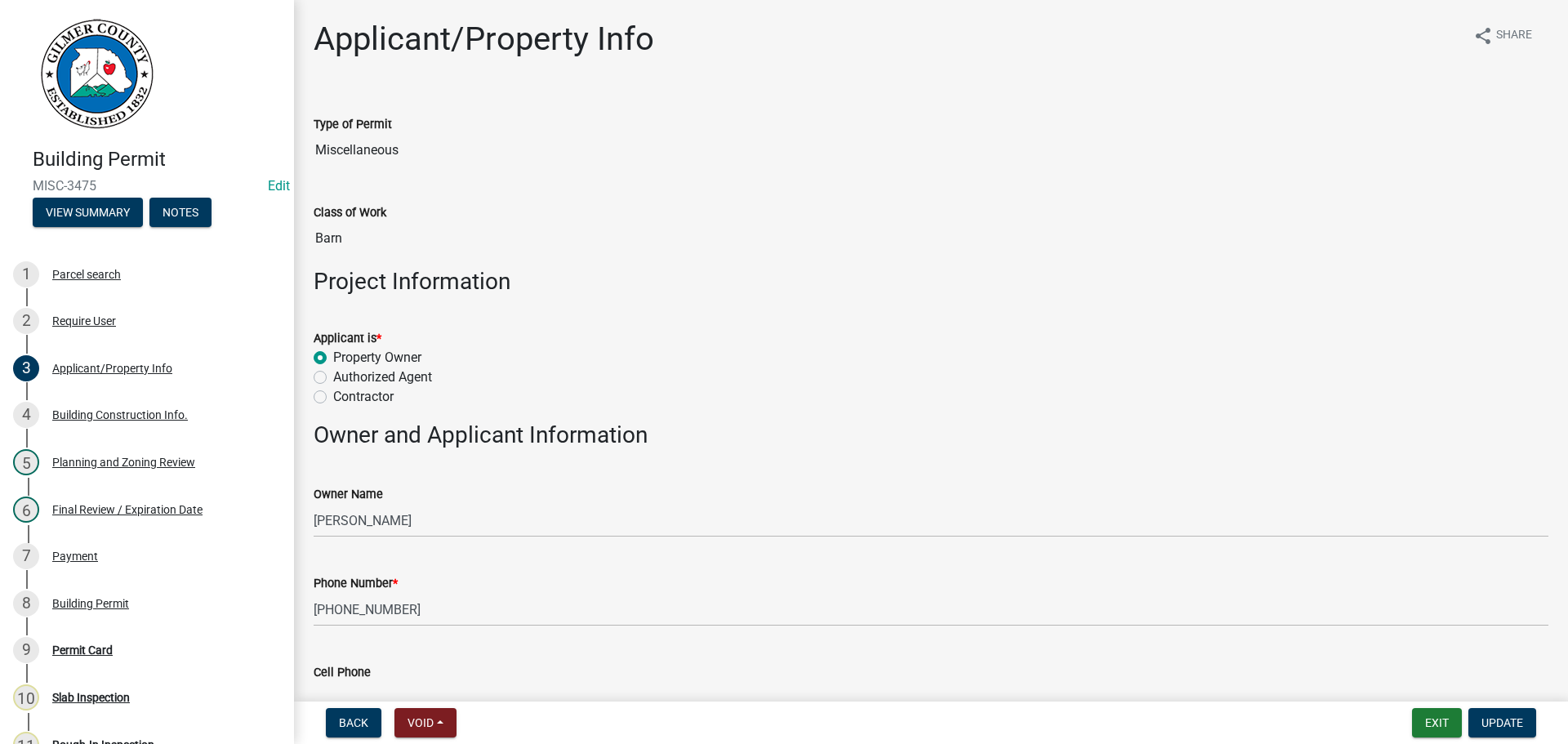
click at [359, 132] on div "Type of Permit" at bounding box center [930, 124] width 1234 height 20
click at [362, 146] on input "Miscellaneous" at bounding box center [930, 151] width 1234 height 33
click at [362, 147] on input "Miscellaneous" at bounding box center [930, 151] width 1234 height 33
drag, startPoint x: 437, startPoint y: 152, endPoint x: 390, endPoint y: 184, distance: 56.9
click at [437, 152] on input "Miscellaneous" at bounding box center [930, 151] width 1234 height 33
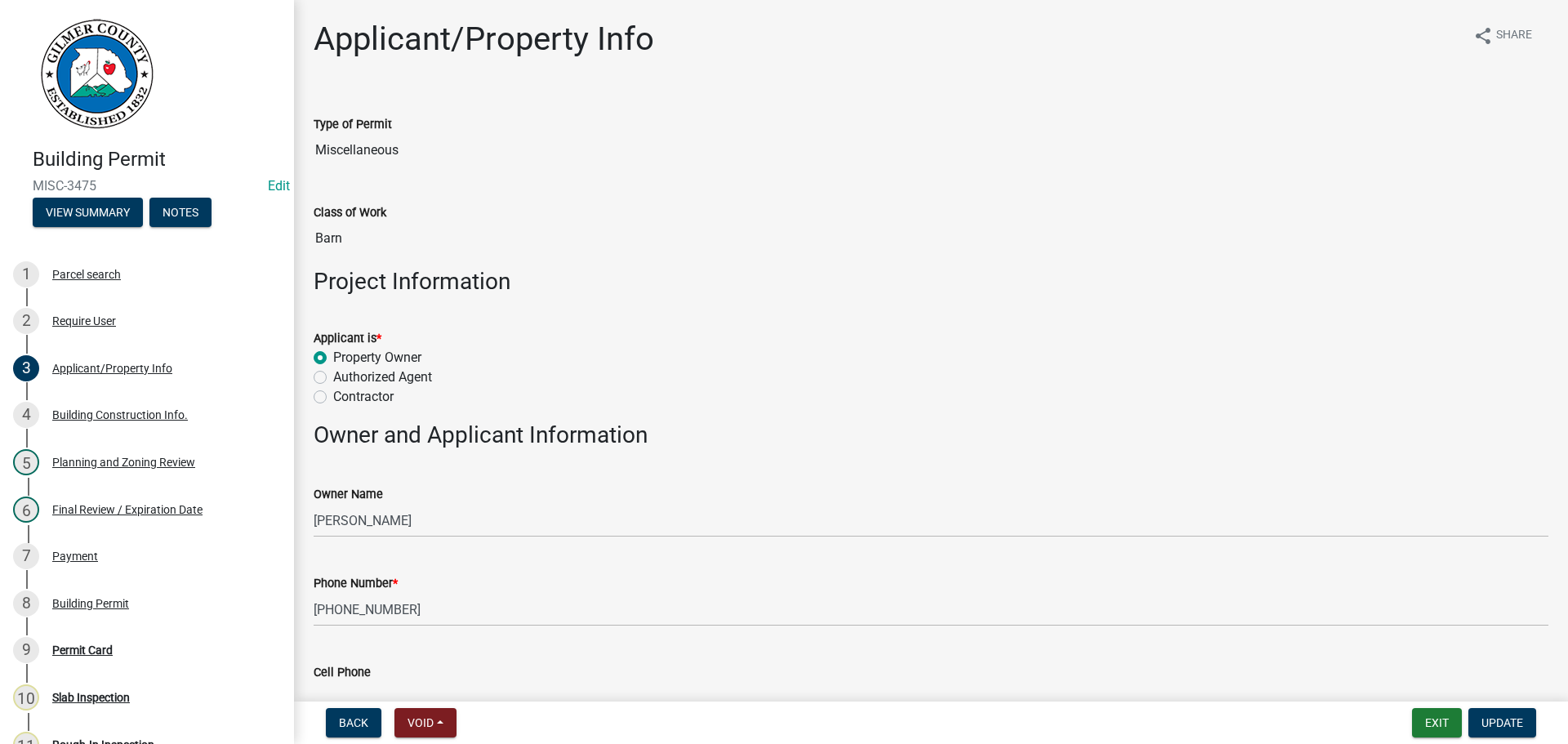
click at [362, 207] on label "Class of Work" at bounding box center [350, 212] width 73 height 11
click at [362, 222] on input "Barn" at bounding box center [930, 238] width 1234 height 33
click at [358, 230] on input "Barn" at bounding box center [930, 238] width 1234 height 33
click at [358, 233] on input "Barn" at bounding box center [930, 238] width 1234 height 33
click at [359, 233] on input "Barn" at bounding box center [930, 238] width 1234 height 33
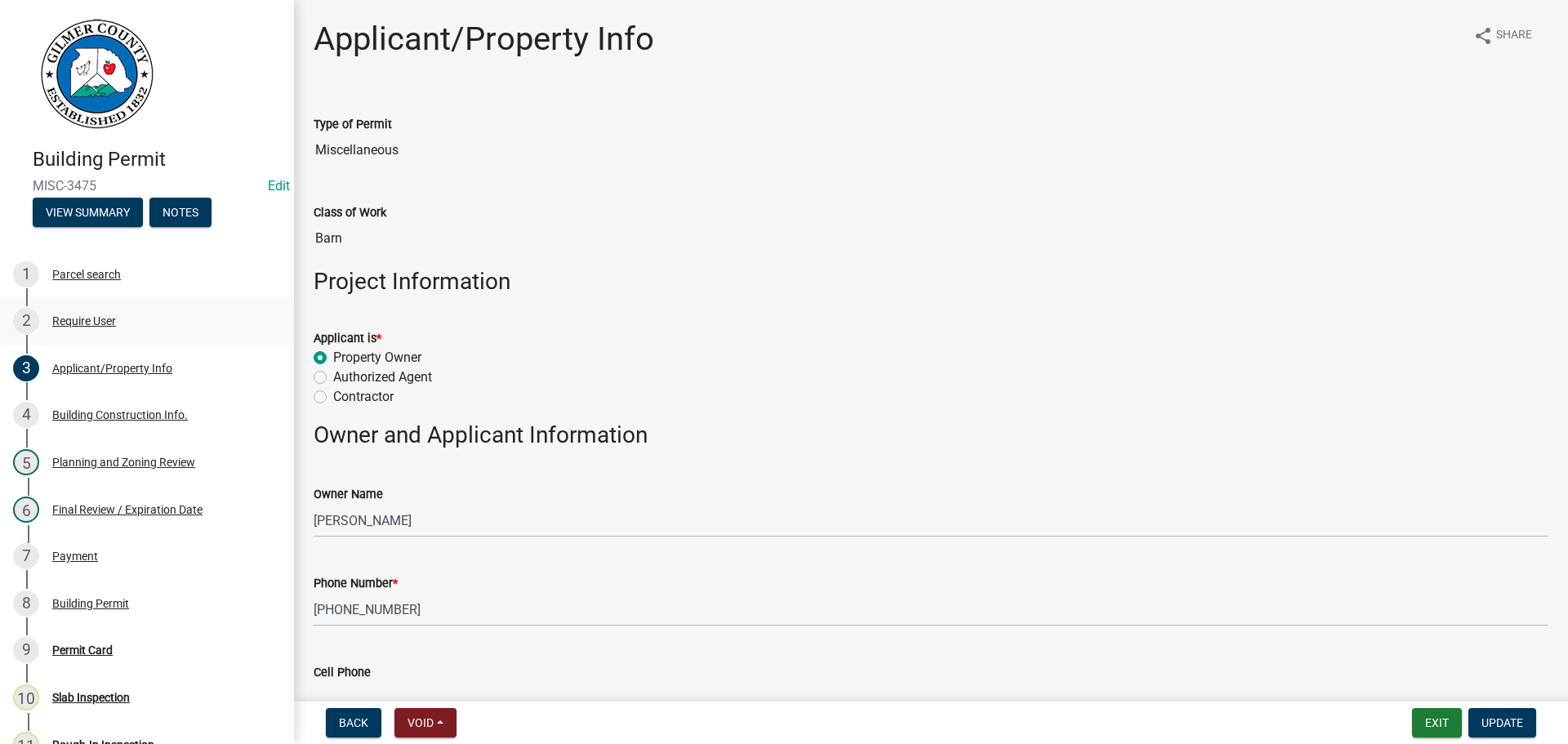
click at [119, 320] on div "2 Require User" at bounding box center [140, 320] width 255 height 26
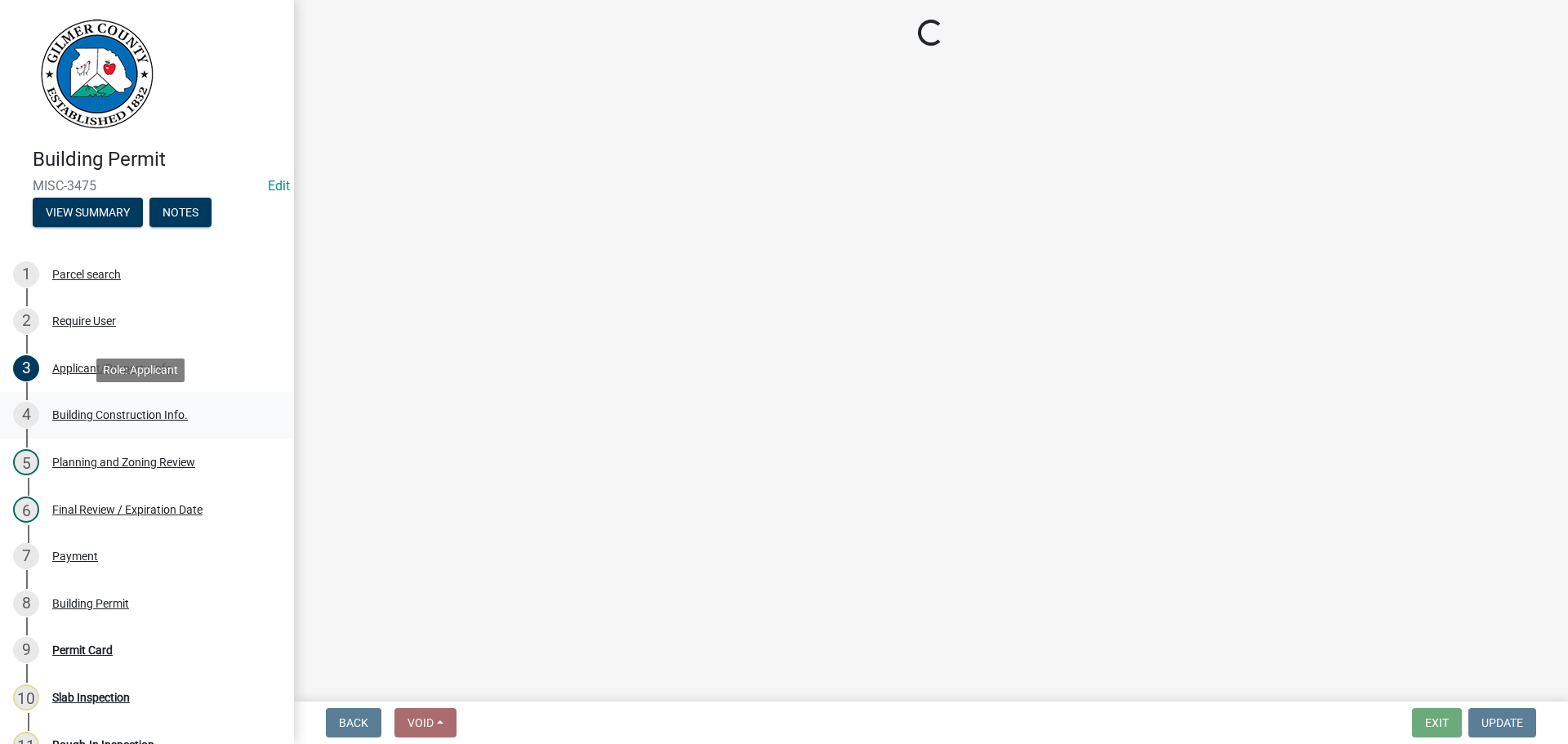
click at [180, 421] on div "4 Building Construction Info." at bounding box center [140, 415] width 255 height 26
click at [181, 405] on div "4 Building Construction Info." at bounding box center [140, 415] width 255 height 26
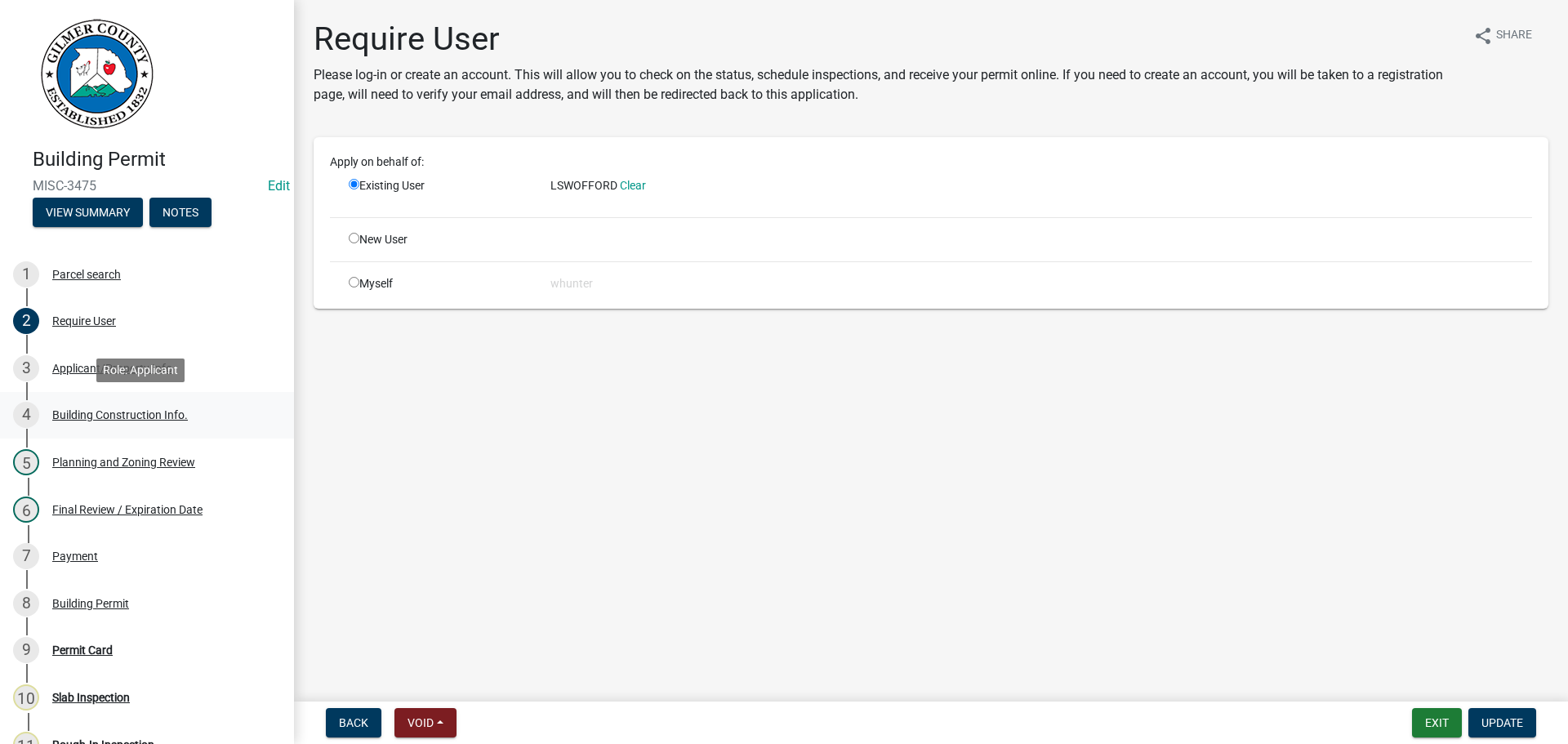
click at [155, 411] on div "Building Construction Info." at bounding box center [120, 414] width 135 height 11
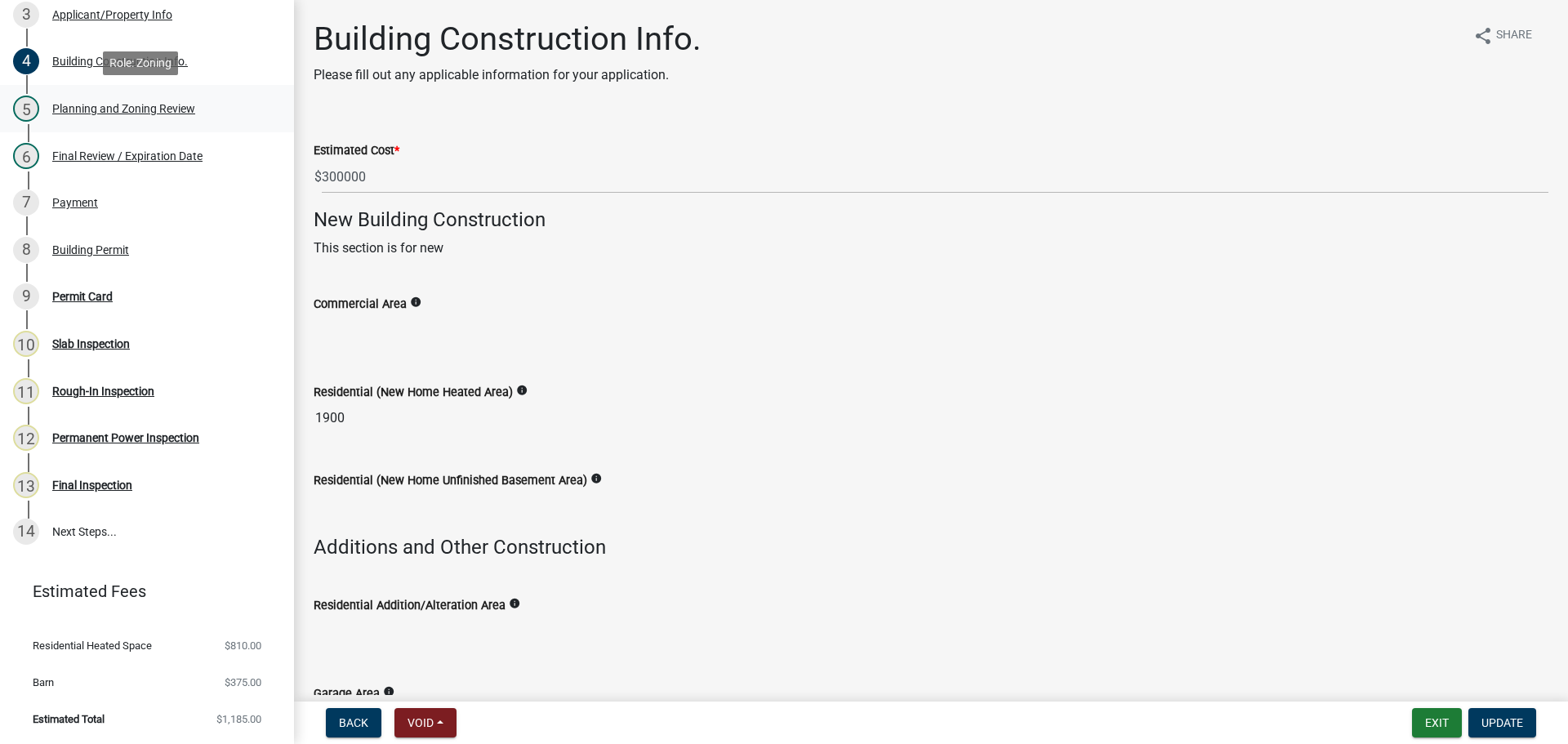
click at [123, 114] on div "Planning and Zoning Review" at bounding box center [123, 108] width 143 height 11
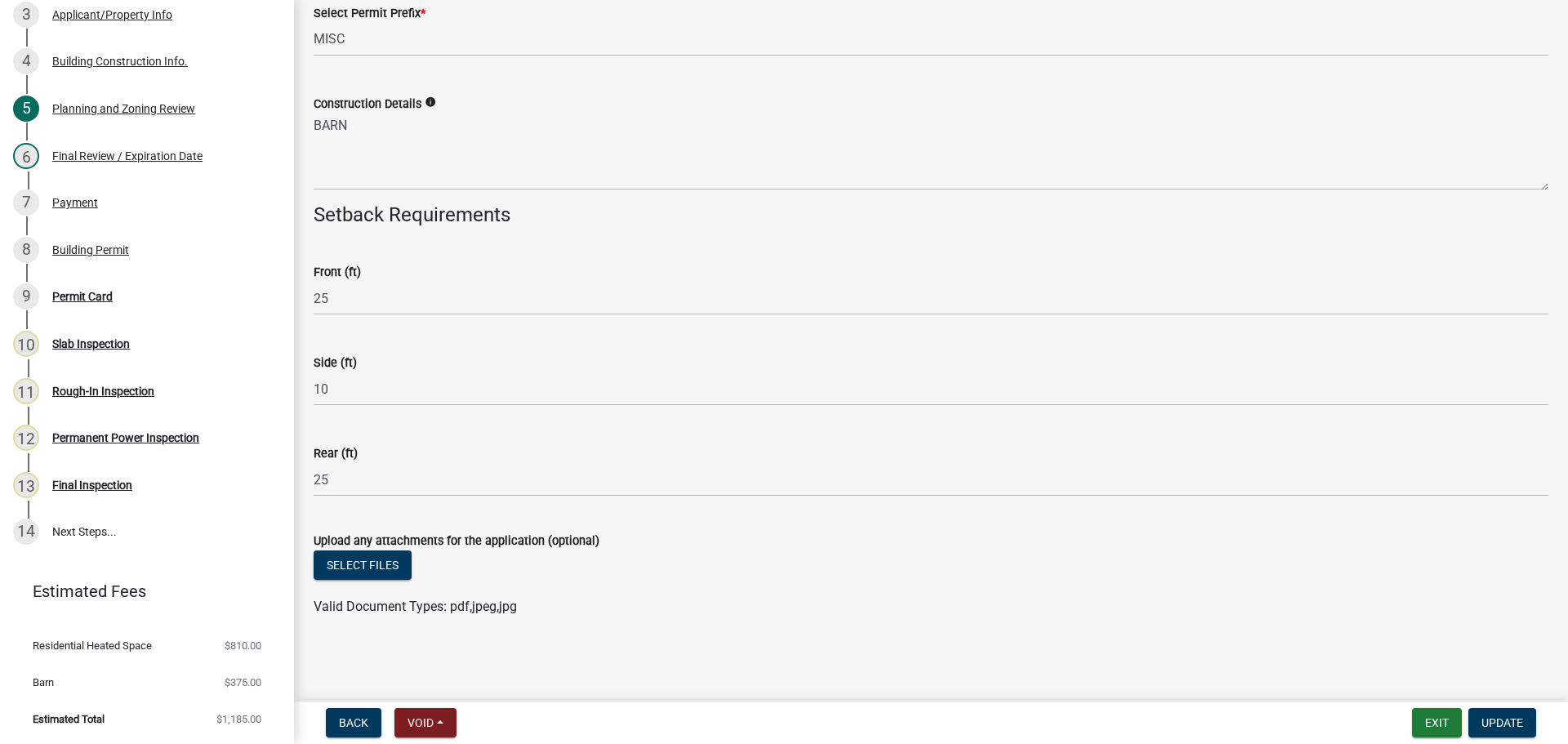
scroll to position [2275, 0]
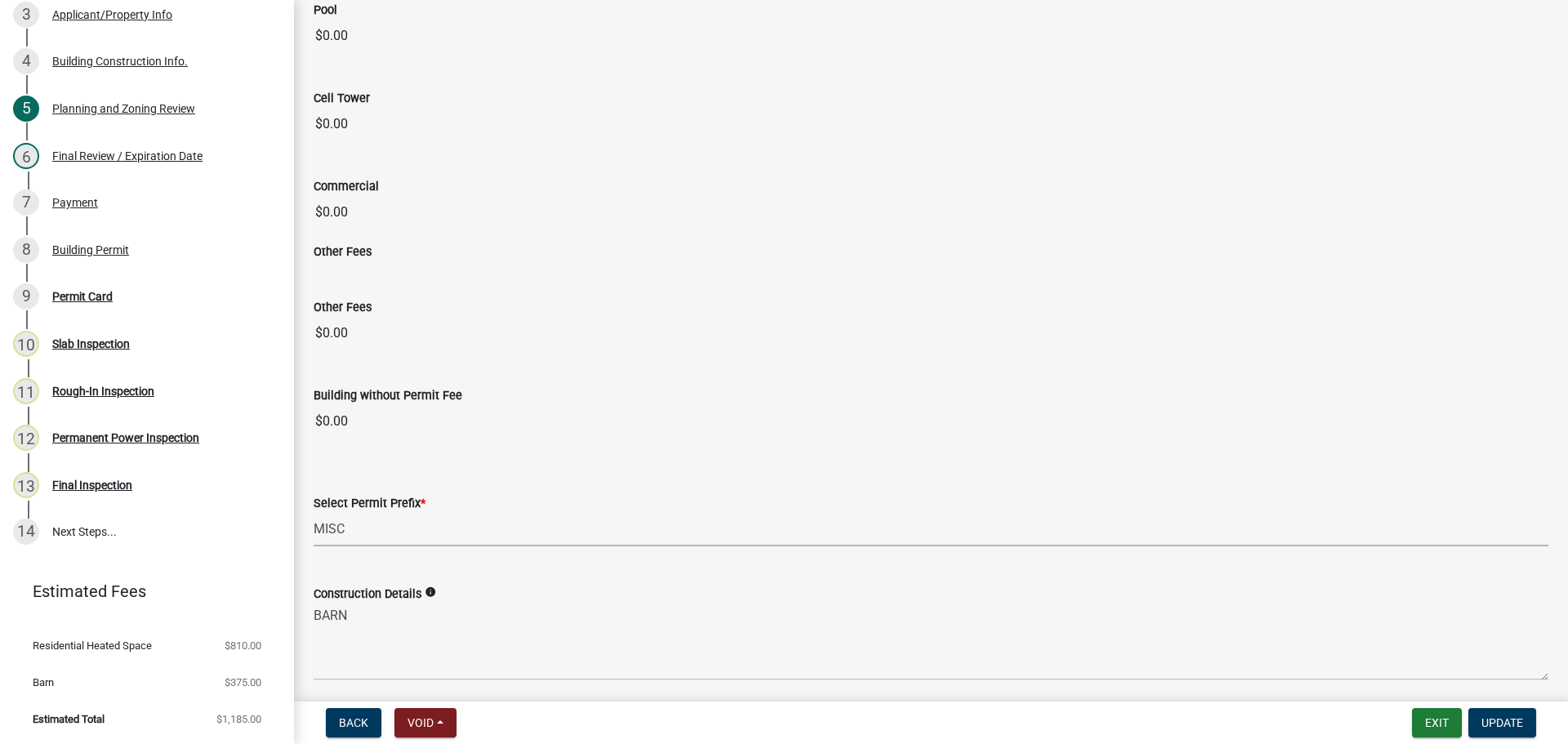
click at [421, 529] on select "Select Item... RES COMM MB LAND POOL MISC CELL TOWER - NEW CELL TOWER - ADD ON" at bounding box center [930, 529] width 1234 height 34
click at [314, 513] on select "Select Item... RES COMM MB LAND POOL MISC CELL TOWER - NEW CELL TOWER - ADD ON" at bounding box center [930, 529] width 1234 height 34
select select "b5c39336-92b9-49ce-a0a5-4e9e9babf743"
click at [1519, 720] on span "Update" at bounding box center [1502, 722] width 42 height 13
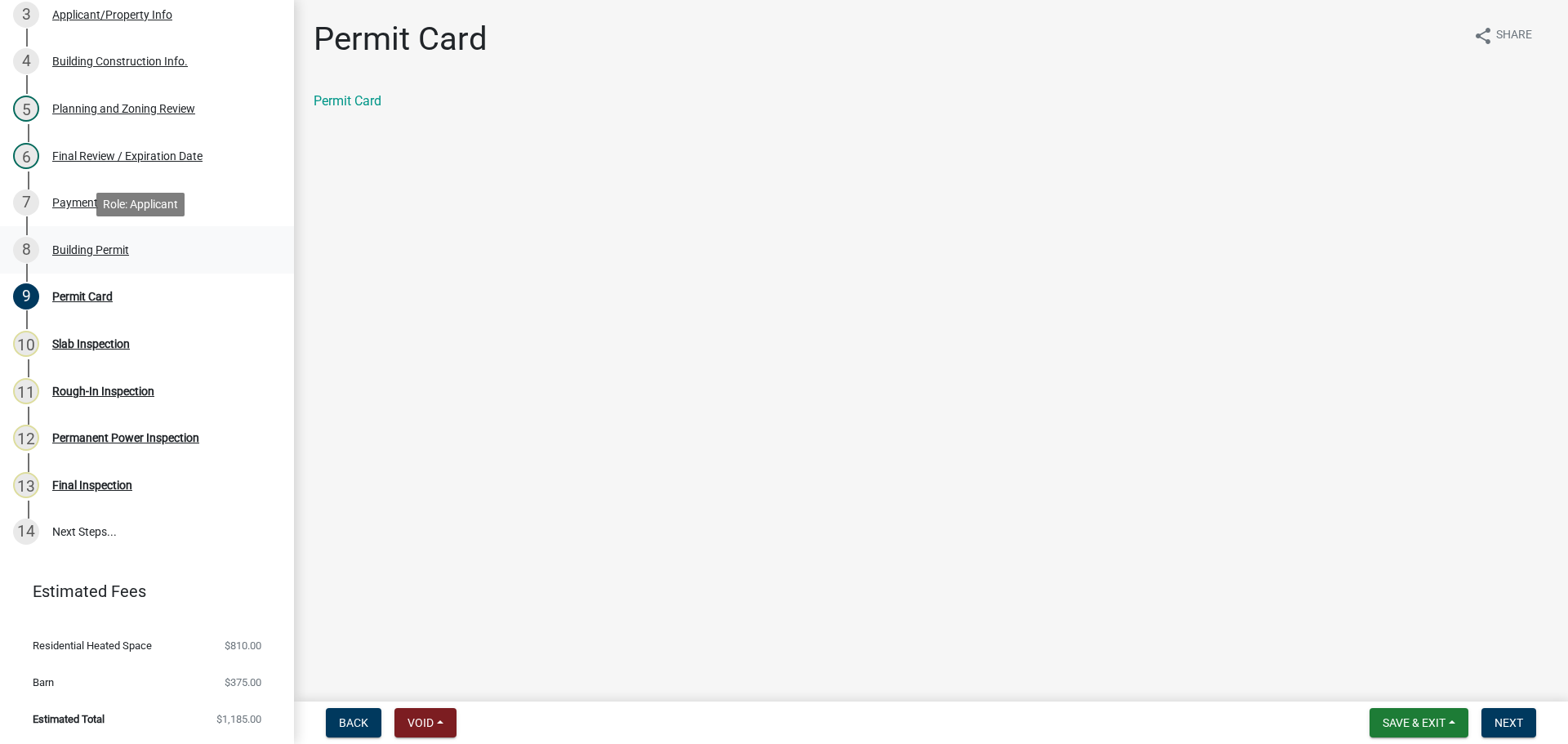
click at [110, 256] on div "8 Building Permit" at bounding box center [140, 249] width 255 height 26
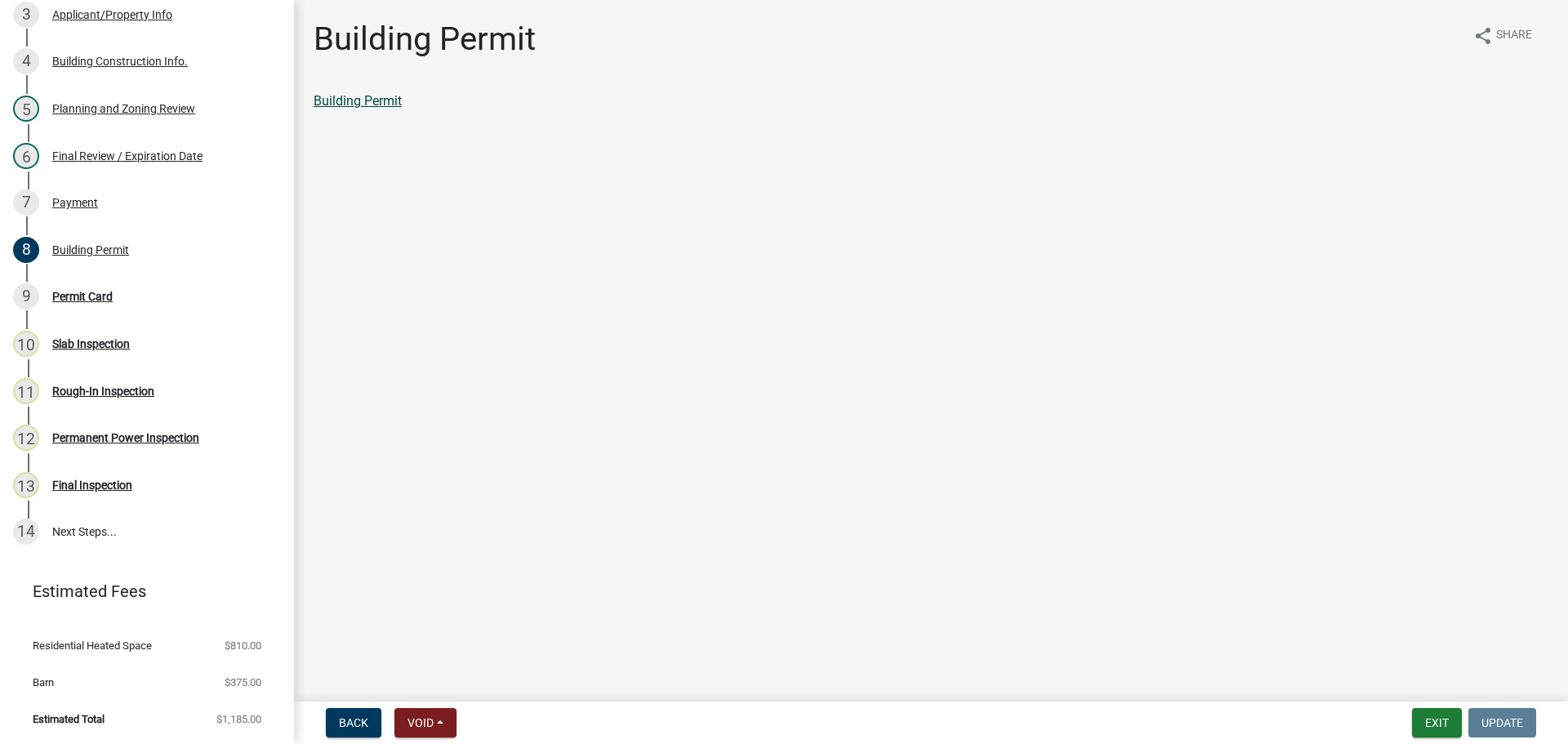
click at [383, 100] on link "Building Permit" at bounding box center [358, 100] width 88 height 16
click at [90, 220] on link "7 Payment" at bounding box center [146, 202] width 294 height 48
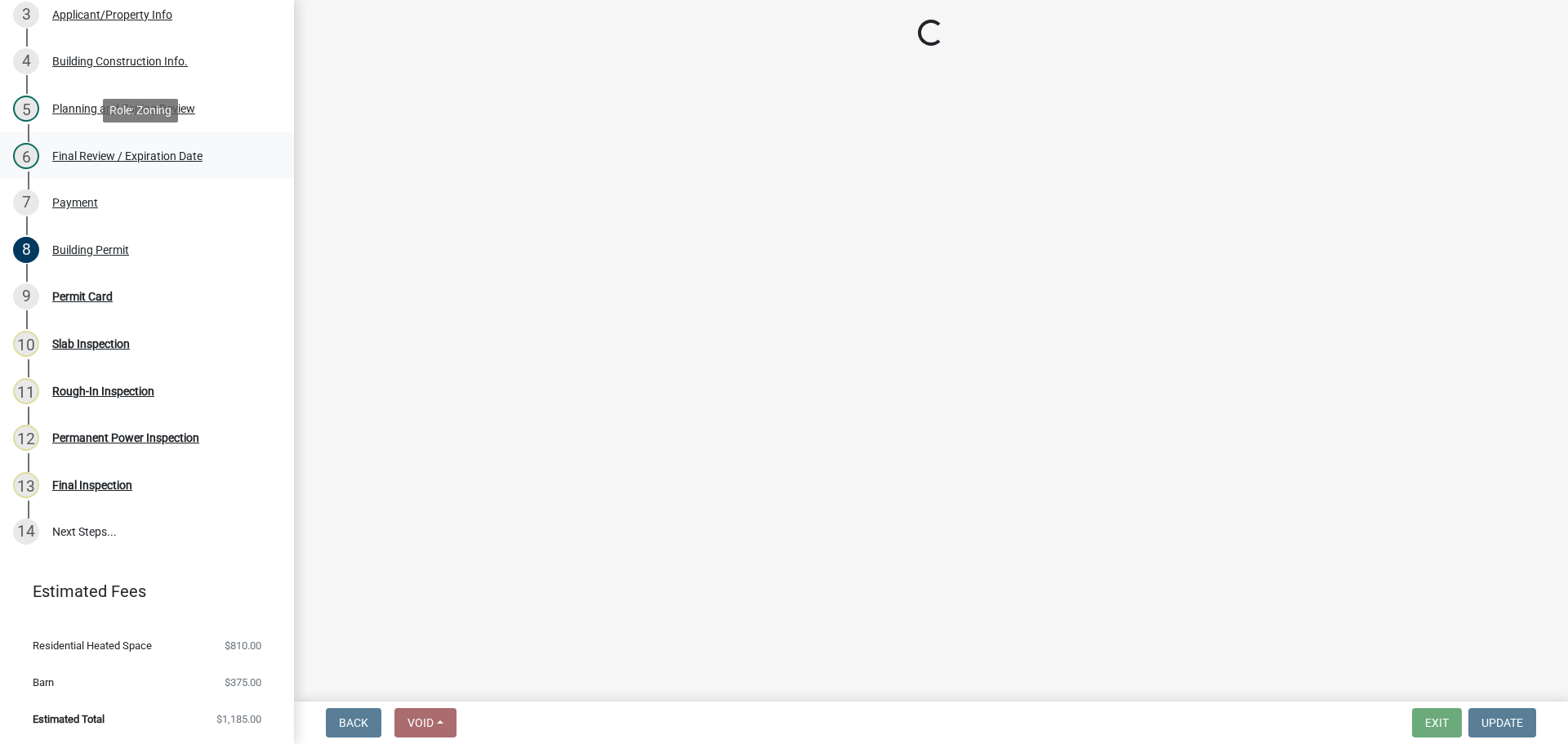
click at [100, 154] on div "Final Review / Expiration Date" at bounding box center [126, 155] width 150 height 11
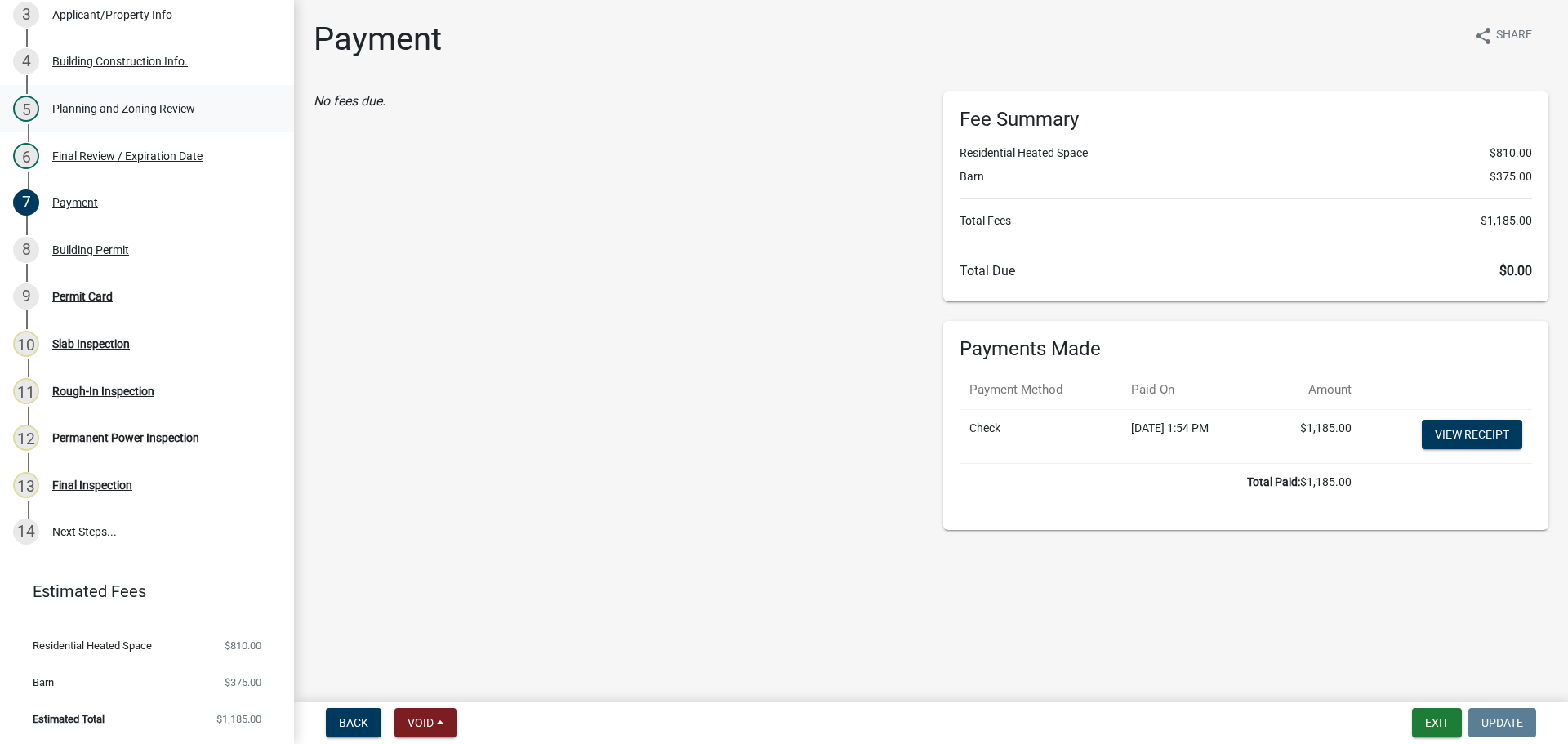
select select "5ce200eb-feb1-496b-8127-7891293955f5"
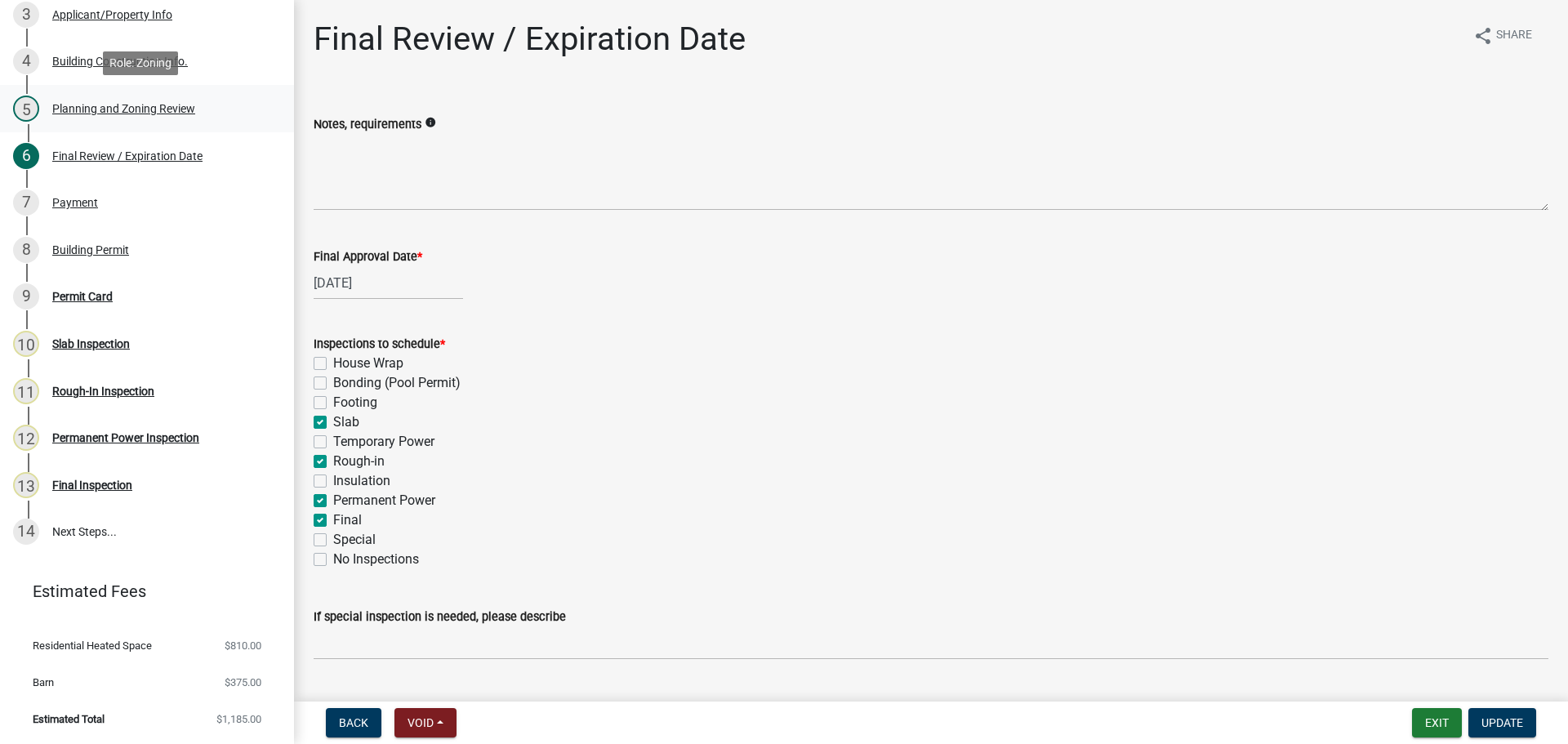
click at [163, 119] on div "5 Planning and Zoning Review" at bounding box center [140, 108] width 255 height 26
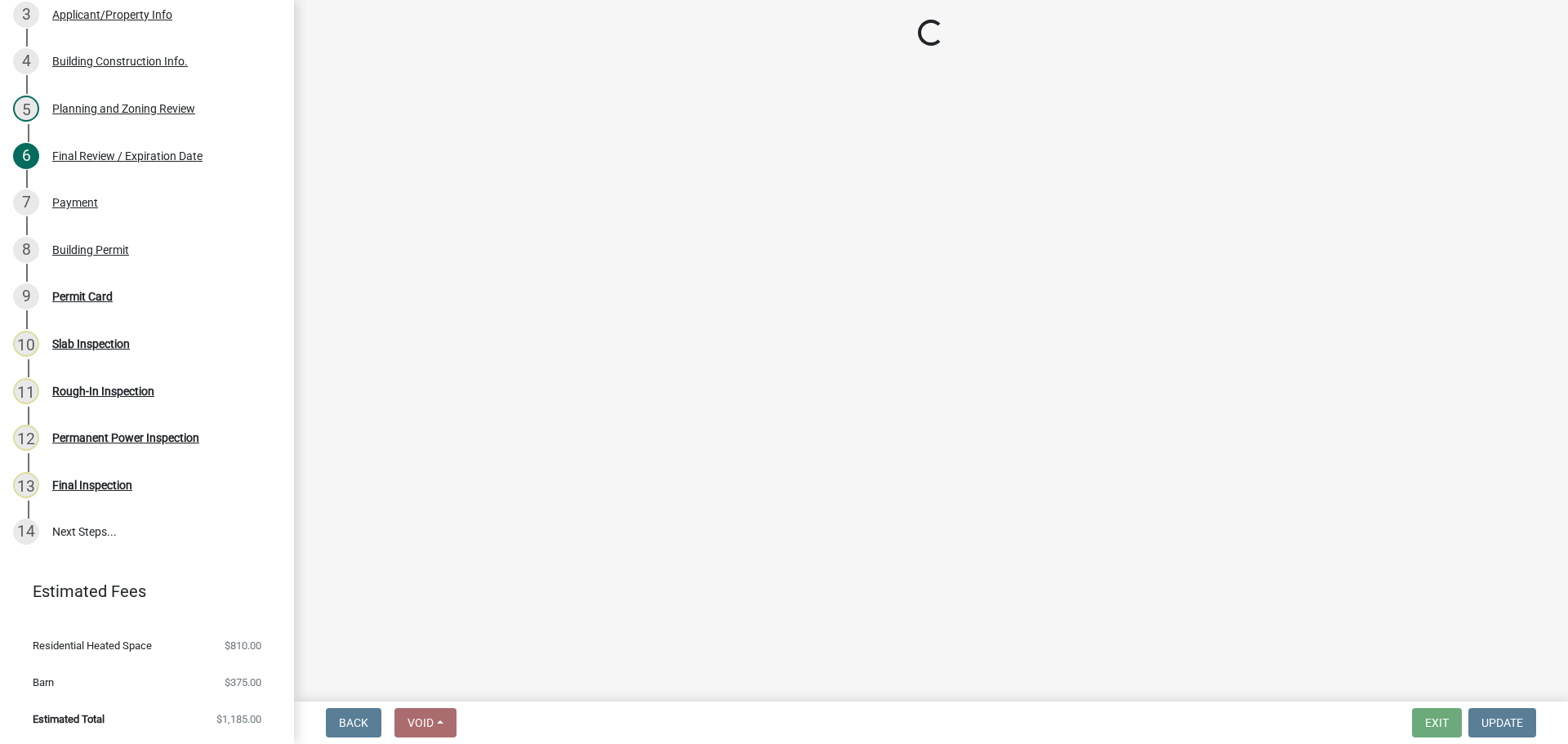
select select "b5c39336-92b9-49ce-a0a5-4e9e9babf743"
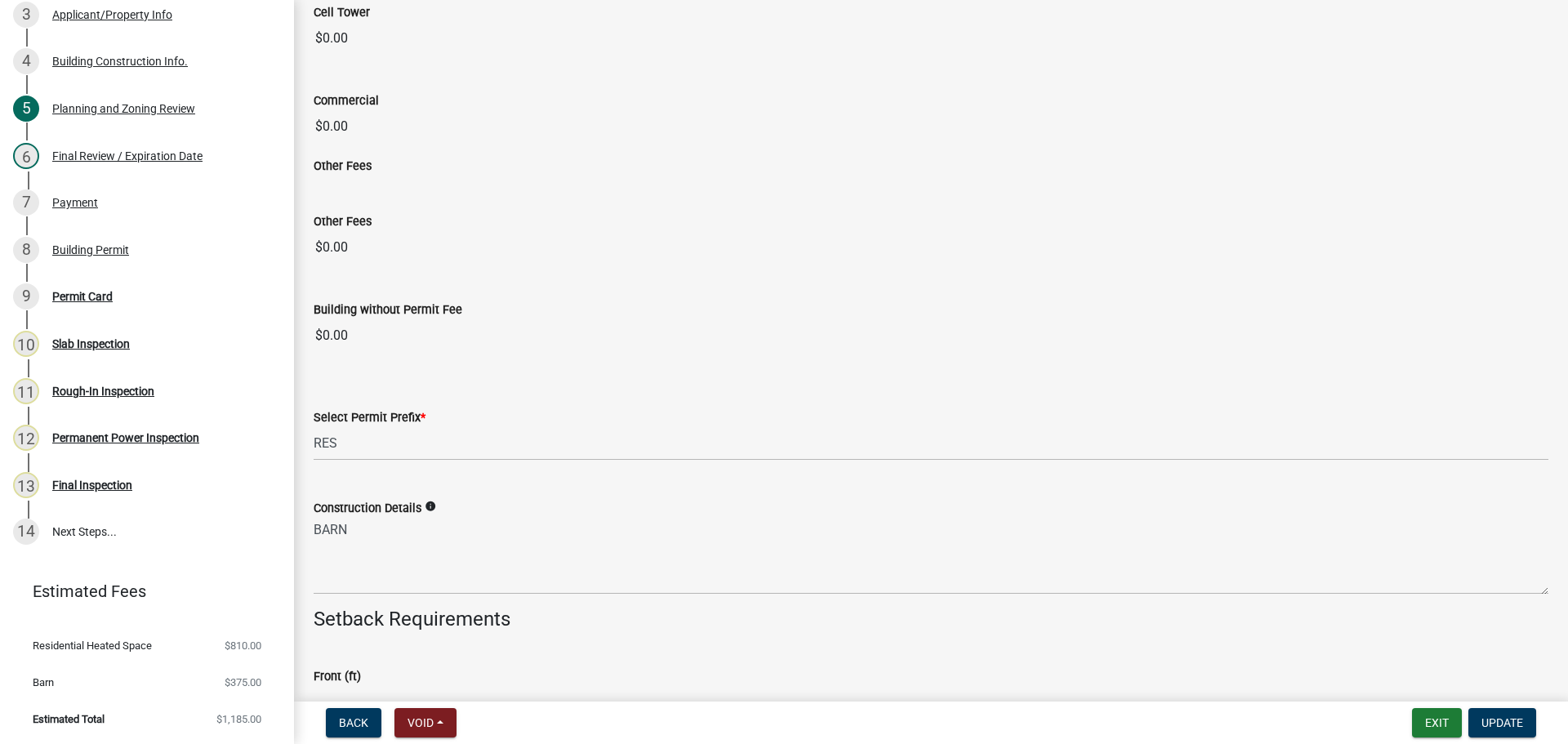
scroll to position [2367, 0]
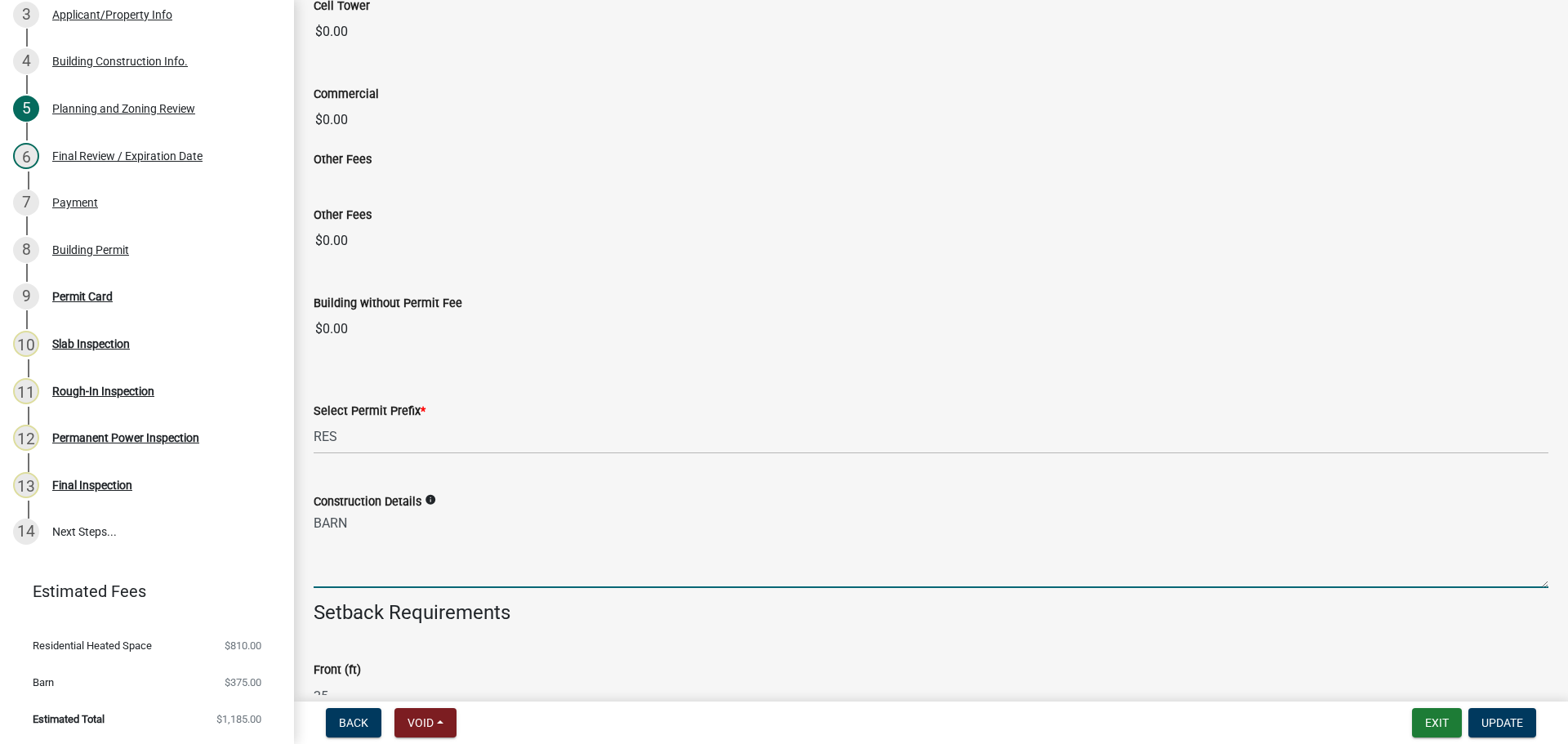
click at [502, 531] on textarea "BARN" at bounding box center [930, 549] width 1234 height 77
type textarea "BARN AND HOME"
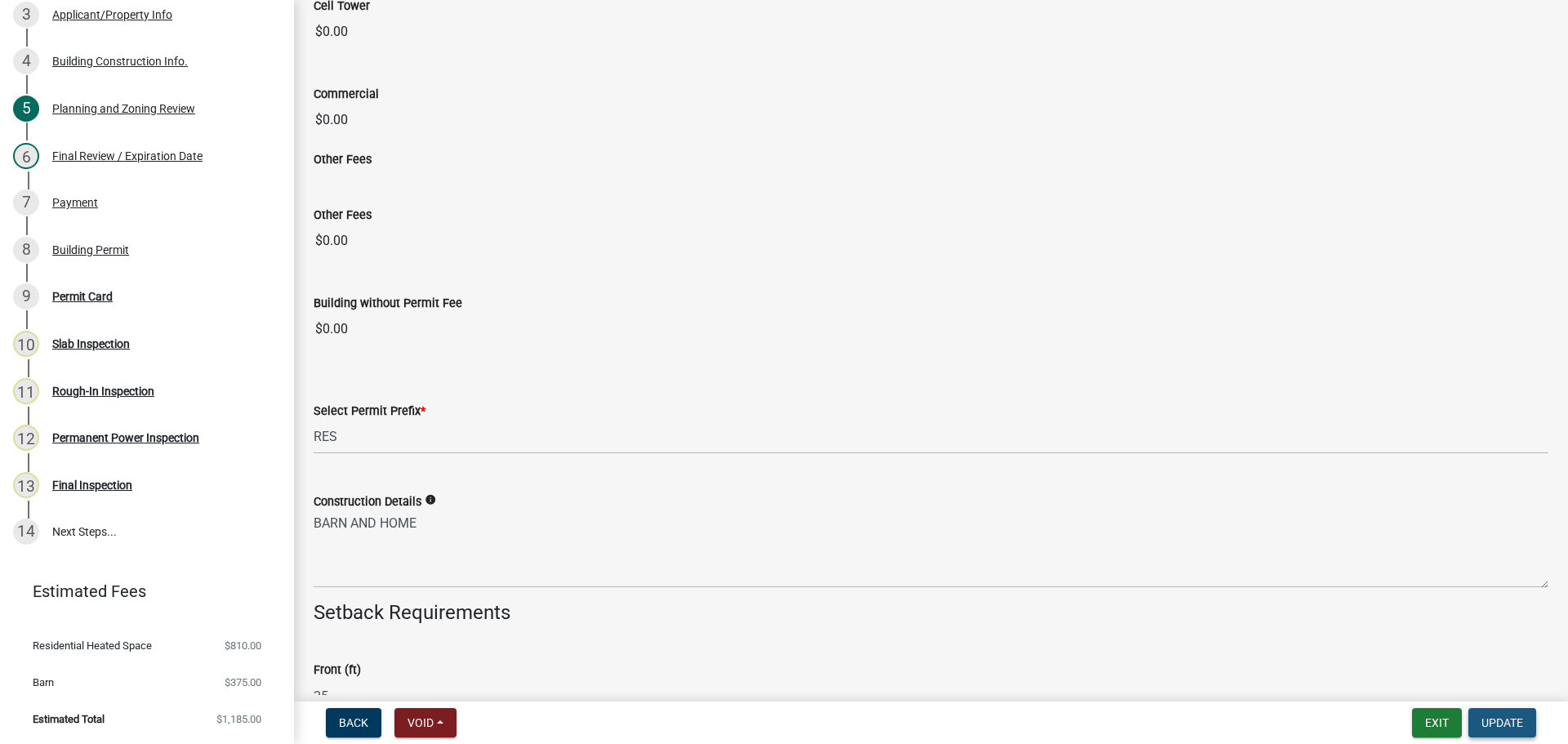
click at [1495, 723] on span "Update" at bounding box center [1502, 722] width 42 height 13
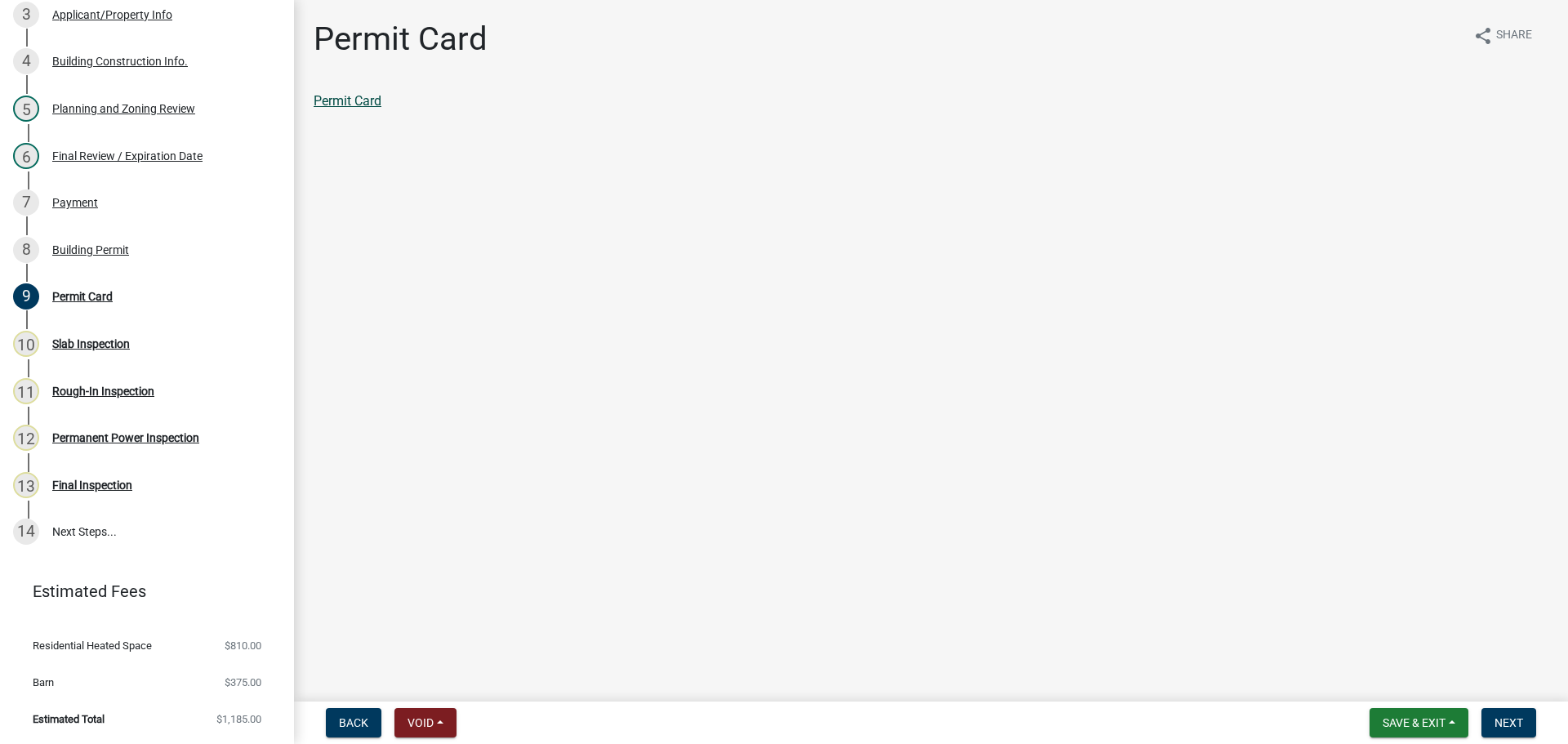
click at [350, 101] on link "Permit Card" at bounding box center [347, 100] width 68 height 16
click at [1431, 721] on span "Save & Exit" at bounding box center [1414, 722] width 63 height 13
click at [1379, 683] on button "Save & Exit" at bounding box center [1403, 679] width 131 height 39
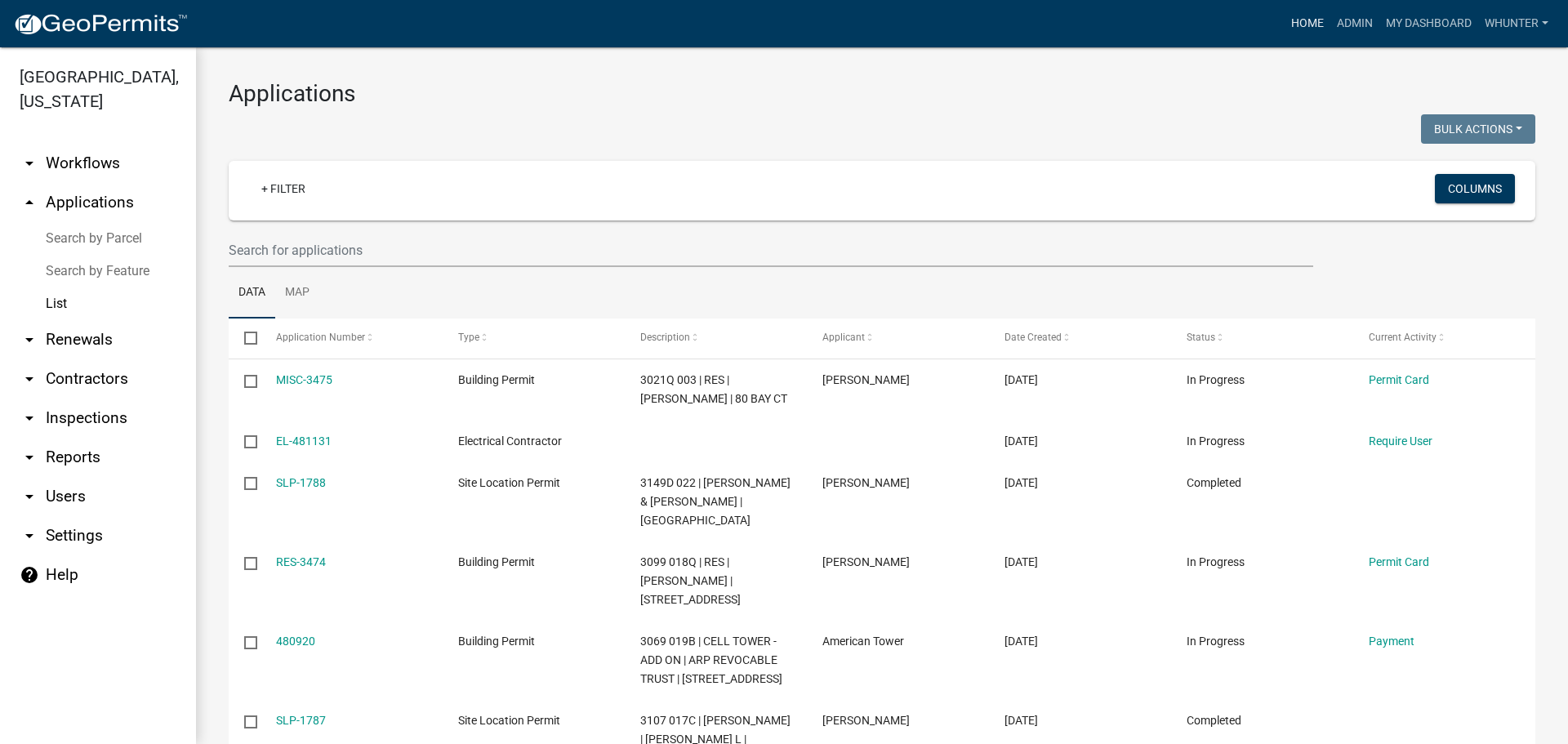
click at [1310, 21] on link "Home" at bounding box center [1307, 23] width 46 height 31
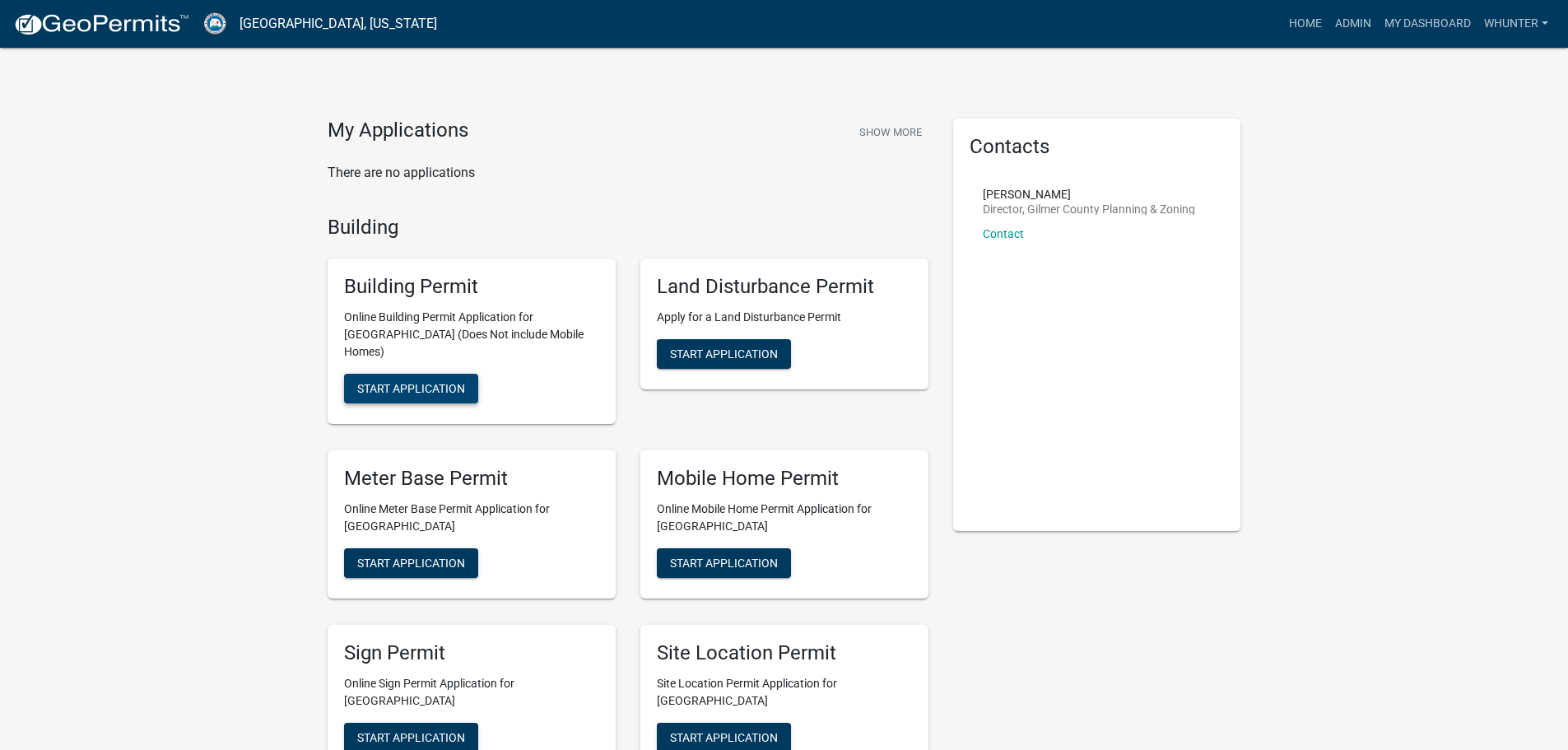
click at [394, 382] on span "Start Application" at bounding box center [411, 388] width 107 height 13
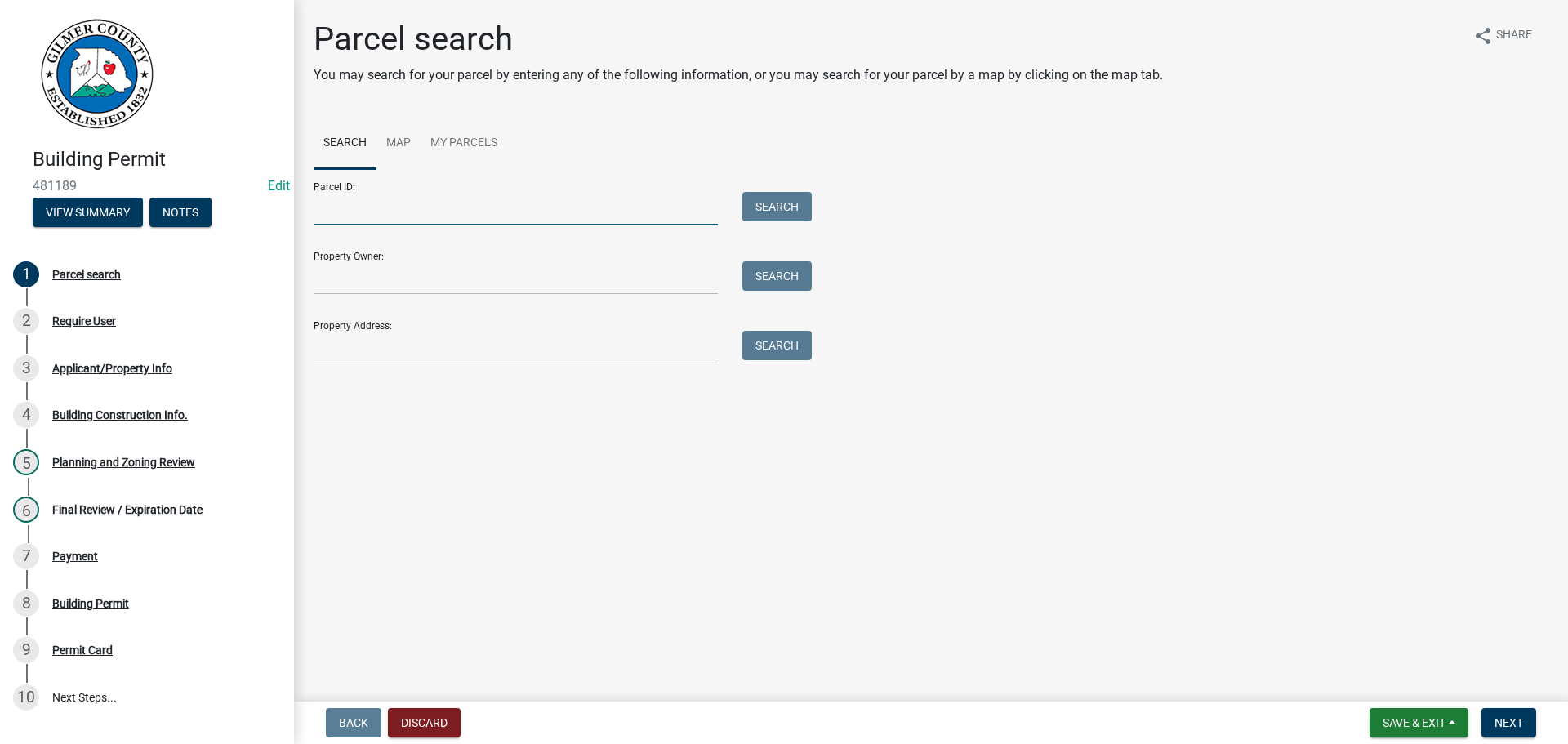
click at [403, 208] on input "Parcel ID:" at bounding box center [515, 208] width 405 height 34
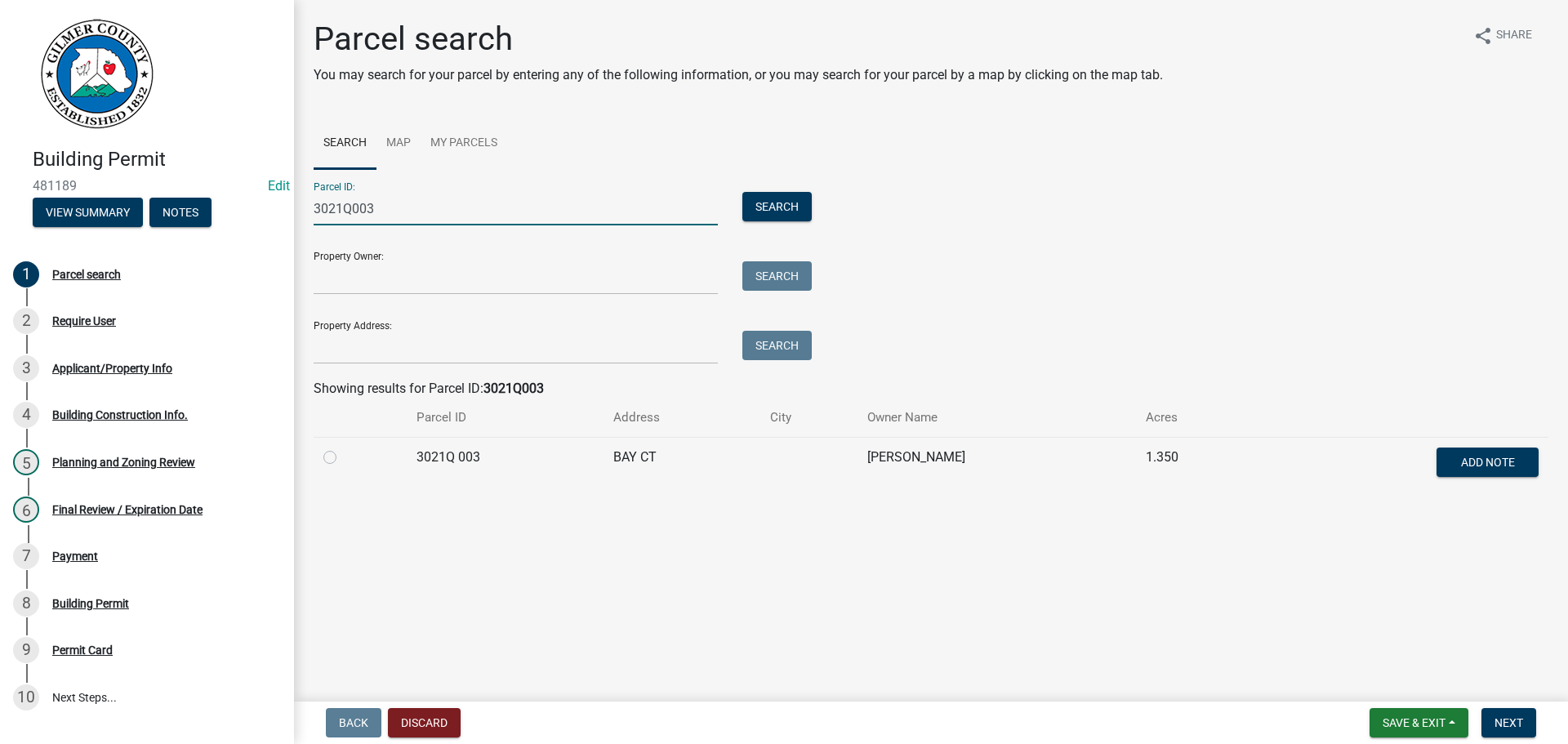
type input "3021Q003"
click at [337, 456] on div at bounding box center [360, 456] width 74 height 20
click at [338, 462] on div at bounding box center [360, 456] width 74 height 20
click at [343, 447] on label at bounding box center [343, 447] width 0 height 0
click at [343, 456] on 003 "radio" at bounding box center [348, 452] width 10 height 10
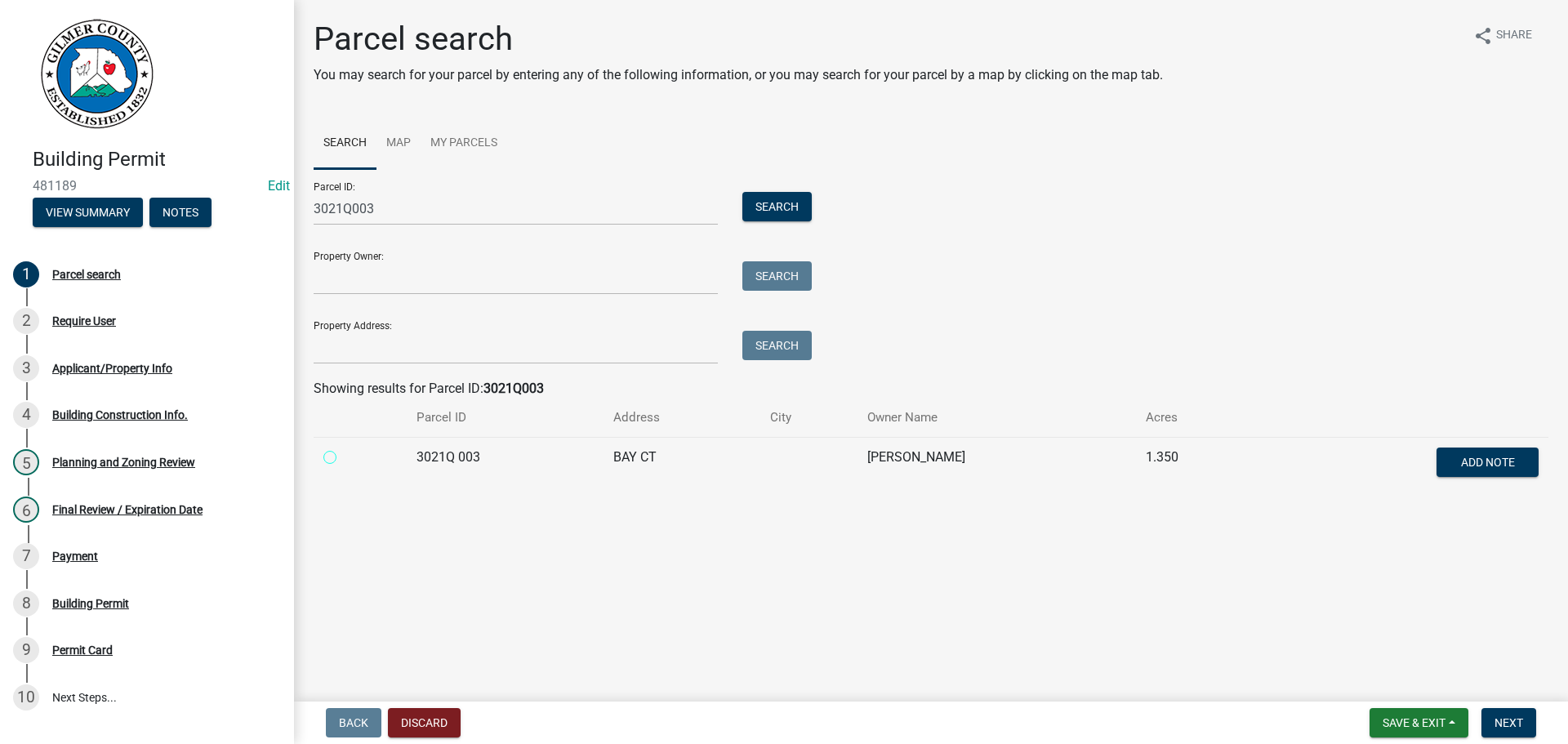
radio 003 "true"
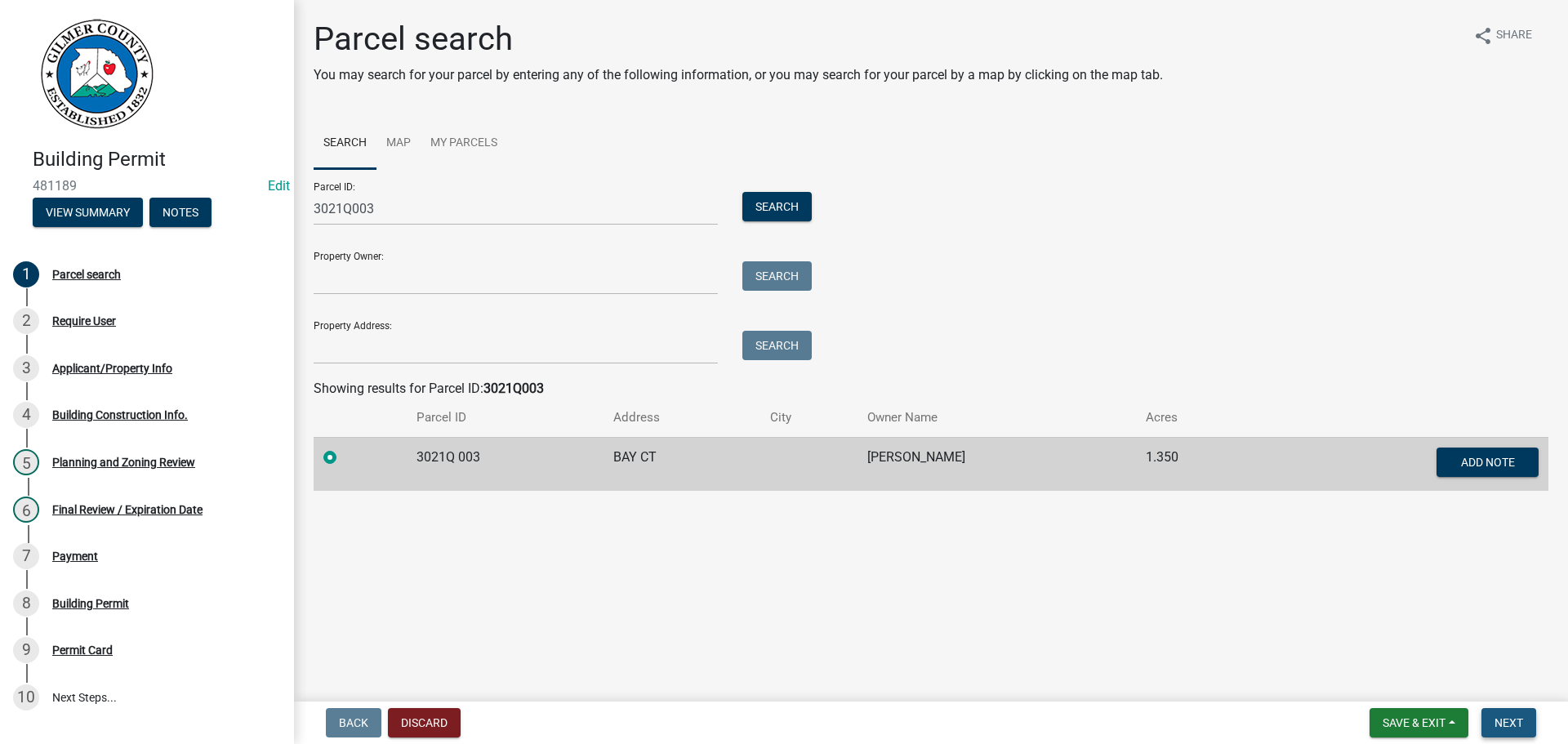
click at [1506, 719] on span "Next" at bounding box center [1508, 722] width 29 height 13
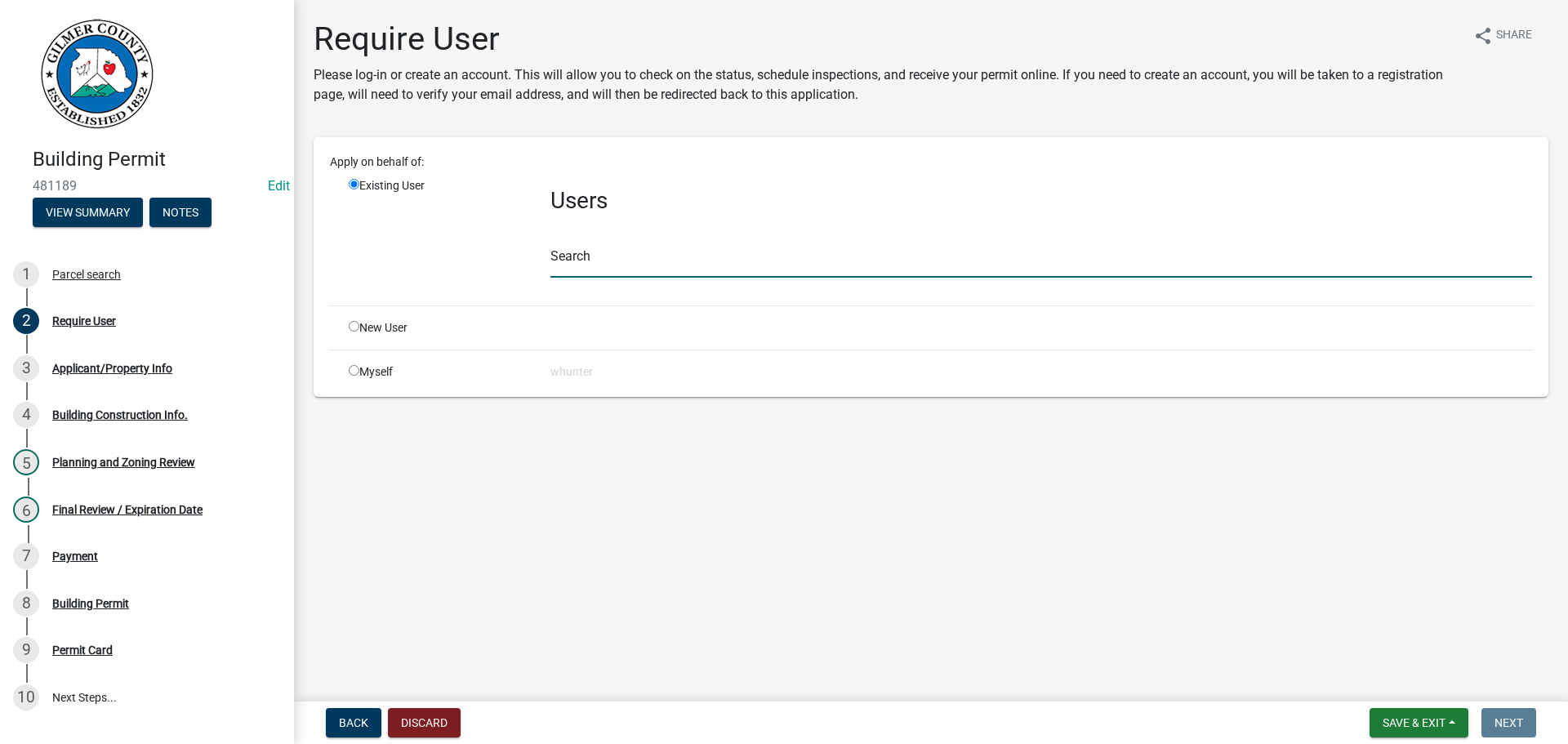
click at [631, 261] on input "text" at bounding box center [1040, 261] width 982 height 34
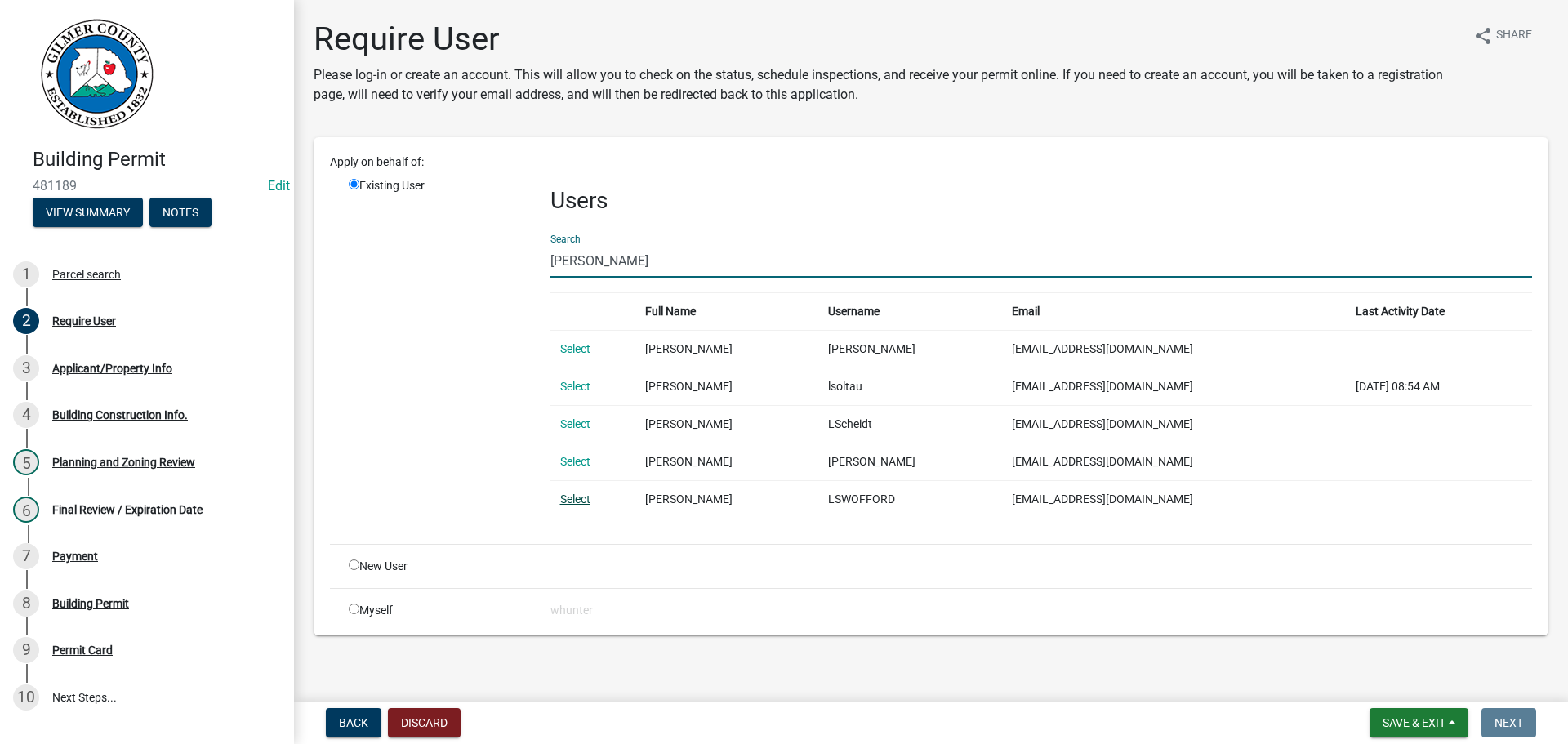
type input "[PERSON_NAME]"
click at [564, 501] on link "Select" at bounding box center [575, 498] width 30 height 13
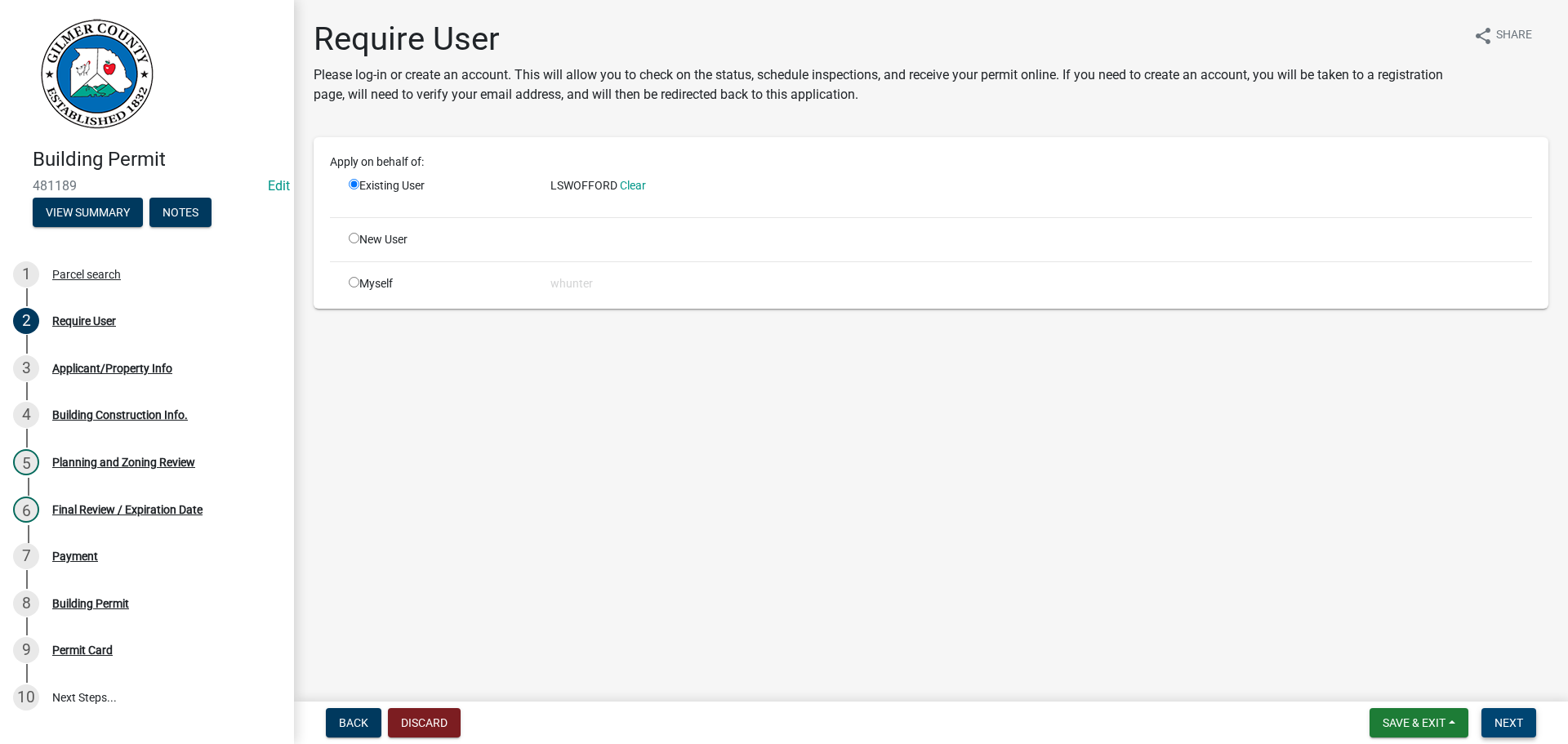
click at [1495, 722] on span "Next" at bounding box center [1508, 722] width 29 height 13
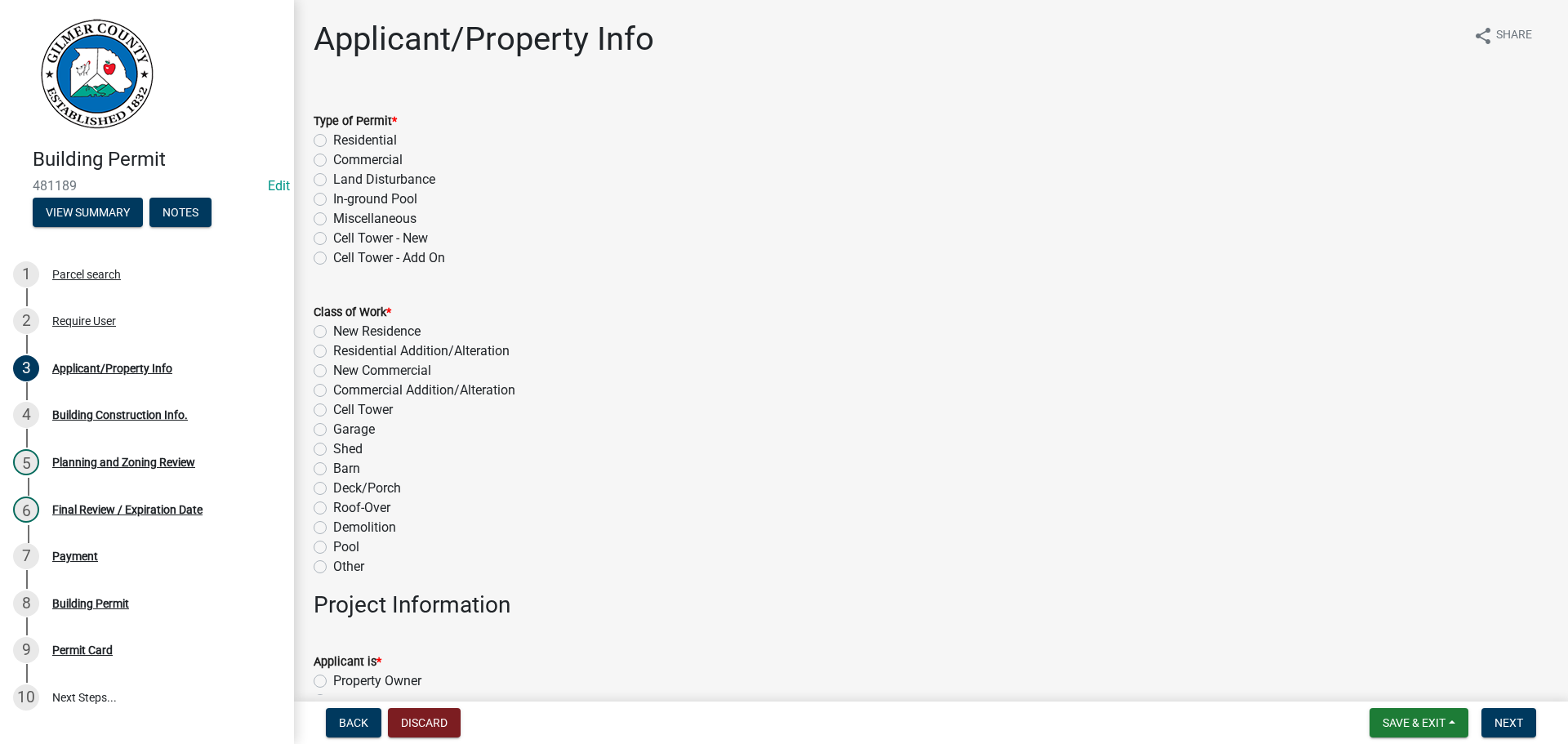
click at [389, 142] on label "Residential" at bounding box center [366, 140] width 64 height 20
click at [344, 141] on input "Residential" at bounding box center [339, 136] width 10 height 10
radio input "true"
click at [395, 339] on label "New Residence" at bounding box center [377, 331] width 87 height 20
click at [344, 333] on input "New Residence" at bounding box center [339, 327] width 10 height 10
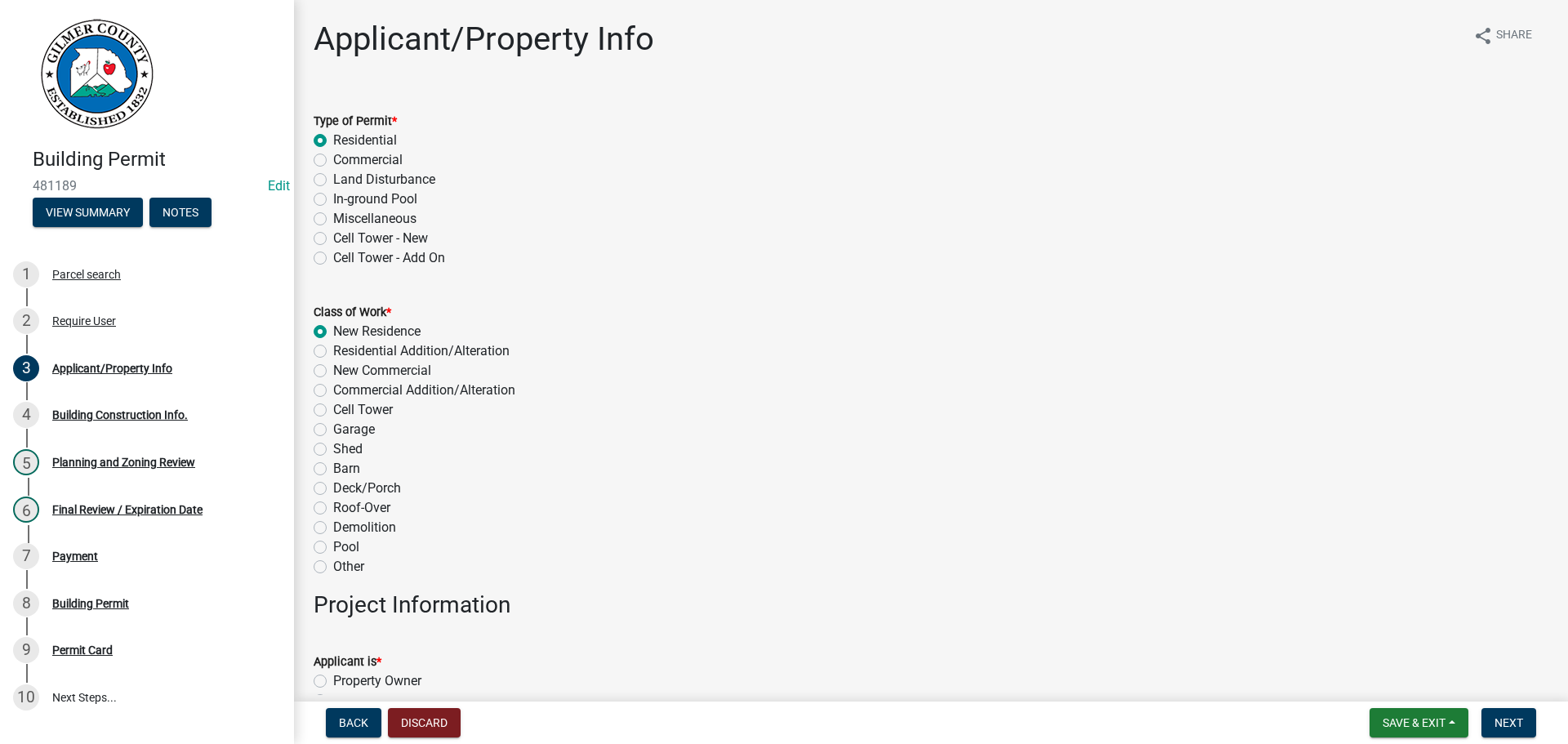
radio input "true"
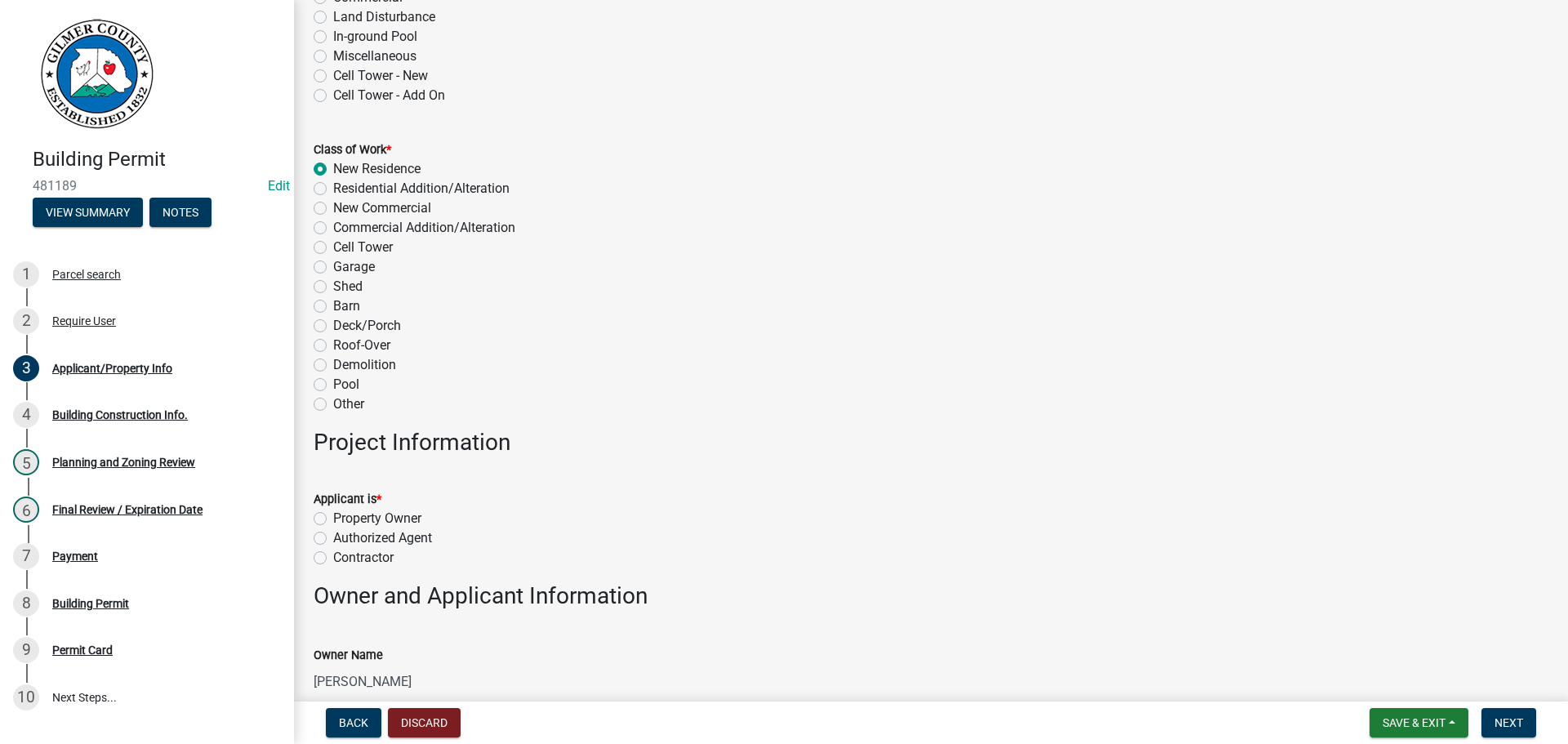
scroll to position [327, 0]
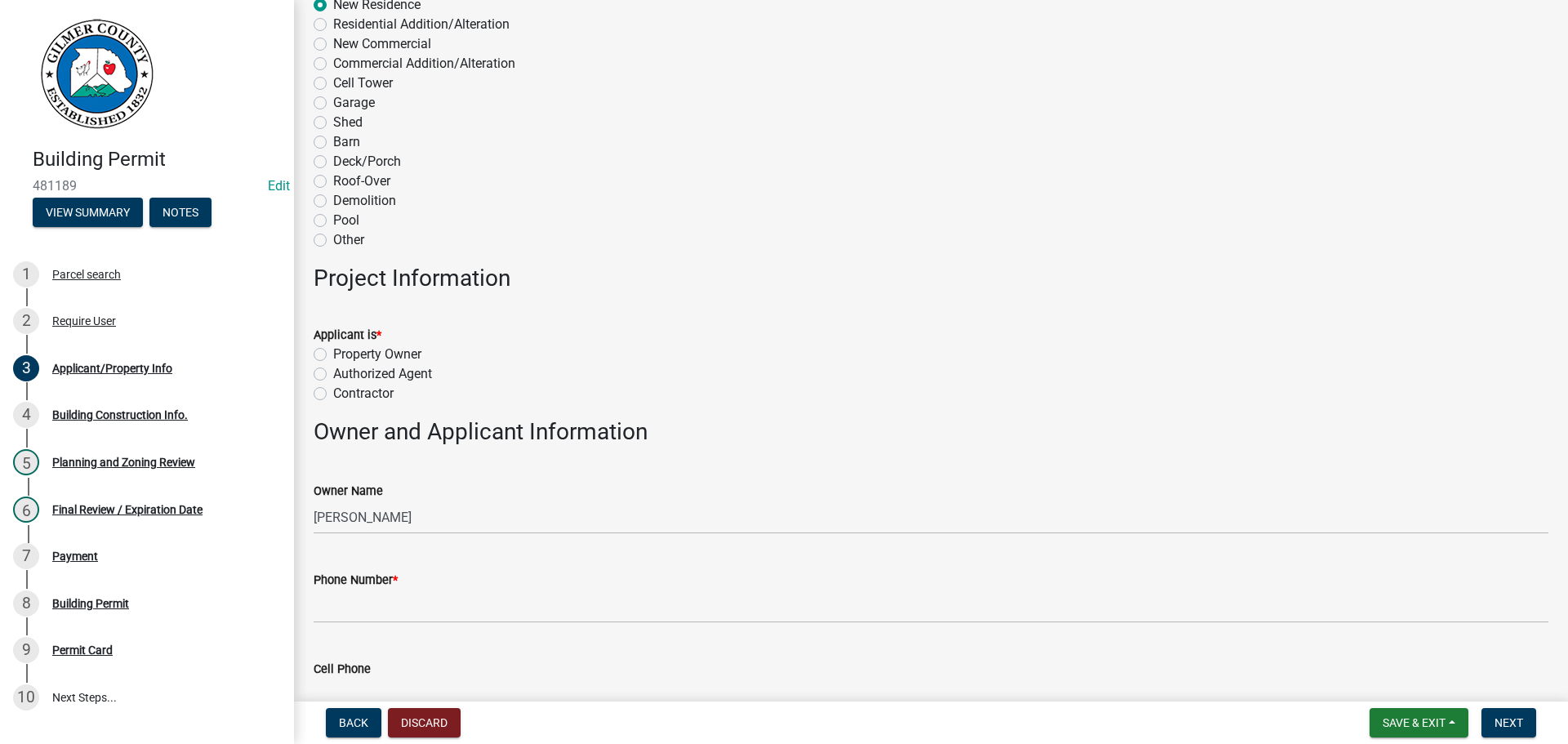
click at [374, 353] on label "Property Owner" at bounding box center [378, 354] width 88 height 20
click at [344, 353] on input "Property Owner" at bounding box center [339, 350] width 10 height 10
radio input "true"
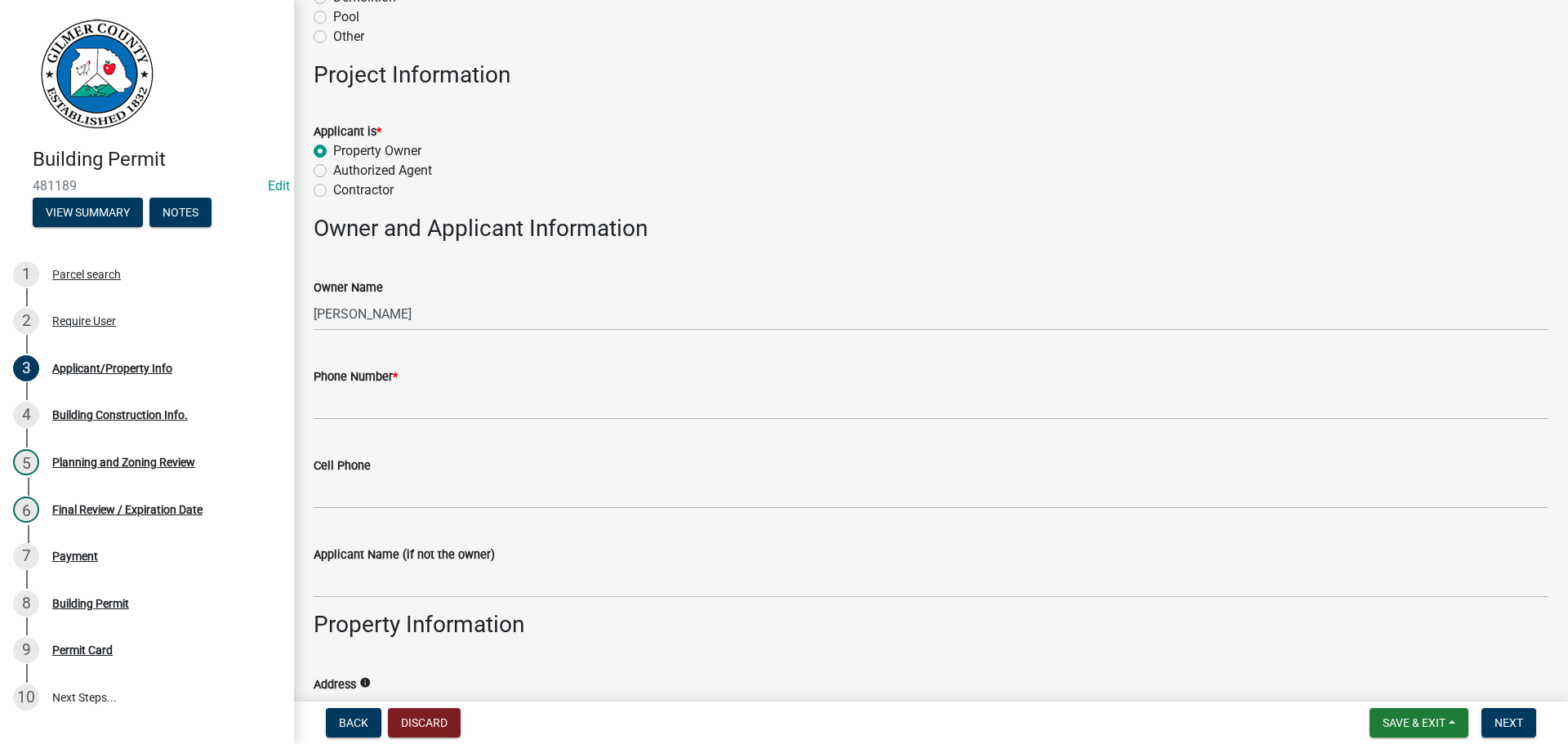
scroll to position [572, 0]
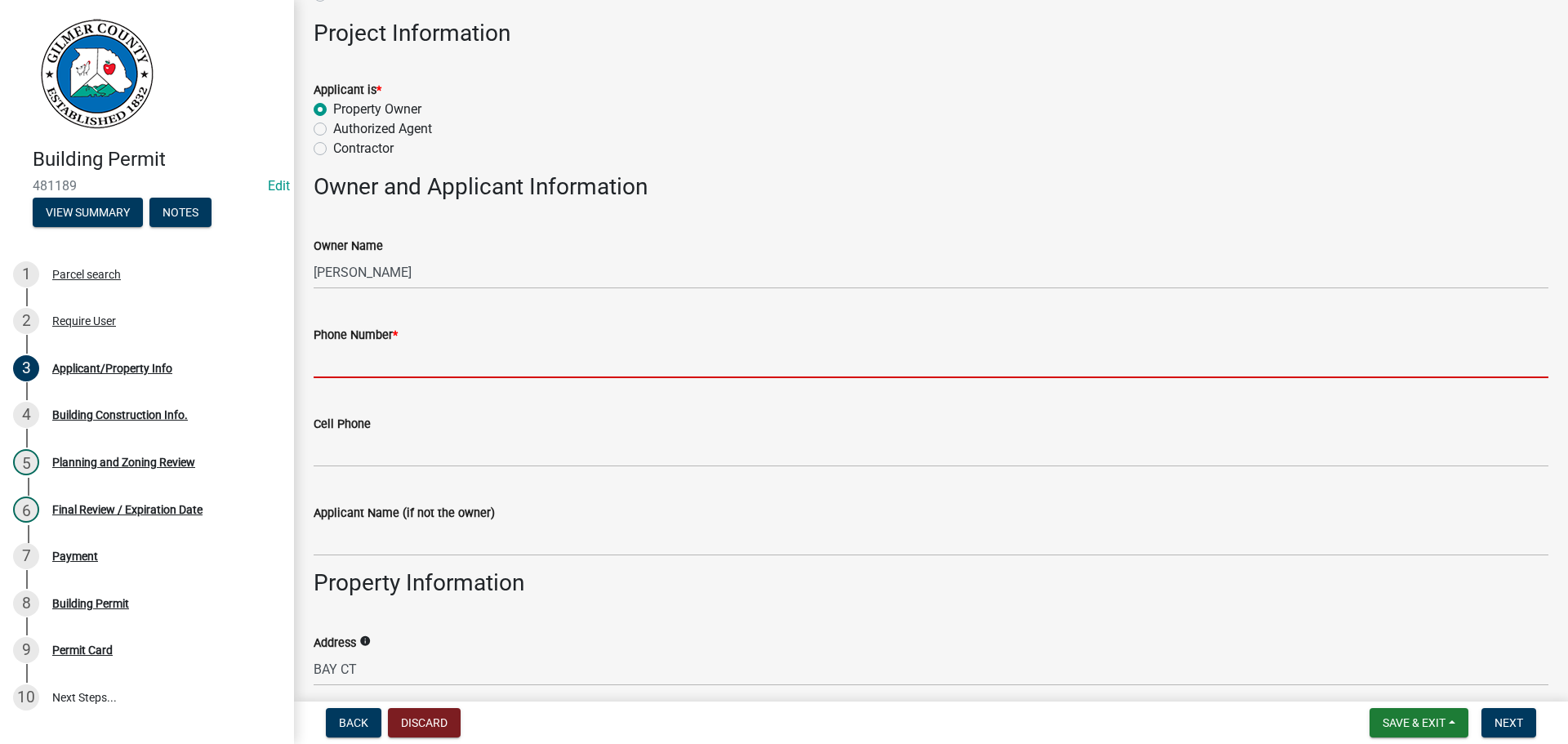
drag, startPoint x: 367, startPoint y: 350, endPoint x: 1033, endPoint y: 446, distance: 672.9
click at [371, 351] on input "Phone Number *" at bounding box center [930, 361] width 1234 height 34
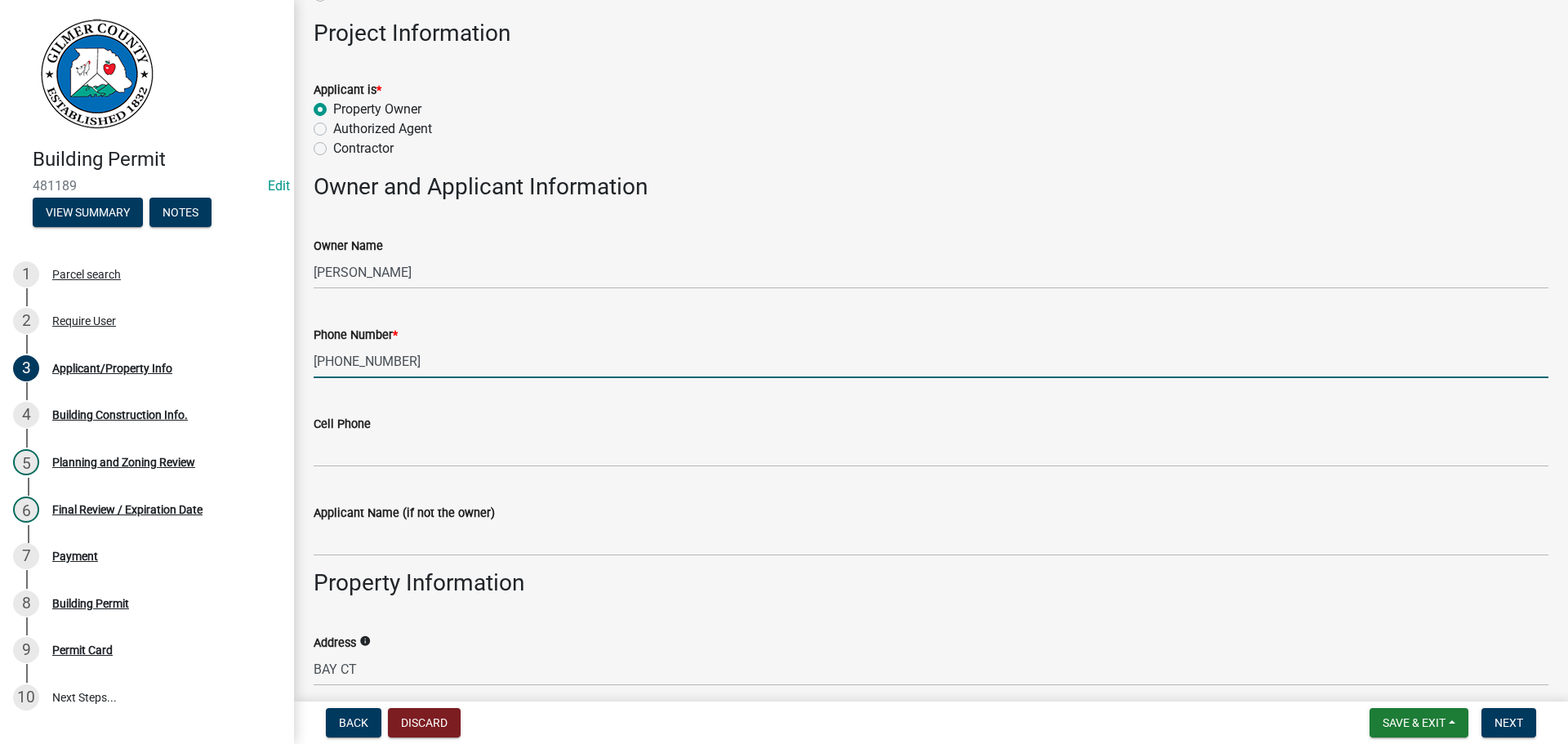
type input "[PHONE_NUMBER]"
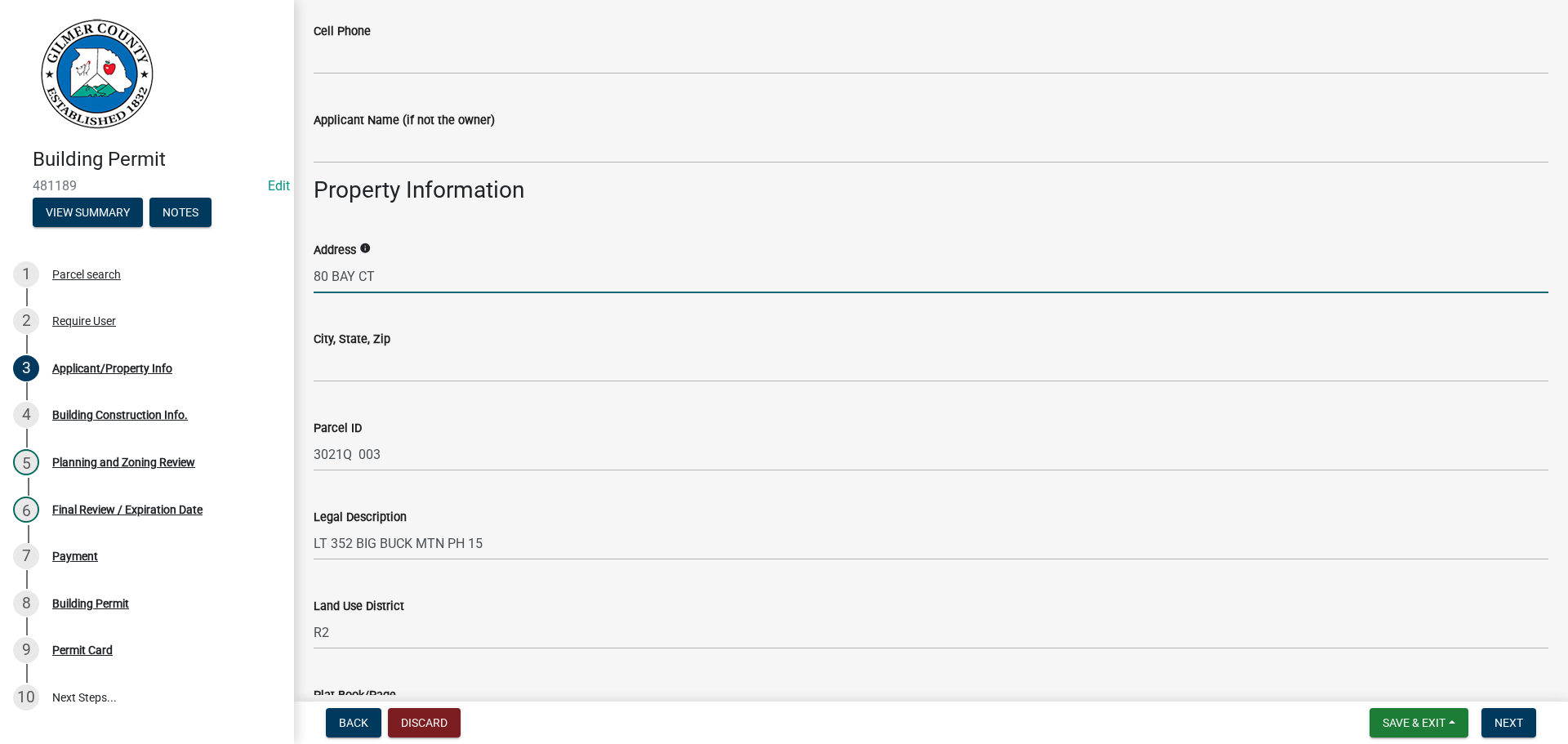
scroll to position [980, 0]
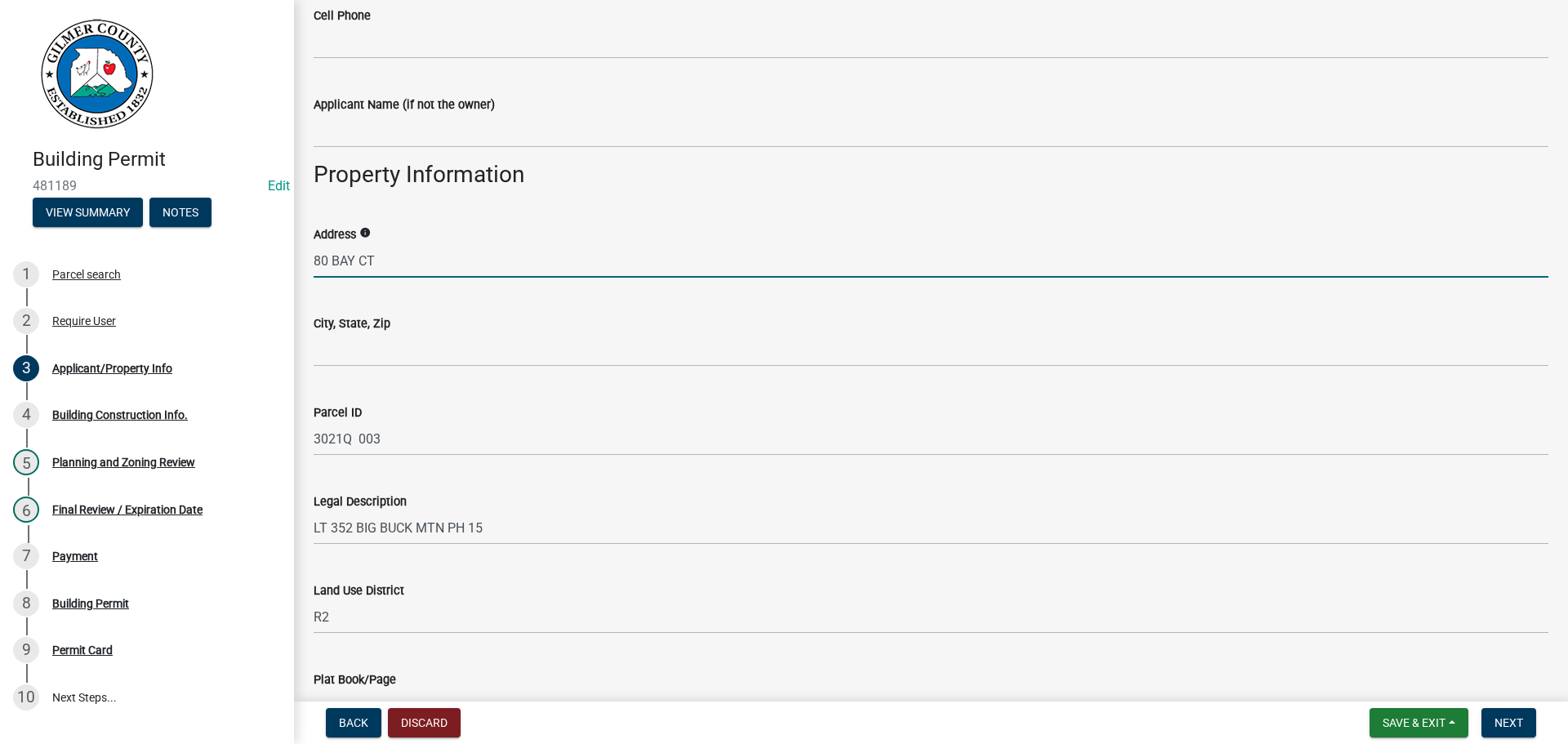
type input "80 BAY CT"
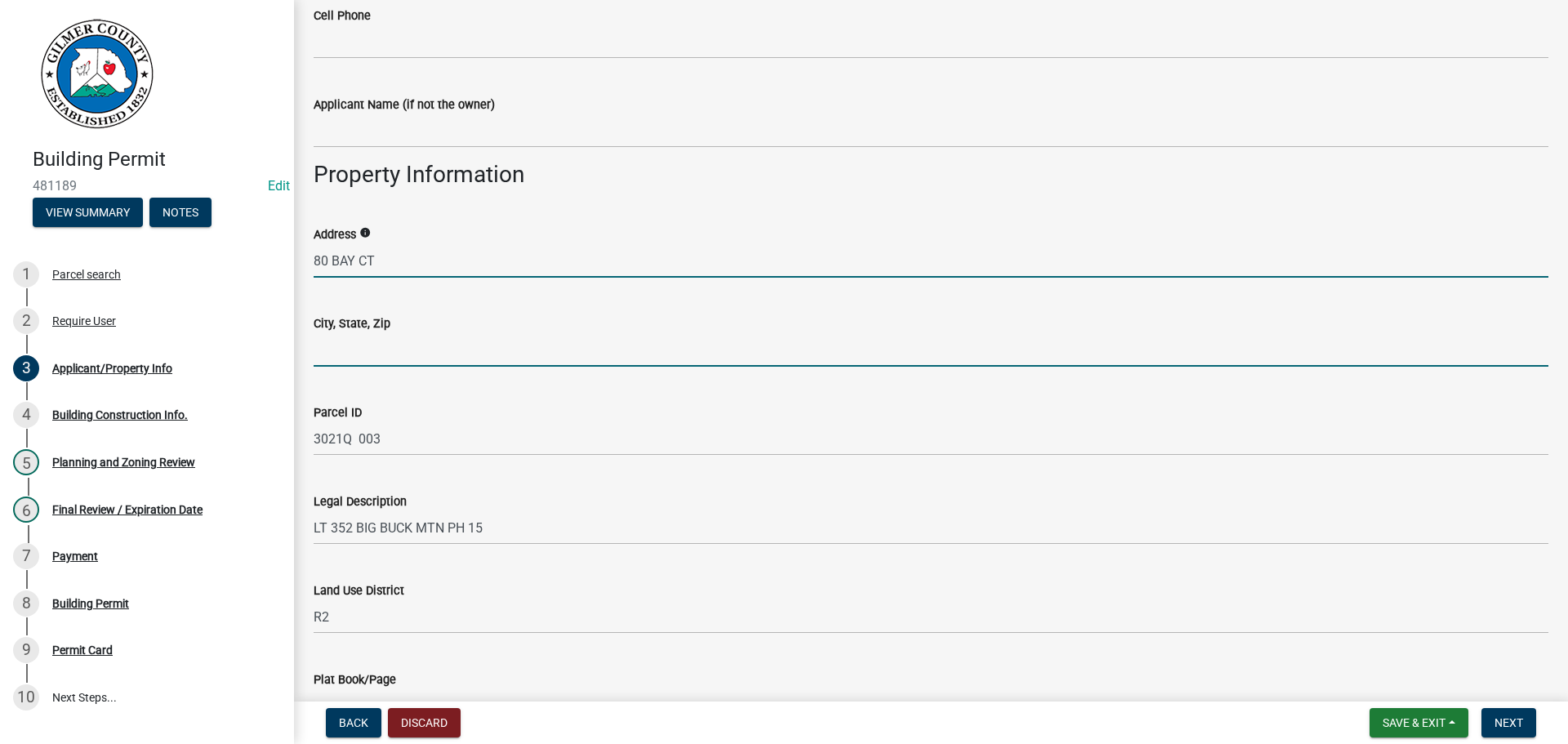
click at [598, 362] on input "City, State, Zip" at bounding box center [930, 350] width 1234 height 34
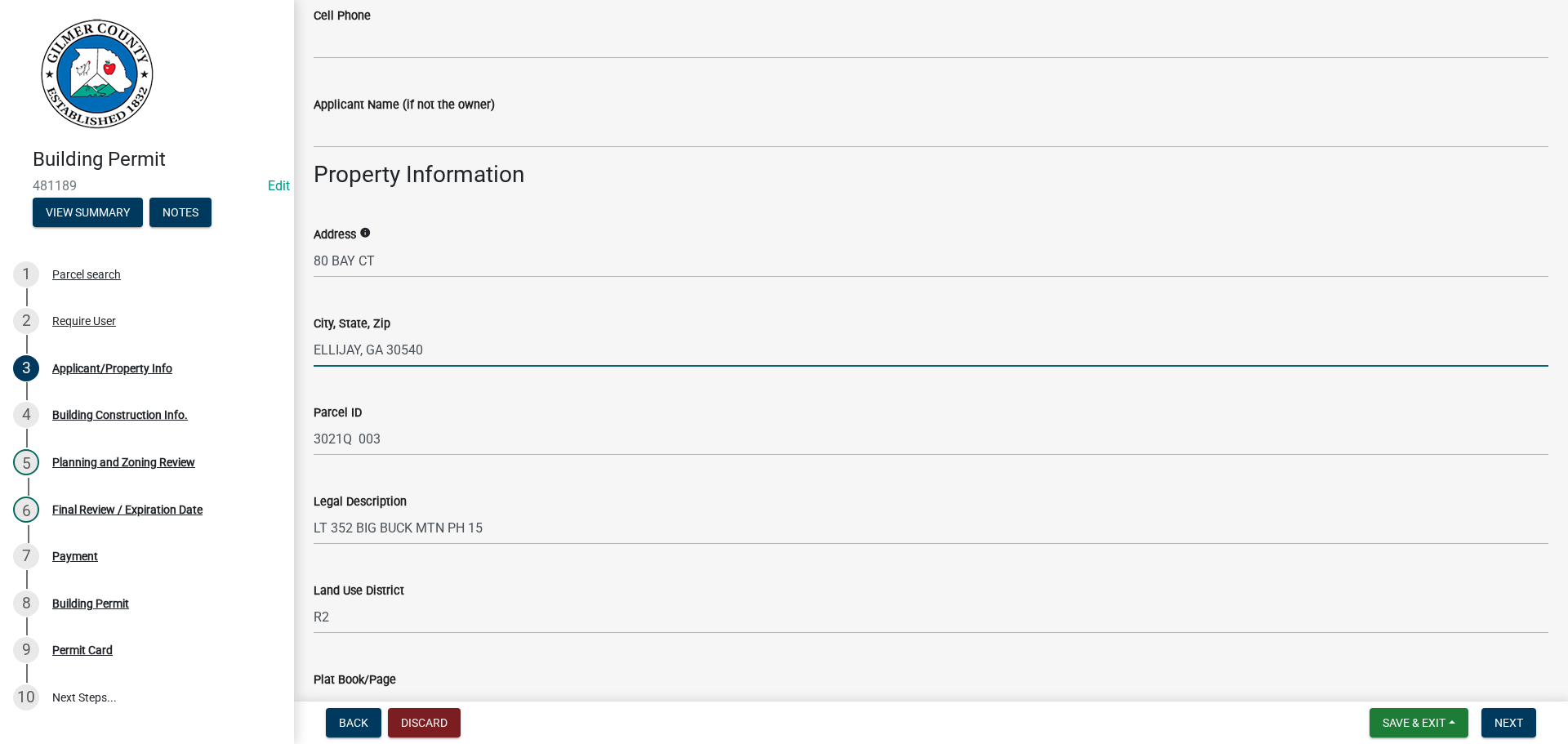
type input "ELLIJAY, GA 30540"
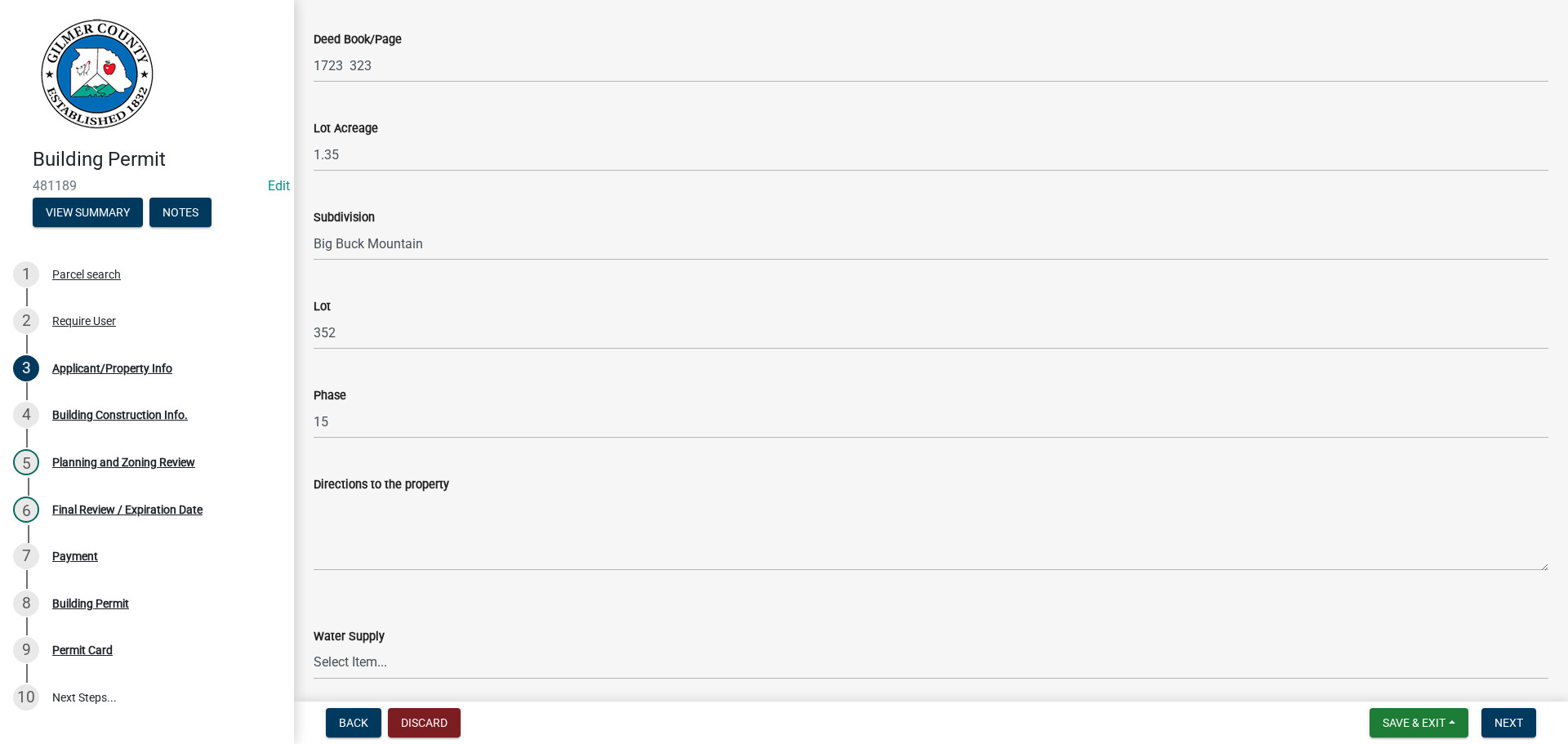
scroll to position [1959, 0]
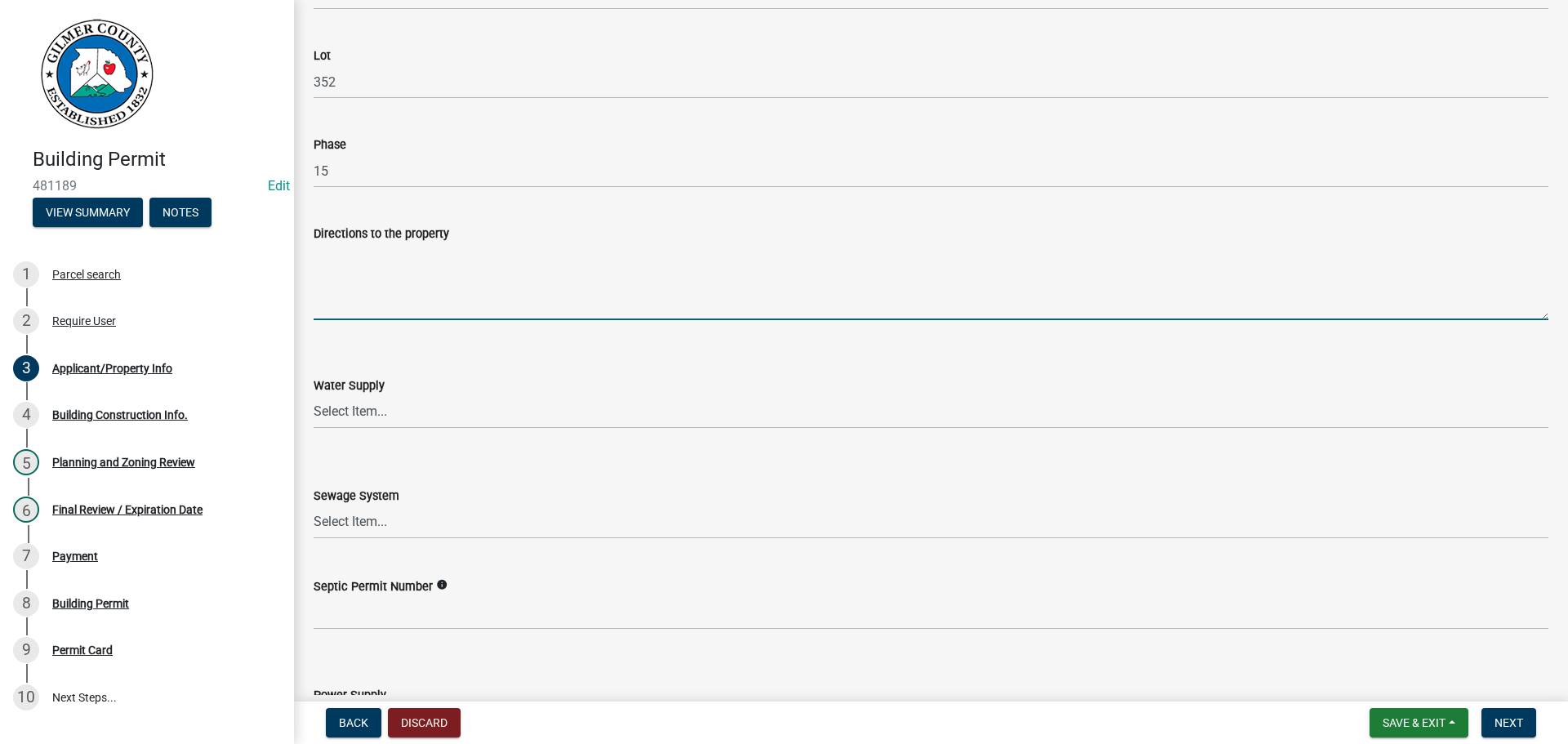
click at [415, 262] on textarea "Directions to the property" at bounding box center [930, 281] width 1234 height 77
type textarea "282, BIG BUCK ON RT, BRUSHY TOP RD, RT ON BAY CT IN [GEOGRAPHIC_DATA]"
click at [372, 417] on select "Select Item... Well Community Public Spring" at bounding box center [930, 411] width 1234 height 34
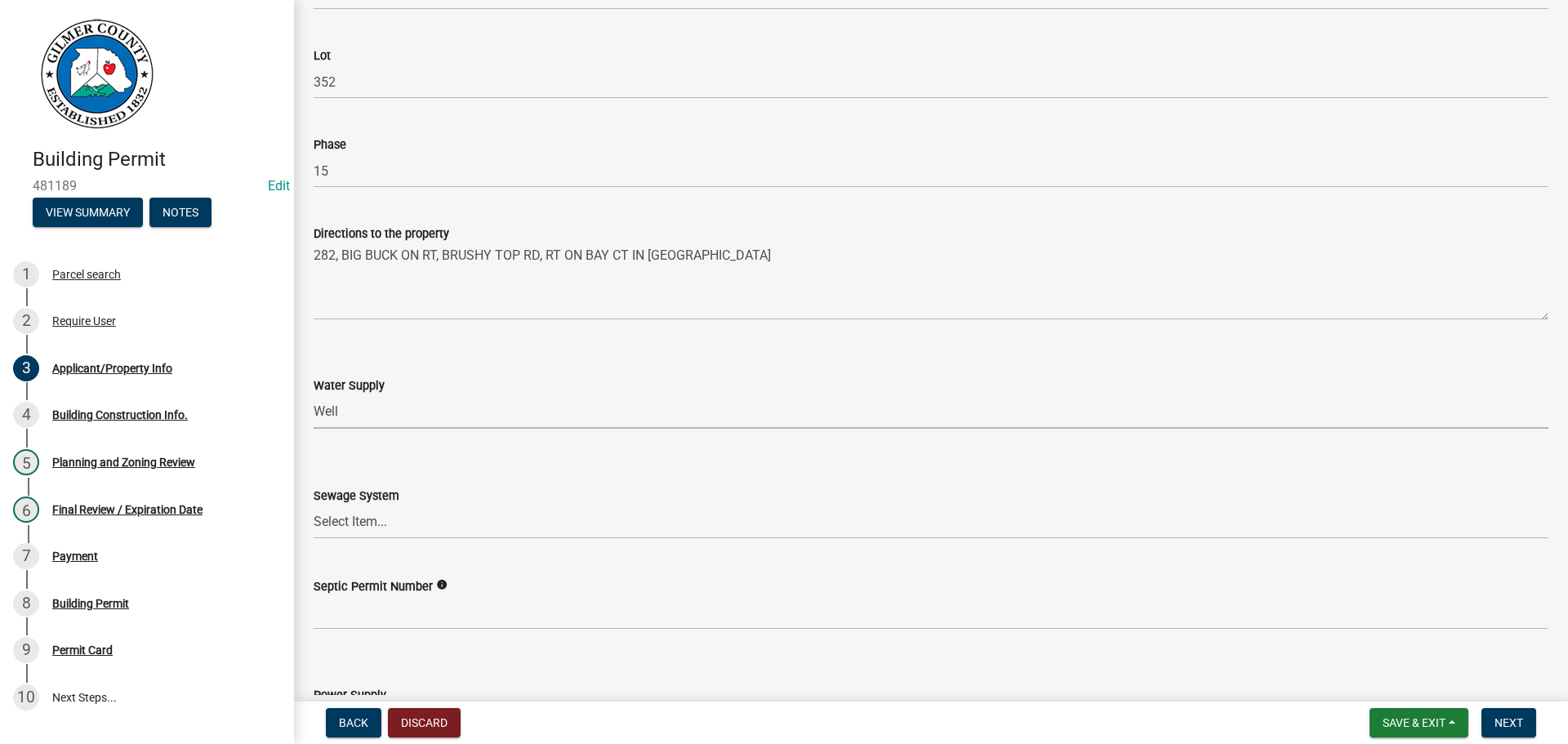
click at [314, 395] on select "Select Item... Well Community Public Spring" at bounding box center [930, 411] width 1234 height 34
select select "6d3c22a4-bb85-4608-b1e4-8a8b34b9a216"
click at [354, 514] on select "Select Item... Septic Community Public" at bounding box center [930, 521] width 1234 height 34
click at [314, 505] on select "Select Item... Septic Community Public" at bounding box center [930, 521] width 1234 height 34
select select "92a37e23-3b7d-408e-b3c7-0afbe39b0942"
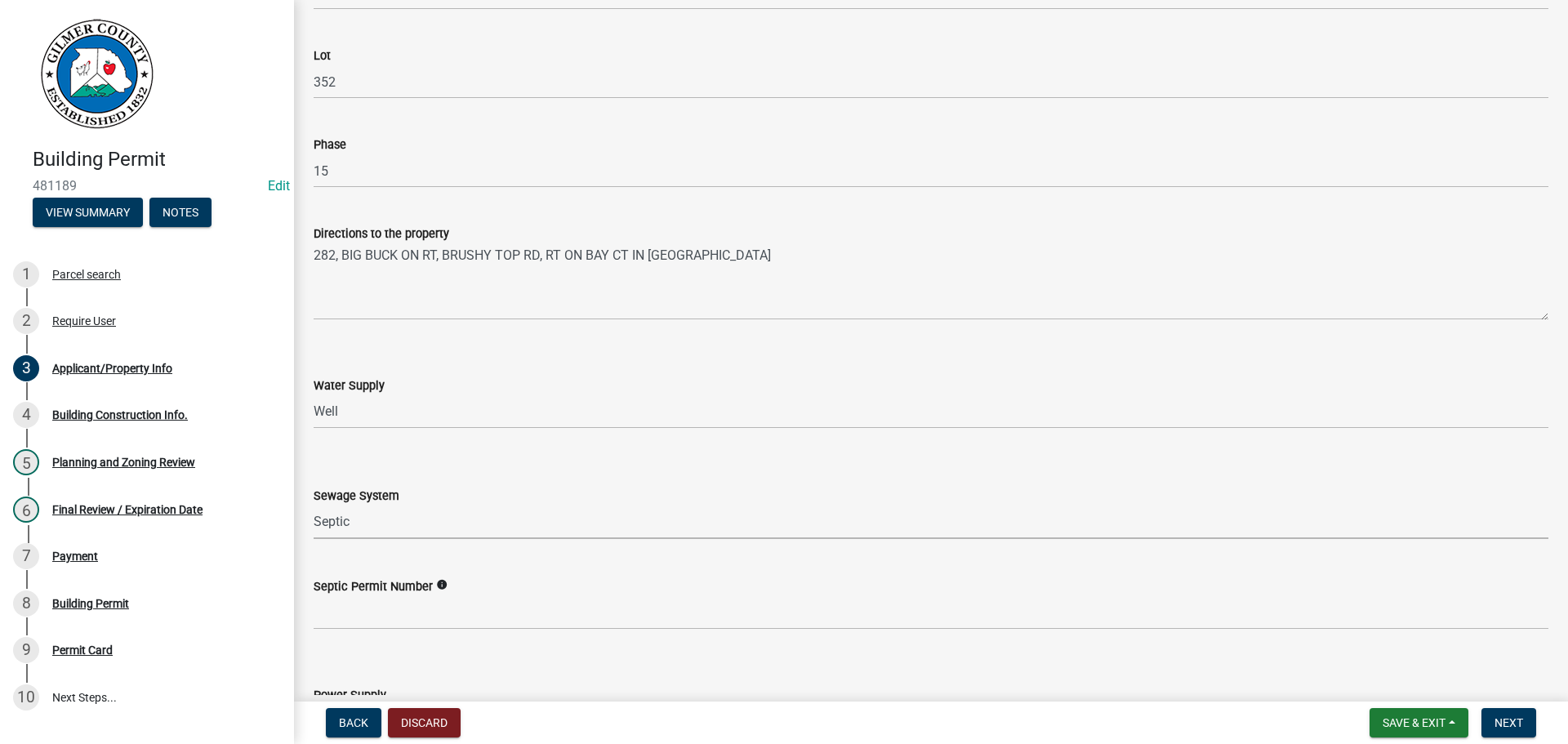
click at [386, 589] on label "Septic Permit Number" at bounding box center [373, 586] width 120 height 11
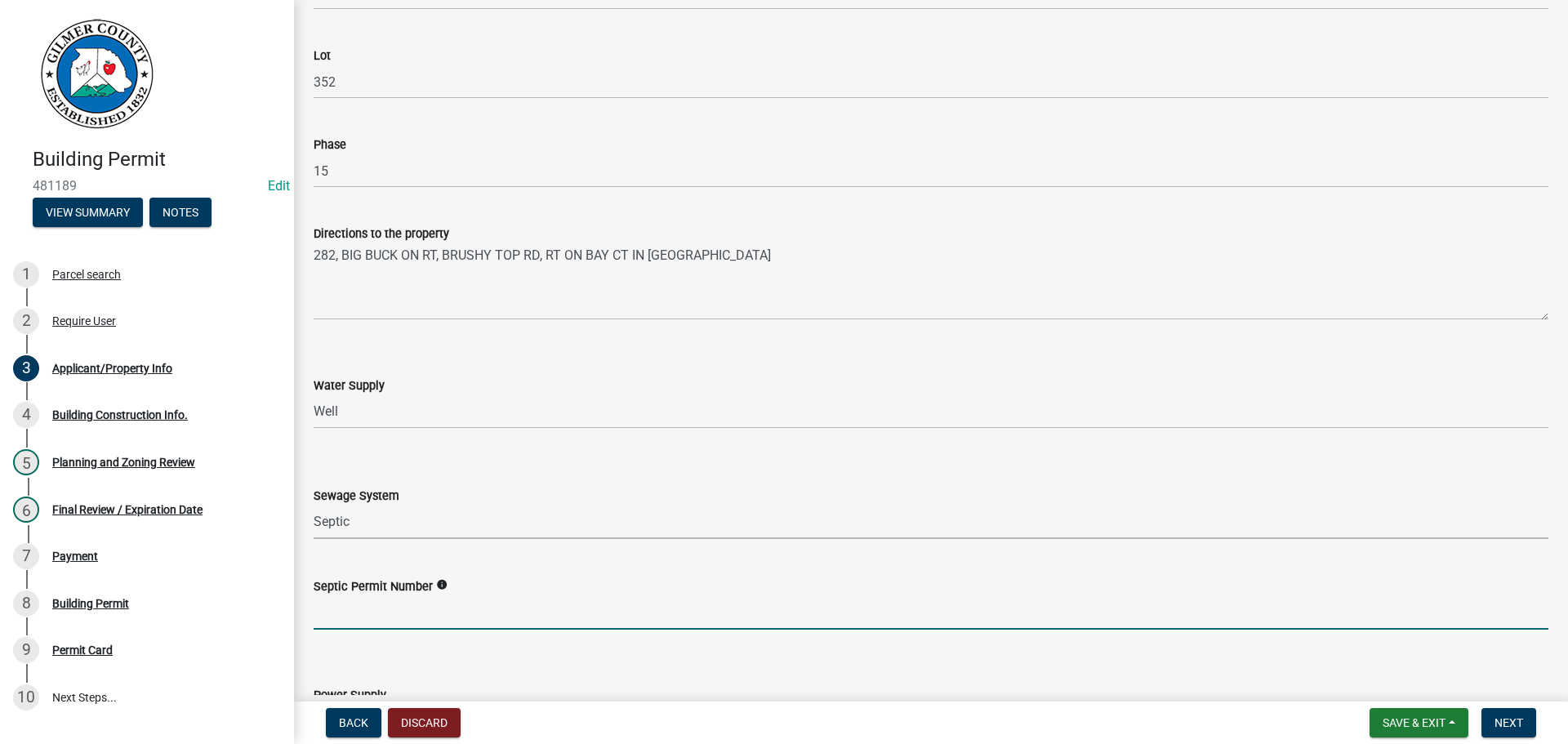
click at [386, 596] on input "Septic Permit Number" at bounding box center [930, 612] width 1234 height 34
type input "061-"
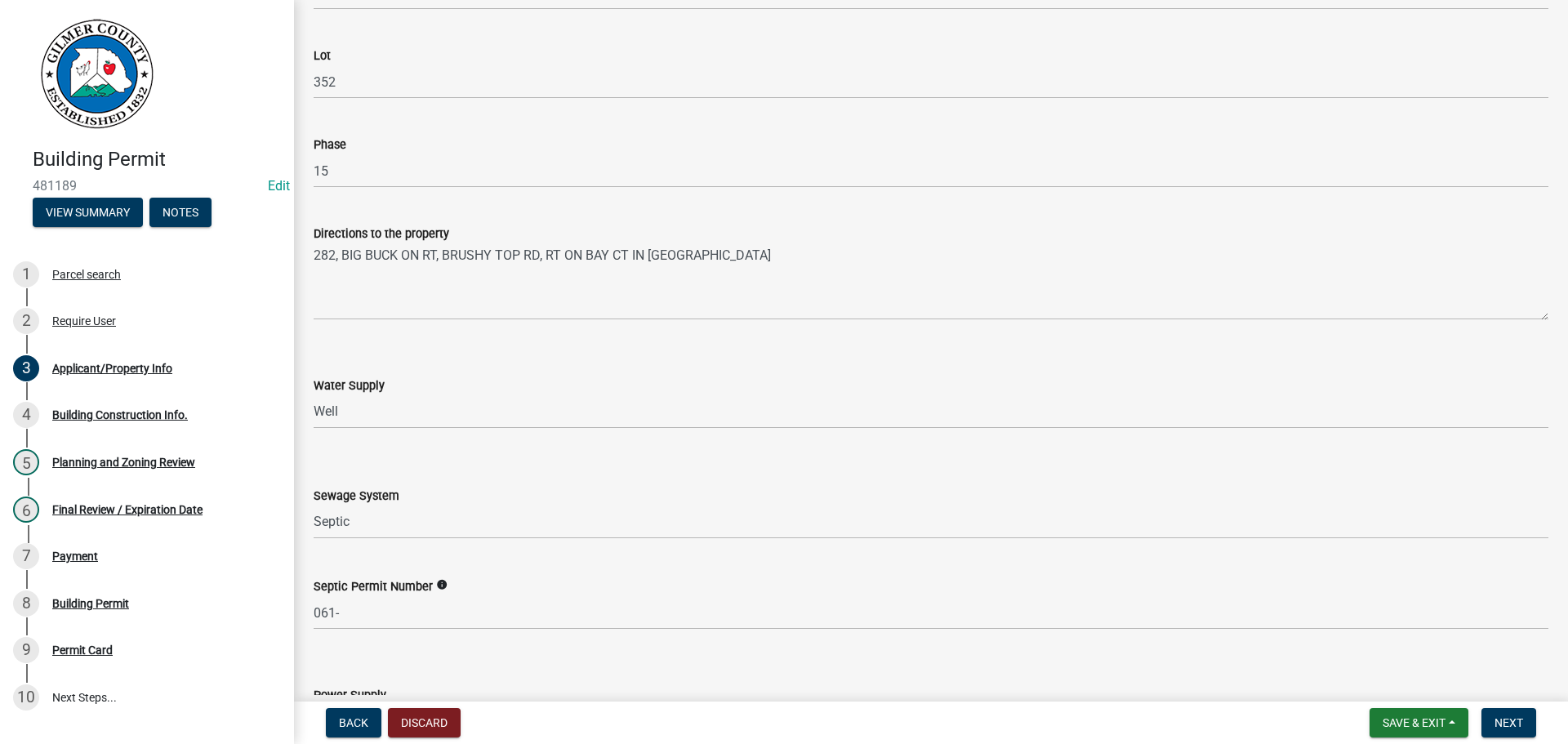
scroll to position [2333, 0]
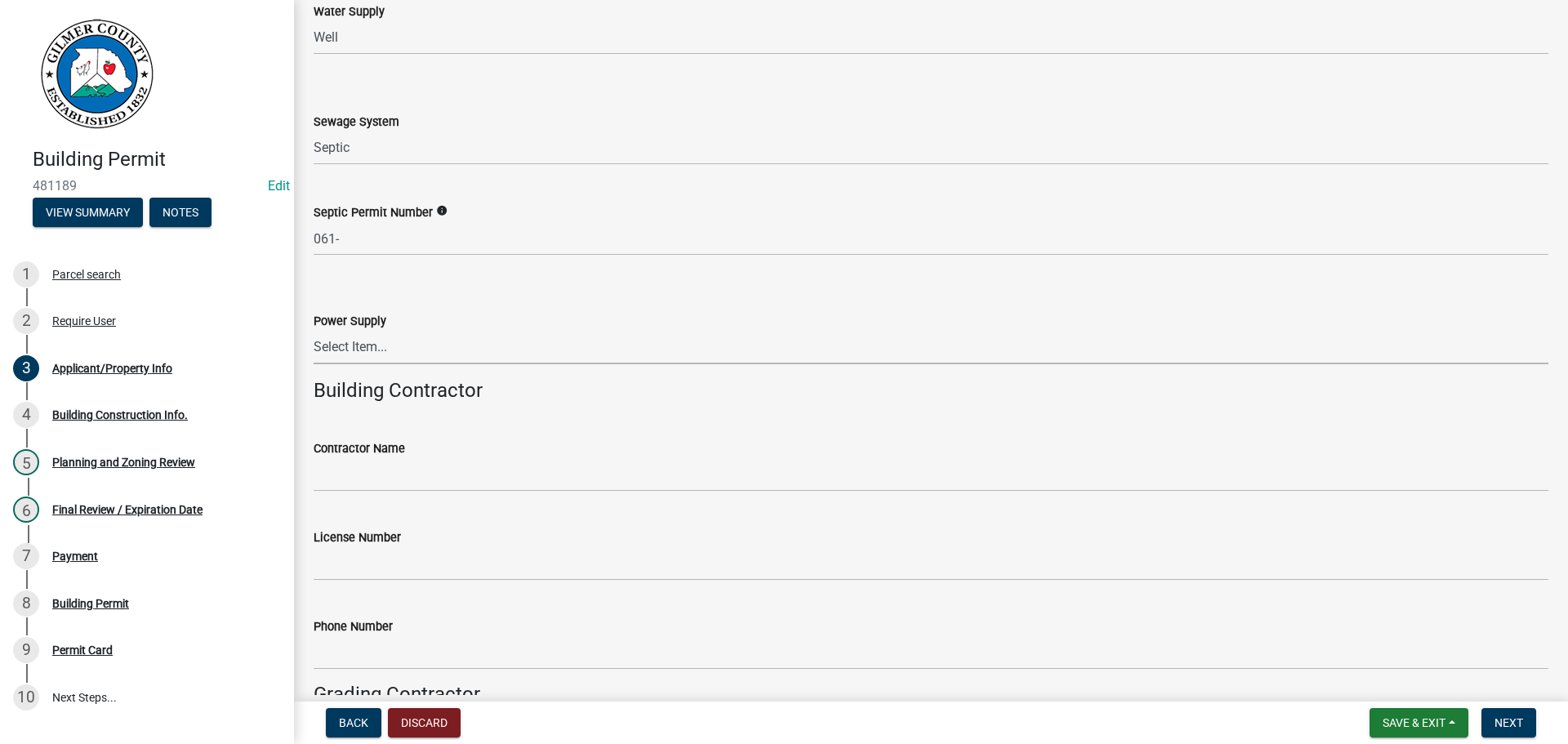
click at [380, 359] on select "Select Item... Amicalola EMC [GEOGRAPHIC_DATA] EMC Tri-State Power [US_STATE] P…" at bounding box center [930, 347] width 1234 height 34
click at [314, 331] on select "Select Item... Amicalola EMC [GEOGRAPHIC_DATA] EMC Tri-State Power [US_STATE] P…" at bounding box center [930, 347] width 1234 height 34
select select "c9feaa94-b03b-4165-97cf-90fdf63947c5"
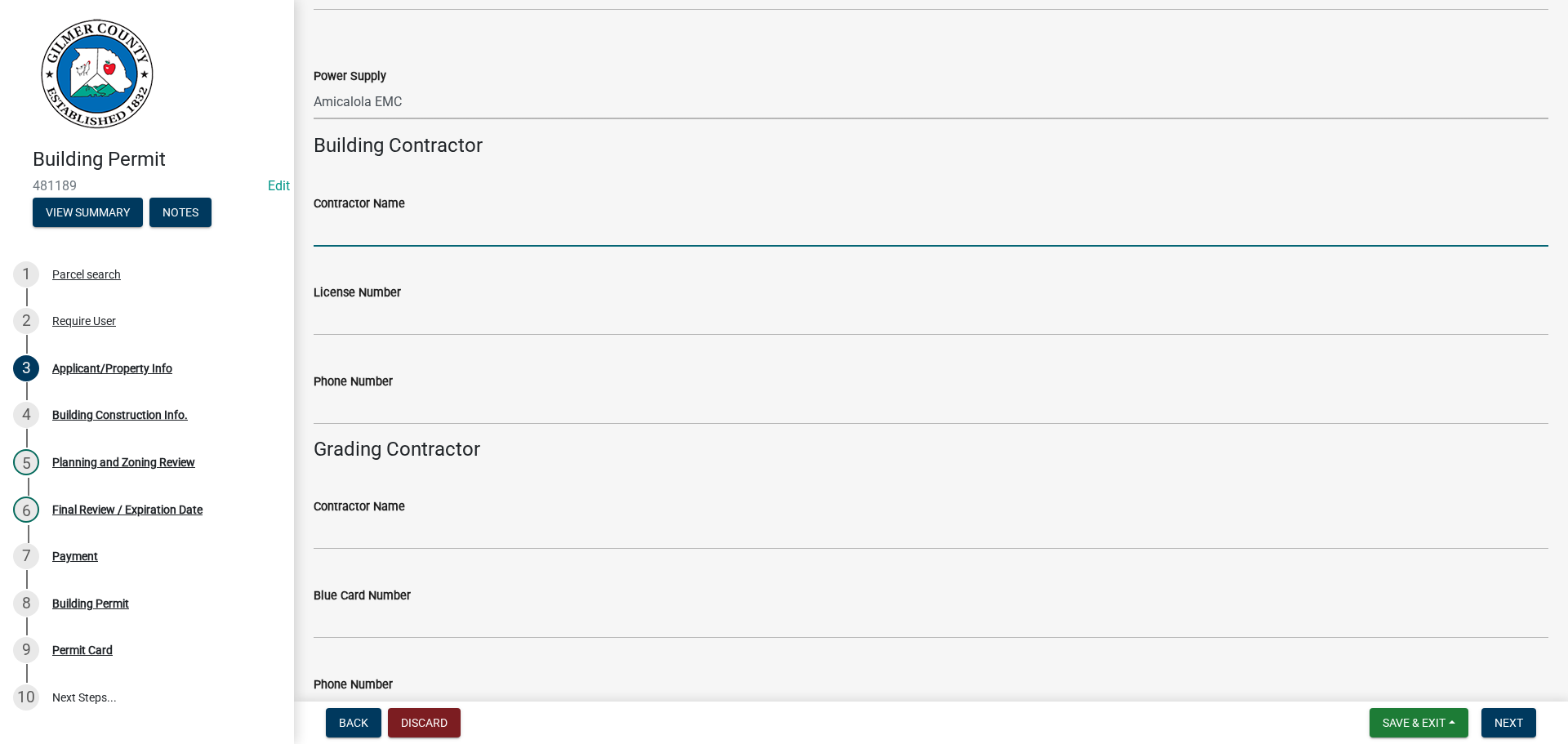
click at [337, 225] on input "Contractor Name" at bounding box center [930, 230] width 1234 height 34
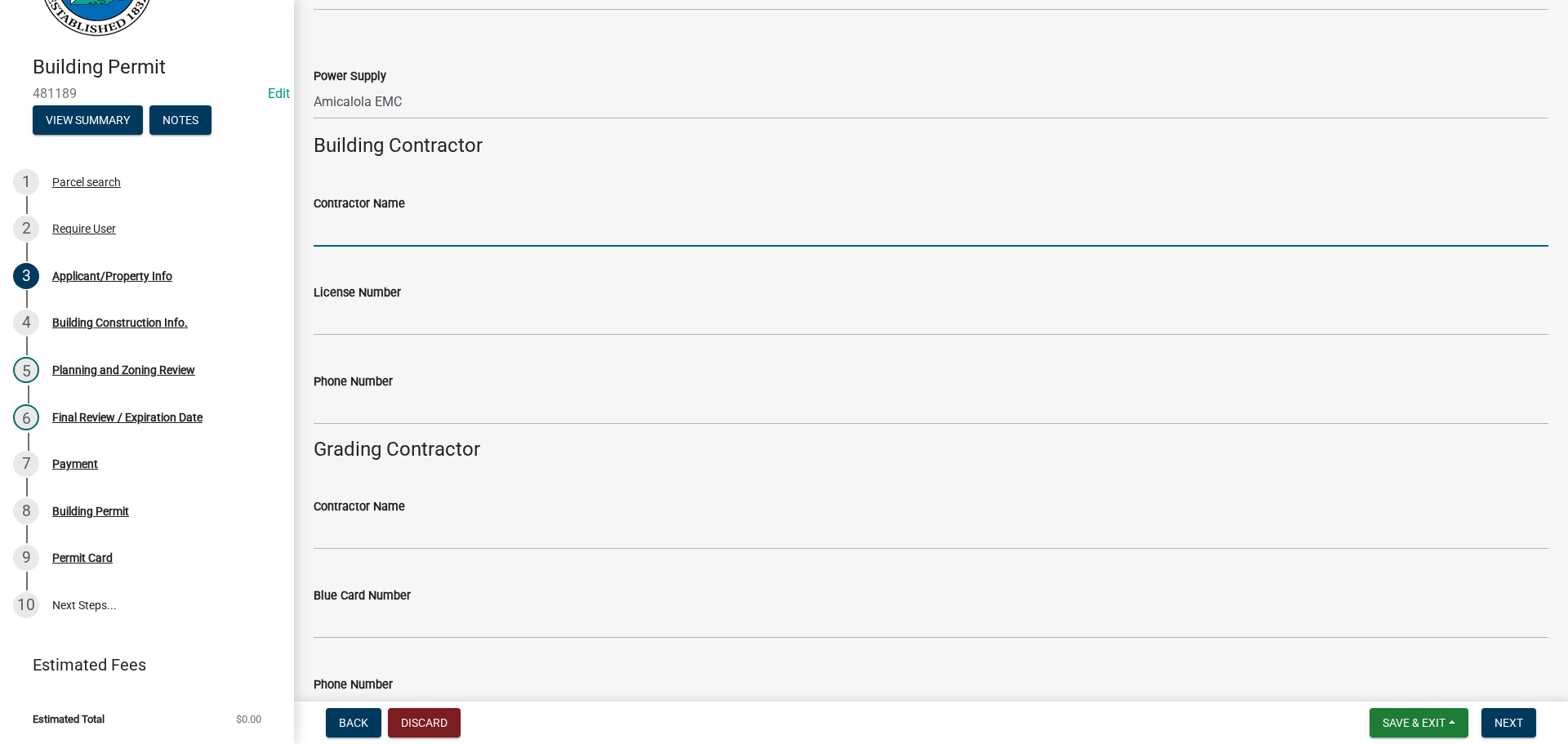
scroll to position [2688, 0]
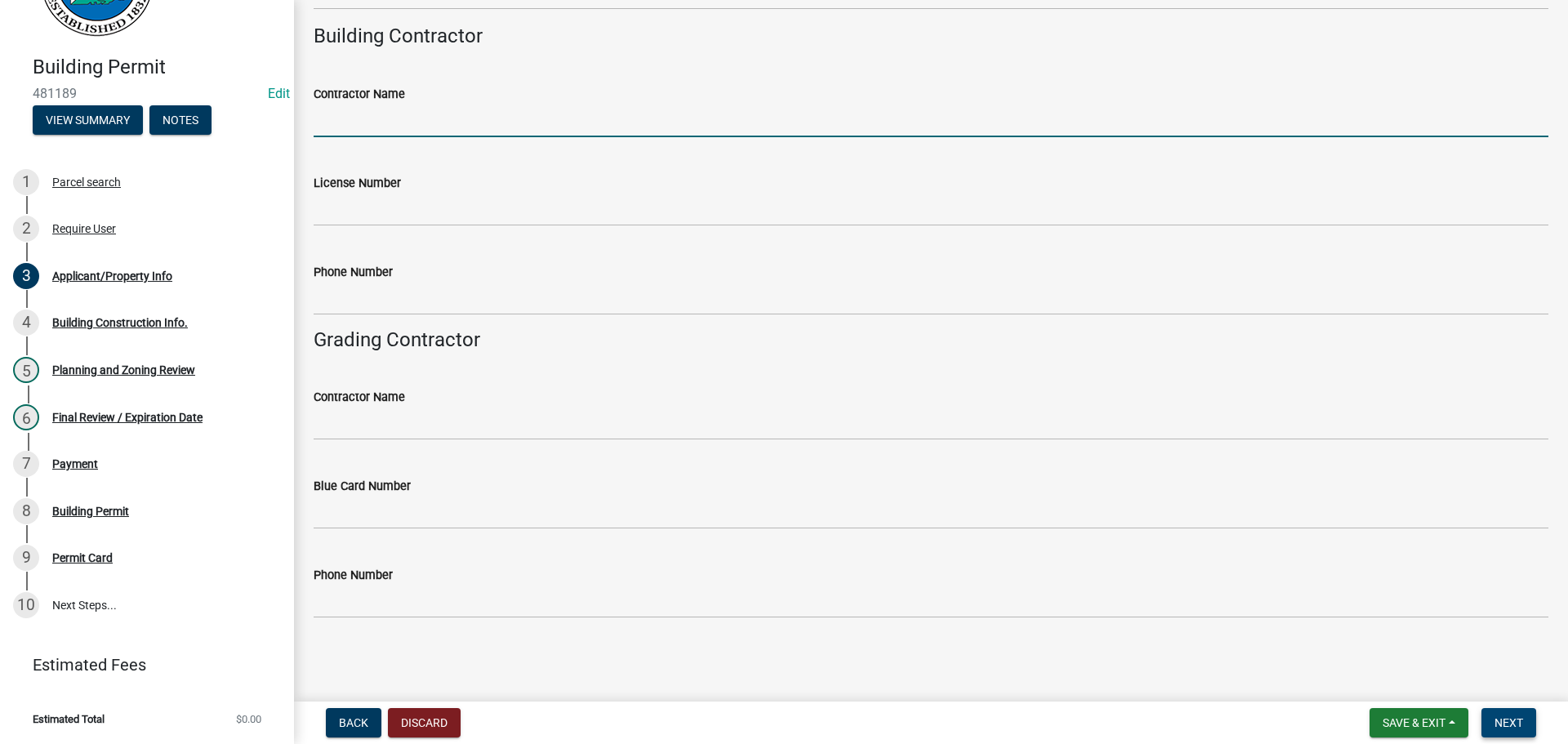
click at [1512, 723] on span "Next" at bounding box center [1508, 722] width 29 height 13
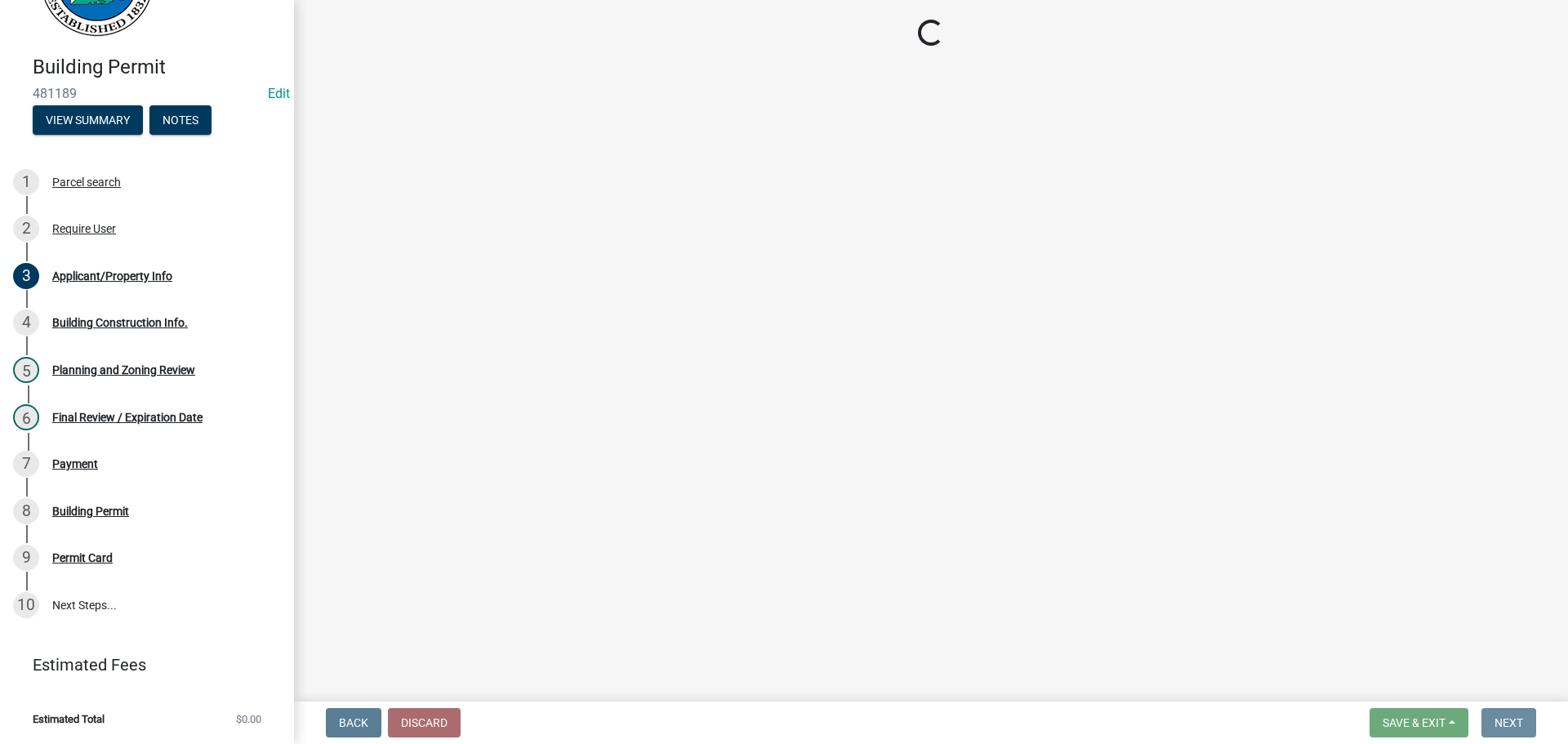
scroll to position [0, 0]
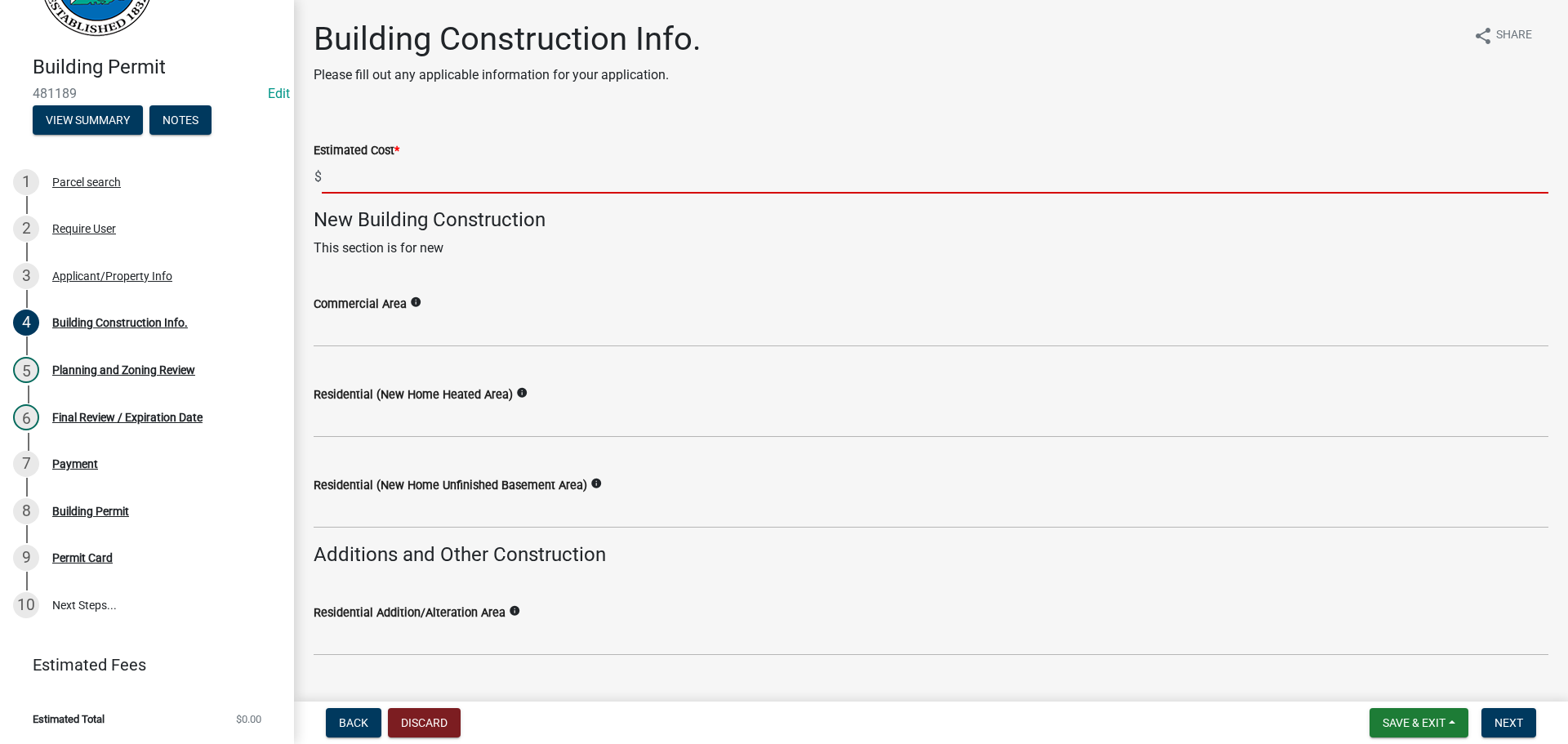
click at [432, 169] on input "text" at bounding box center [935, 177] width 1227 height 34
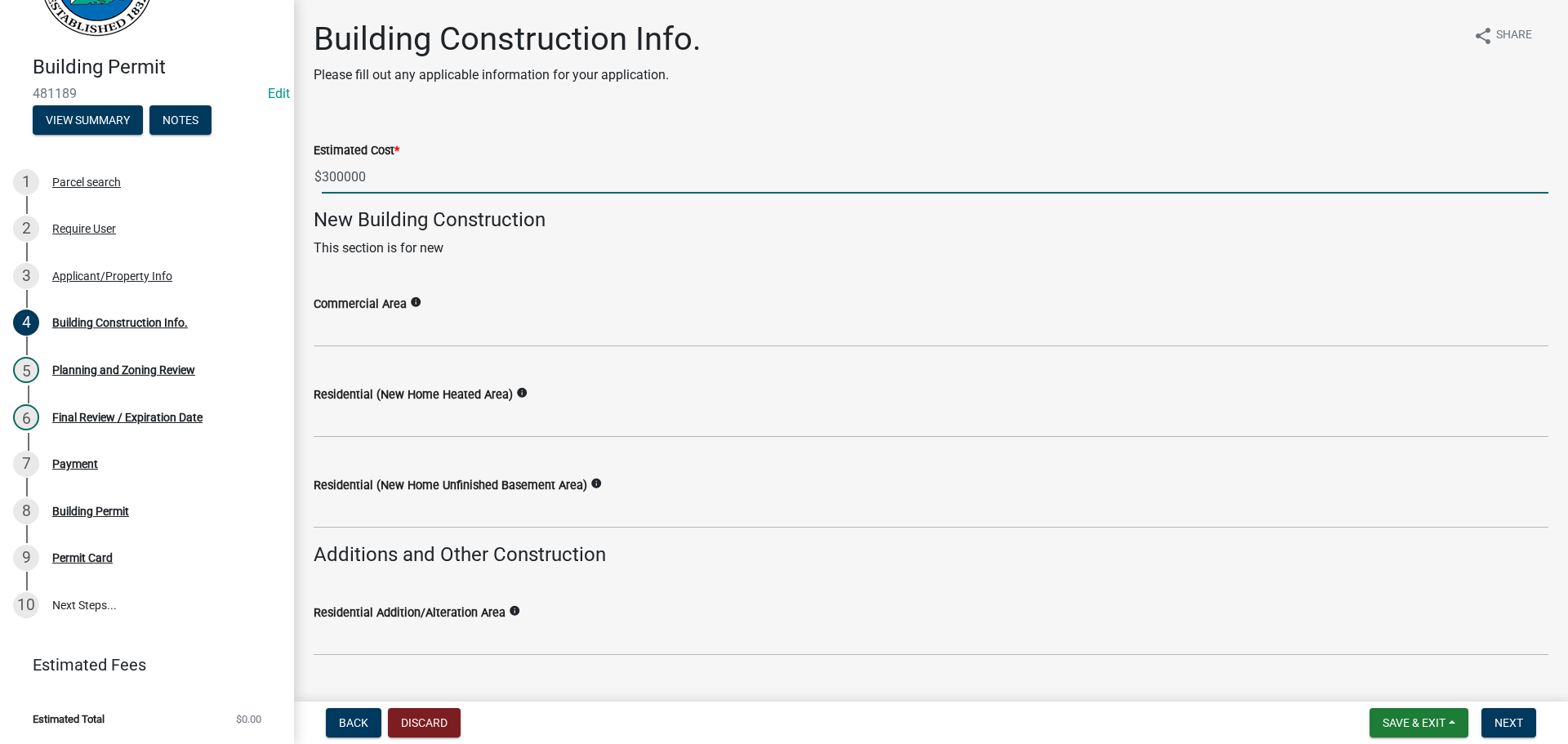
type input "300000"
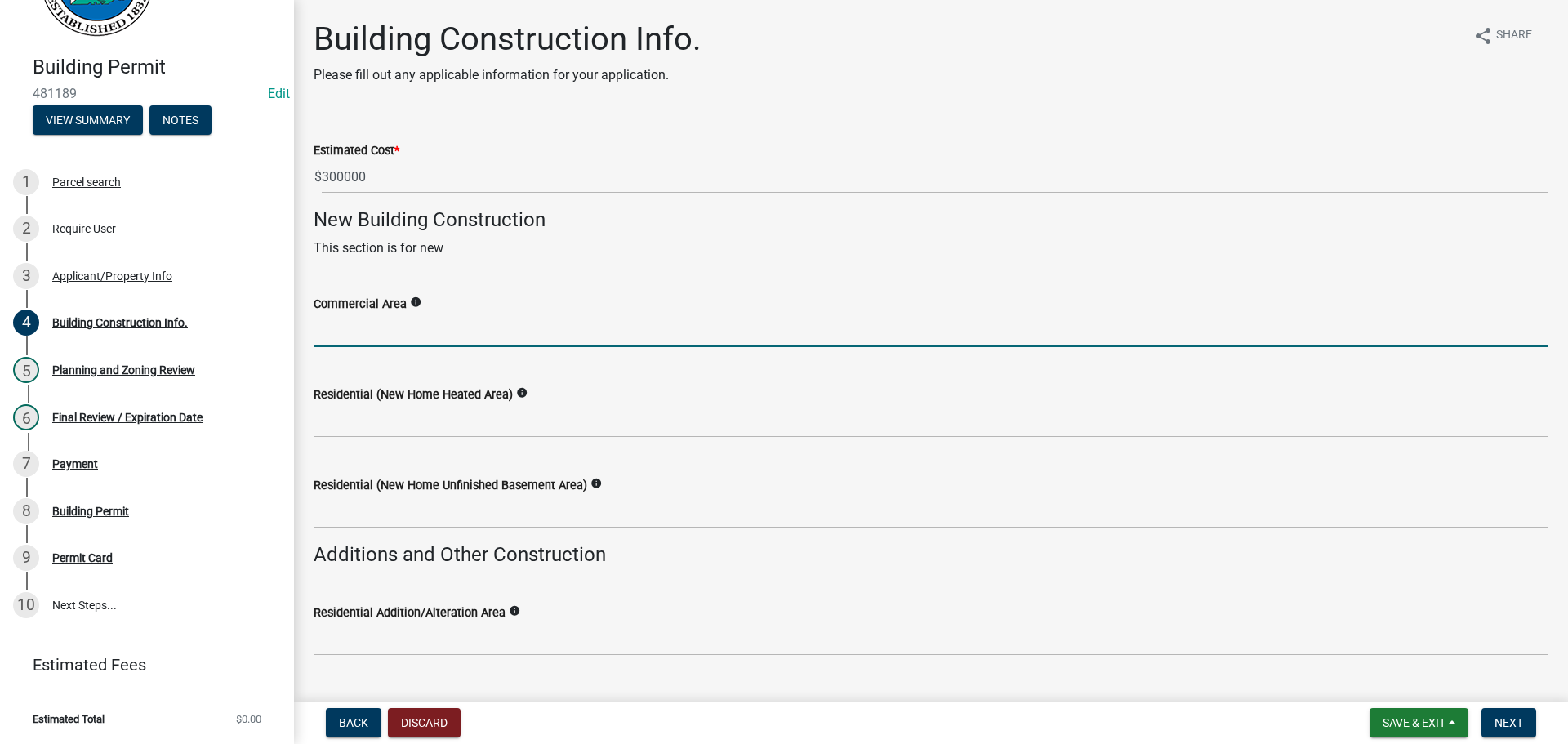
click at [462, 441] on wm-data-entity-input "Residential (New Home Heated Area) info" at bounding box center [930, 407] width 1234 height 91
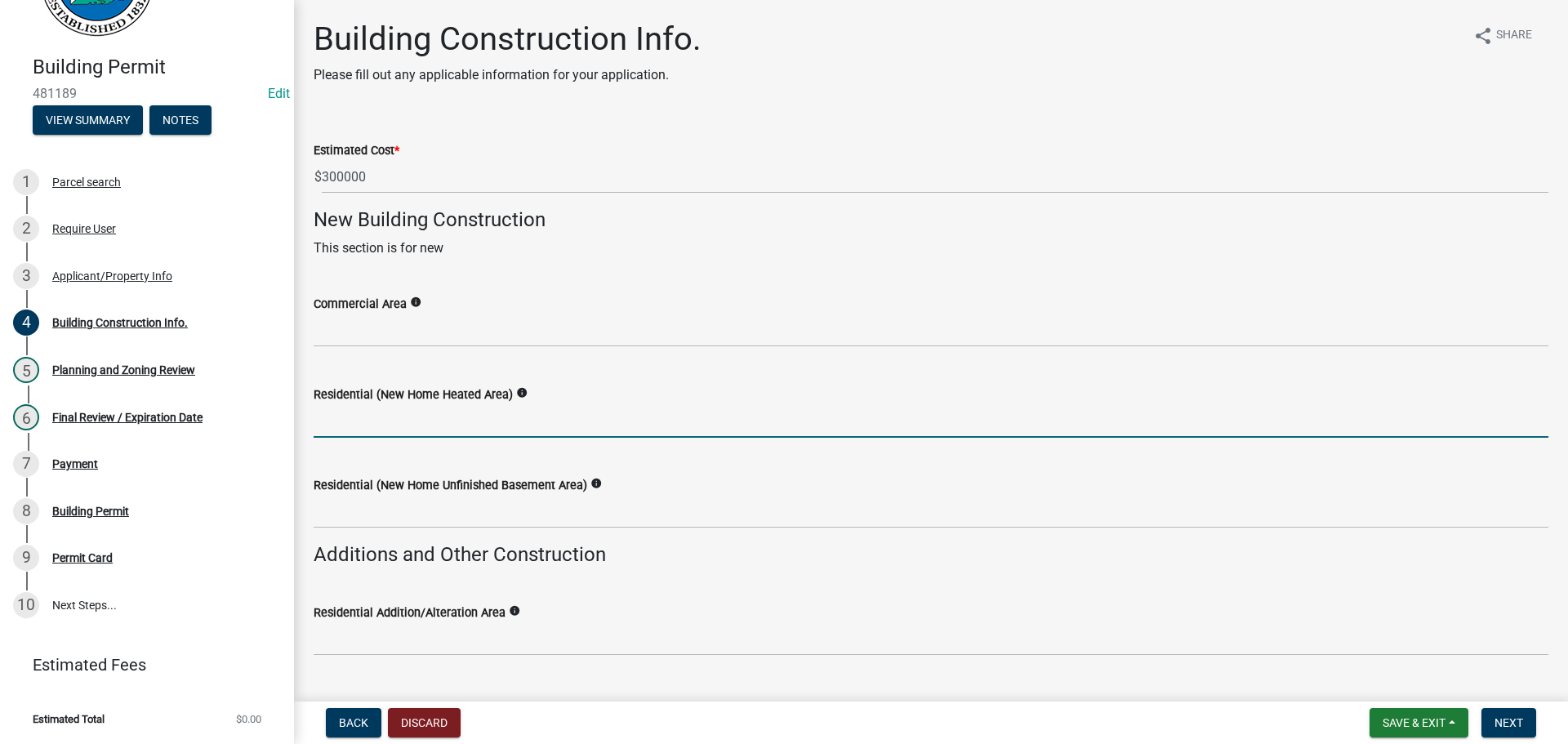
click at [470, 421] on input "text" at bounding box center [930, 421] width 1234 height 34
type input "1900"
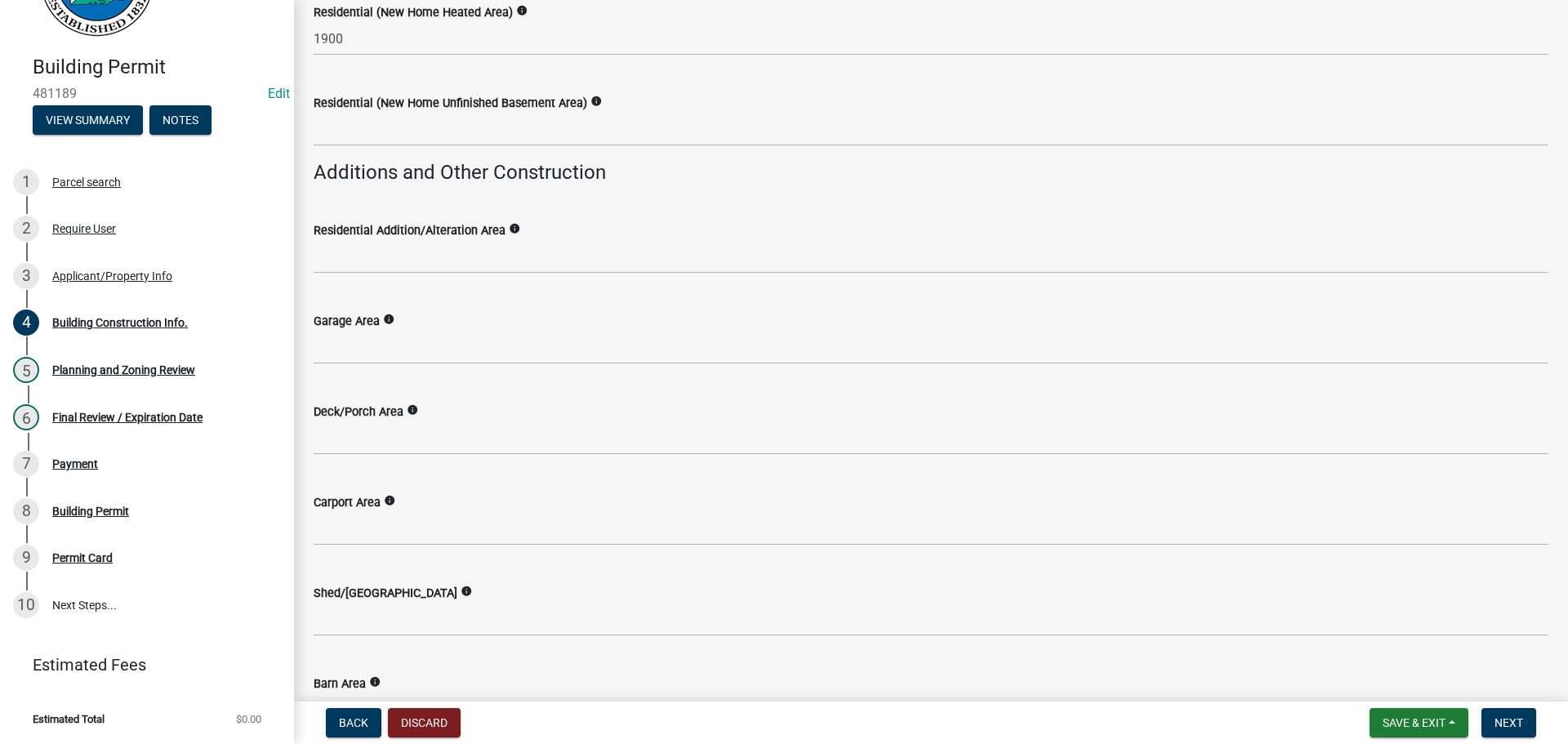
scroll to position [414, 0]
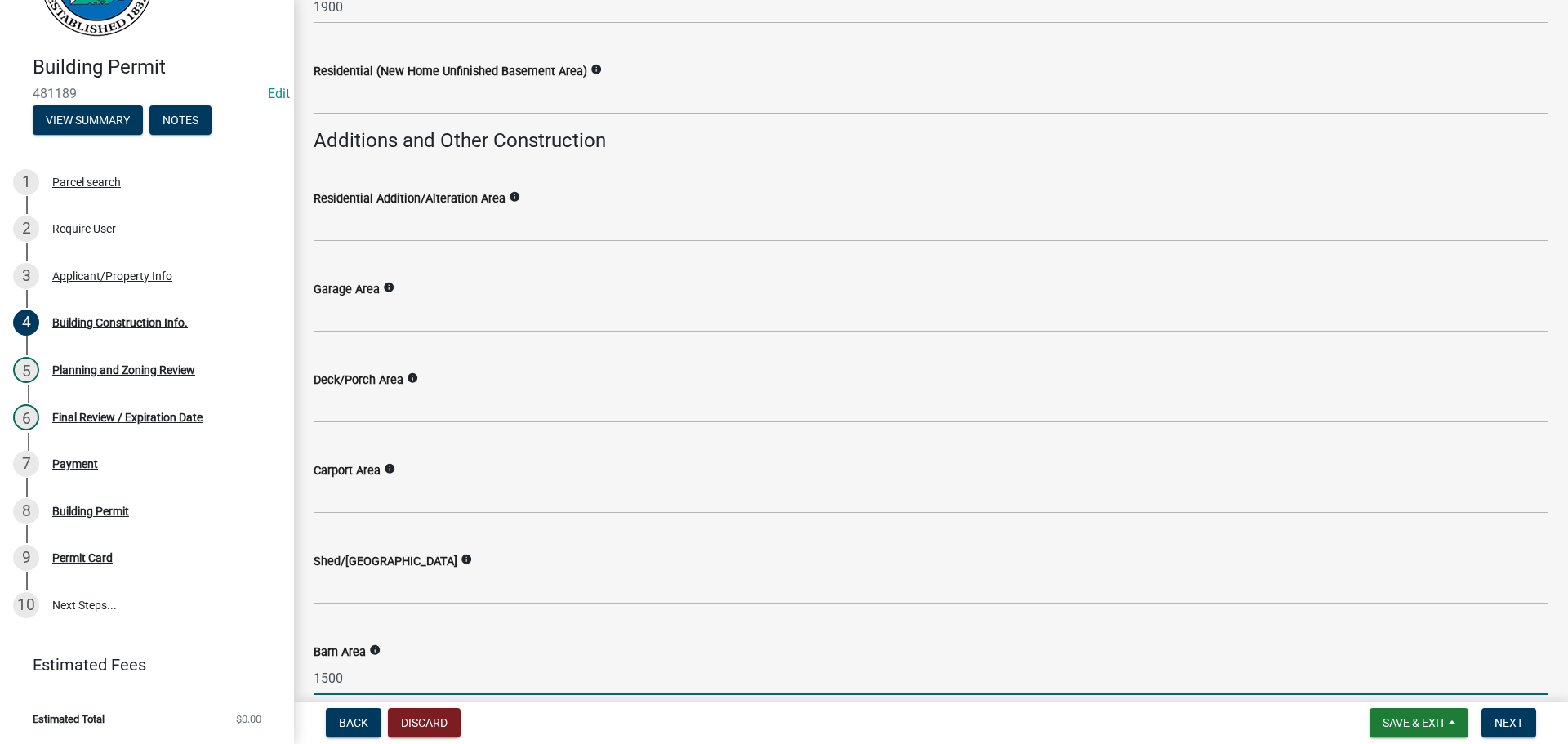
type input "1500"
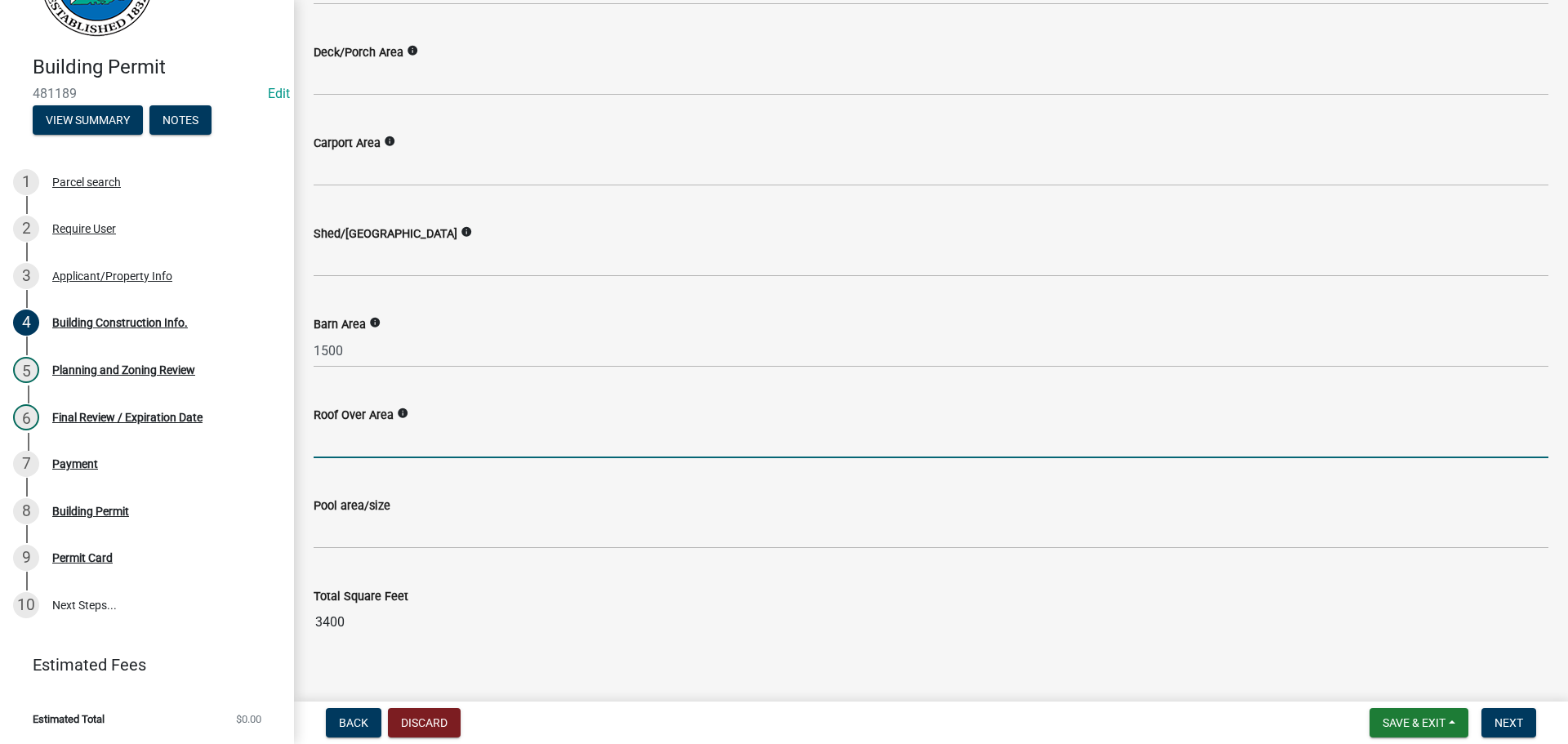
scroll to position [763, 0]
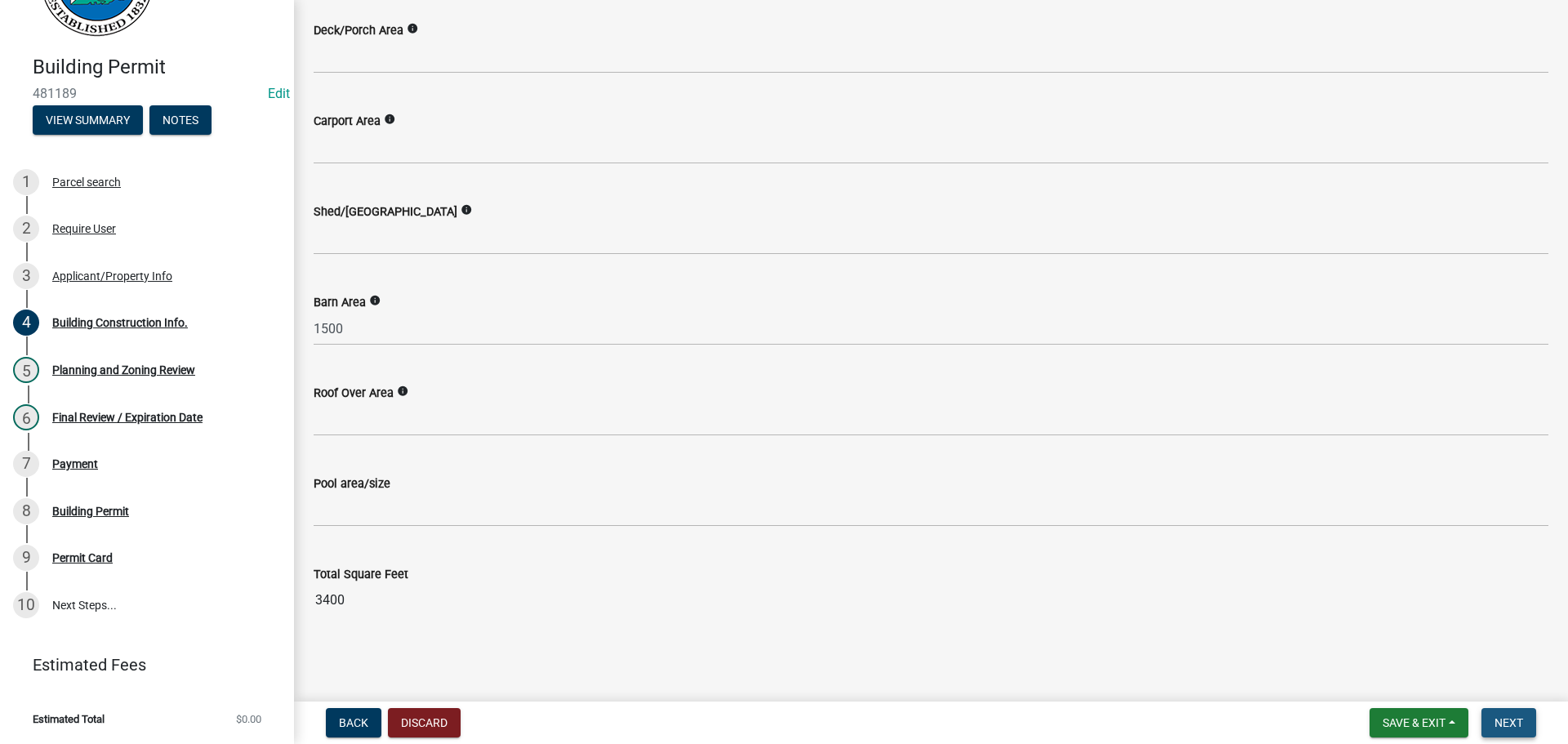
click at [1508, 721] on span "Next" at bounding box center [1508, 722] width 29 height 13
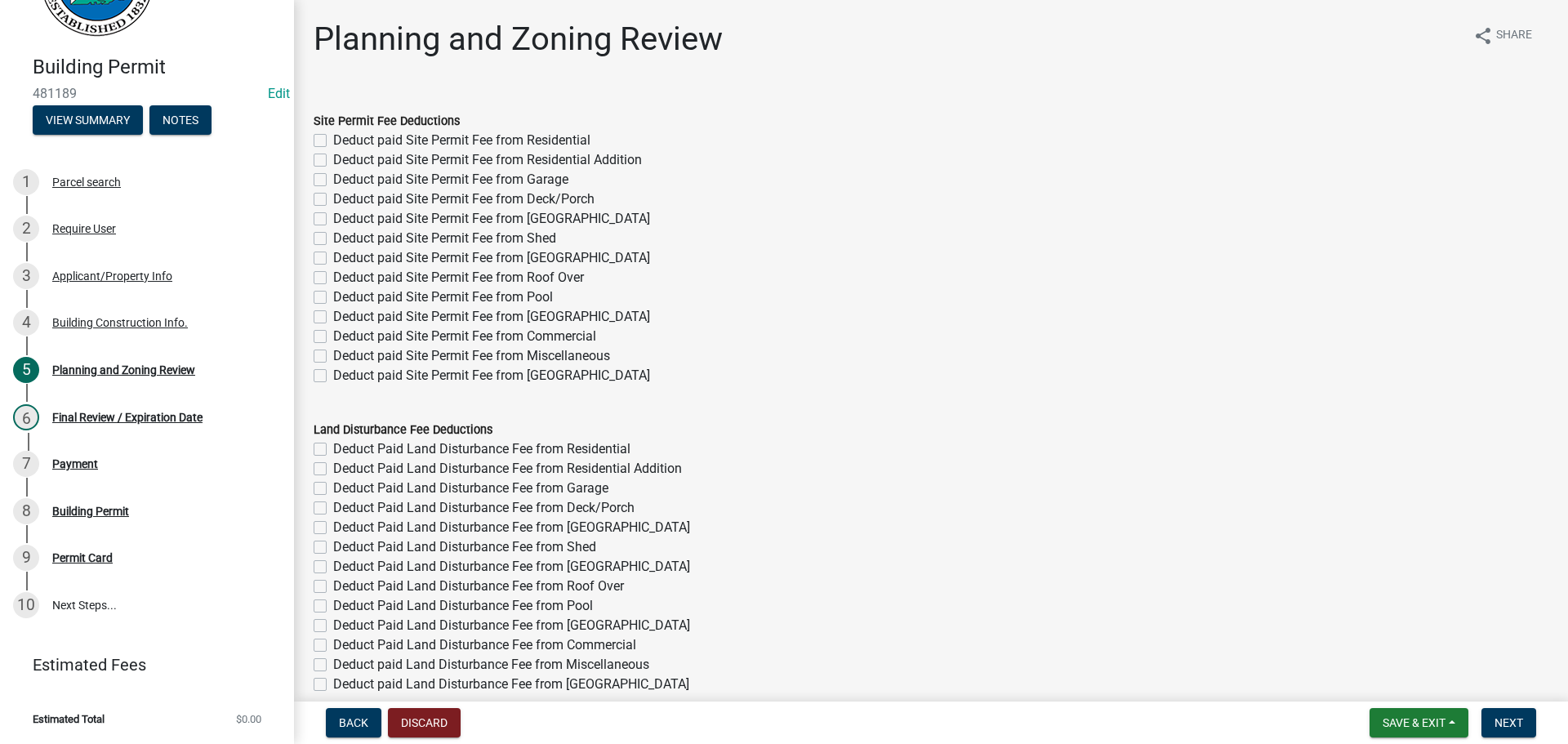
click at [574, 143] on label "Deduct paid Site Permit Fee from Residential" at bounding box center [462, 140] width 257 height 20
click at [344, 141] on input "Deduct paid Site Permit Fee from Residential" at bounding box center [339, 136] width 10 height 10
checkbox input "true"
checkbox input "false"
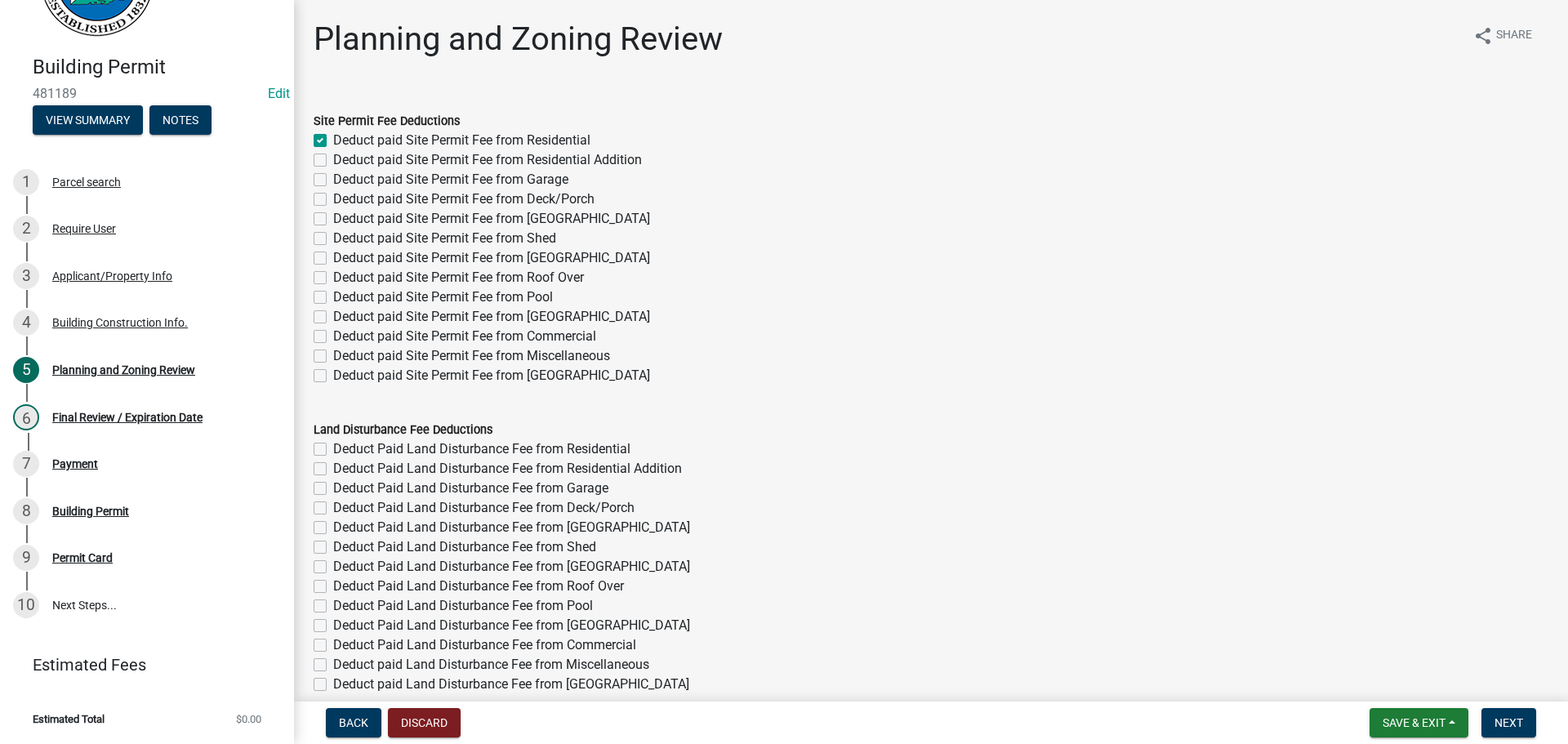
checkbox input "false"
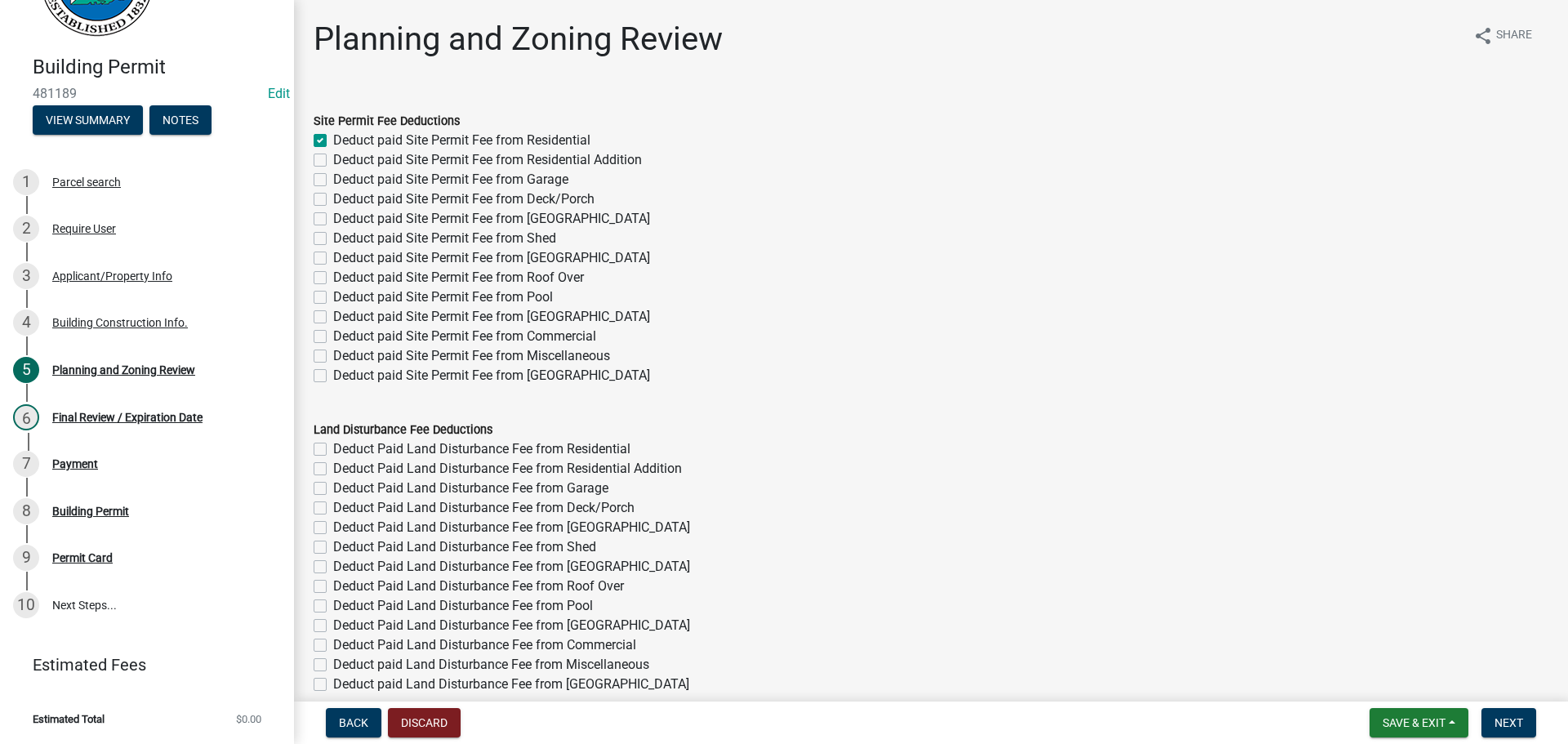
checkbox input "false"
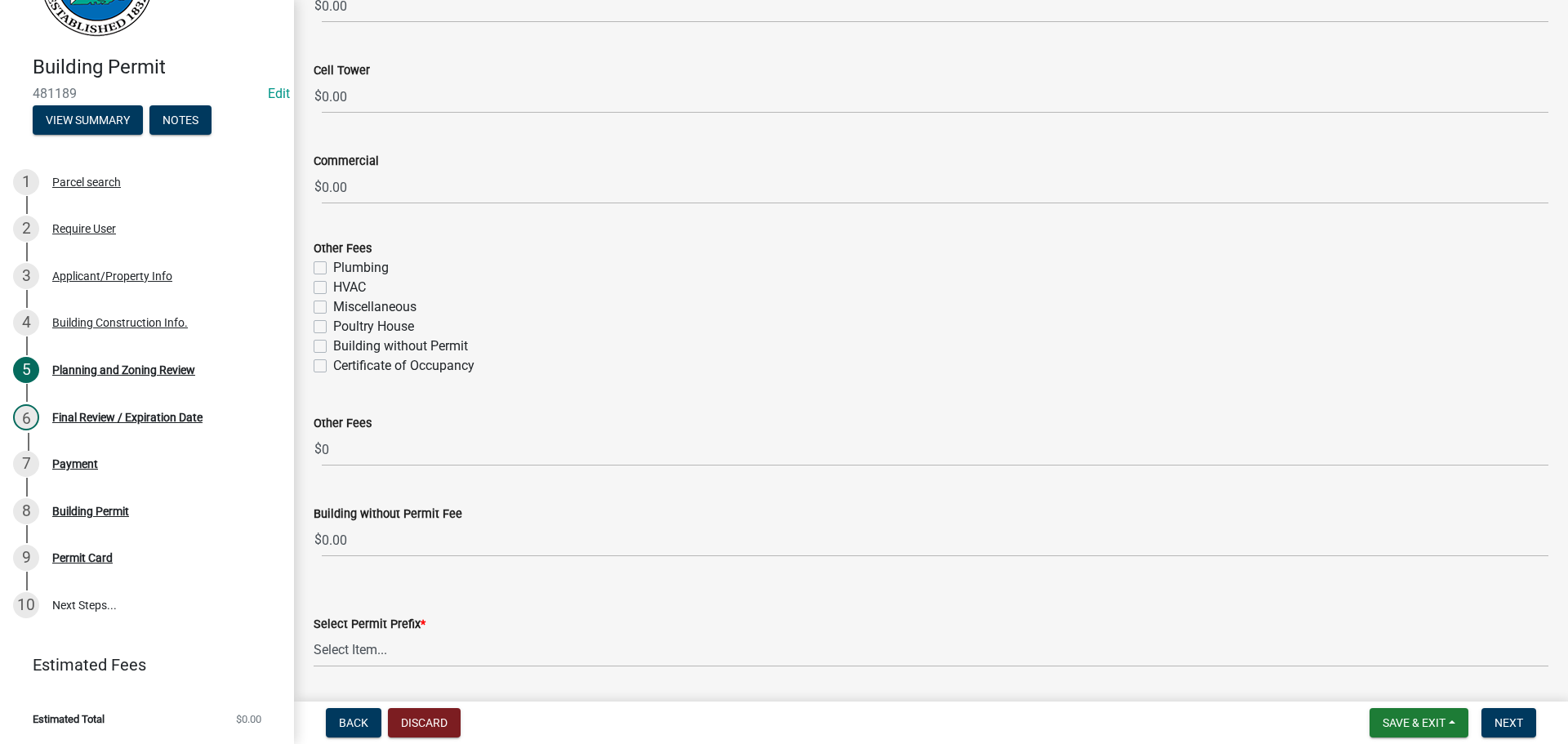
scroll to position [2939, 0]
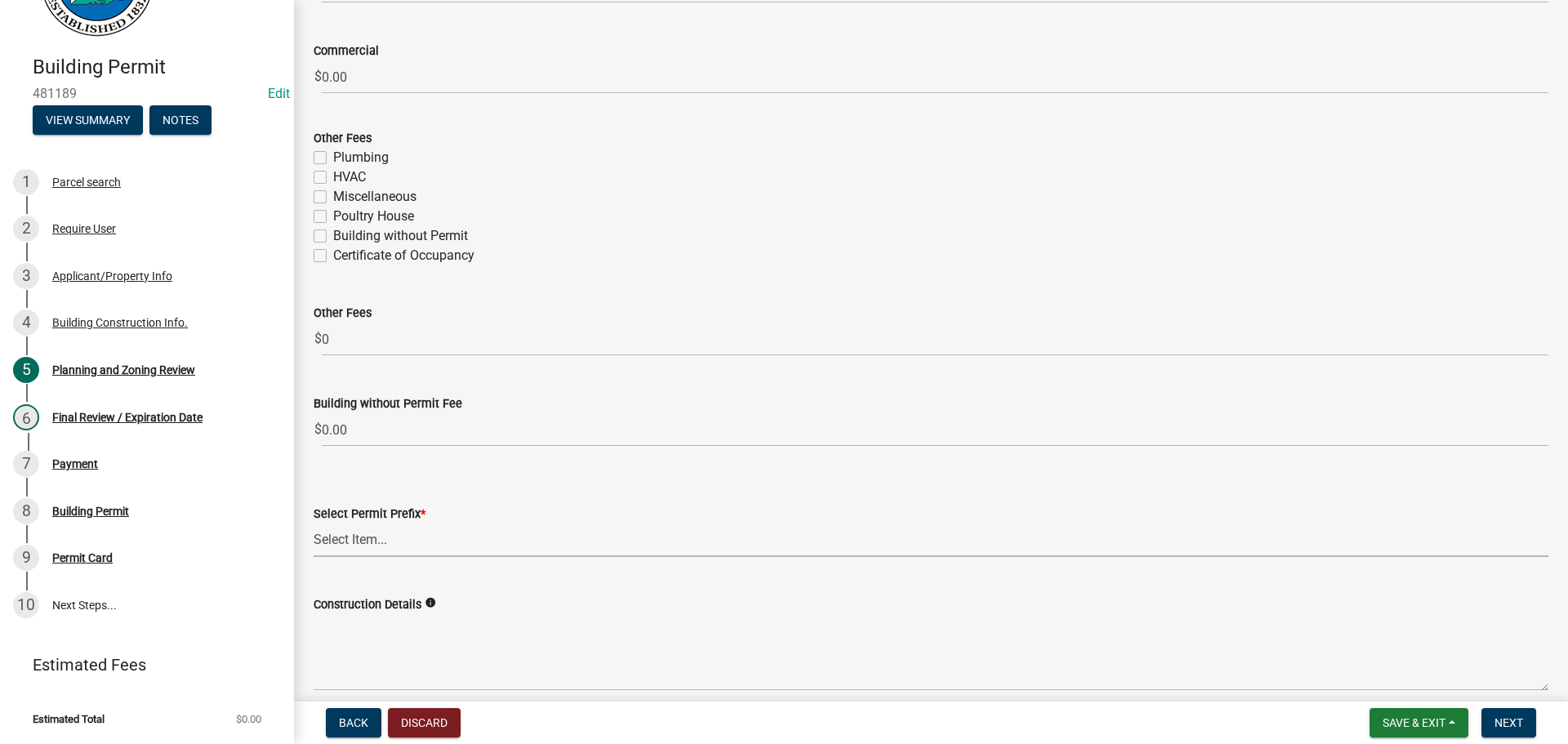
click at [413, 548] on select "Select Item... RES COMM MB LAND POOL MISC CELL TOWER - NEW CELL TOWER - ADD ON" at bounding box center [930, 540] width 1234 height 34
click at [314, 523] on select "Select Item... RES COMM MB LAND POOL MISC CELL TOWER - NEW CELL TOWER - ADD ON" at bounding box center [930, 540] width 1234 height 34
select select "b5c39336-92b9-49ce-a0a5-4e9e9babf743"
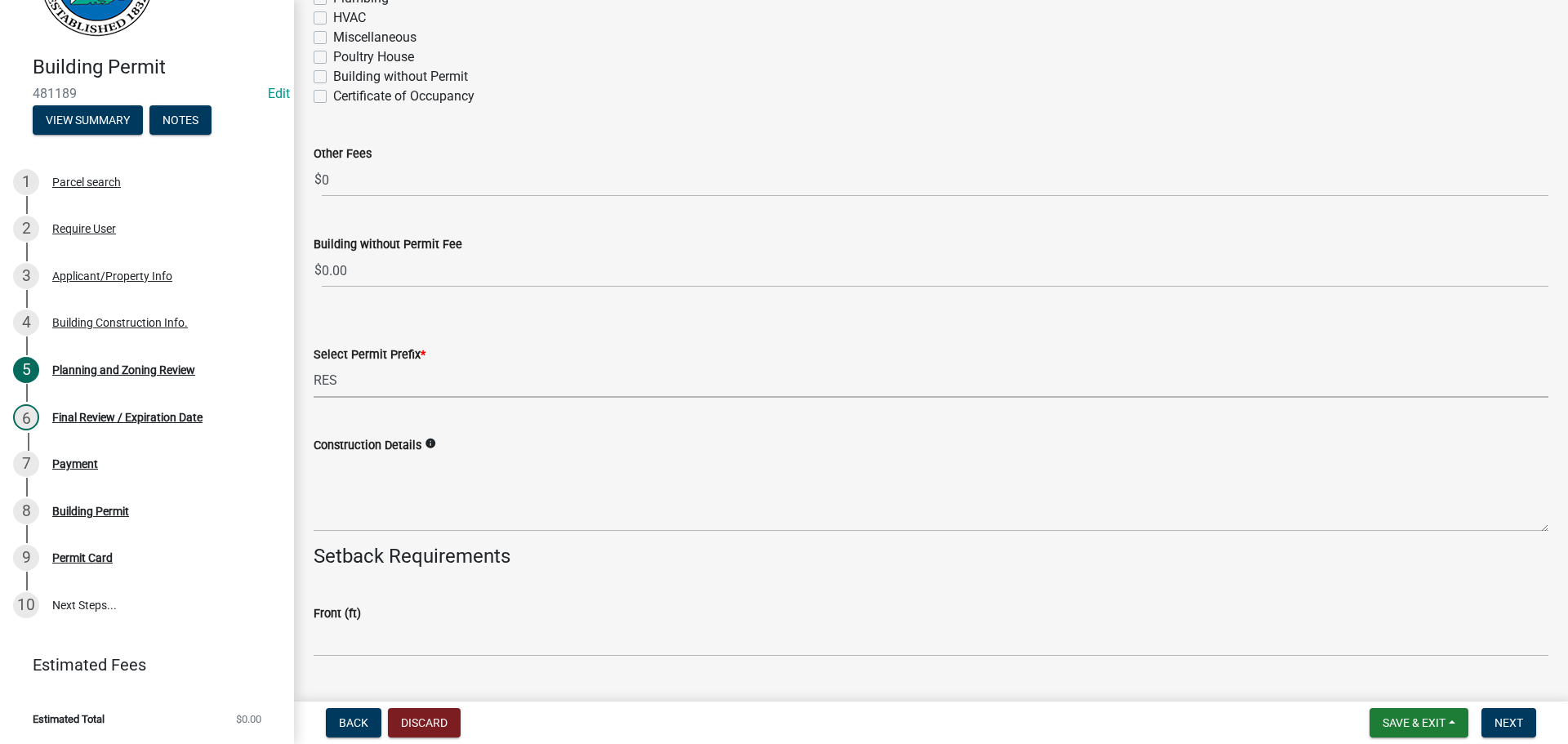
scroll to position [3102, 0]
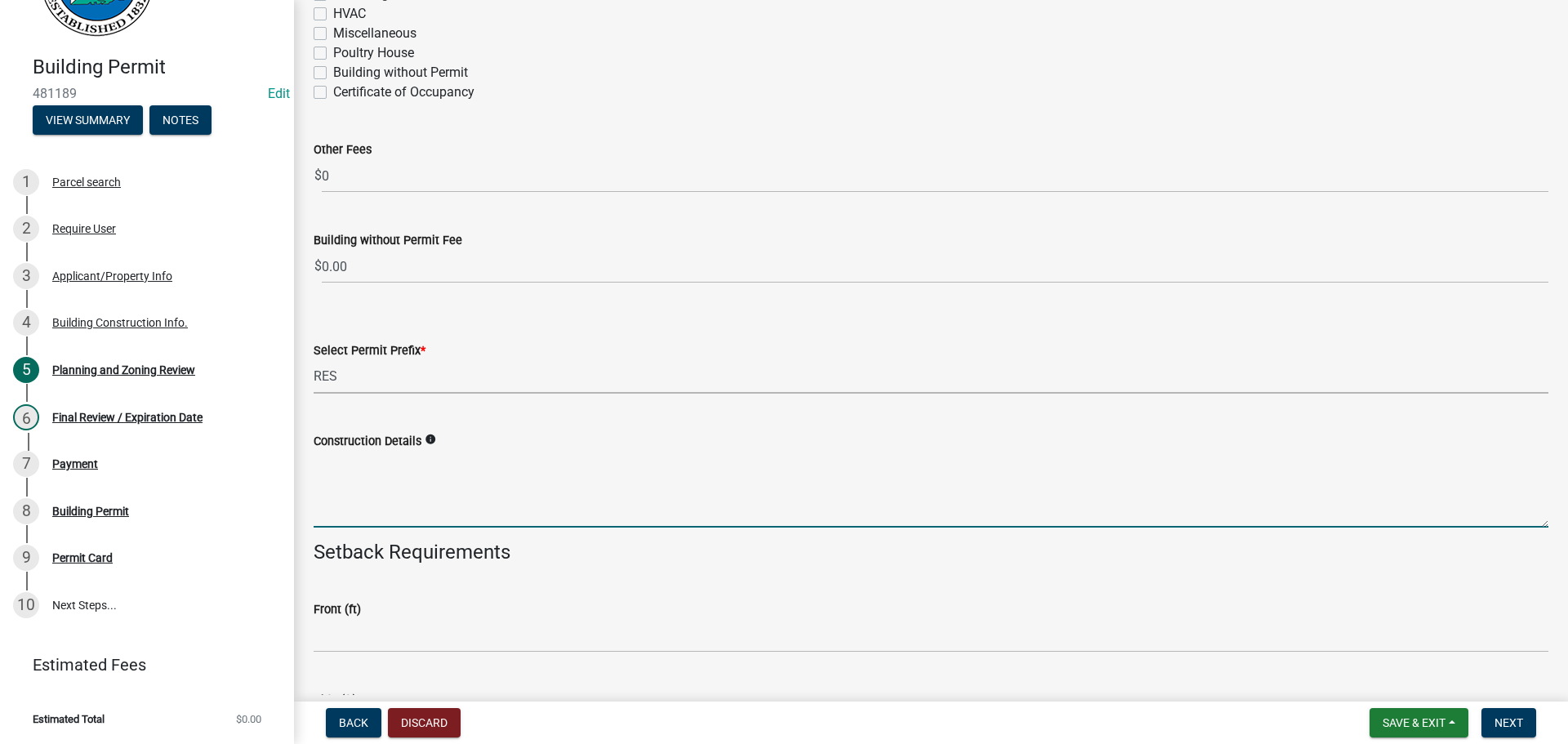
click at [496, 481] on textarea "Construction Details" at bounding box center [930, 488] width 1234 height 77
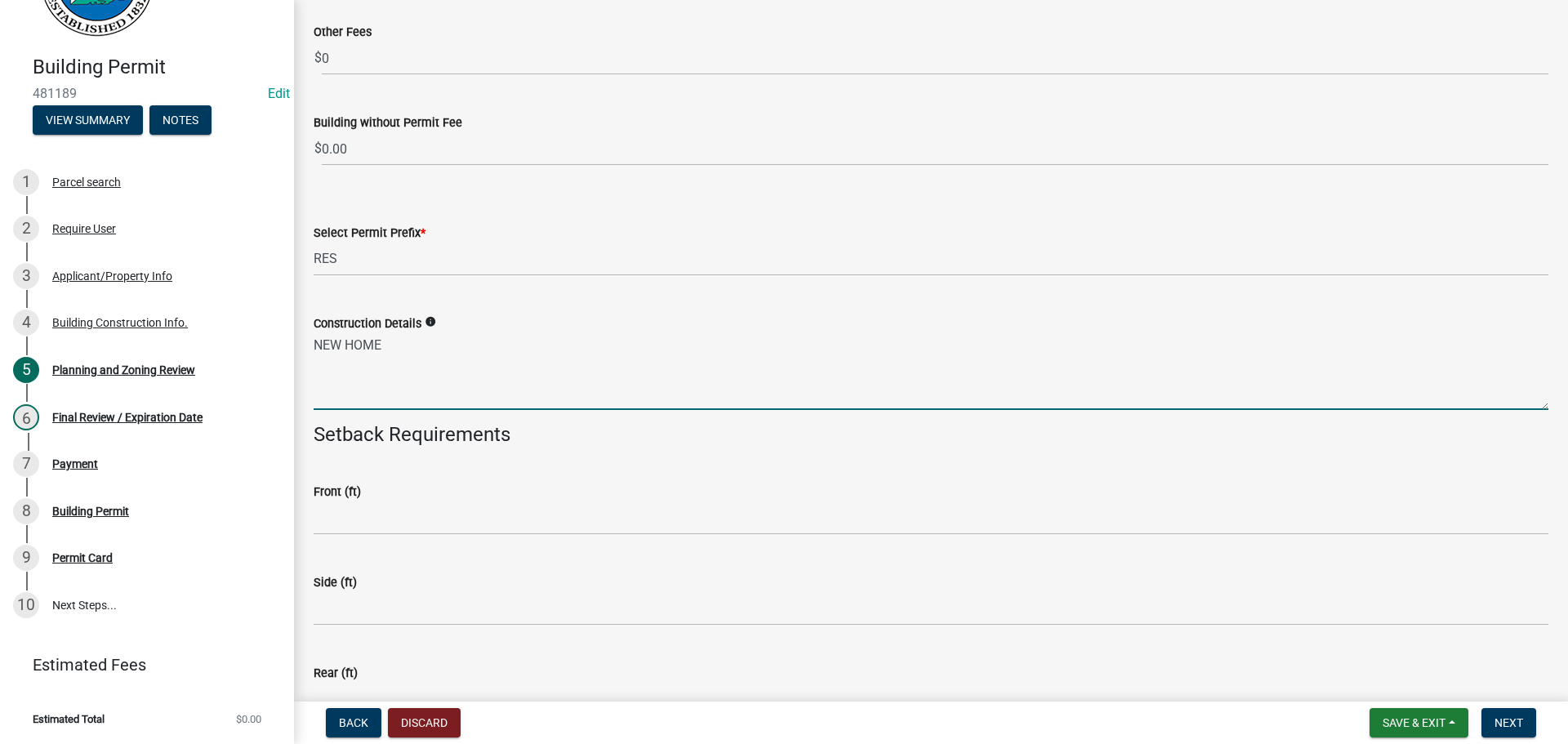
scroll to position [3429, 0]
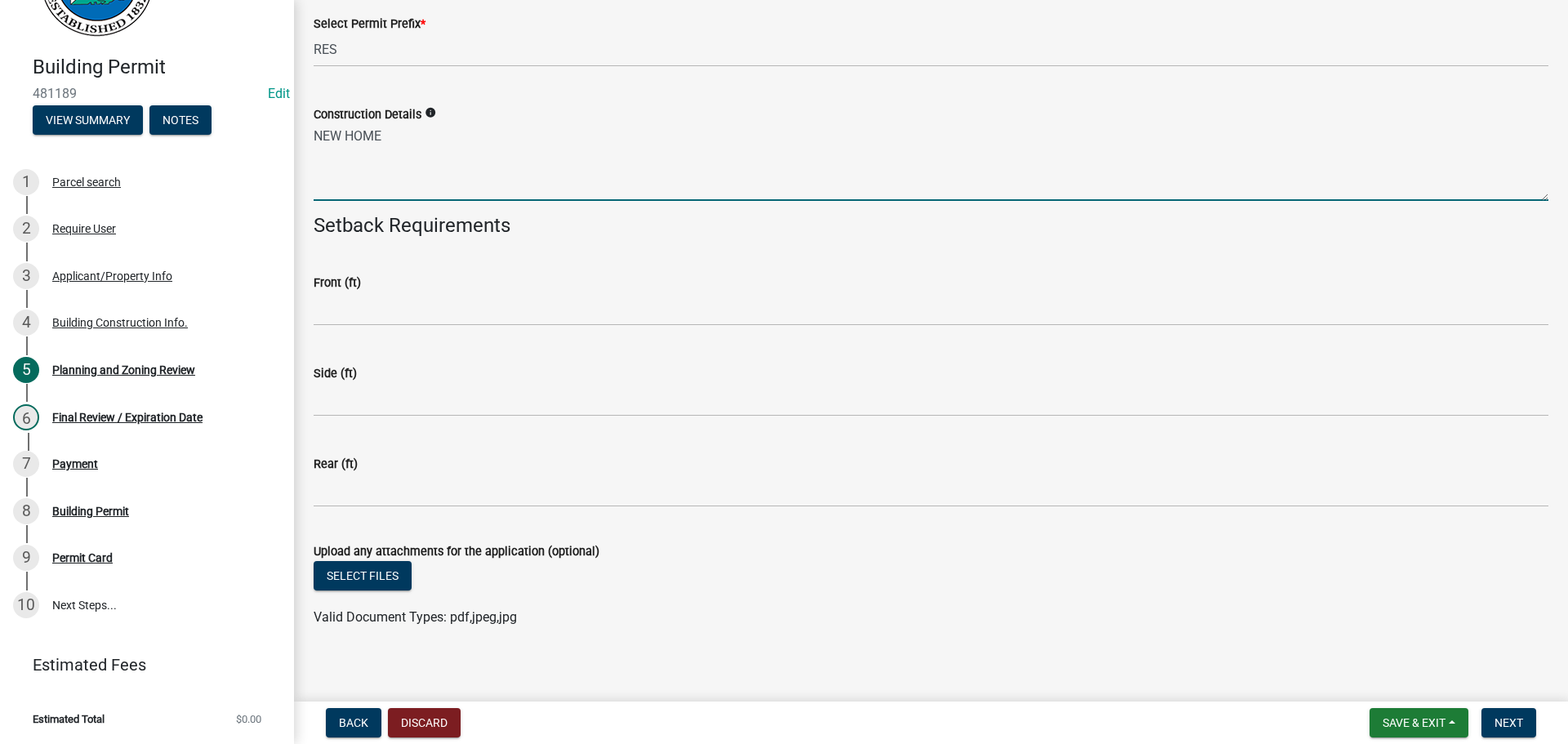
type textarea "NEW HOME"
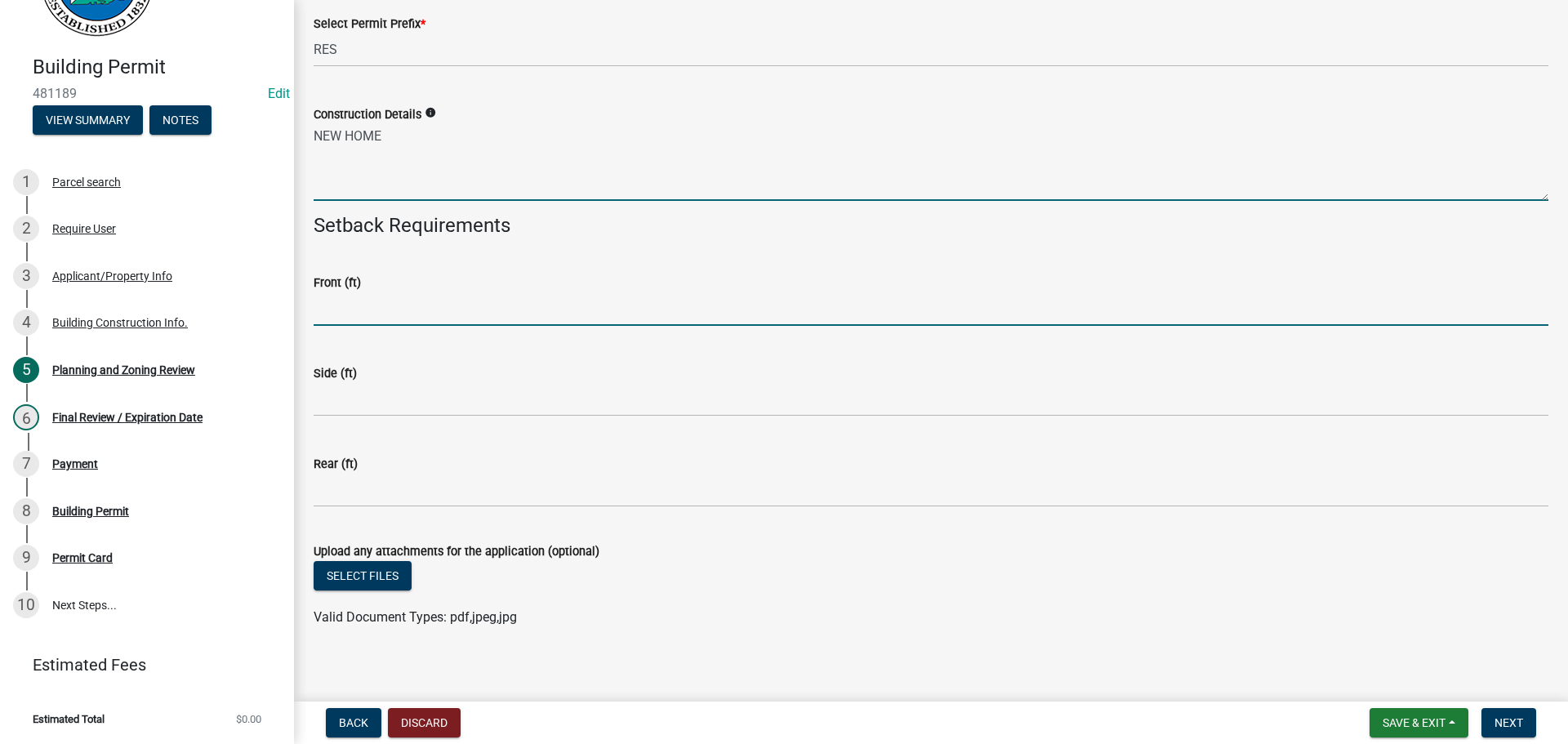
click at [413, 320] on input "text" at bounding box center [930, 308] width 1234 height 34
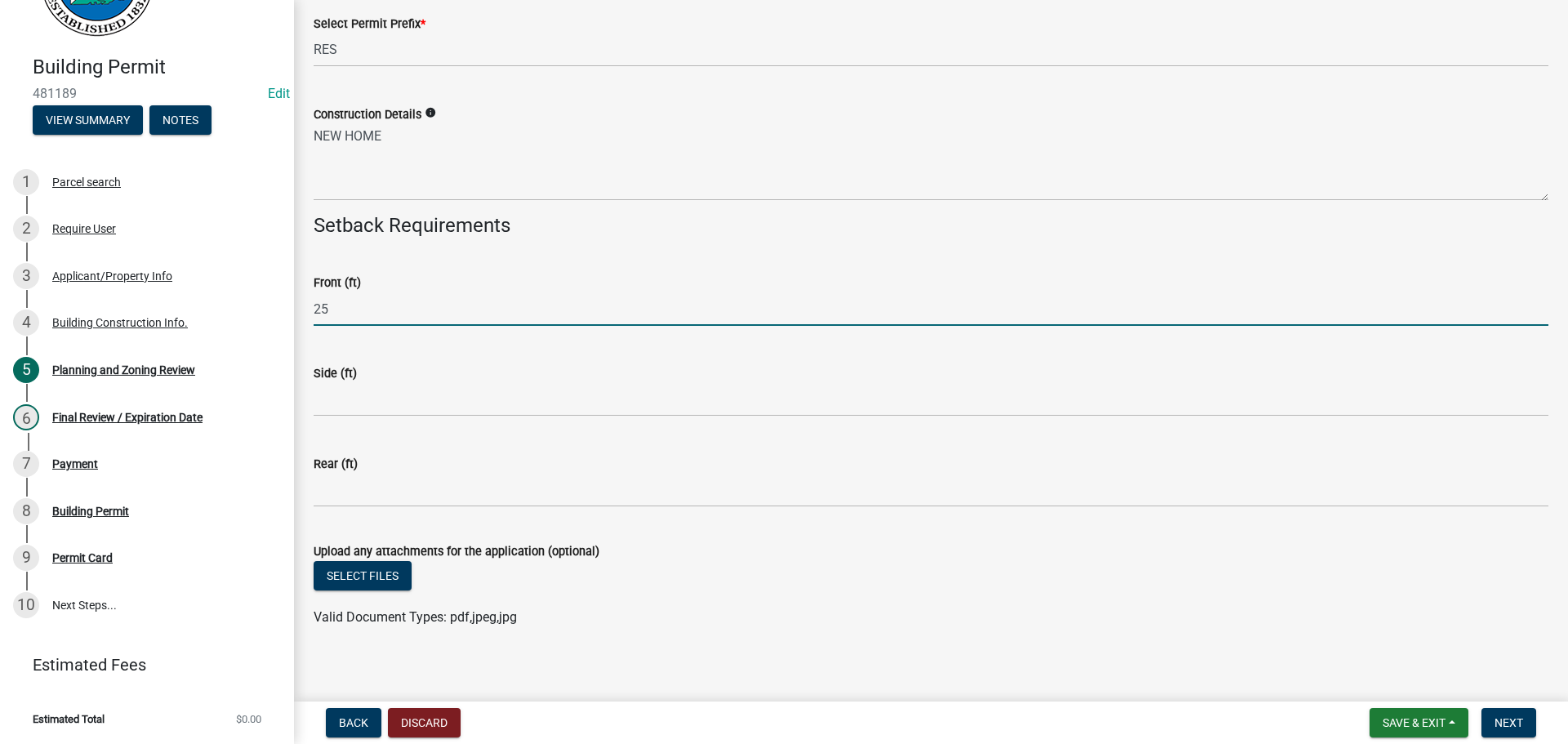
type input "25"
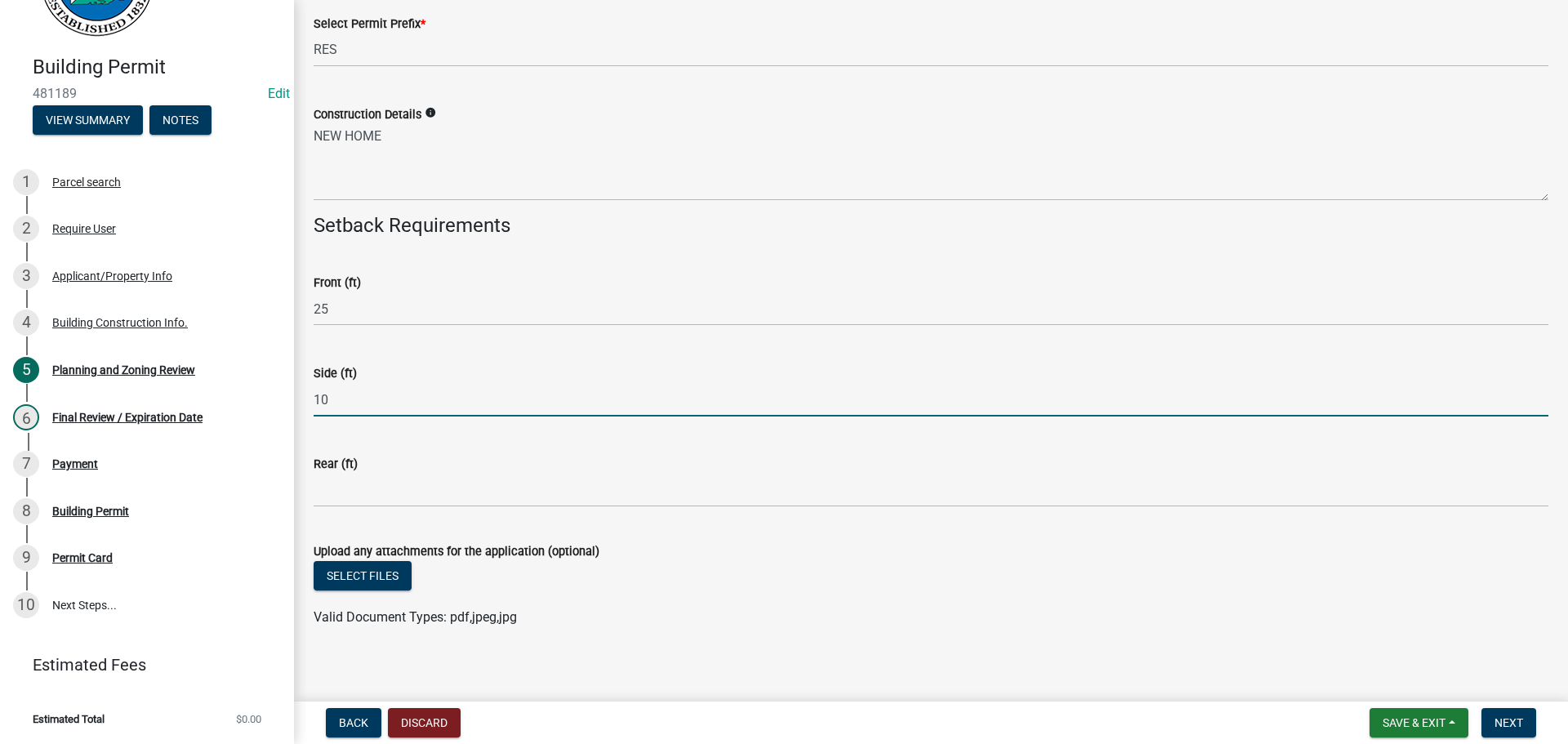
type input "10"
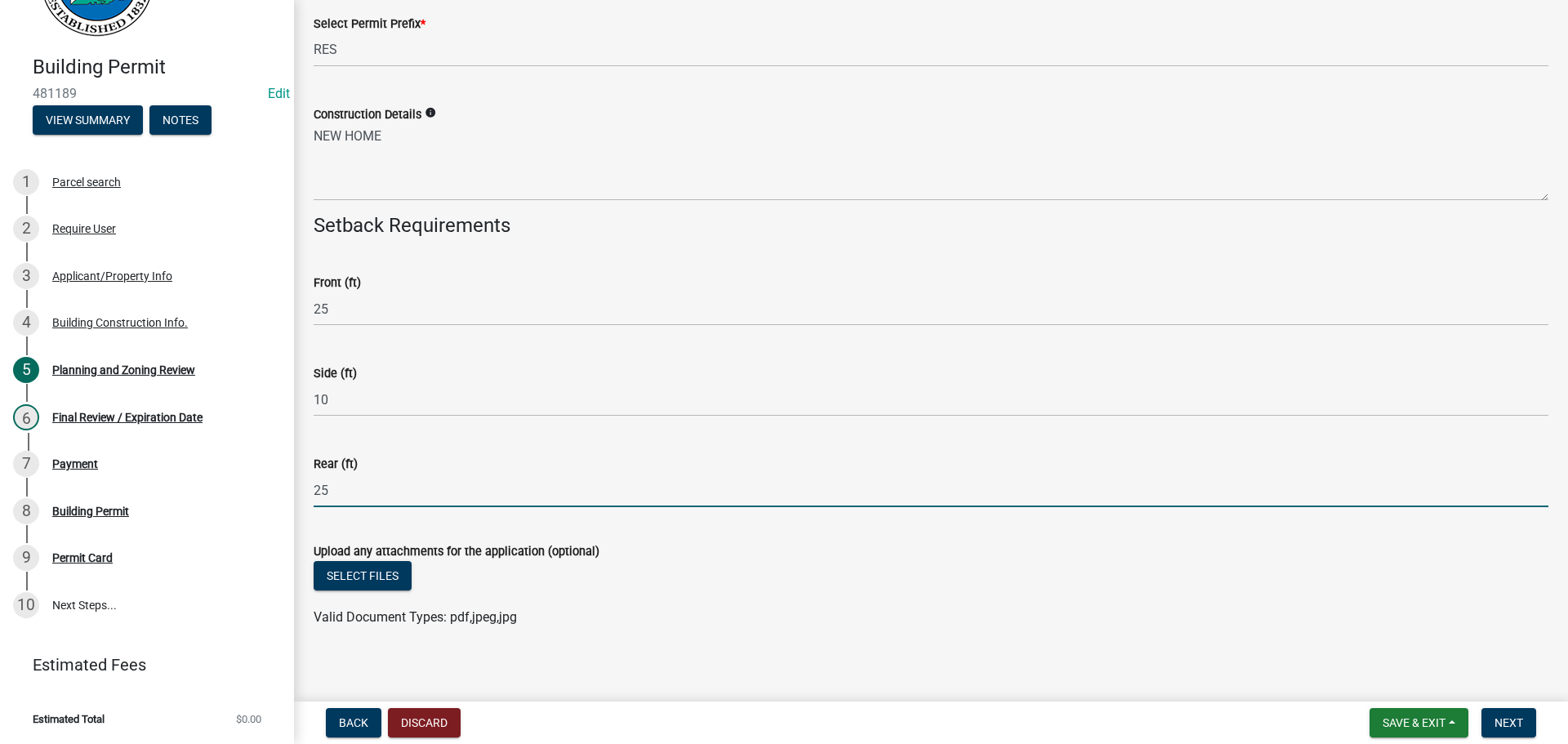
type input "25"
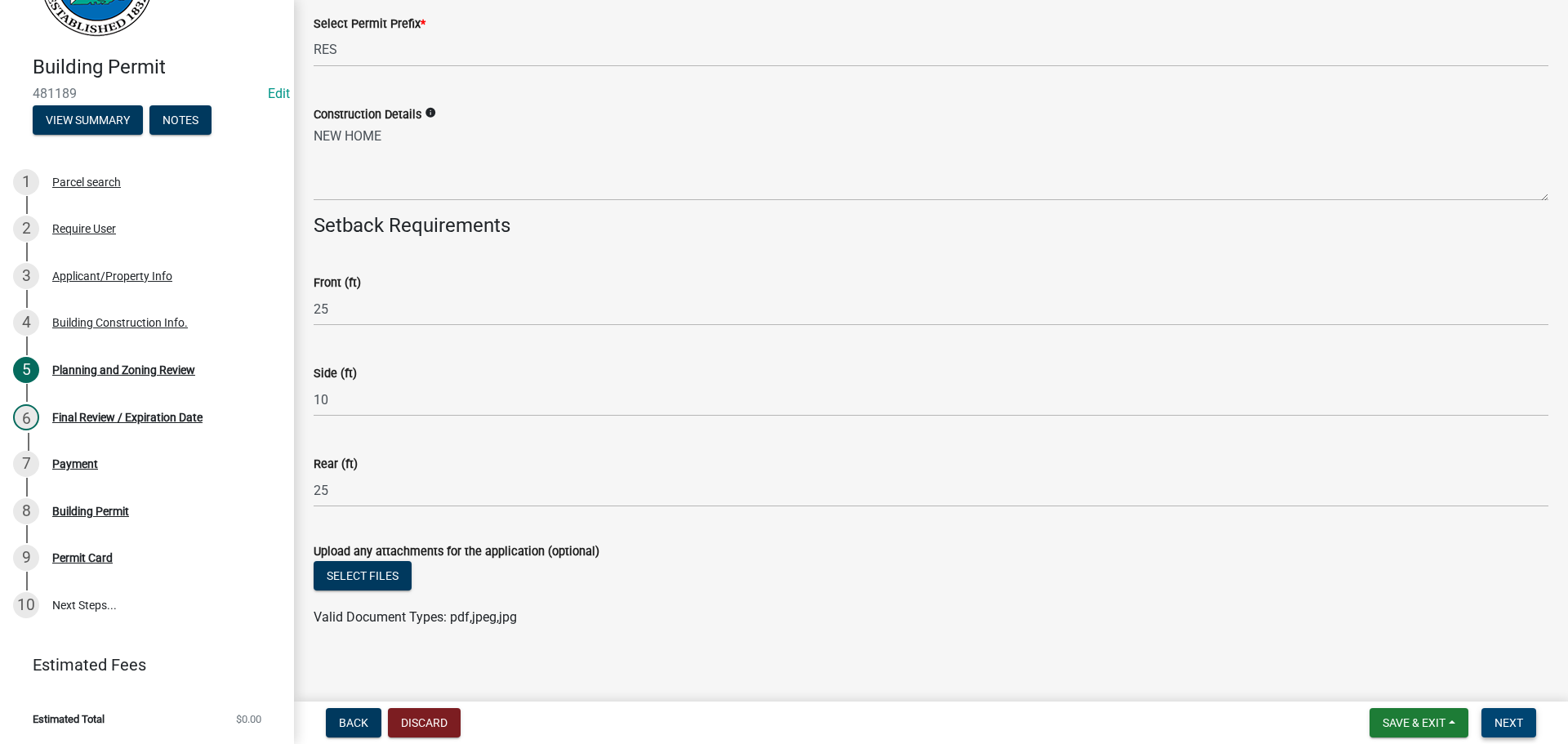
click at [1512, 717] on span "Next" at bounding box center [1508, 722] width 29 height 13
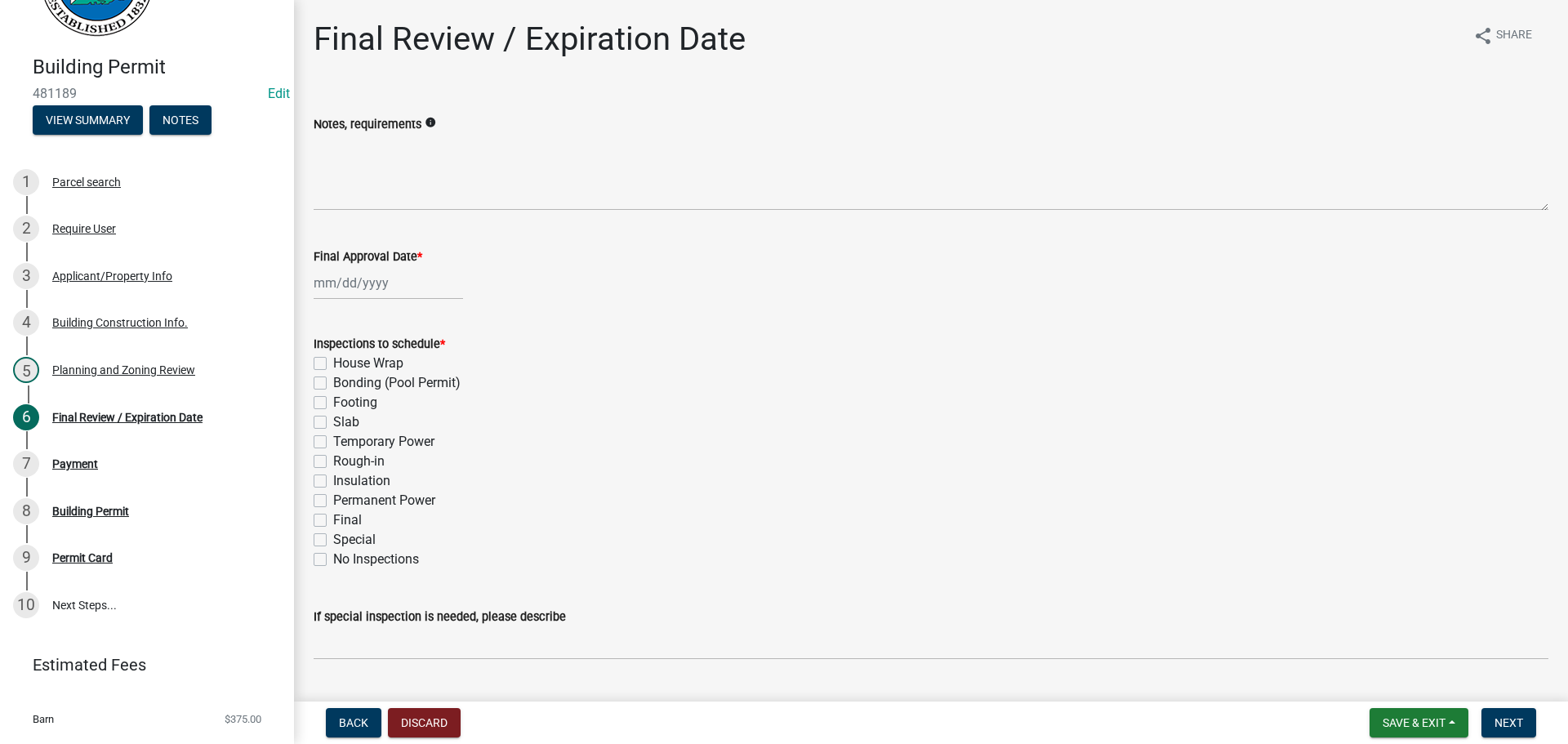
click at [350, 412] on label "Slab" at bounding box center [347, 422] width 26 height 20
click at [344, 412] on input "Slab" at bounding box center [339, 417] width 10 height 10
checkbox input "true"
checkbox input "false"
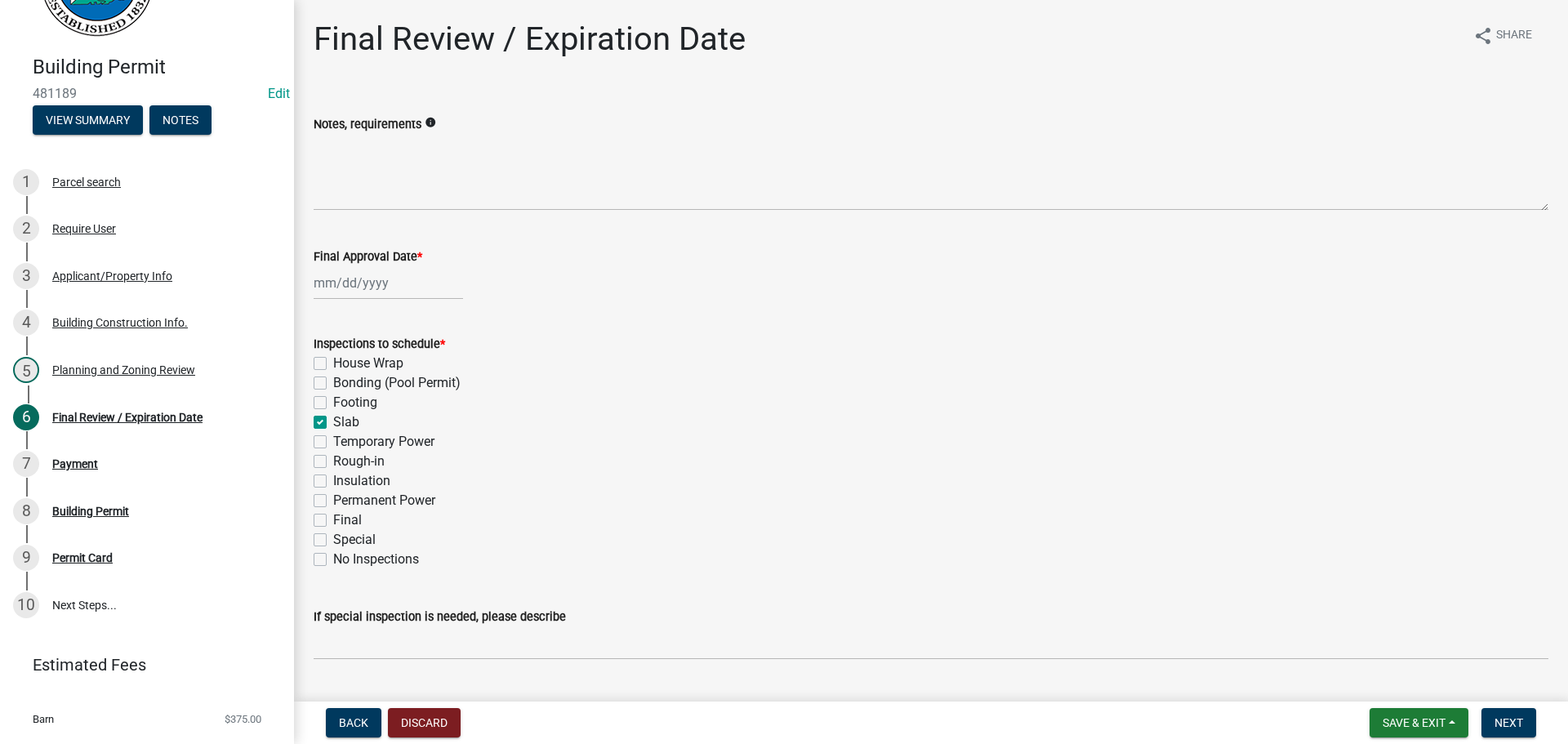
checkbox input "false"
checkbox input "true"
checkbox input "false"
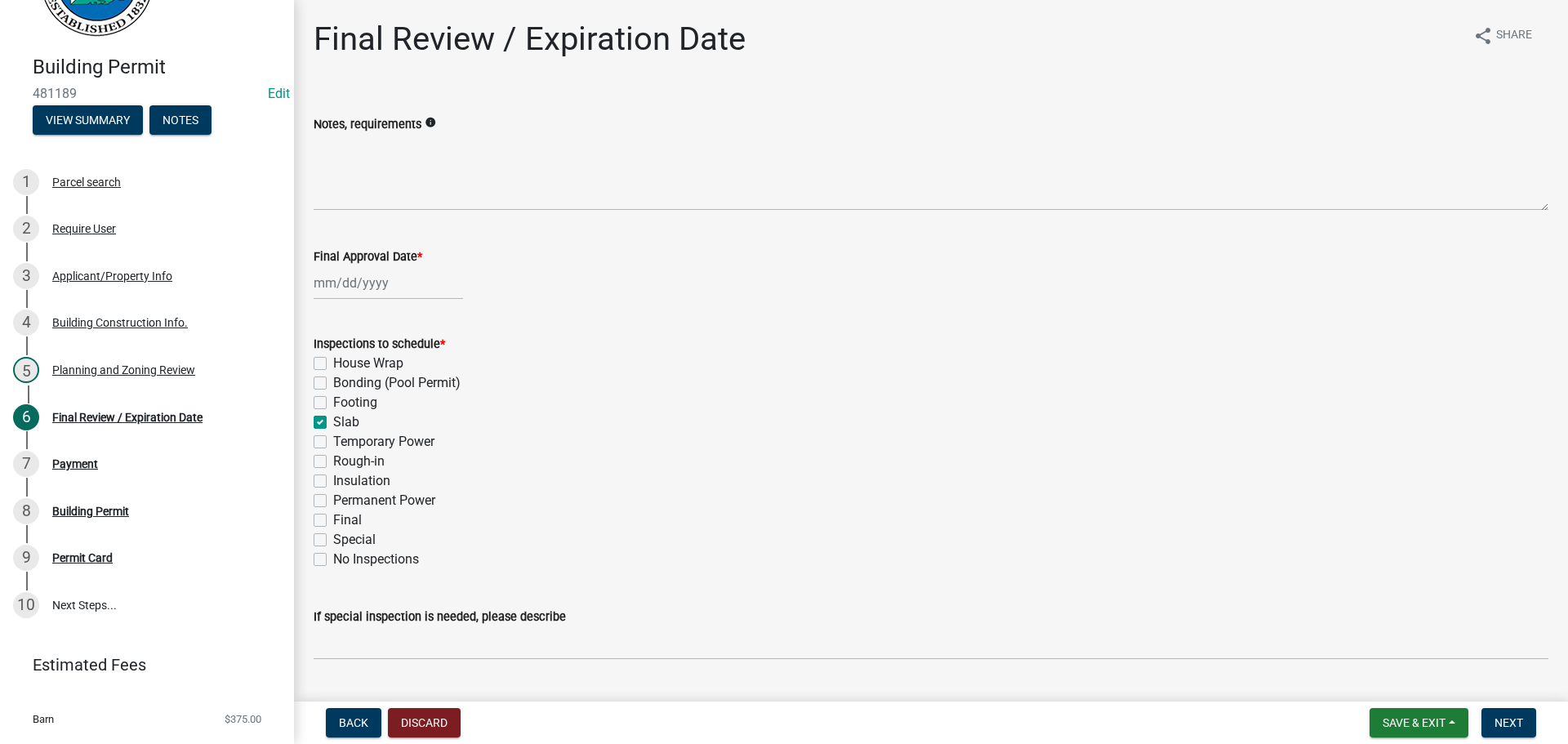
checkbox input "false"
click at [346, 419] on label "Slab" at bounding box center [347, 422] width 26 height 20
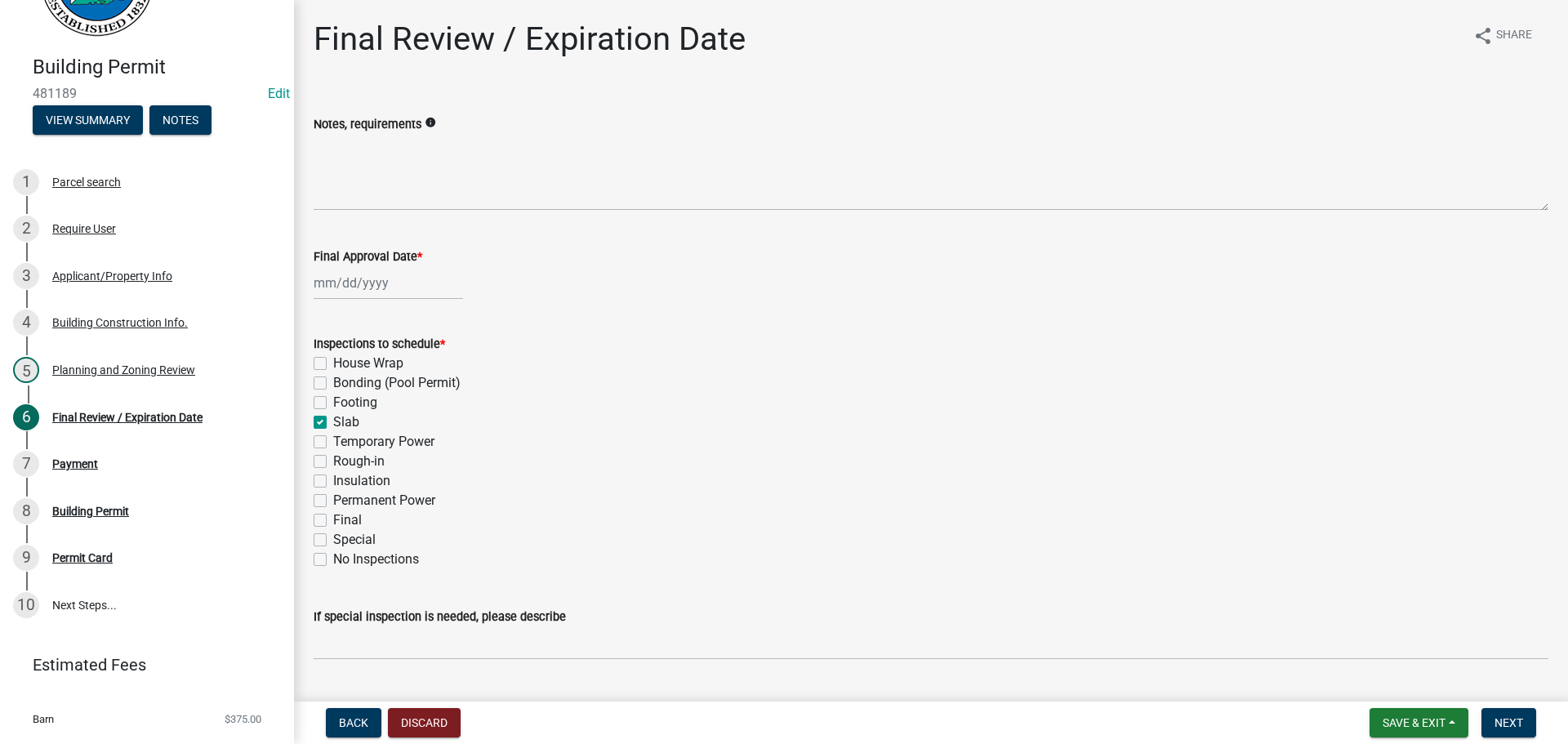
click at [344, 419] on input "Slab" at bounding box center [339, 417] width 10 height 10
checkbox input "false"
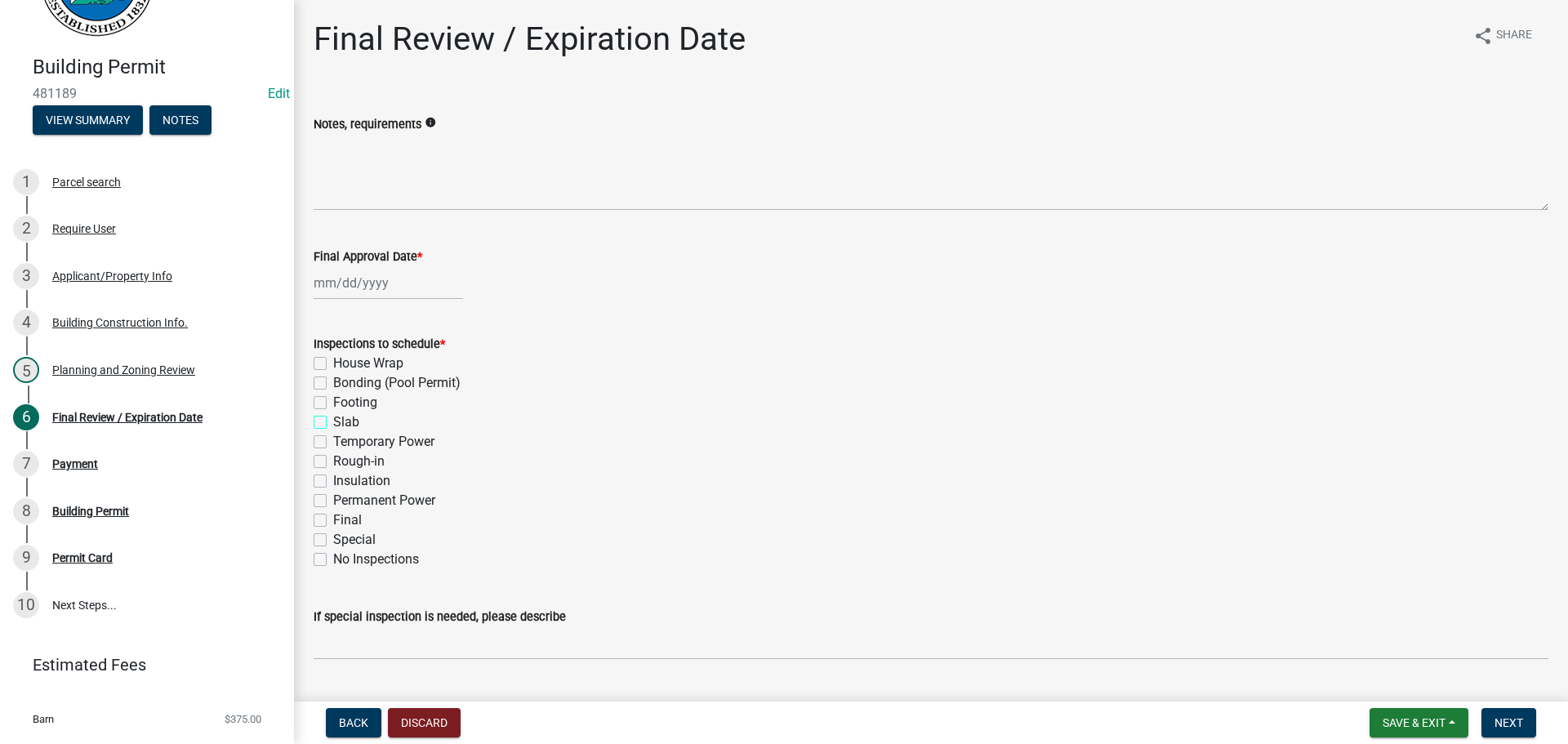
checkbox input "false"
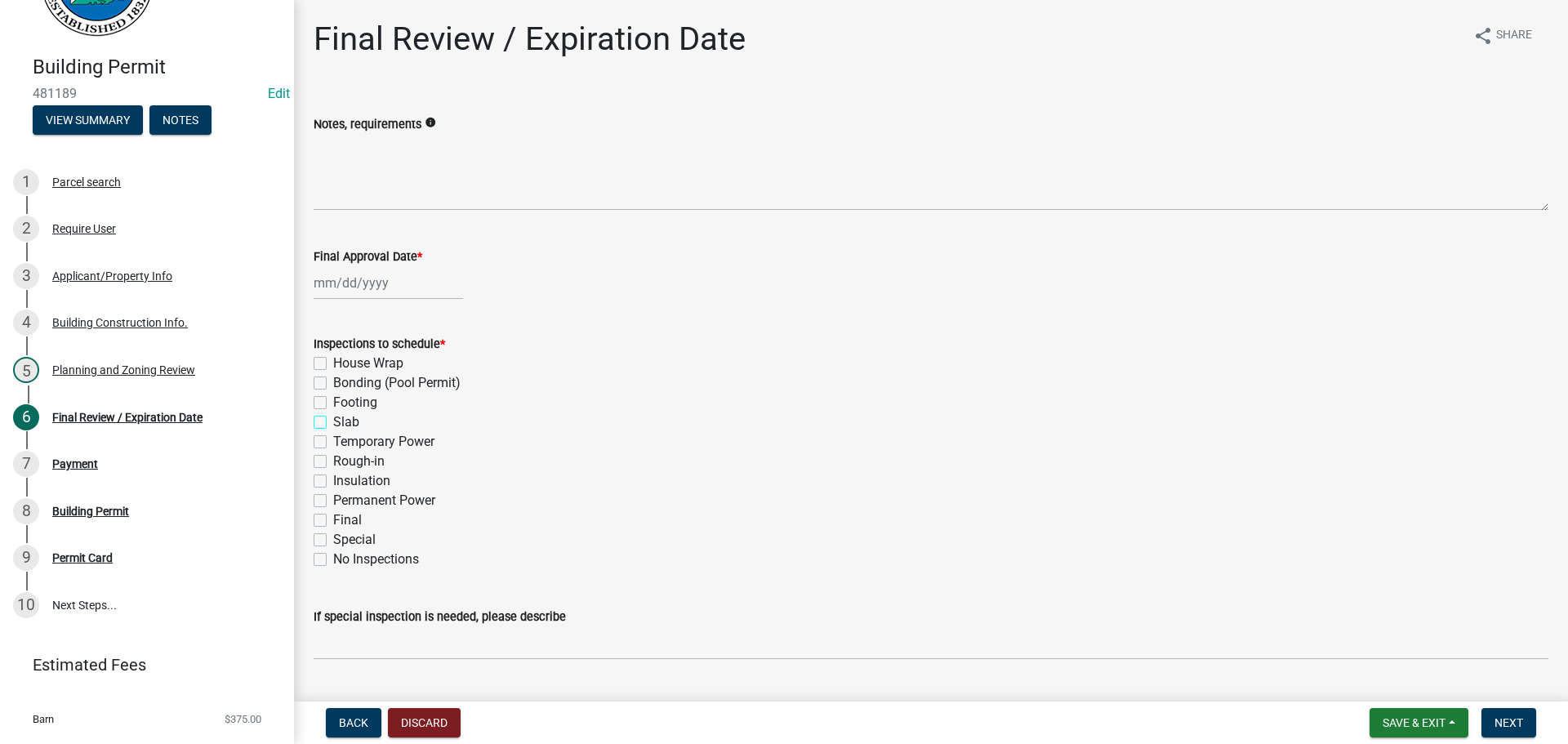
checkbox input "false"
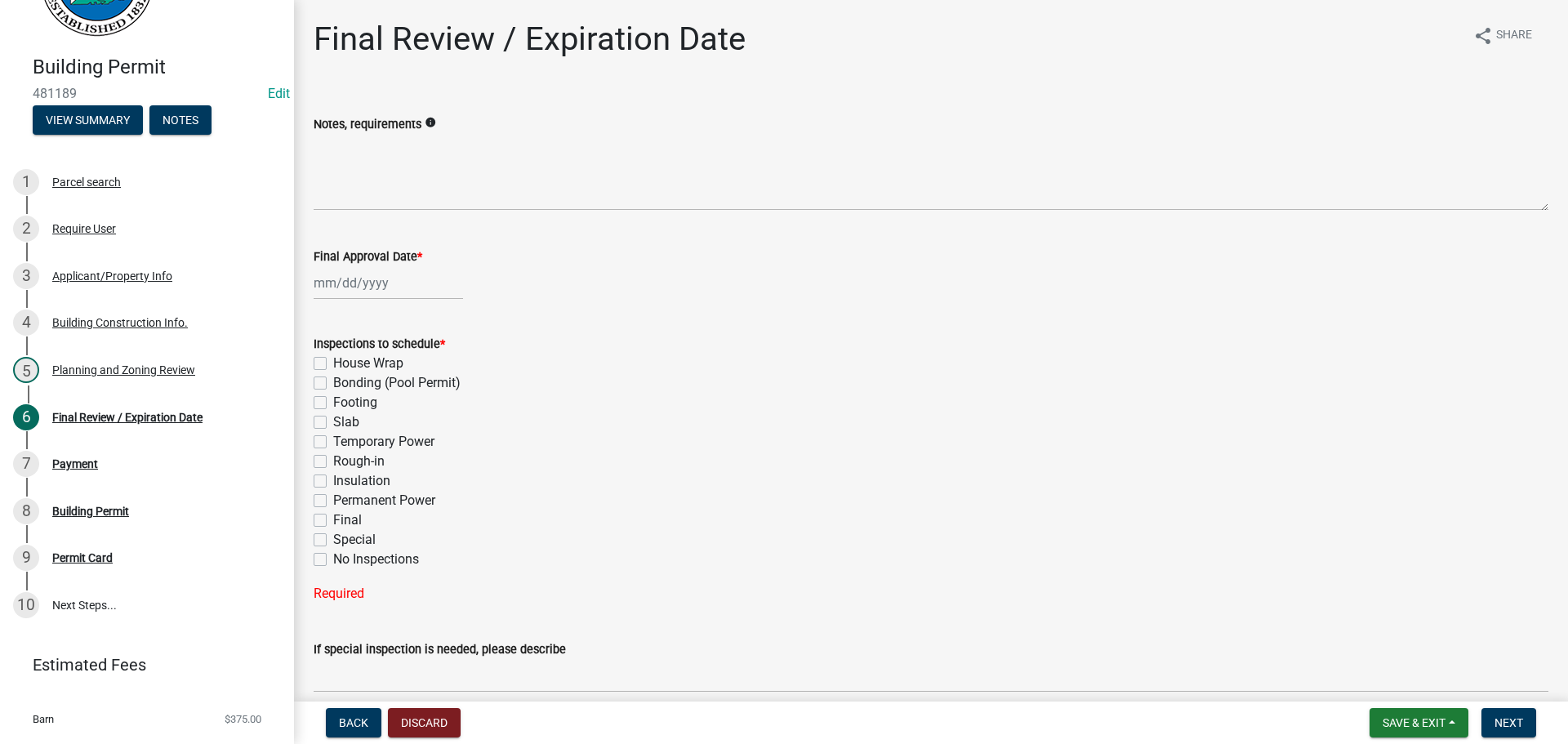
click at [352, 401] on label "Footing" at bounding box center [355, 402] width 44 height 20
click at [344, 401] on input "Footing" at bounding box center [339, 398] width 10 height 10
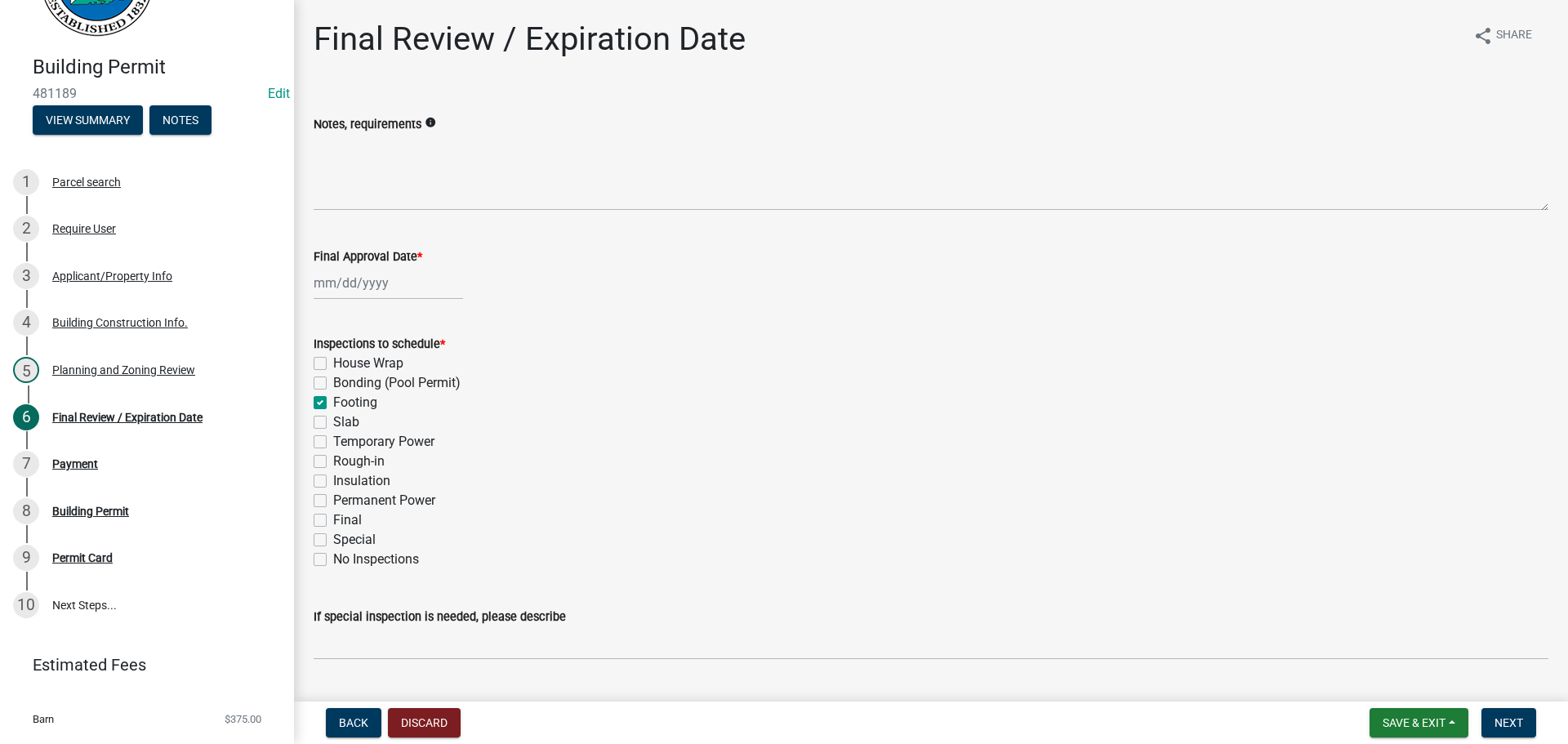
click at [371, 460] on label "Rough-in" at bounding box center [359, 461] width 51 height 20
click at [344, 460] on input "Rough-in" at bounding box center [339, 456] width 10 height 10
click at [364, 476] on label "Insulation" at bounding box center [362, 481] width 57 height 20
click at [344, 476] on input "Insulation" at bounding box center [339, 476] width 10 height 10
click at [366, 479] on label "Insulation" at bounding box center [362, 481] width 57 height 20
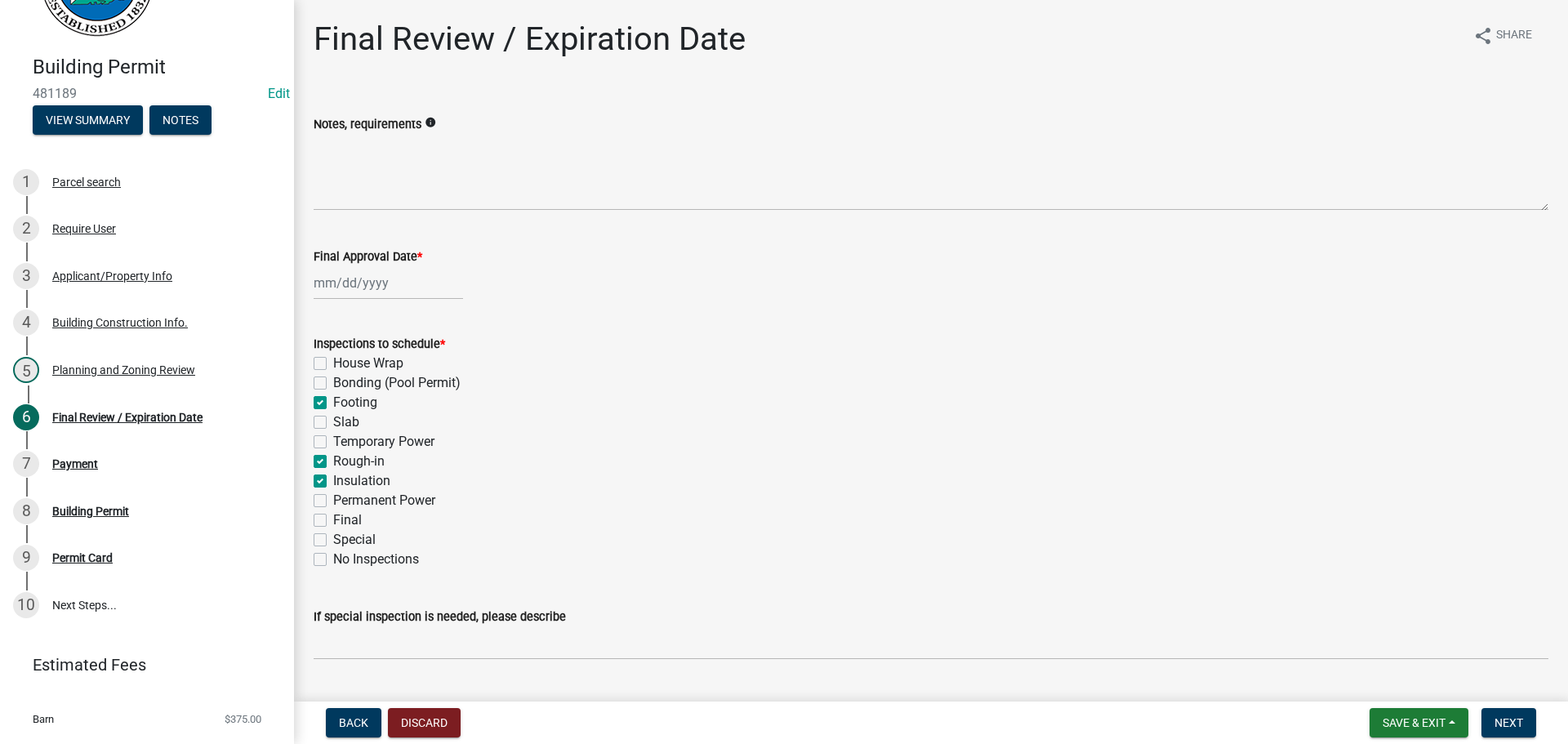
click at [344, 479] on input "Insulation" at bounding box center [339, 476] width 10 height 10
click at [369, 501] on label "Permanent Power" at bounding box center [385, 500] width 102 height 20
click at [344, 501] on input "Permanent Power" at bounding box center [339, 495] width 10 height 10
click at [347, 515] on label "Final" at bounding box center [347, 520] width 29 height 20
click at [344, 515] on input "Final" at bounding box center [339, 515] width 10 height 10
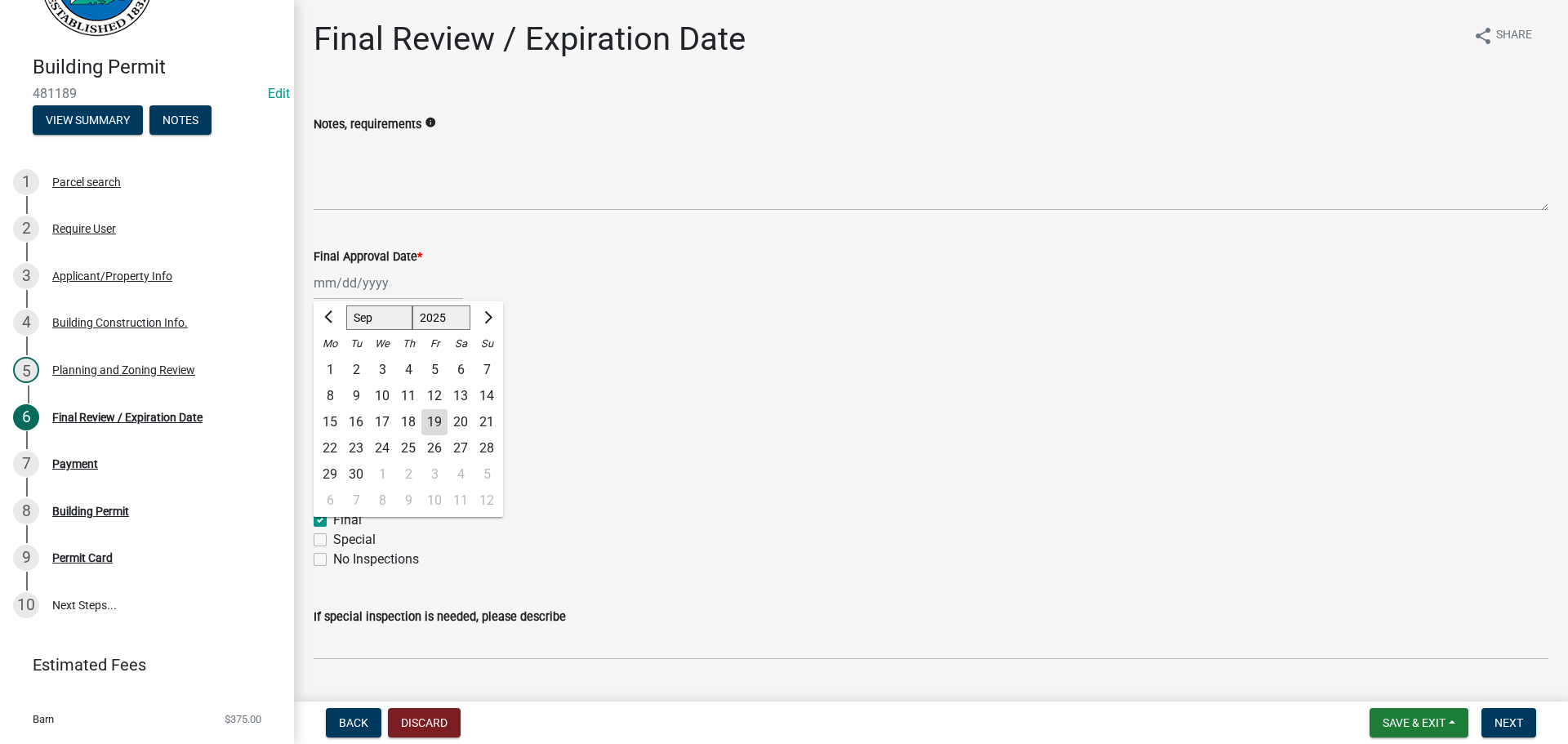
click at [348, 291] on div "[PERSON_NAME] Feb Mar Apr [PERSON_NAME][DATE] Oct Nov [DATE] 1526 1527 1528 152…" at bounding box center [388, 282] width 149 height 34
click at [439, 417] on div "19" at bounding box center [434, 422] width 26 height 26
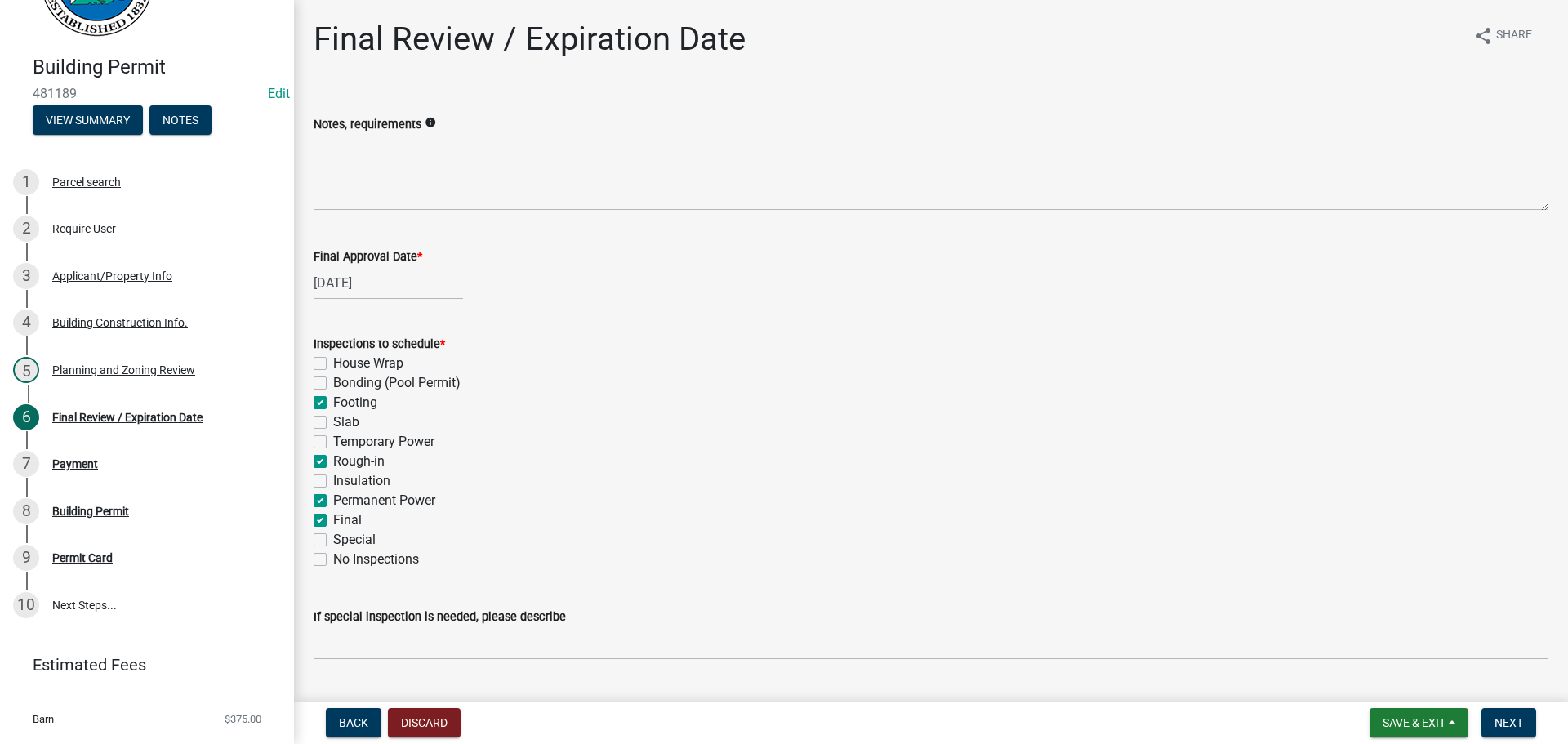
scroll to position [327, 0]
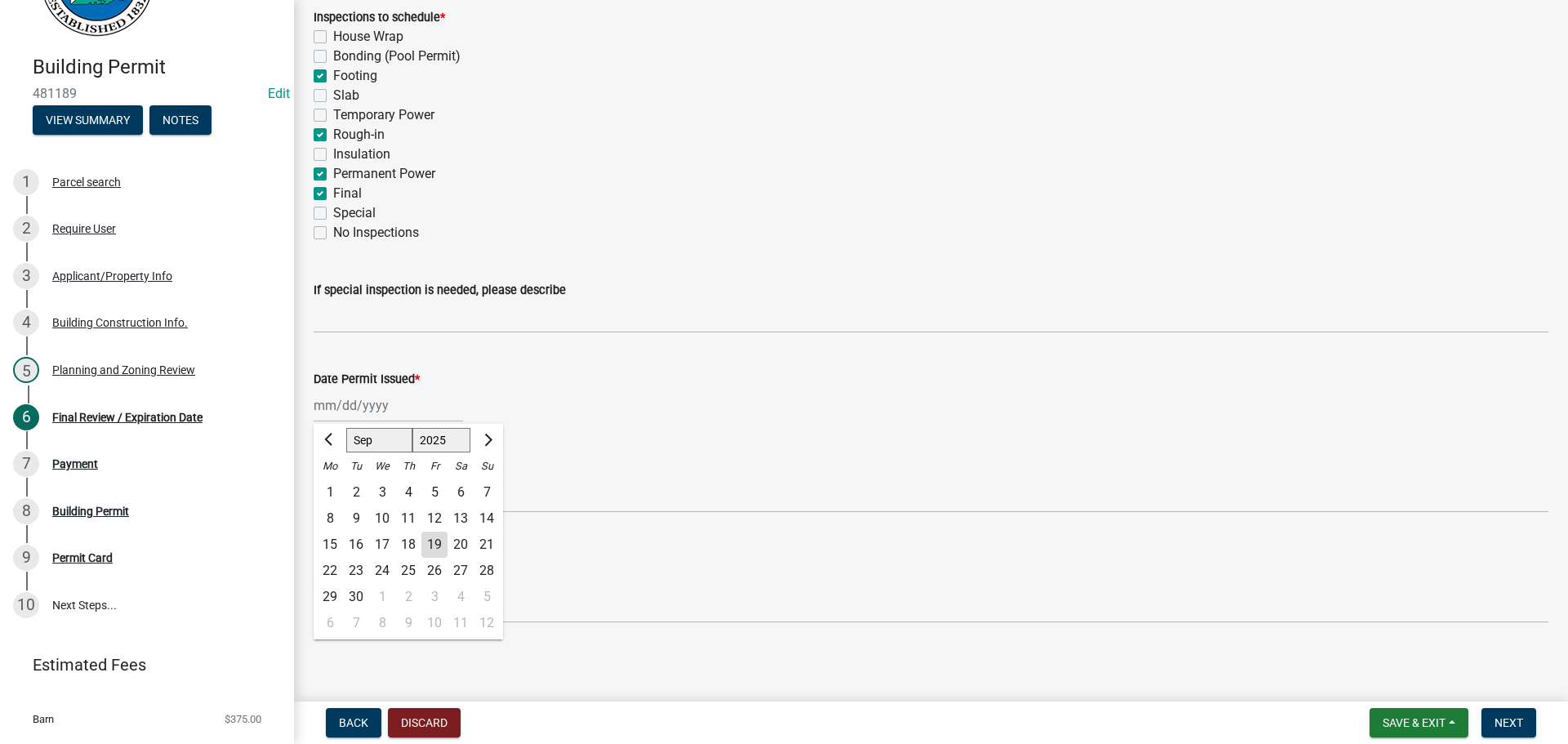
click at [388, 407] on div "[PERSON_NAME] Feb Mar Apr [PERSON_NAME][DATE] Oct Nov [DATE] 1526 1527 1528 152…" at bounding box center [388, 405] width 149 height 34
click at [435, 540] on div "19" at bounding box center [434, 545] width 26 height 26
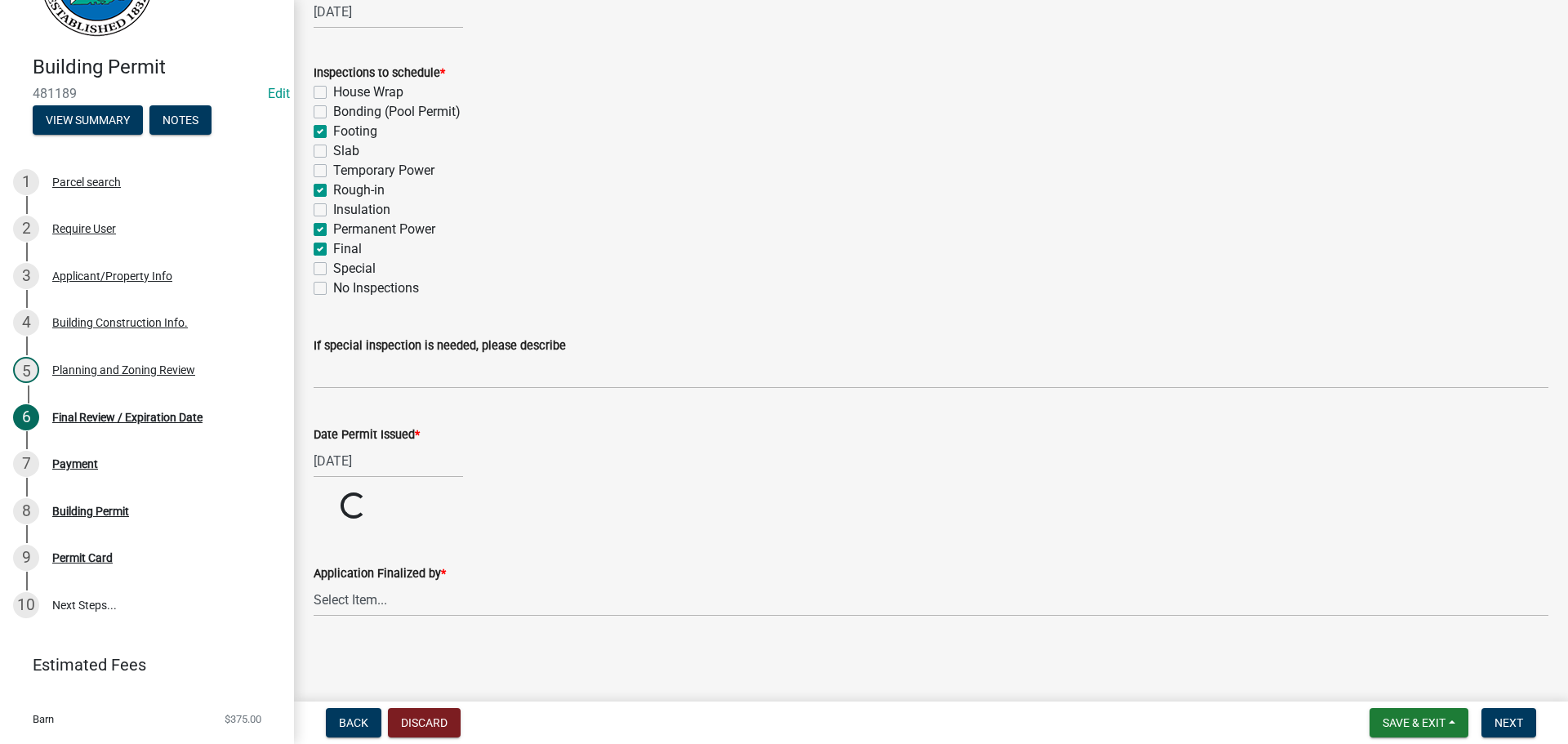
scroll to position [271, 0]
click at [382, 604] on select "Select Item... [PERSON_NAME] [PERSON_NAME] [PERSON_NAME] [PERSON_NAME] [PERSON_…" at bounding box center [930, 599] width 1234 height 34
click at [314, 645] on select "Select Item... [PERSON_NAME] [PERSON_NAME] [PERSON_NAME] [PERSON_NAME] [PERSON_…" at bounding box center [930, 662] width 1234 height 34
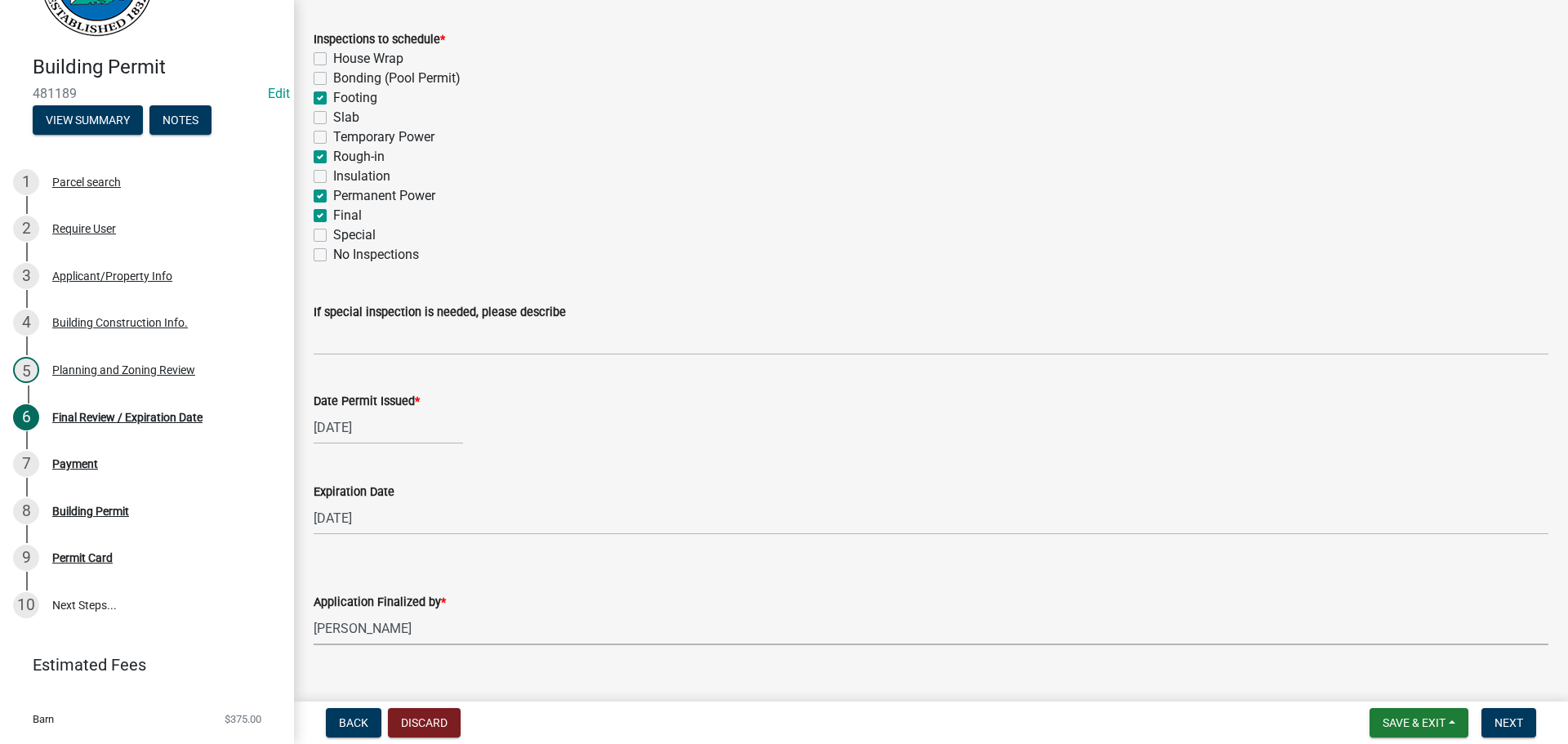
scroll to position [333, 0]
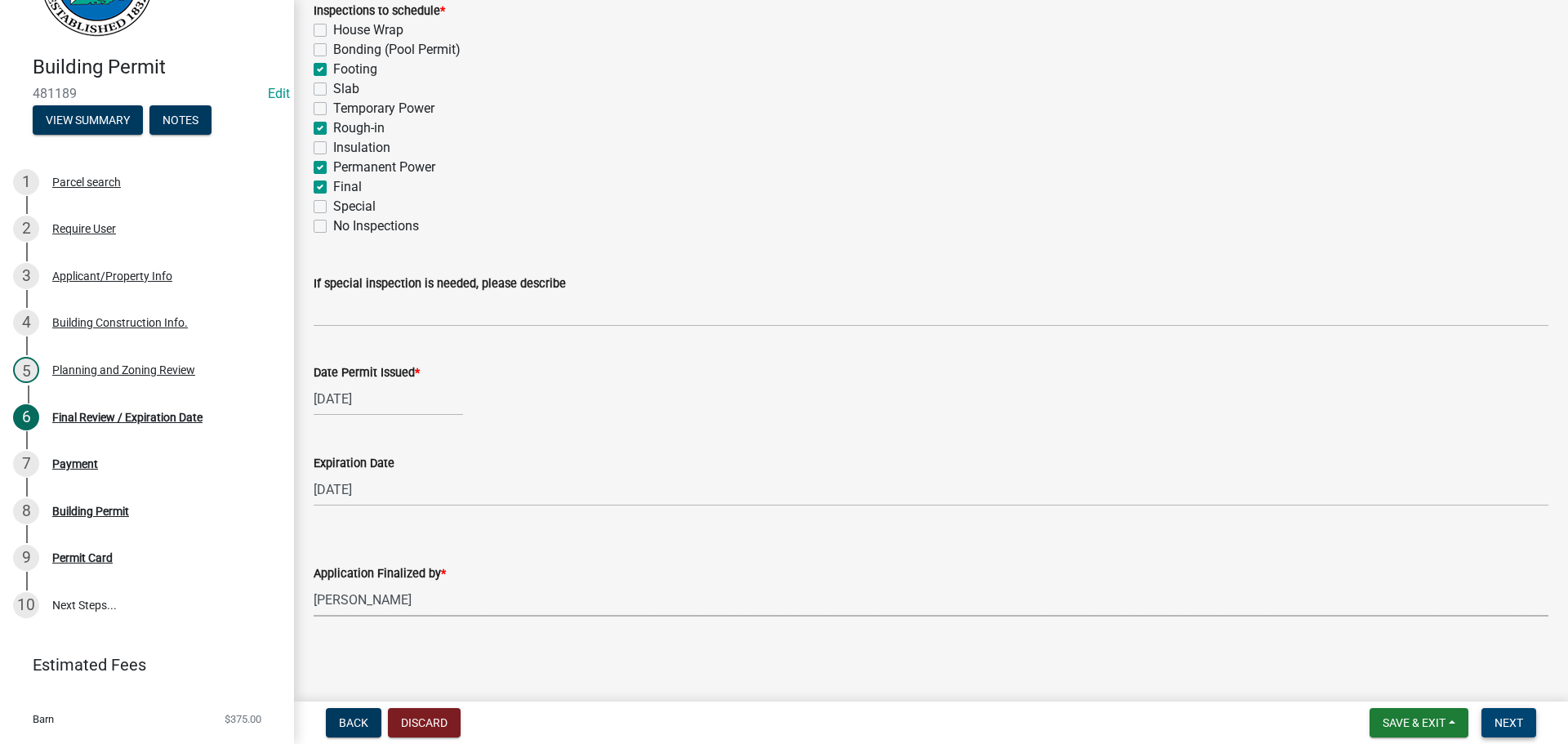
click at [1519, 727] on span "Next" at bounding box center [1508, 722] width 29 height 13
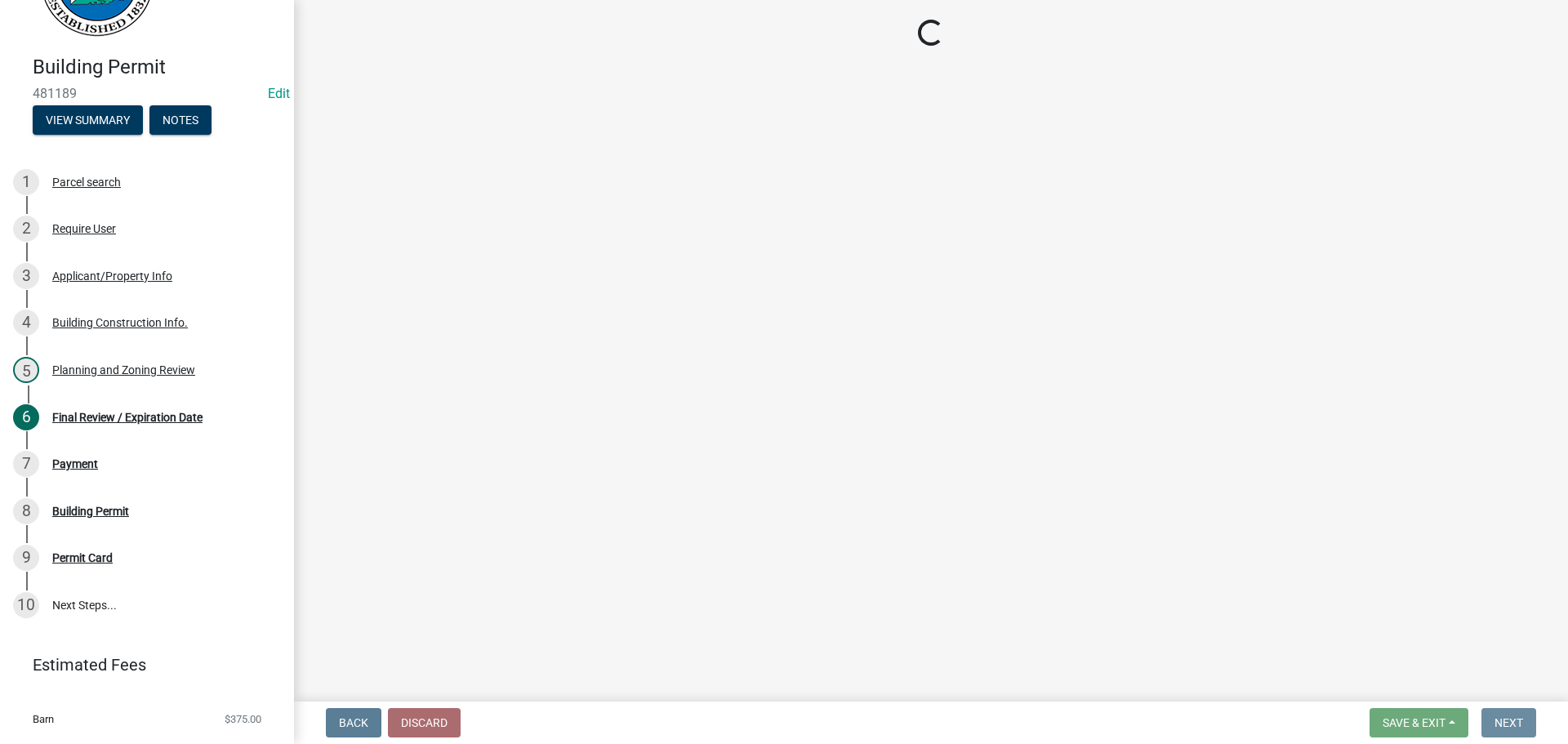
scroll to position [0, 0]
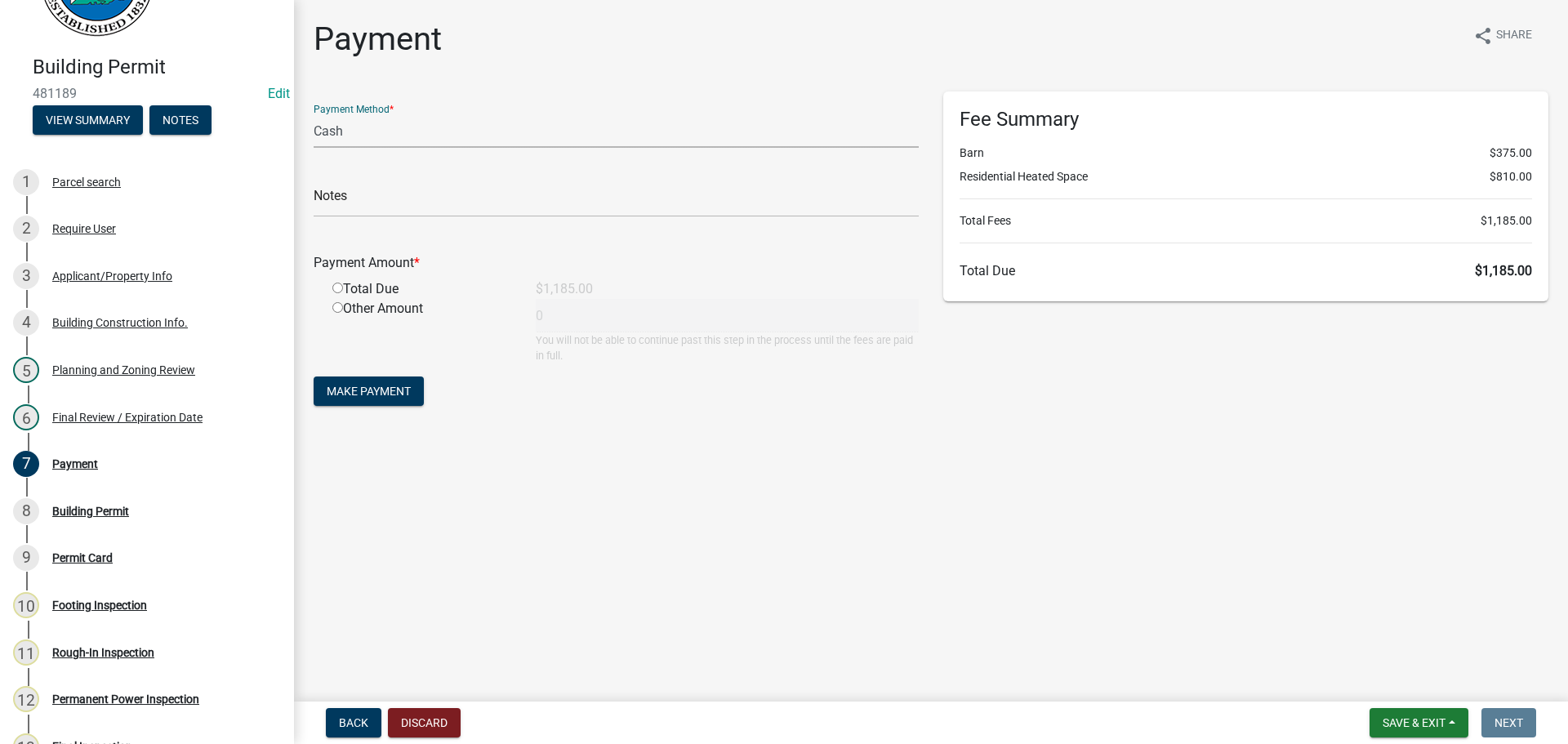
click at [500, 133] on select "Credit Card POS Check Cash" at bounding box center [616, 131] width 605 height 34
click at [314, 114] on select "Credit Card POS Check Cash" at bounding box center [616, 131] width 605 height 34
click at [446, 203] on input "text" at bounding box center [616, 200] width 605 height 34
click at [333, 282] on input "radio" at bounding box center [338, 288] width 10 height 10
click at [359, 385] on span "Make Payment" at bounding box center [368, 391] width 84 height 13
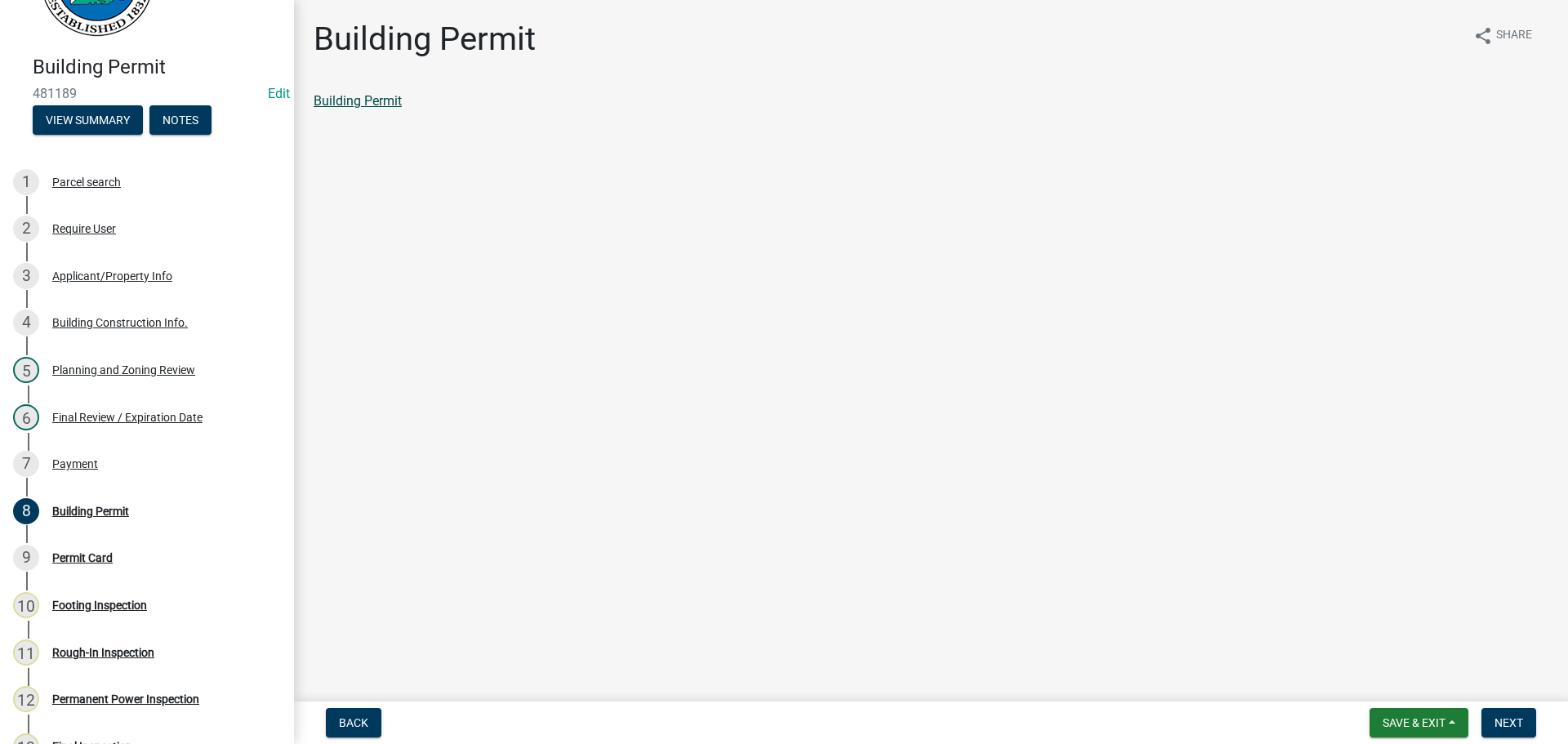
click at [349, 99] on link "Building Permit" at bounding box center [358, 100] width 88 height 16
click at [1529, 728] on button "Next" at bounding box center [1508, 722] width 55 height 29
click at [379, 97] on link "Permit Card" at bounding box center [347, 100] width 68 height 16
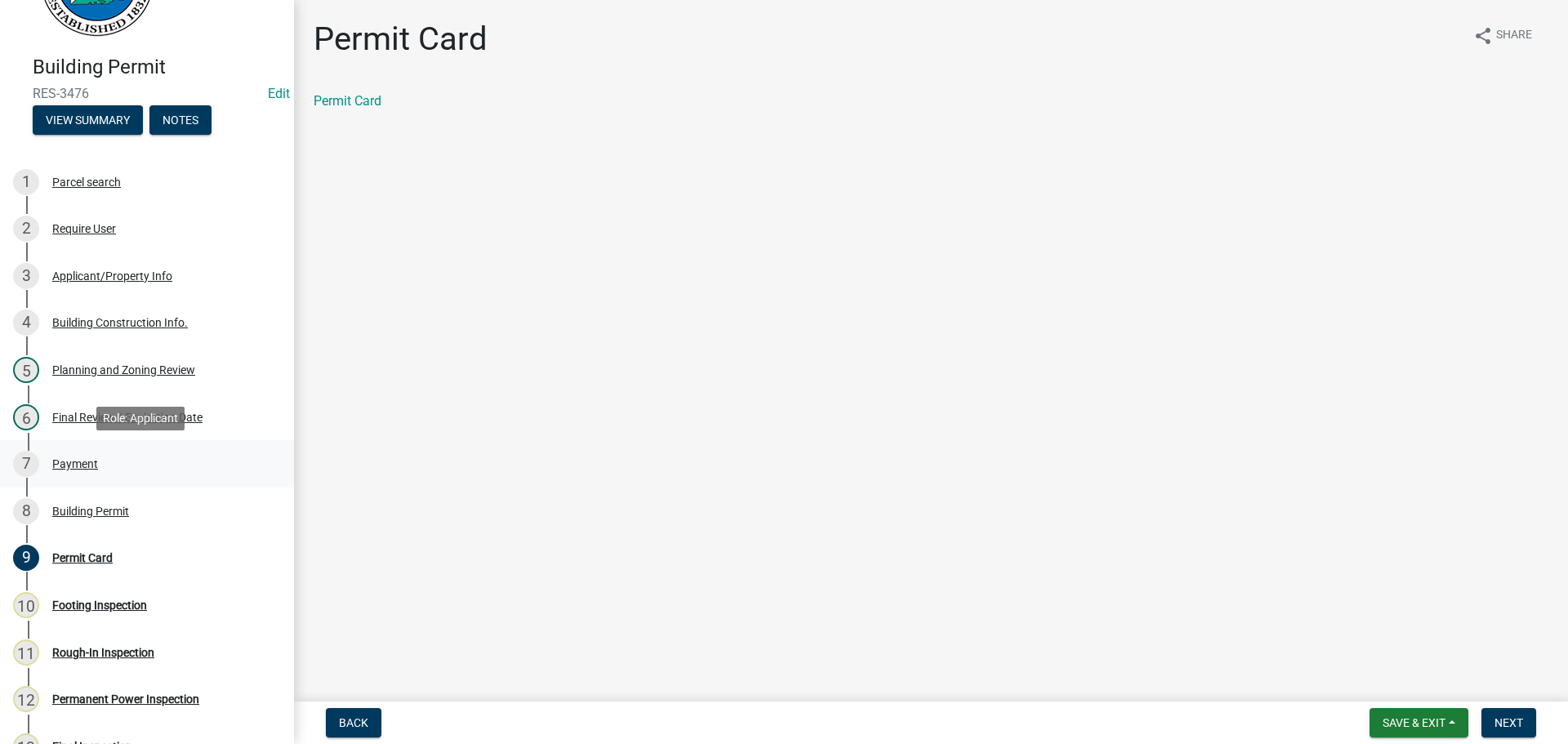
click at [105, 462] on div "7 Payment" at bounding box center [140, 463] width 255 height 26
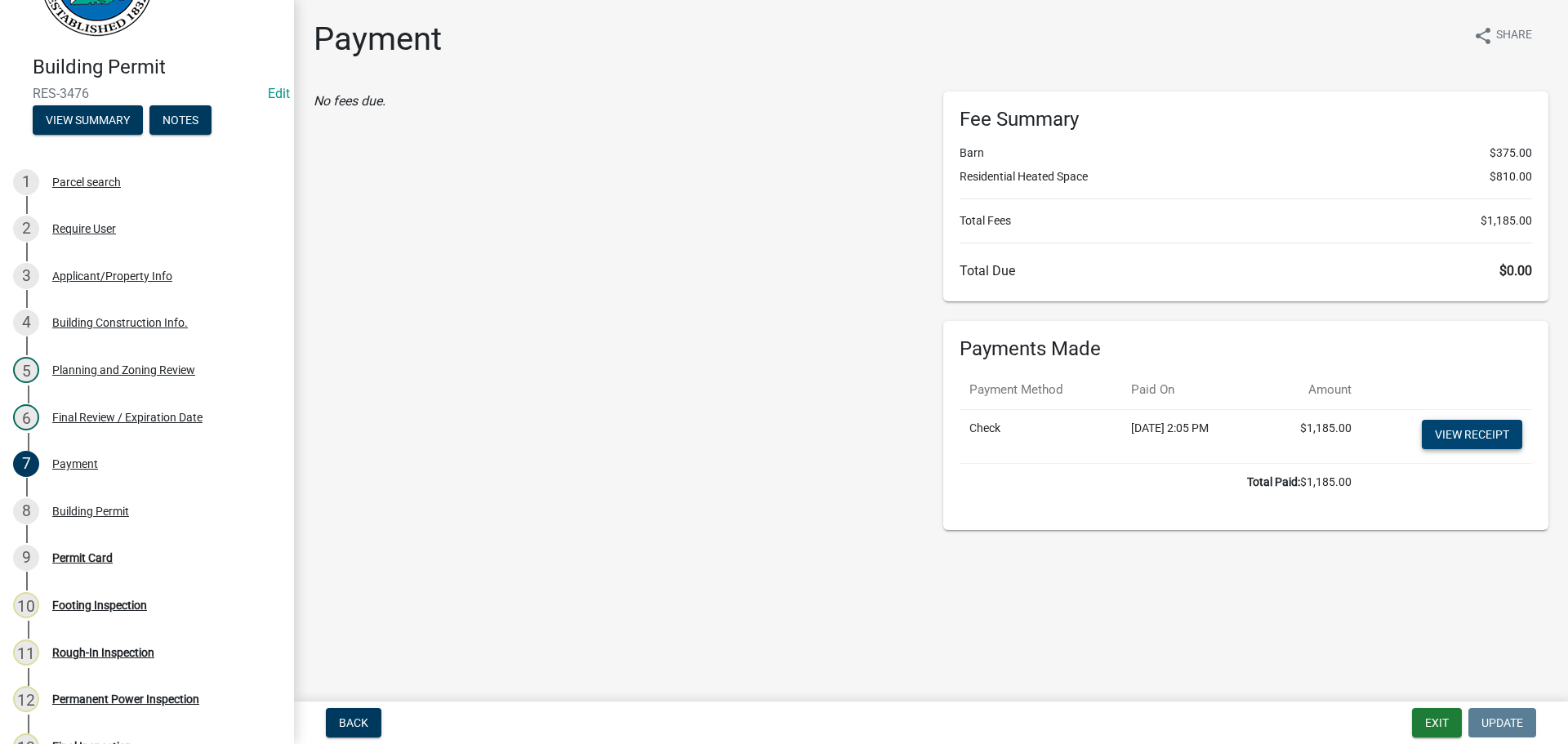
click at [1492, 440] on link "View receipt" at bounding box center [1472, 434] width 100 height 29
